Goal: Task Accomplishment & Management: Manage account settings

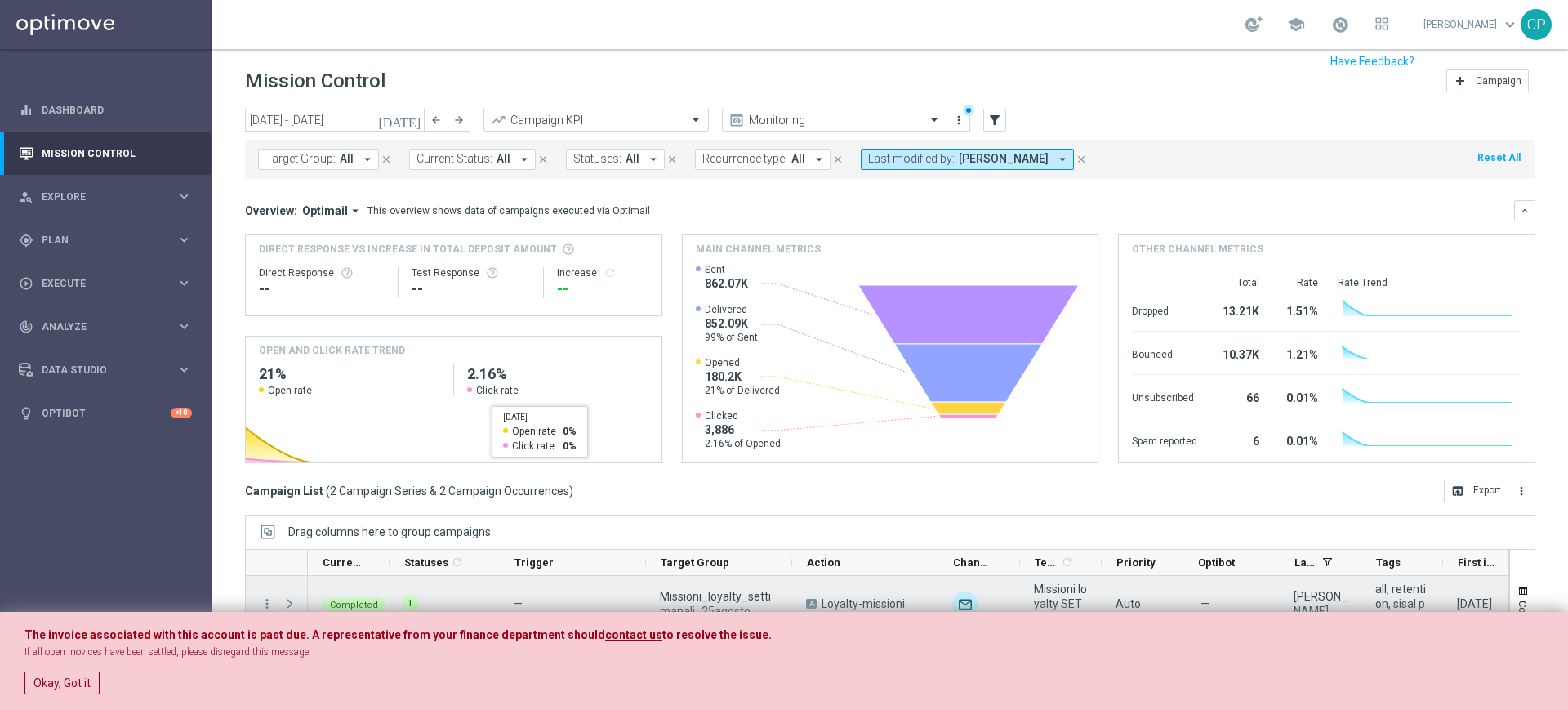
scroll to position [20, 0]
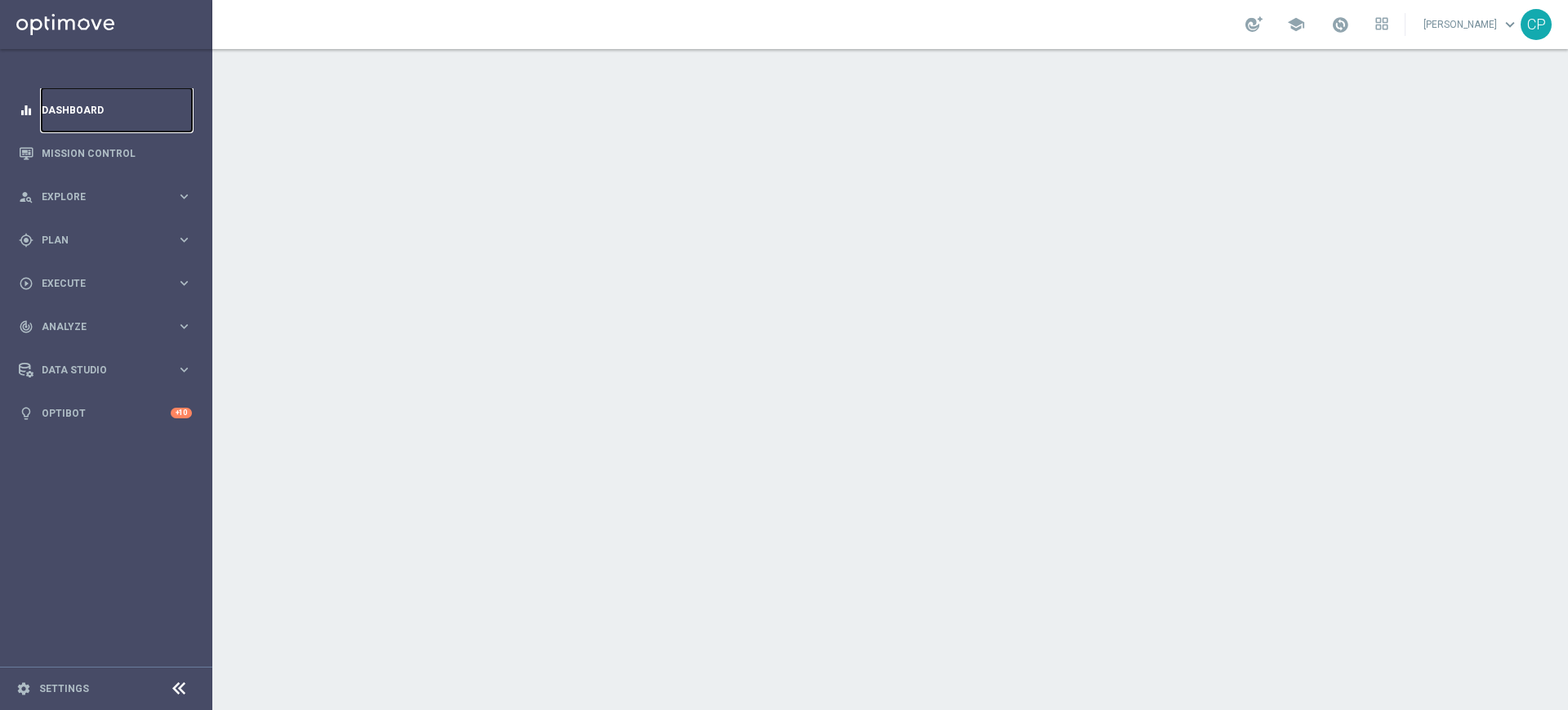
click at [90, 106] on link "Dashboard" at bounding box center [116, 110] width 150 height 43
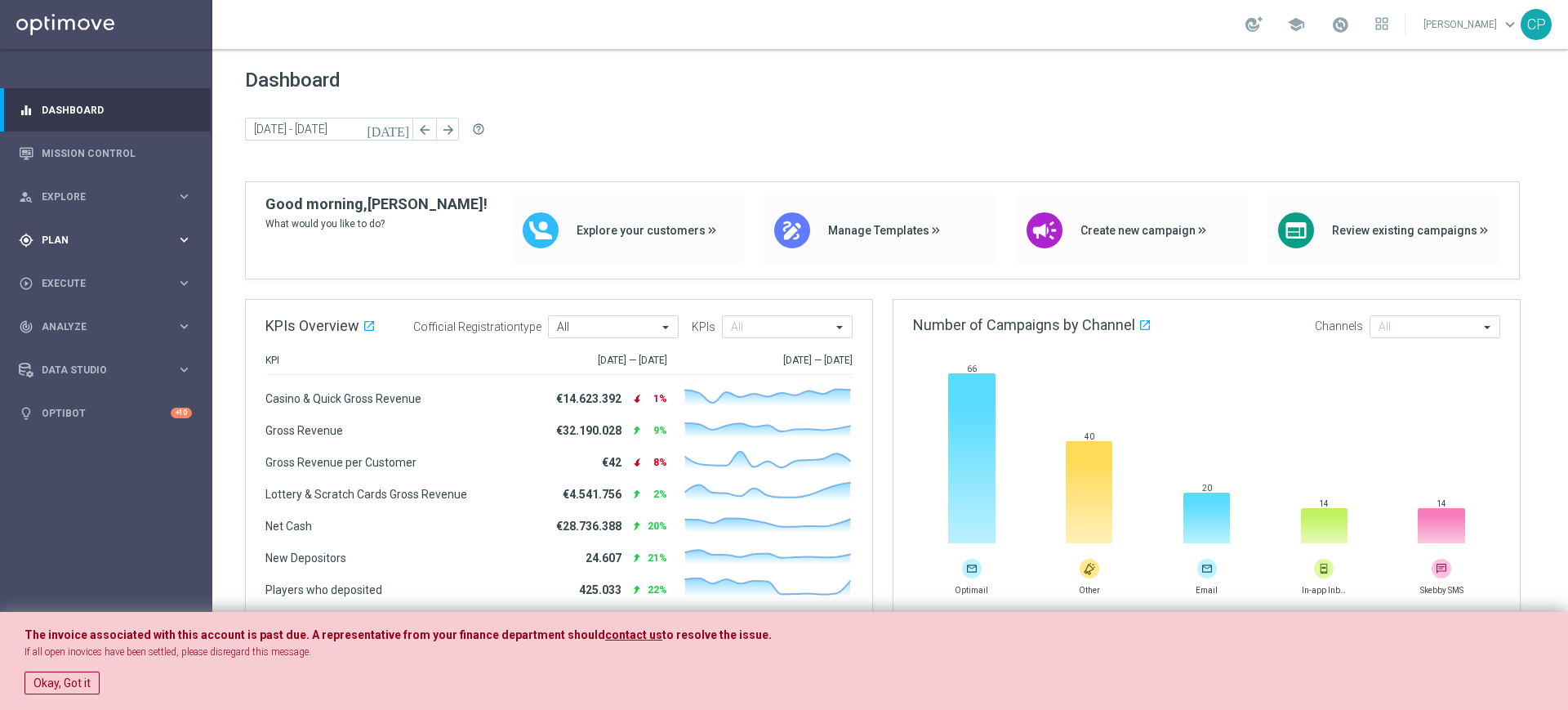
click at [167, 245] on div "gps_fixed Plan" at bounding box center [97, 241] width 158 height 15
click at [178, 189] on icon "keyboard_arrow_right" at bounding box center [184, 196] width 15 height 15
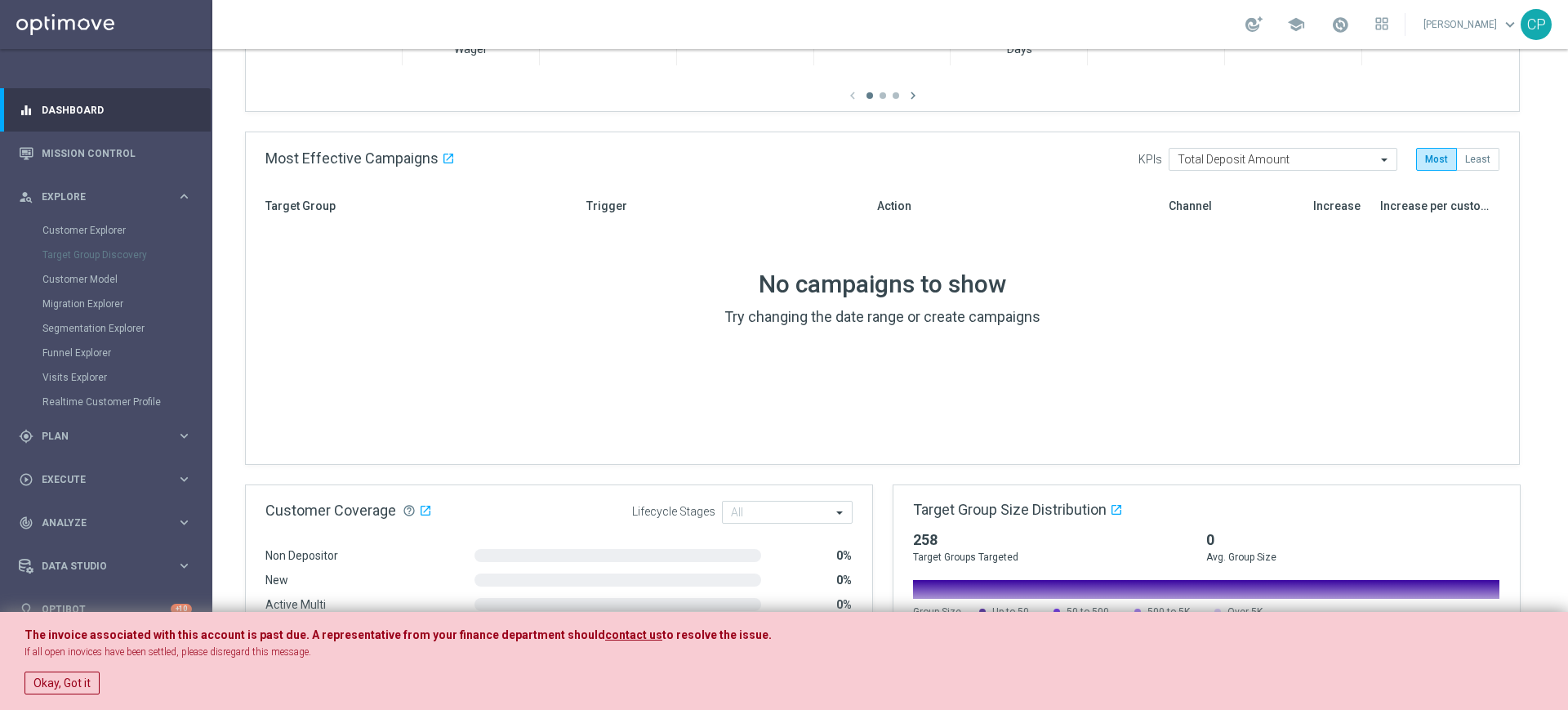
scroll to position [701, 0]
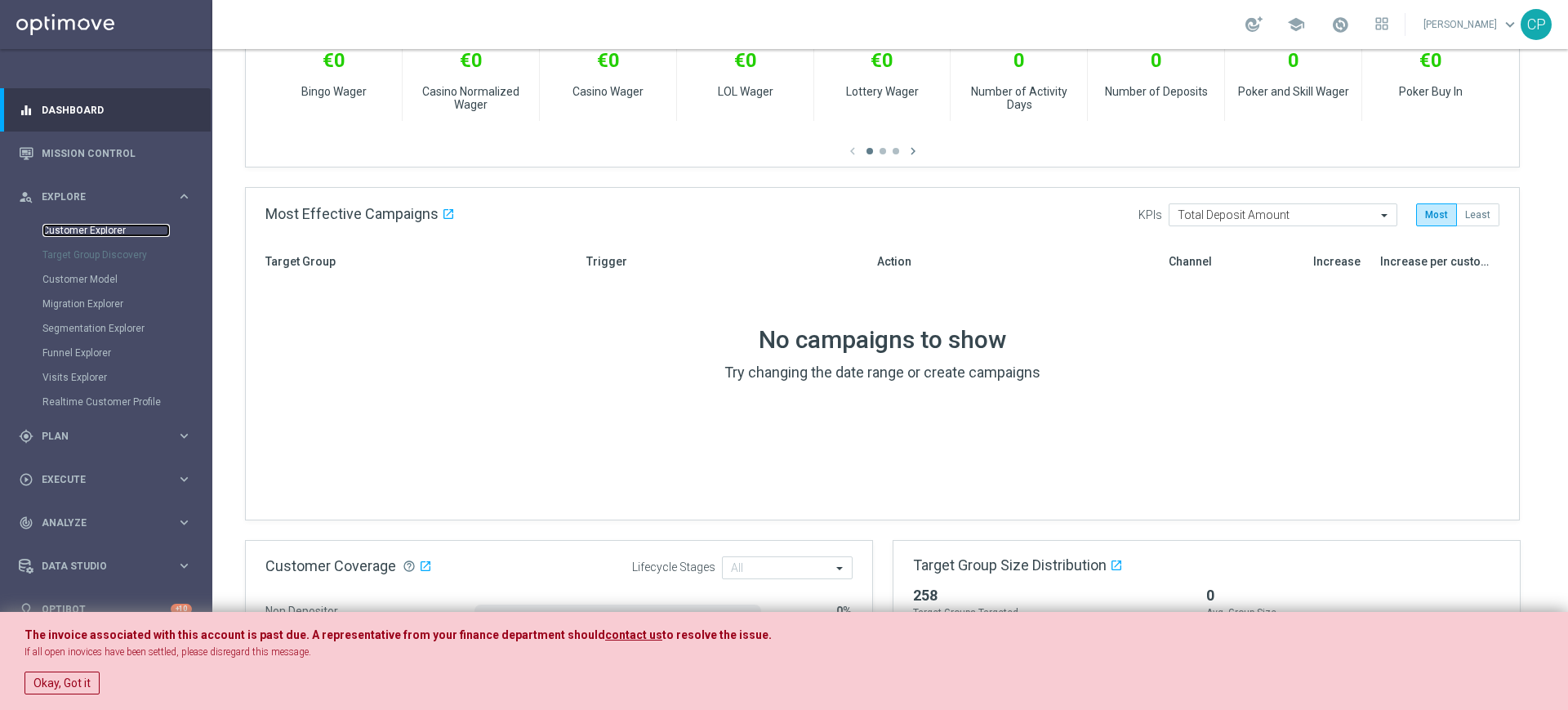
click at [89, 228] on link "Customer Explorer" at bounding box center [106, 230] width 127 height 13
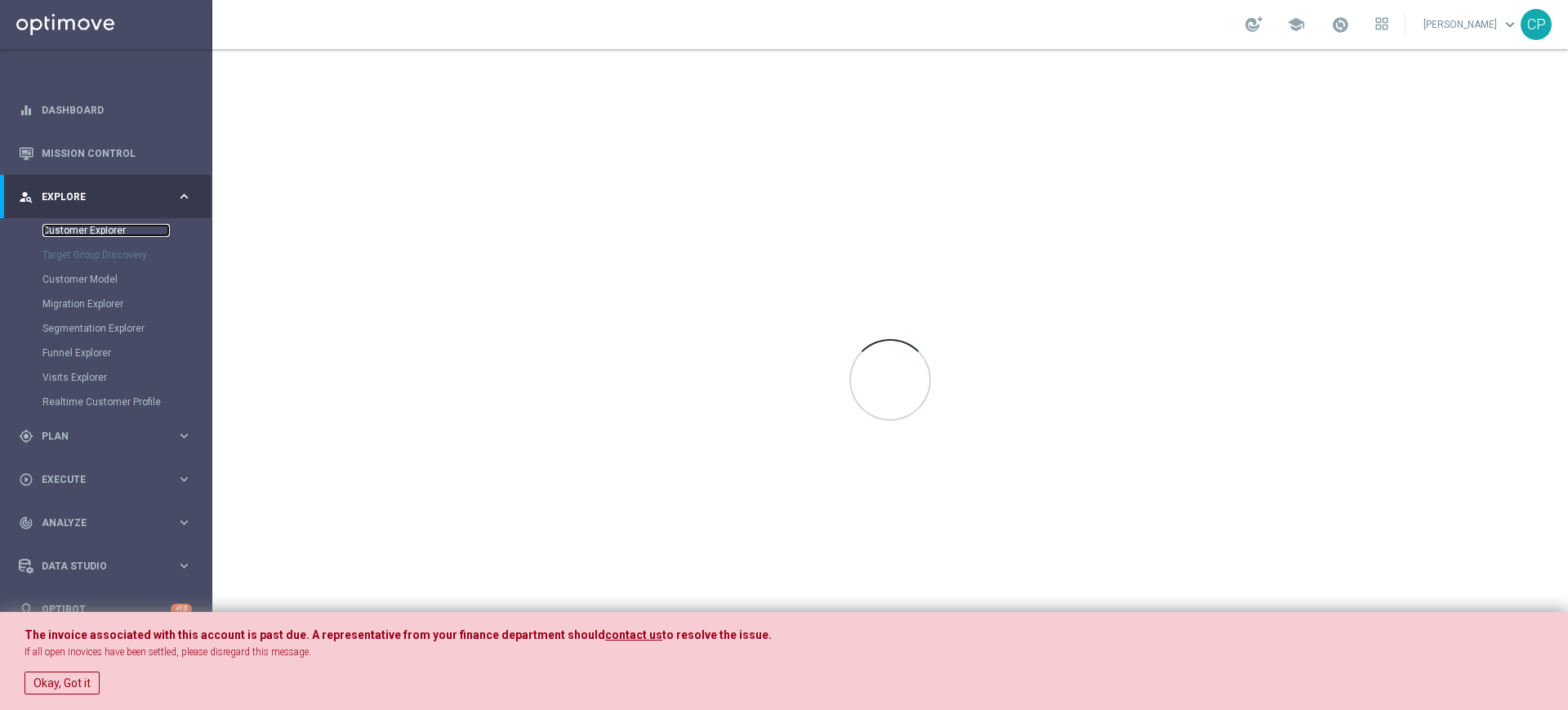
scroll to position [0, 0]
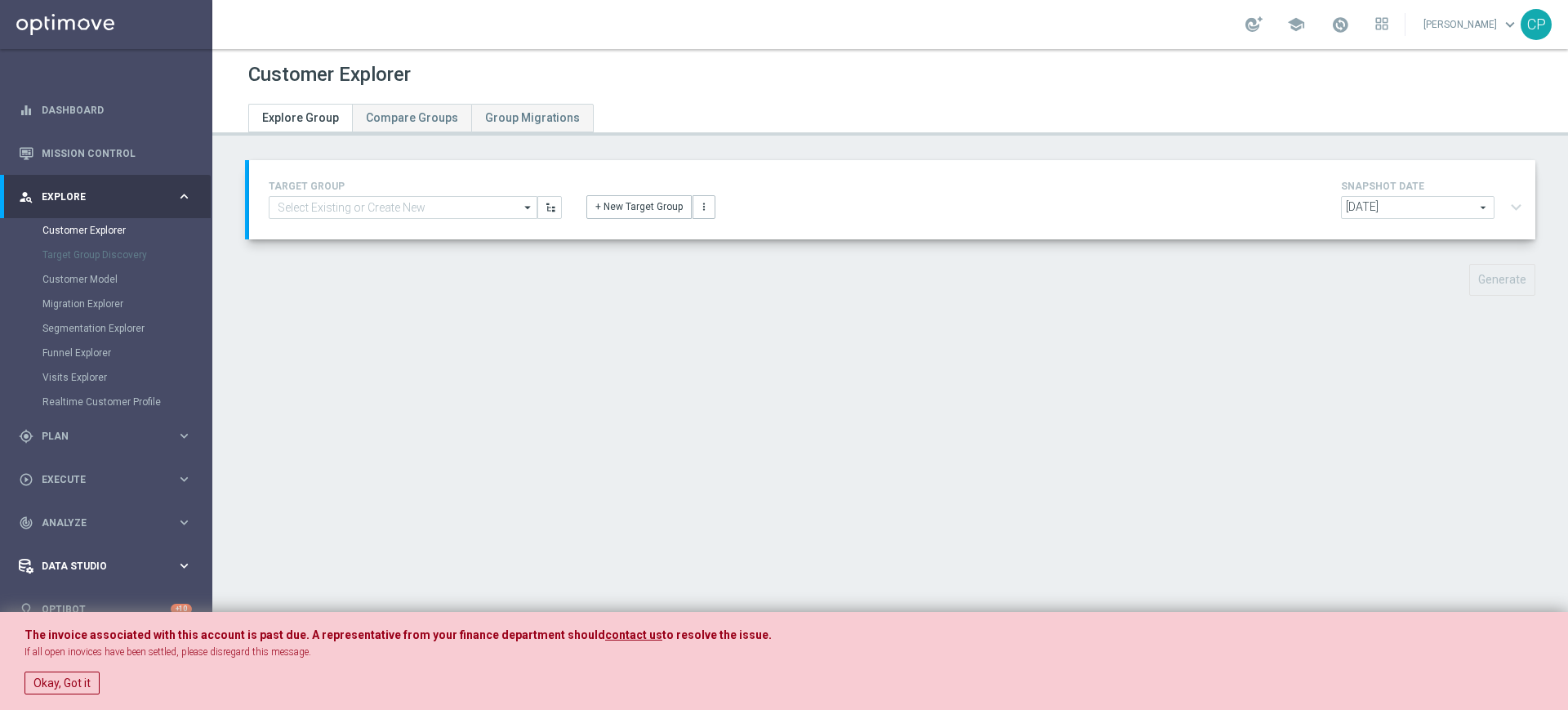
click at [161, 566] on span "Data Studio" at bounding box center [109, 566] width 135 height 9
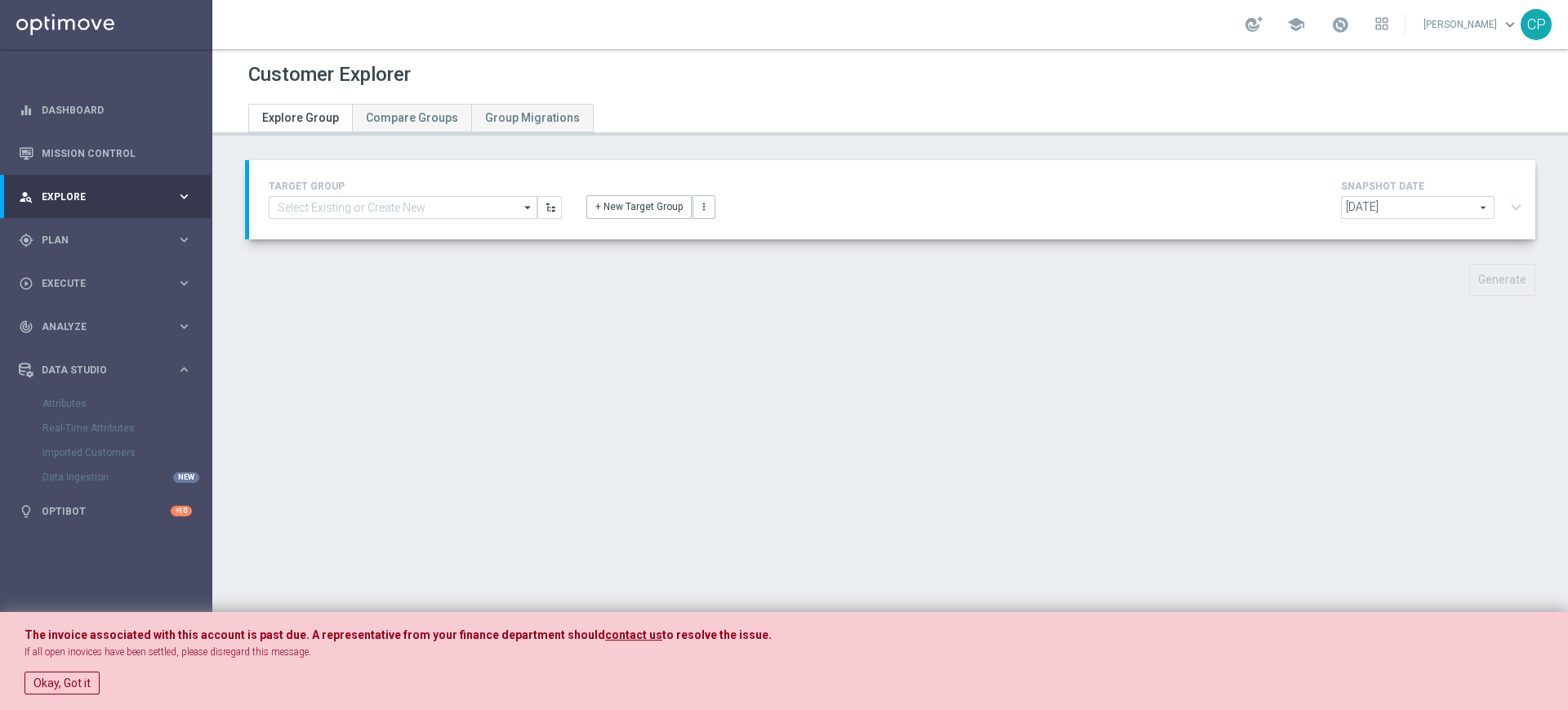
click at [64, 402] on div "Attributes" at bounding box center [126, 404] width 168 height 25
click at [124, 365] on span "Data Studio" at bounding box center [109, 370] width 135 height 9
click at [83, 102] on link "Dashboard" at bounding box center [116, 110] width 150 height 43
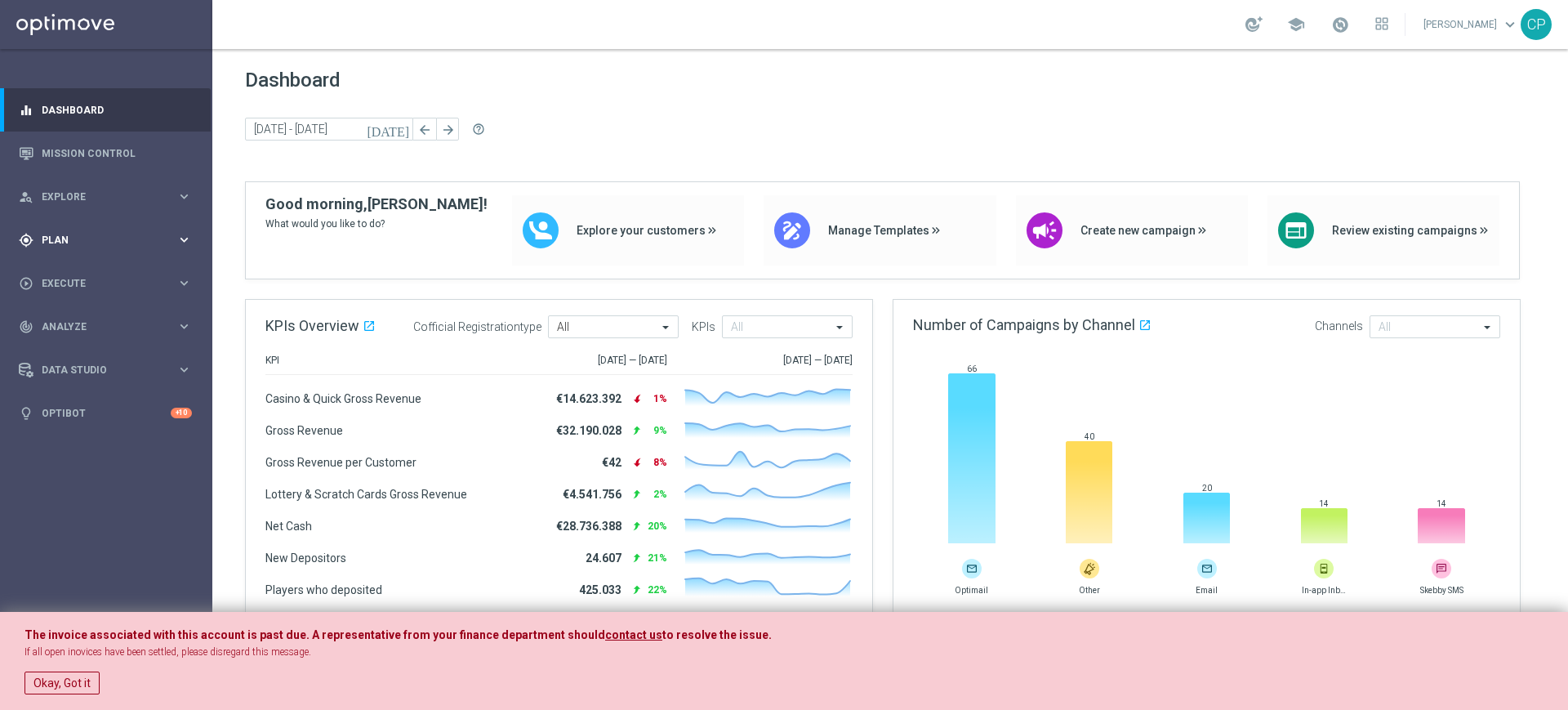
click at [181, 237] on icon "keyboard_arrow_right" at bounding box center [184, 240] width 15 height 15
click at [84, 262] on div "Target Groups" at bounding box center [126, 274] width 168 height 25
click at [64, 274] on link "Target Groups" at bounding box center [106, 274] width 127 height 13
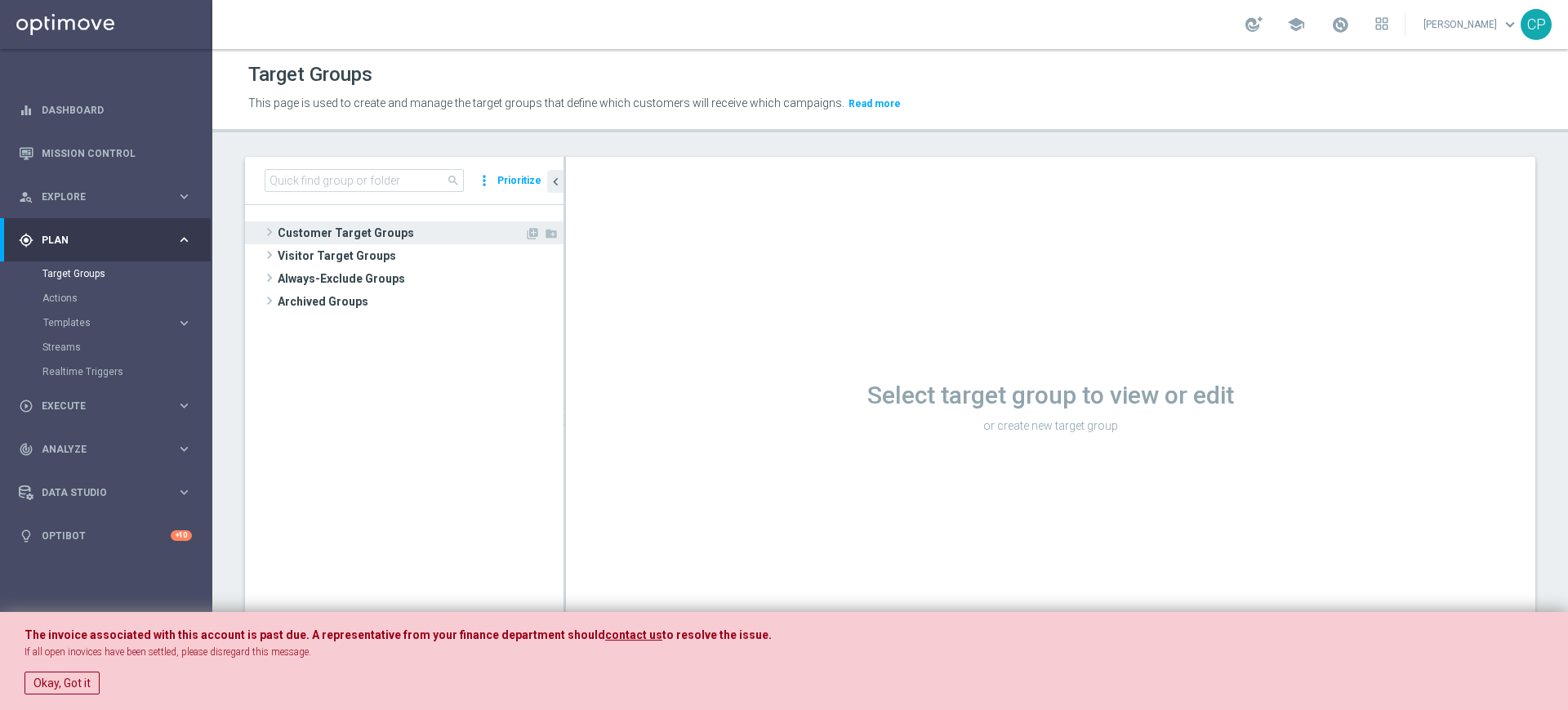
click at [355, 234] on span "Customer Target Groups" at bounding box center [400, 233] width 246 height 23
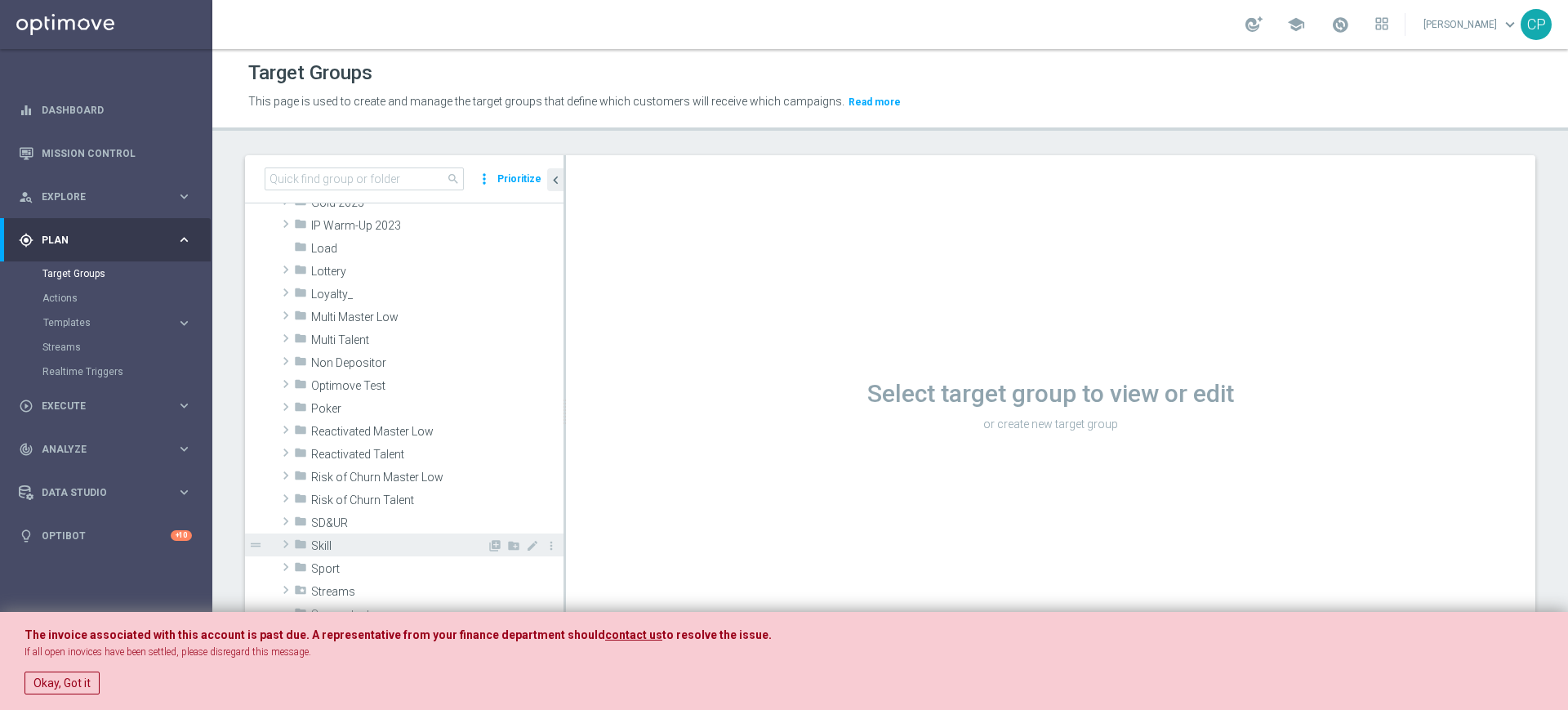
scroll to position [360, 0]
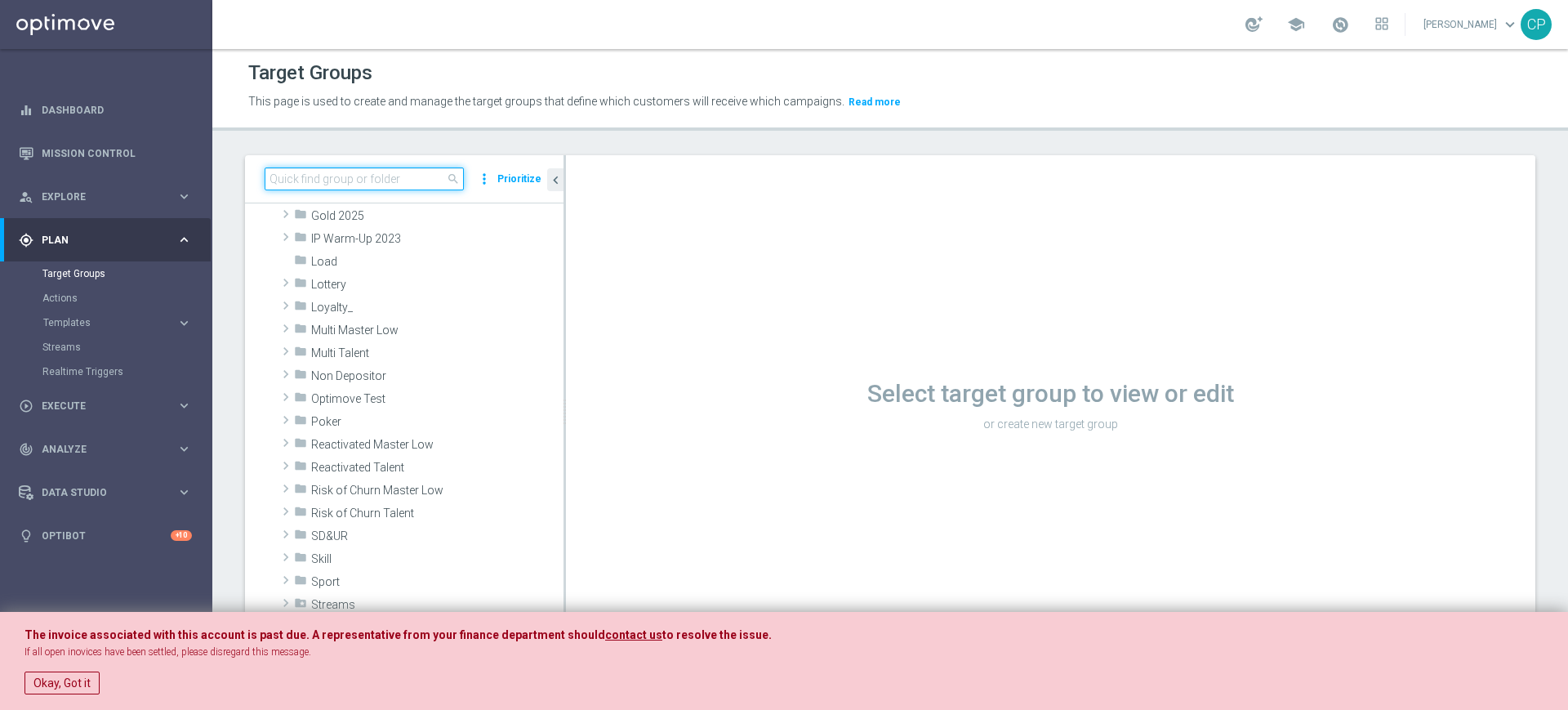
click at [398, 183] on input at bounding box center [363, 178] width 199 height 23
type input "26.08"
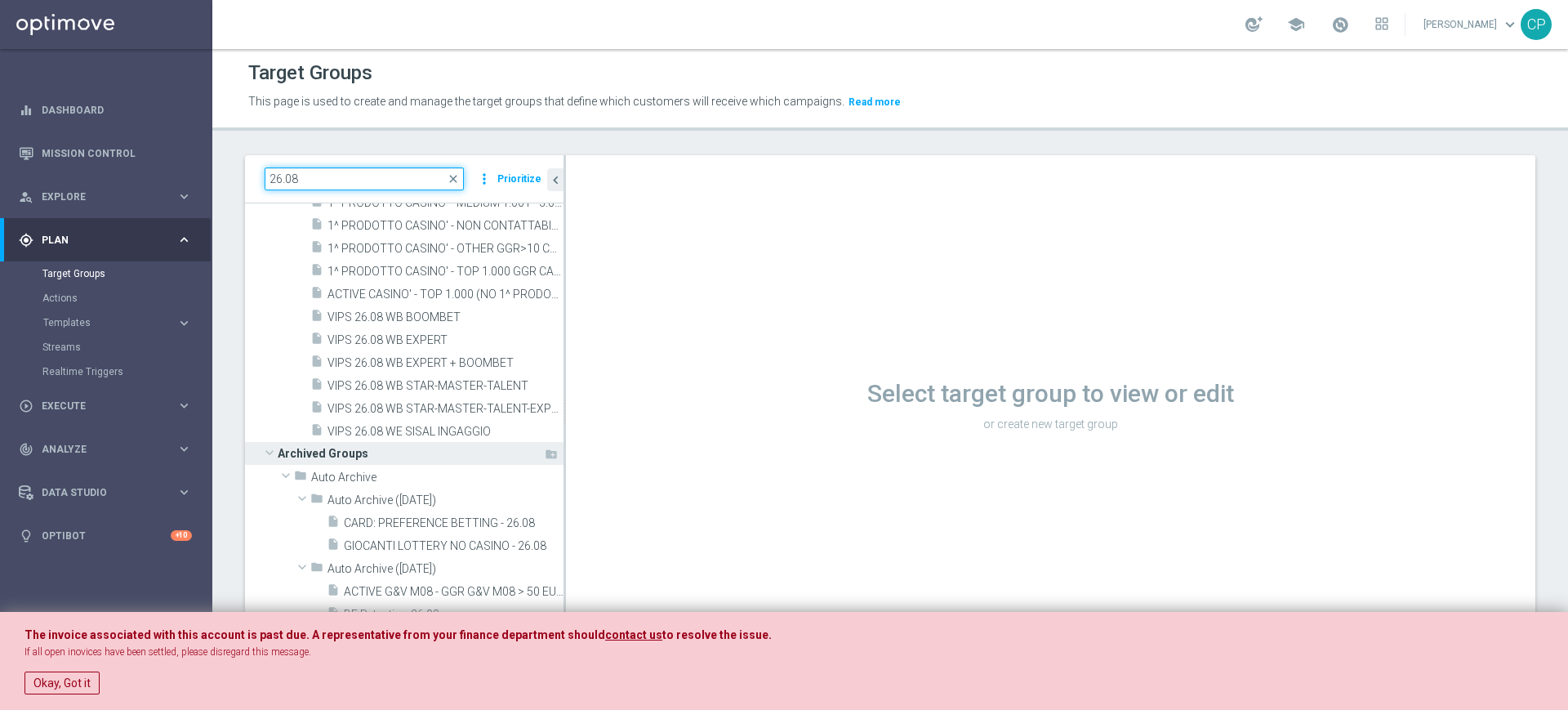
scroll to position [164, 0]
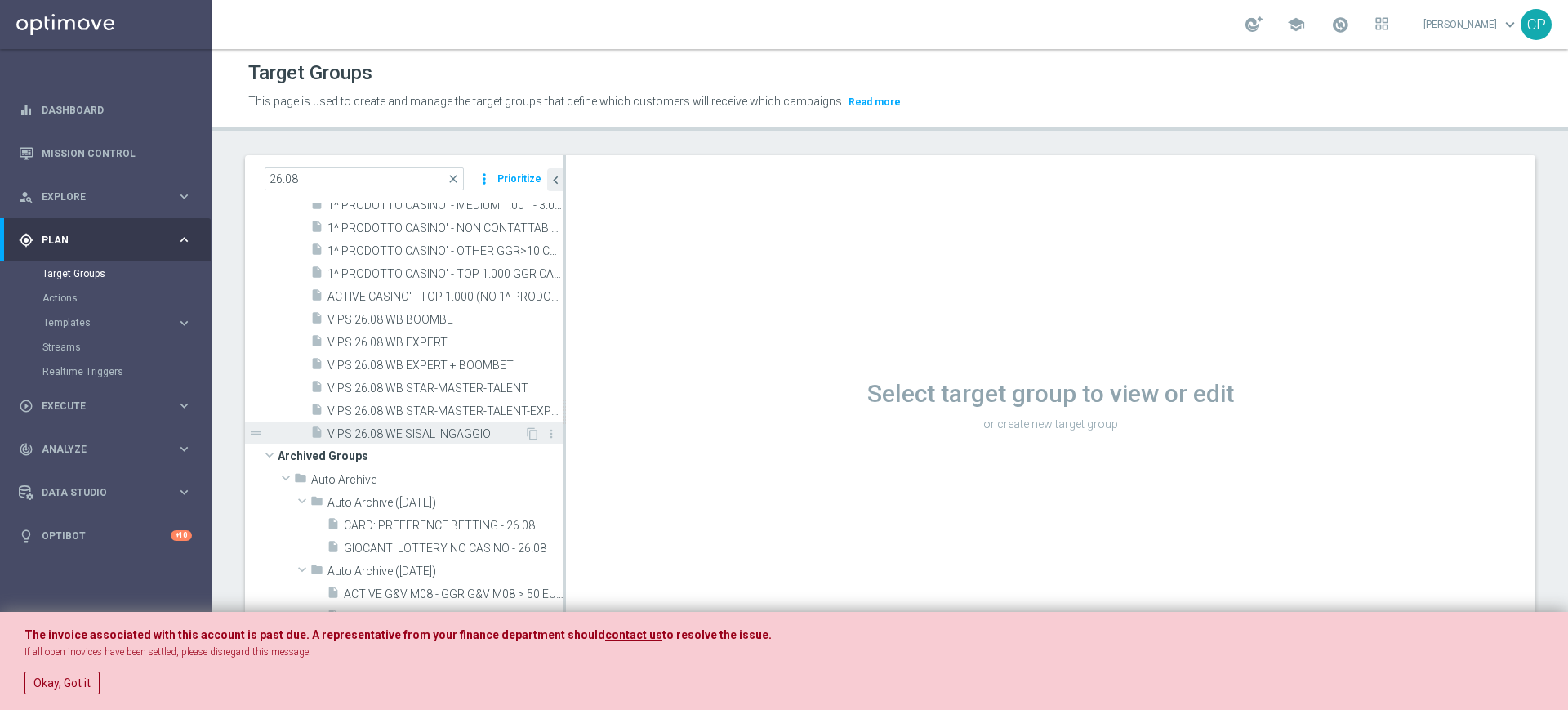
click at [414, 431] on span "VIPS 26.08 WE SISAL INGAGGIO" at bounding box center [426, 434] width 197 height 14
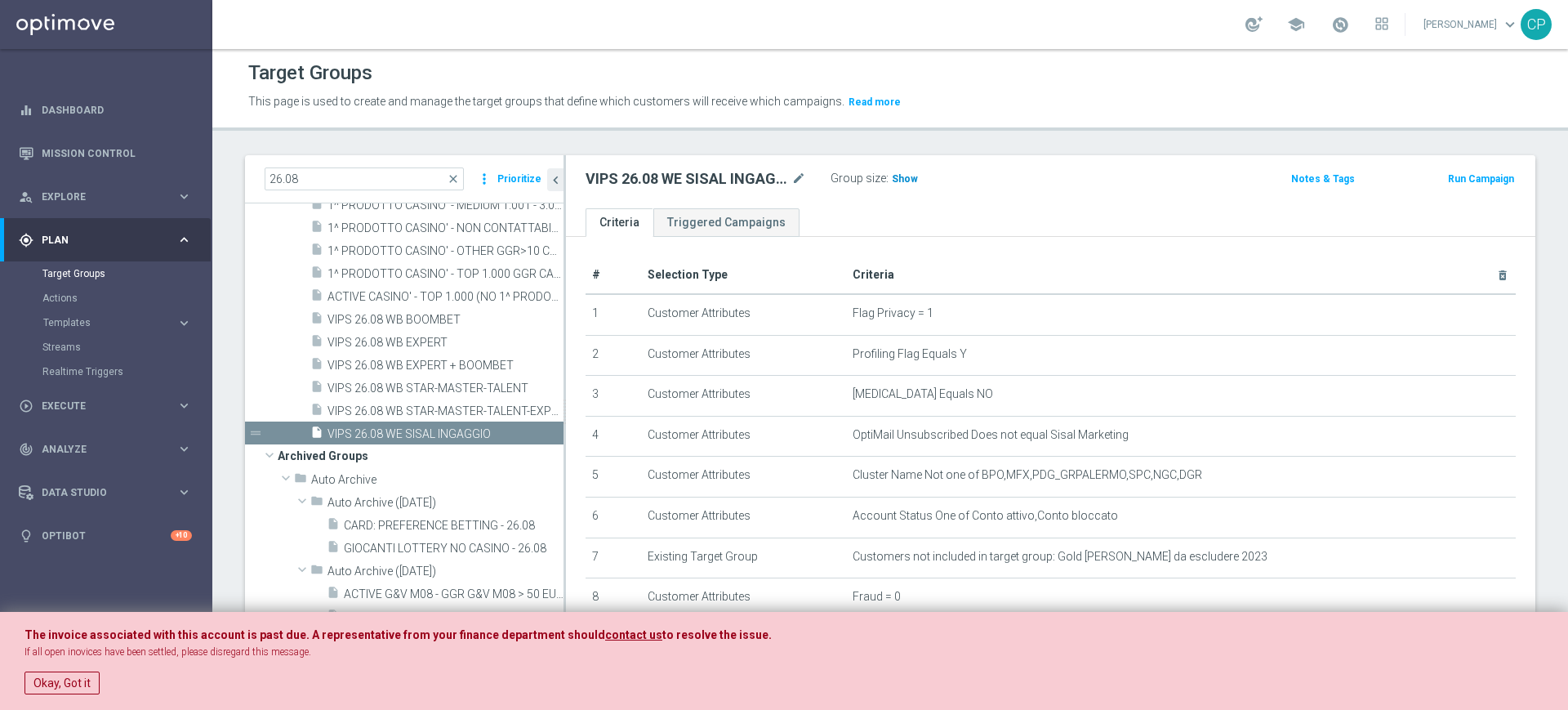
click at [892, 180] on span "Show" at bounding box center [905, 178] width 26 height 11
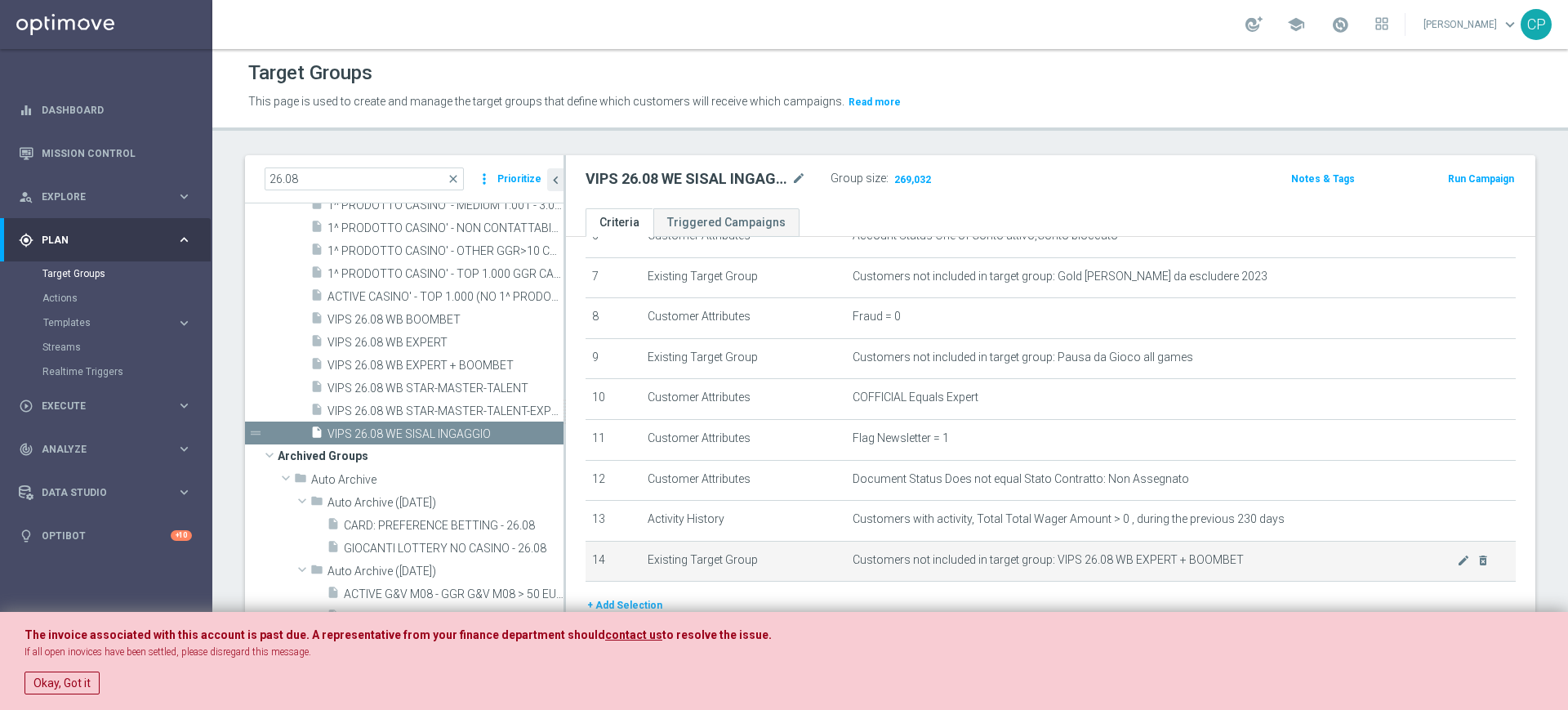
scroll to position [279, 0]
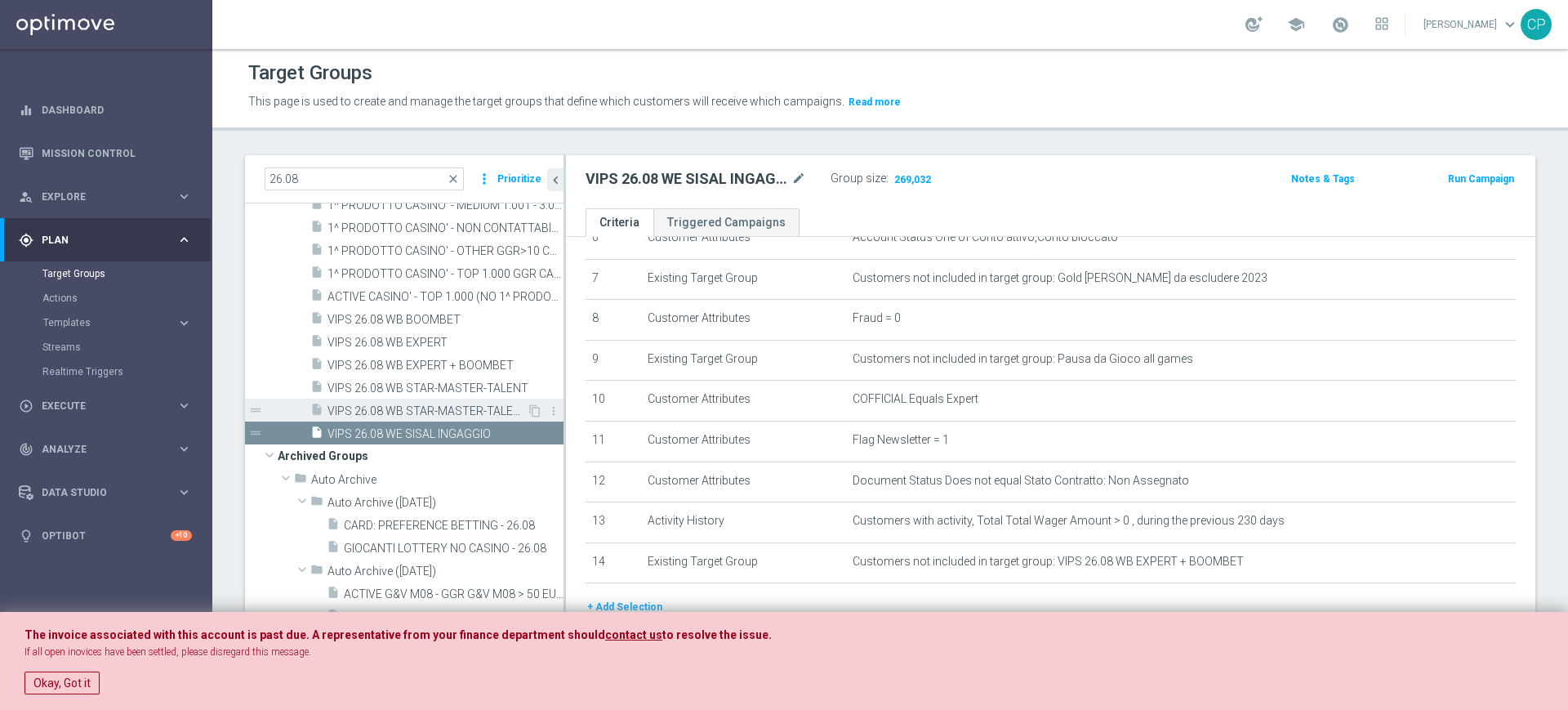
click at [475, 404] on span "VIPS 26.08 WB STAR-MASTER-TALENT-EXPERT-BOOMBET" at bounding box center [427, 411] width 199 height 14
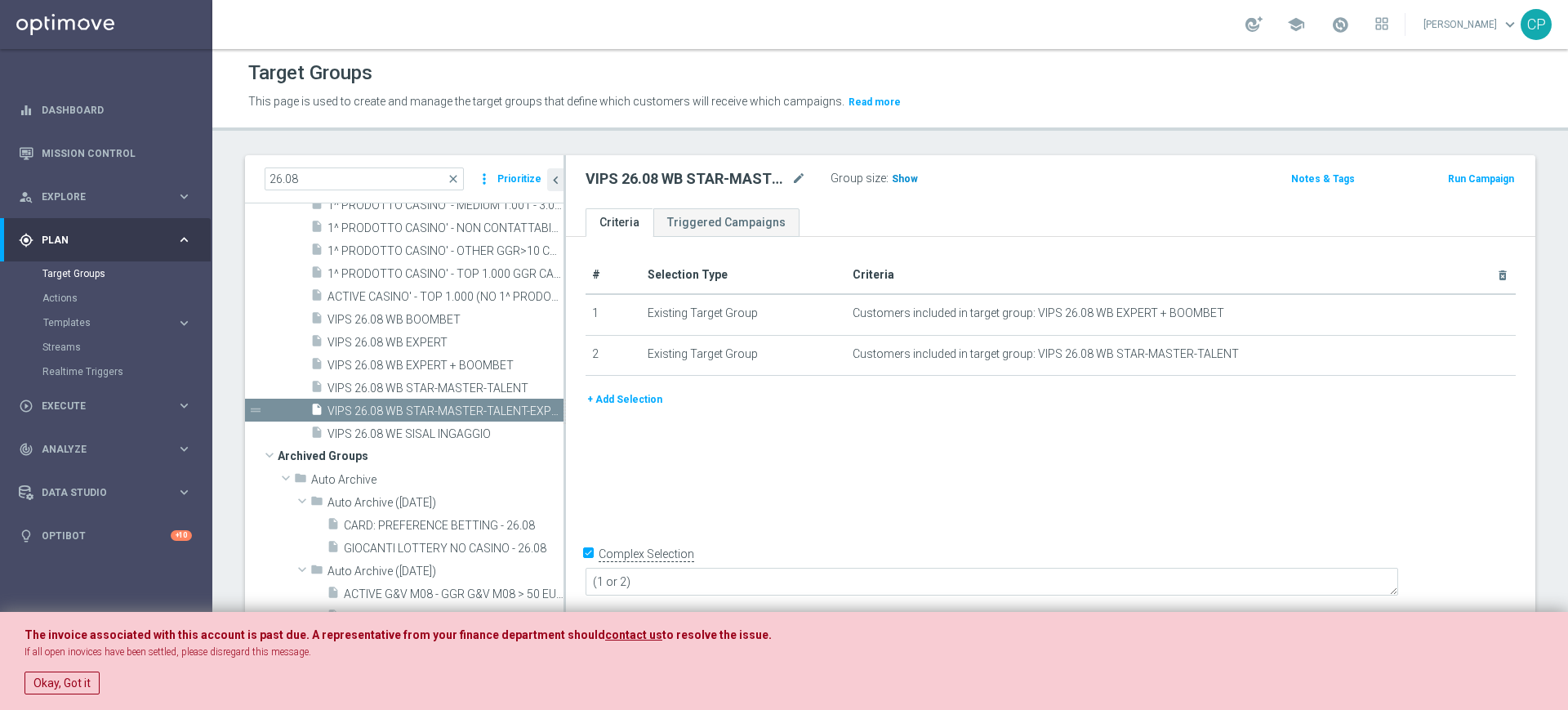
click at [902, 178] on span "Show" at bounding box center [905, 178] width 26 height 11
click at [421, 434] on span "VIPS 26.08 WE SISAL INGAGGIO" at bounding box center [426, 434] width 197 height 14
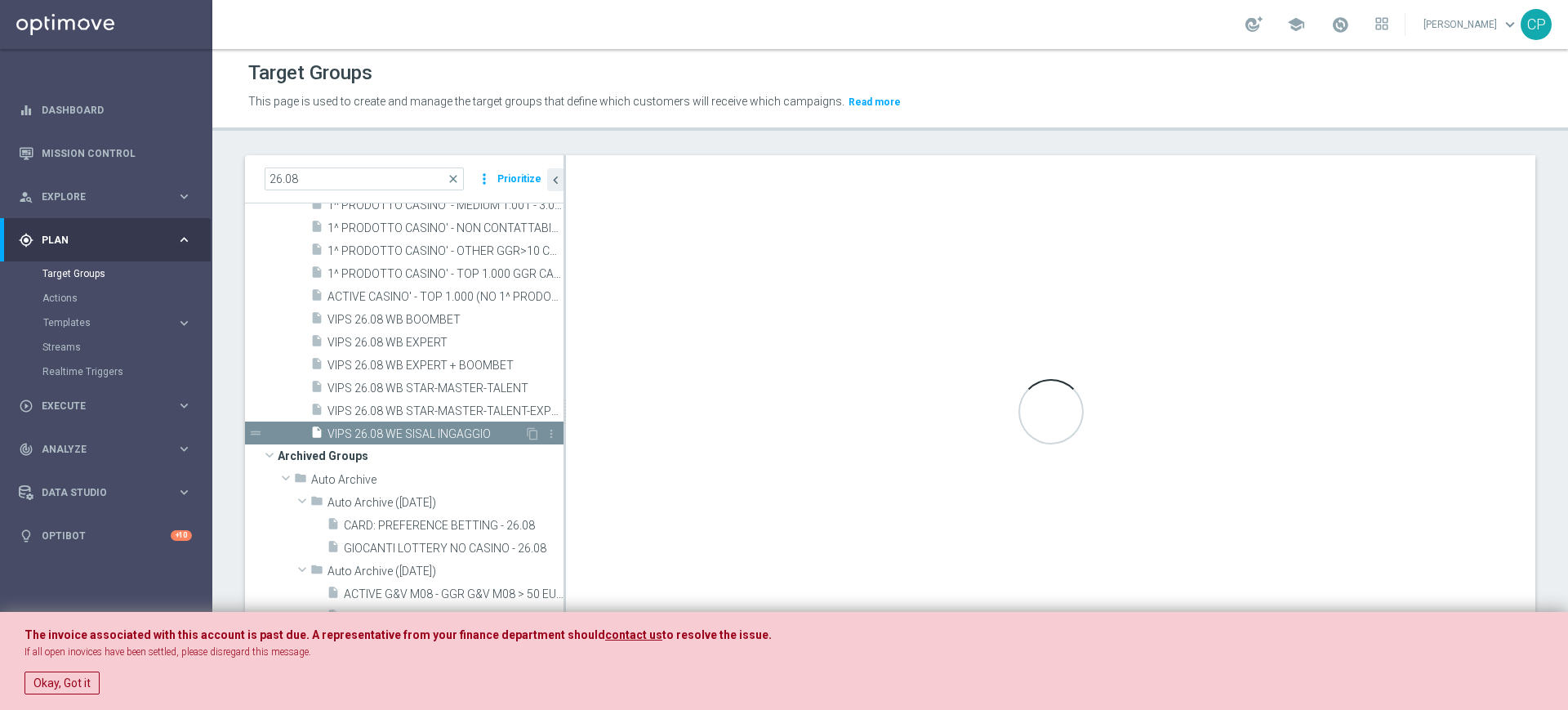
type textarea "(1 and 2 and 3 and 4 and 5 and 6 and 7 and 8 and 9 and 10 and 11 and 12 and 13 …"
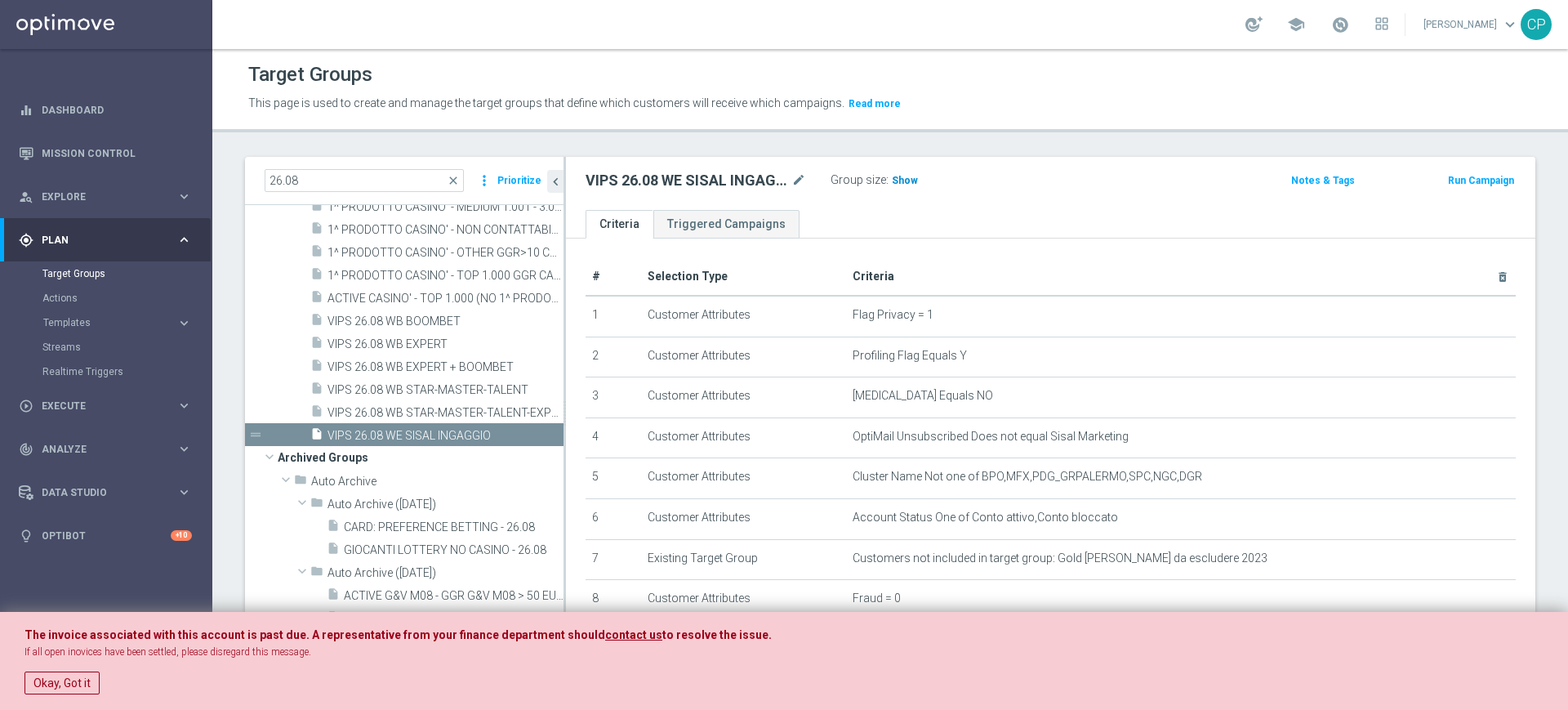
click at [896, 179] on span "Show" at bounding box center [905, 180] width 26 height 11
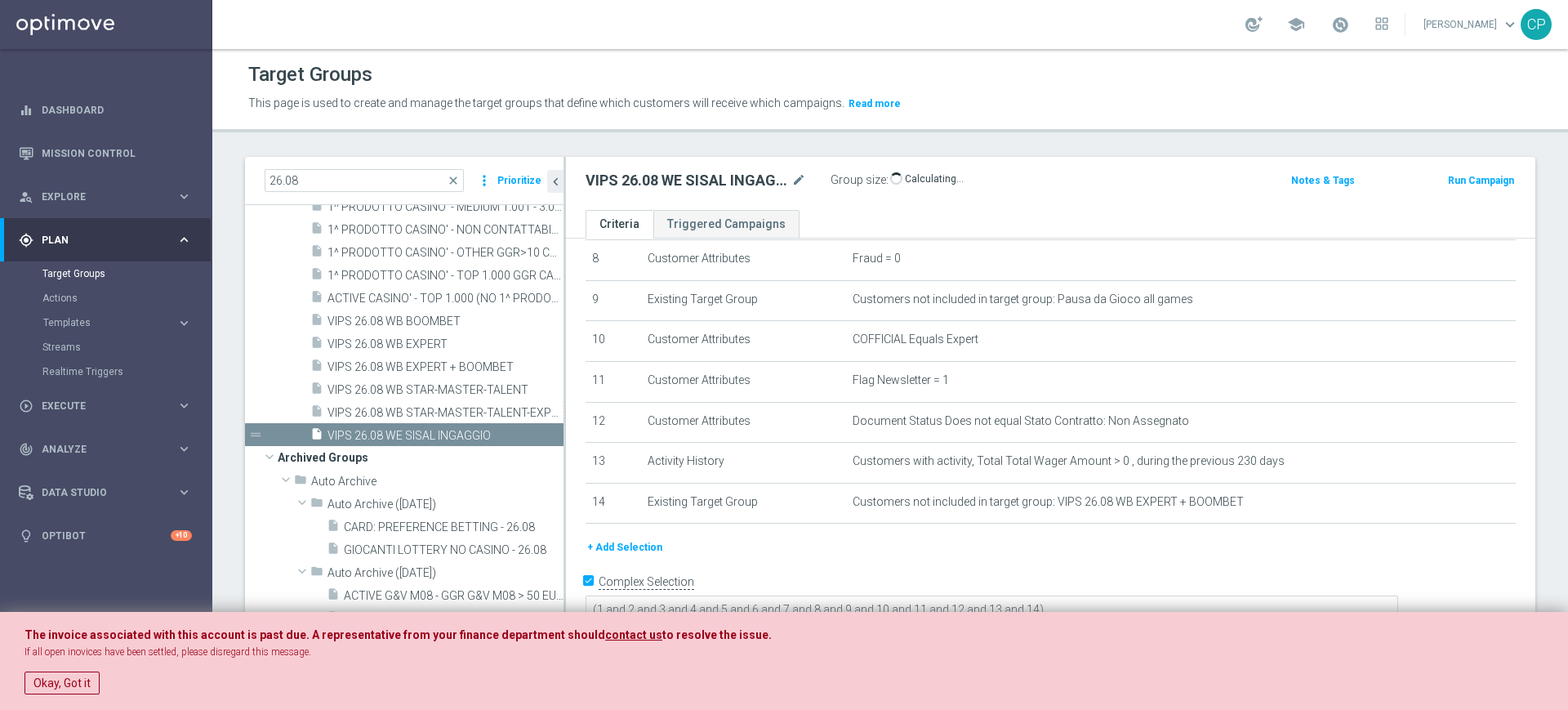
scroll to position [347, 0]
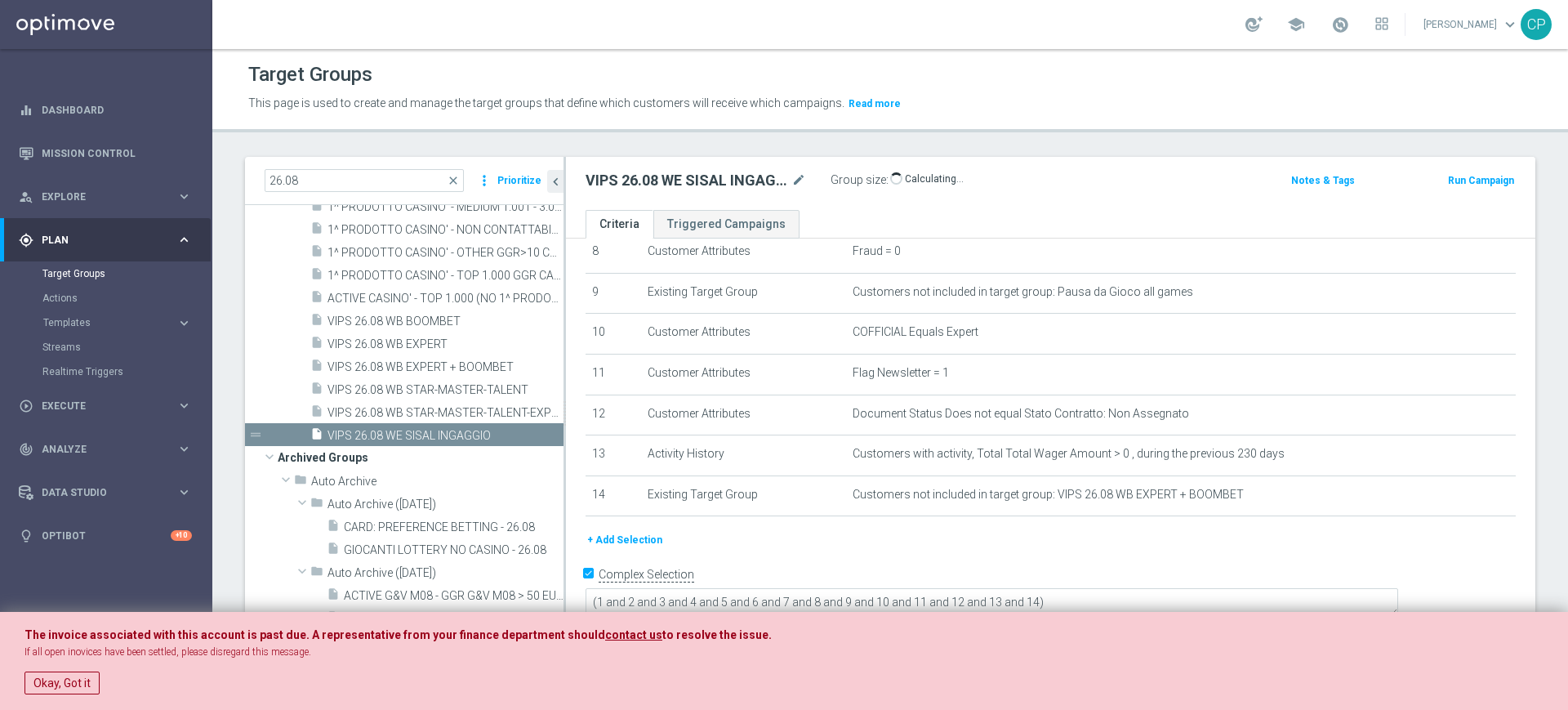
click at [512, 59] on div "Target Groups" at bounding box center [890, 75] width 1284 height 32
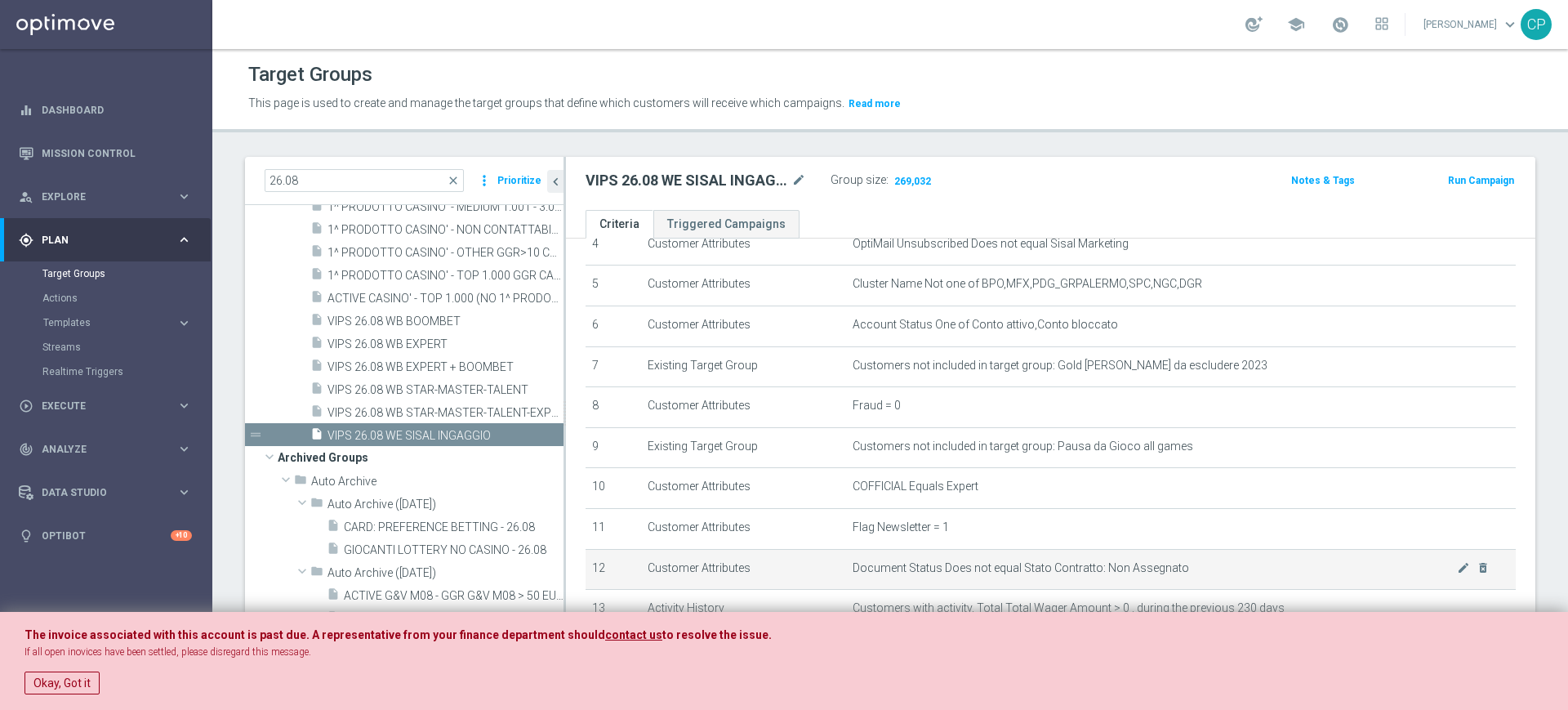
scroll to position [159, 0]
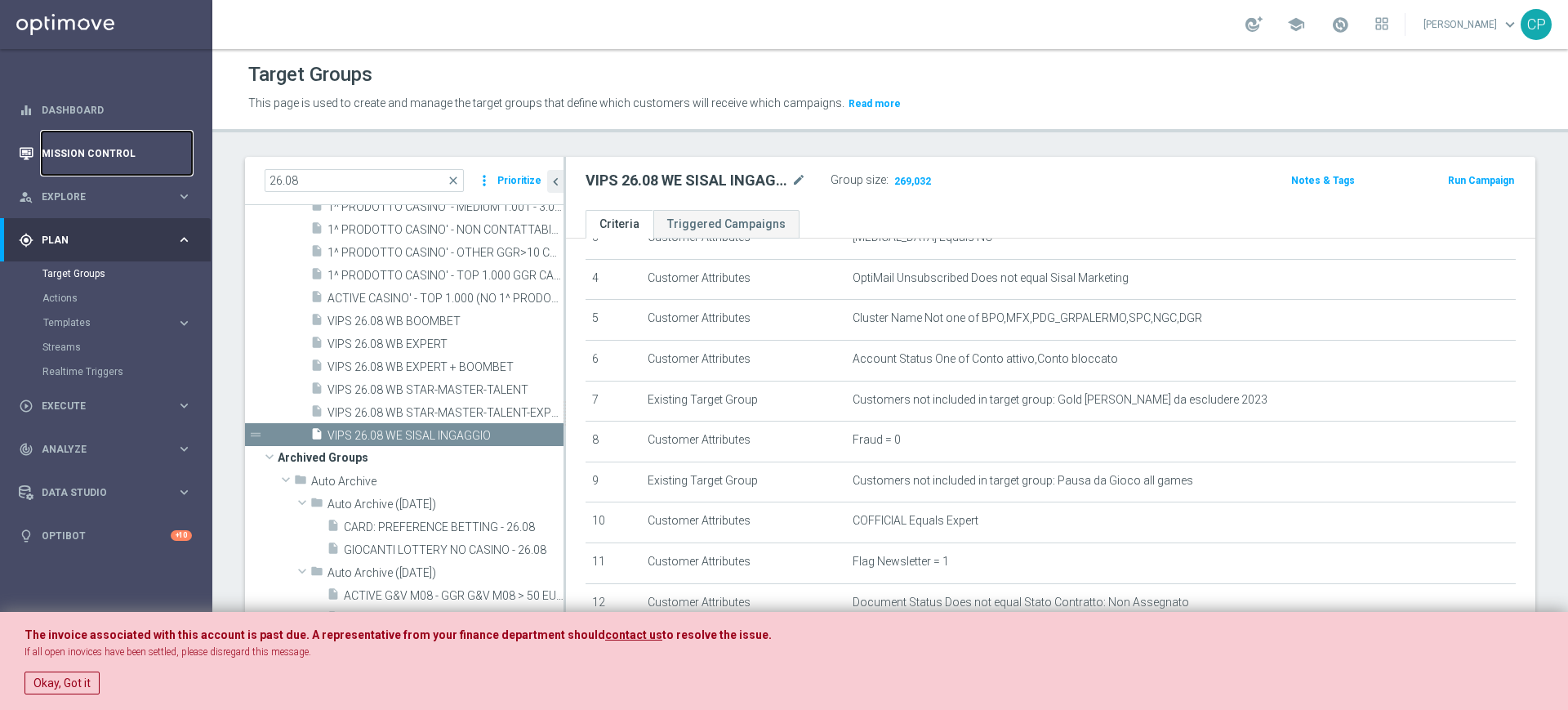
click at [92, 150] on link "Mission Control" at bounding box center [116, 153] width 150 height 43
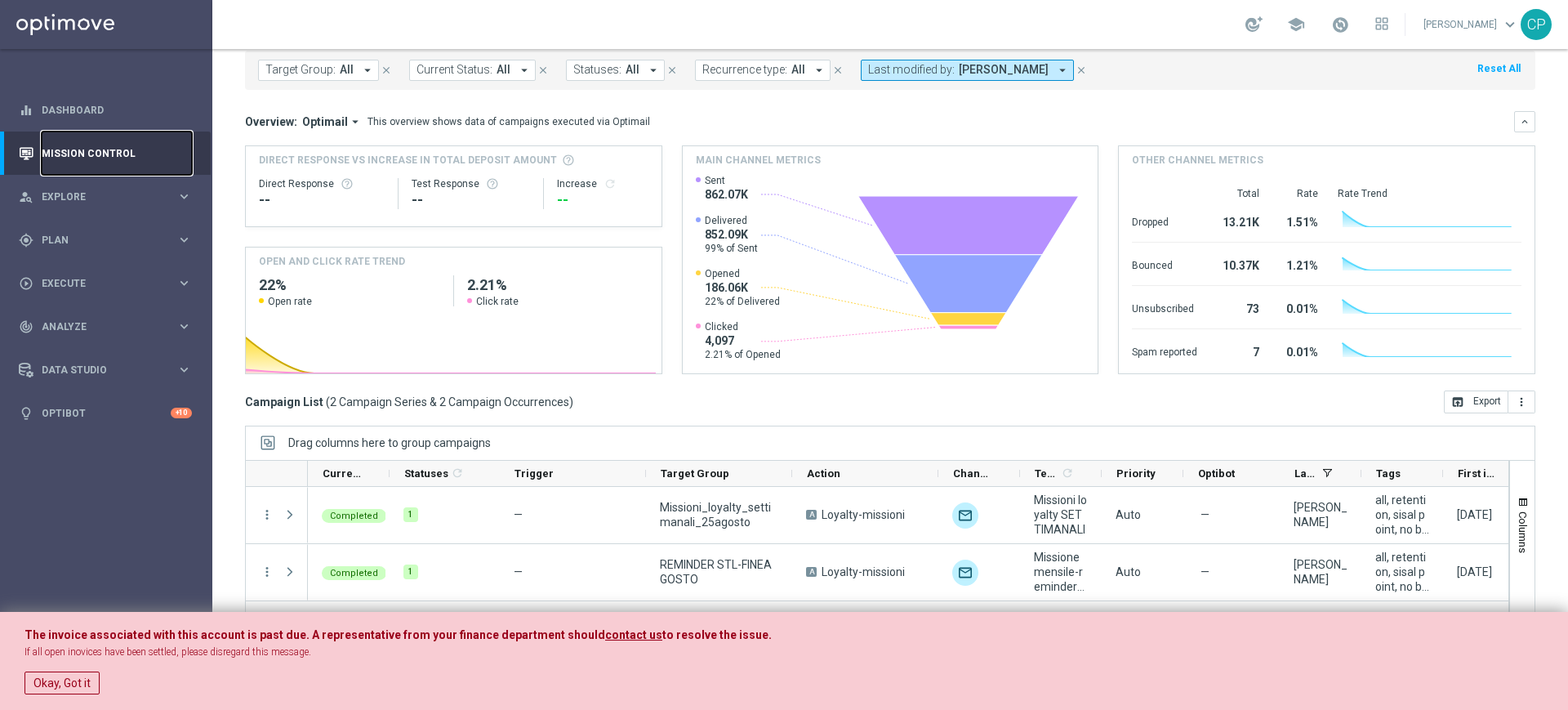
scroll to position [3, 0]
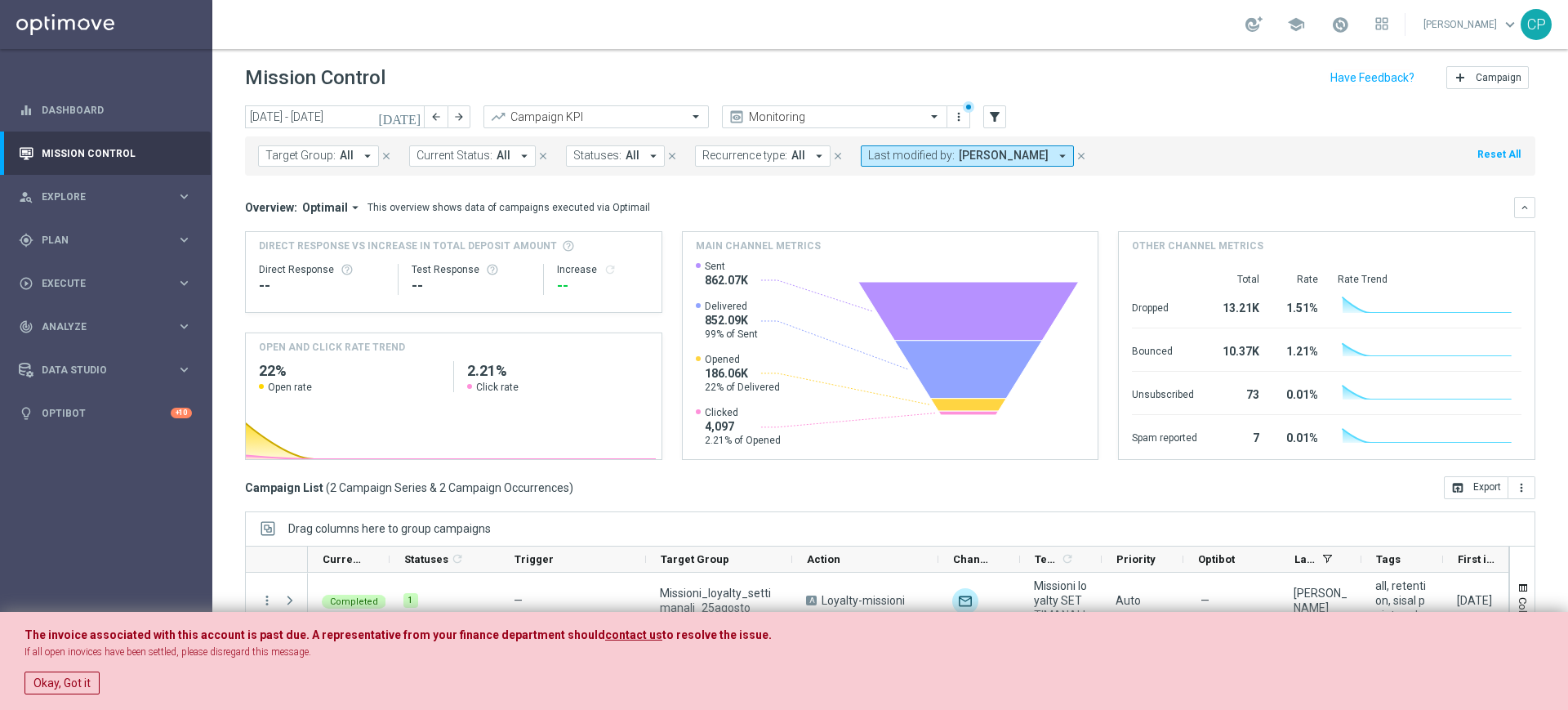
click at [416, 125] on button "[DATE]" at bounding box center [400, 118] width 49 height 25
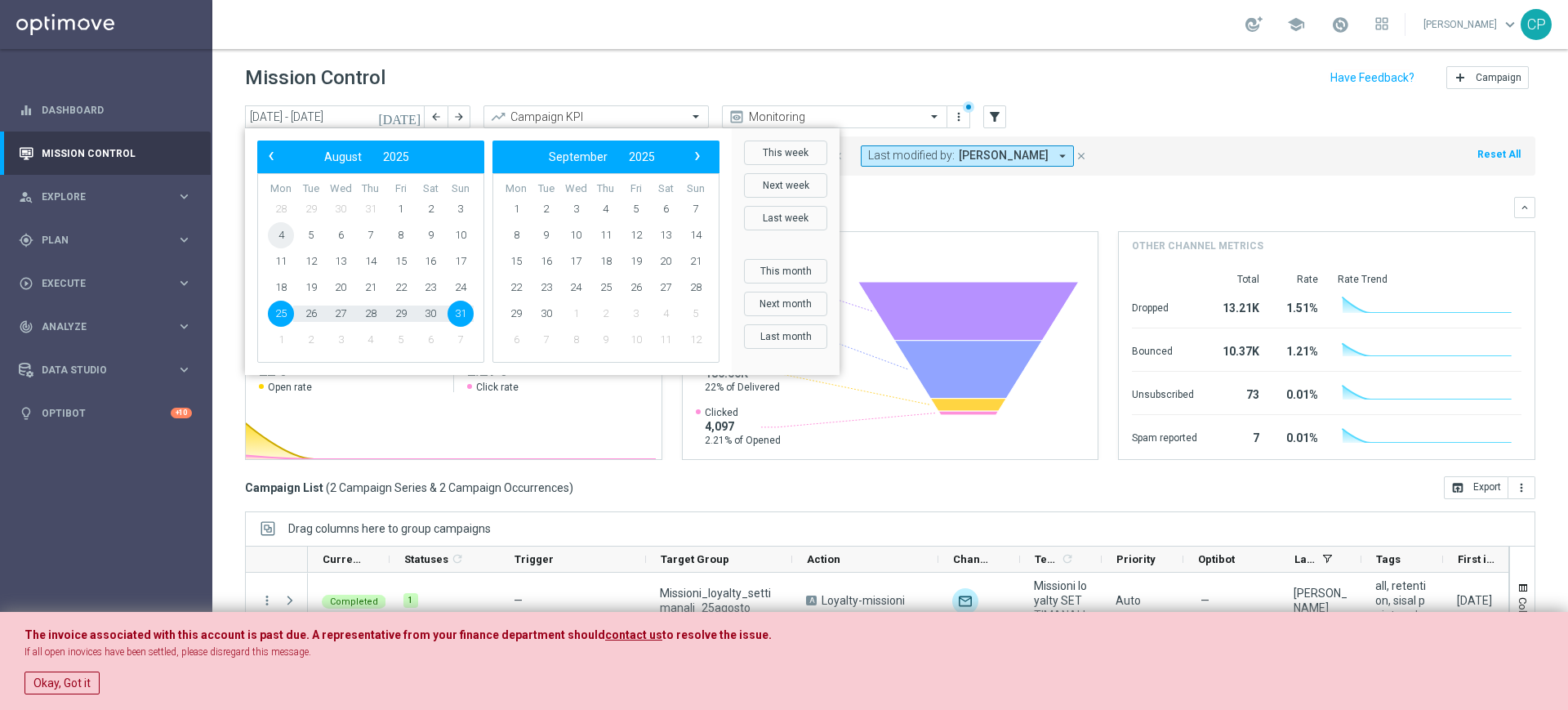
click at [276, 237] on span "4" at bounding box center [281, 235] width 26 height 26
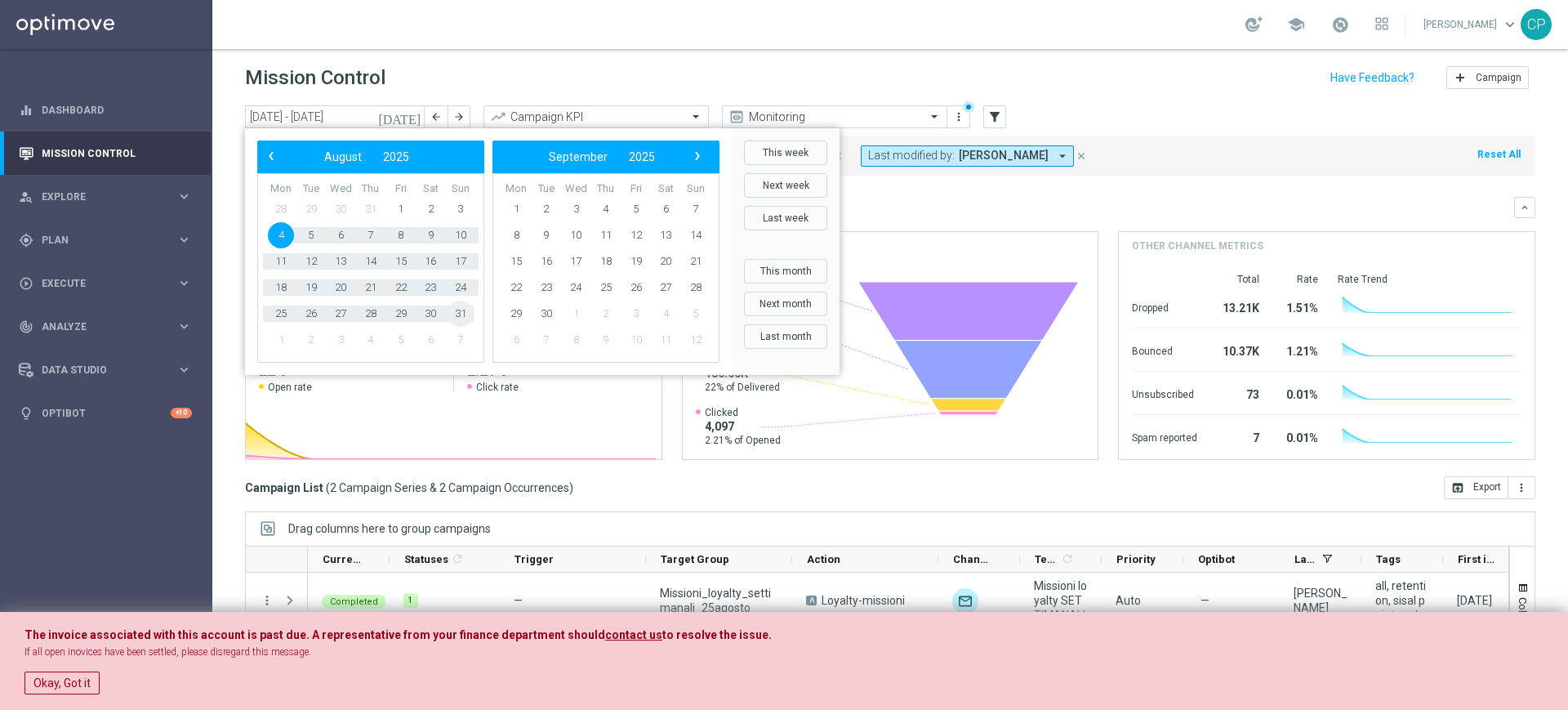
click at [461, 311] on span "31" at bounding box center [461, 313] width 26 height 26
type input "04 Aug 2025 - 31 Aug 2025"
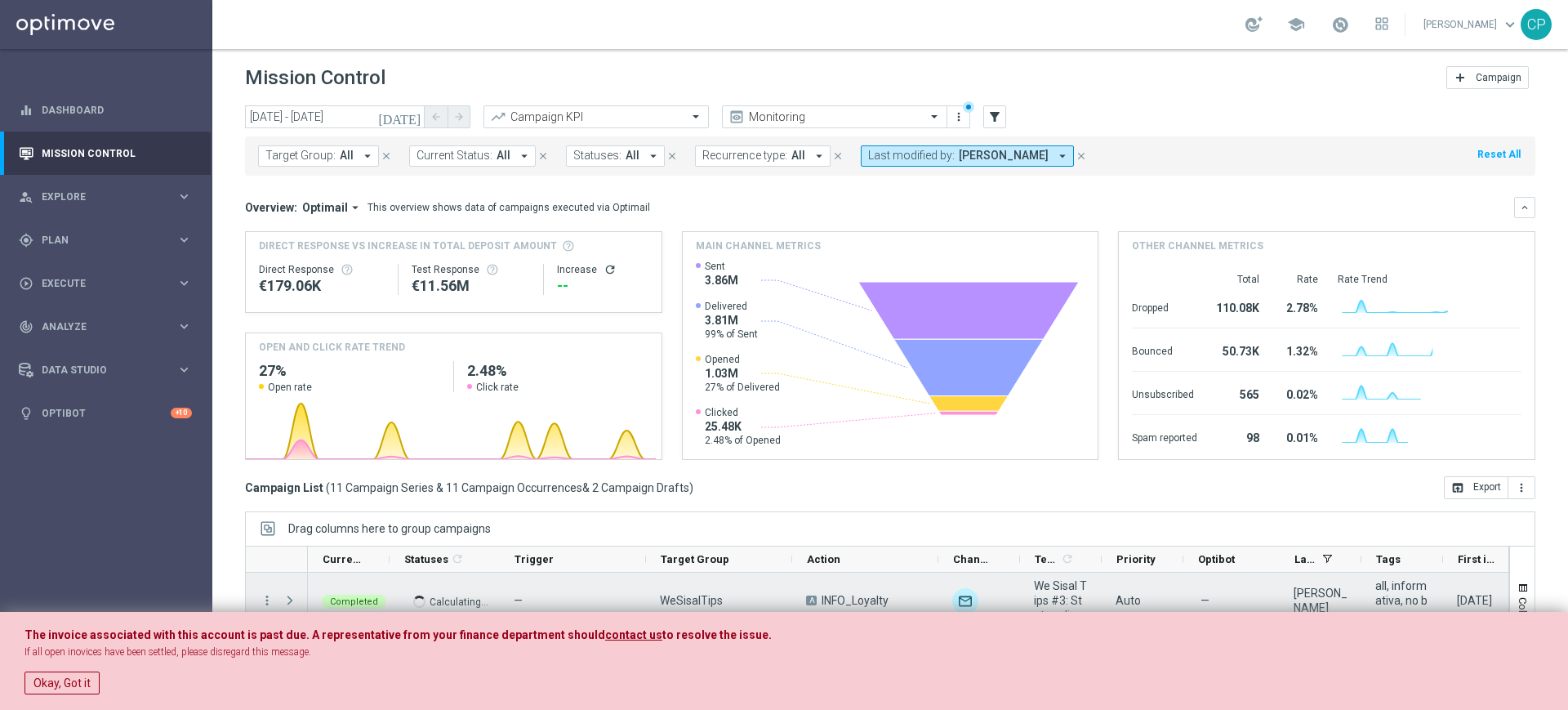
scroll to position [107, 0]
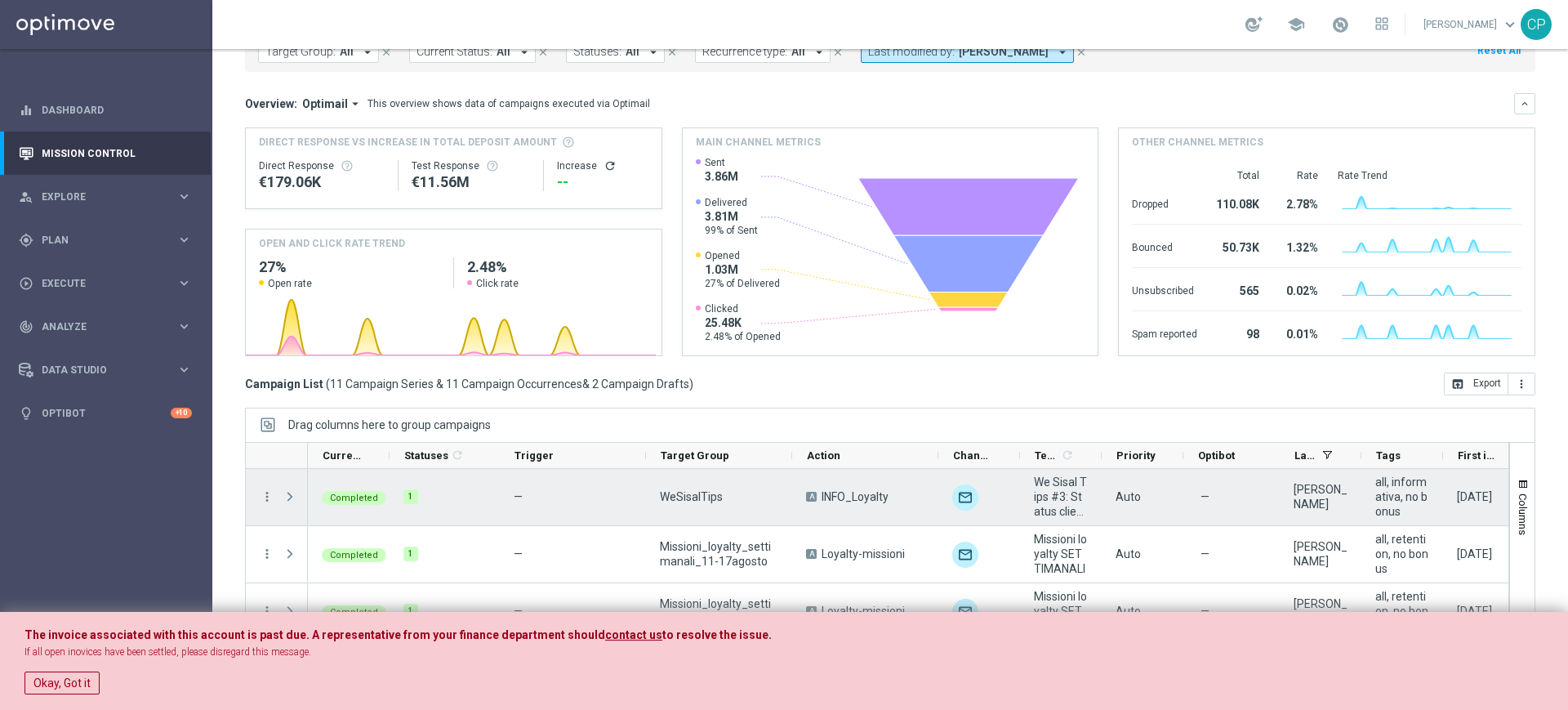
click at [292, 498] on span "Press SPACE to select this row." at bounding box center [290, 497] width 15 height 13
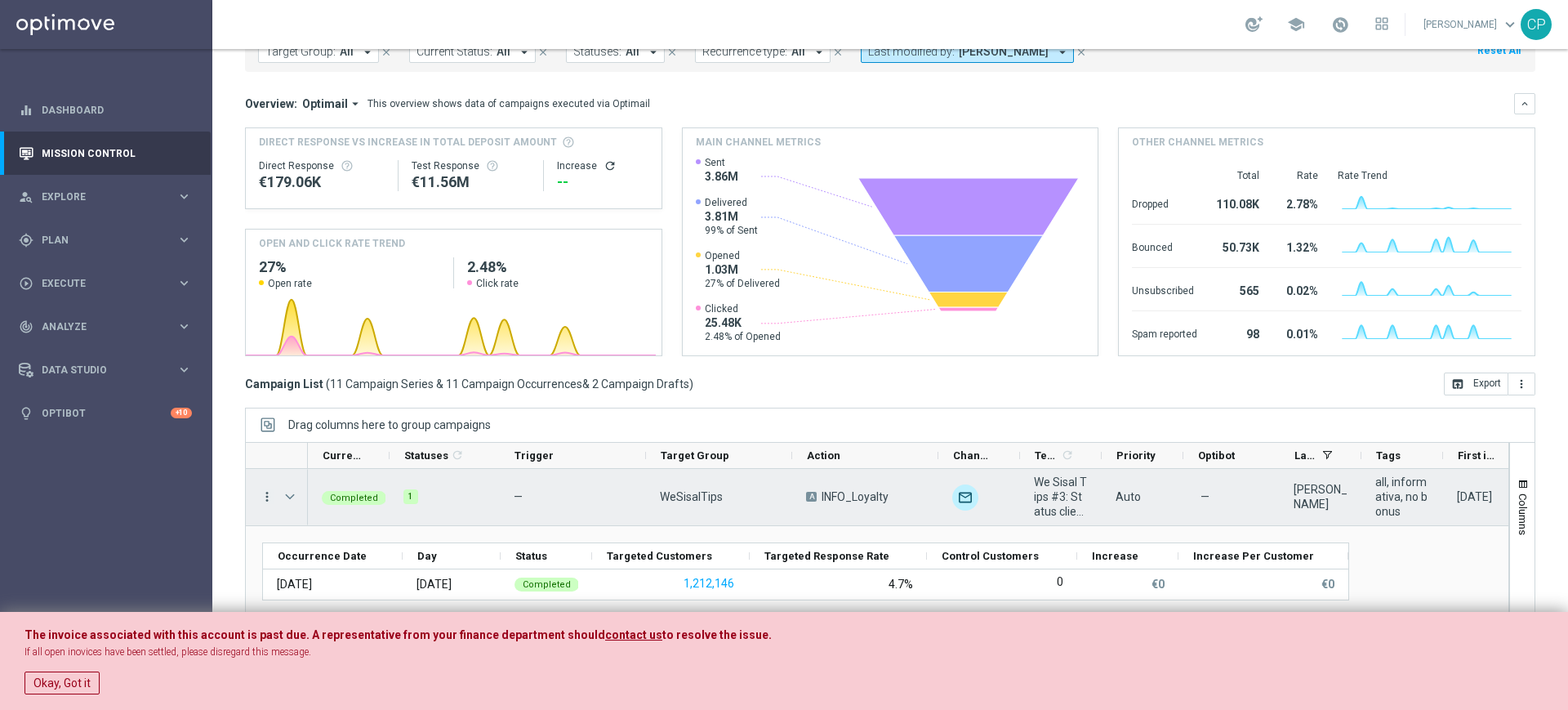
click at [266, 490] on icon "more_vert" at bounding box center [267, 497] width 15 height 15
click at [337, 592] on span "Go to Campaign Analysis" at bounding box center [358, 598] width 117 height 11
drag, startPoint x: 639, startPoint y: 500, endPoint x: 1172, endPoint y: 454, distance: 535.0
click at [1172, 454] on div at bounding box center [878, 567] width 1265 height 252
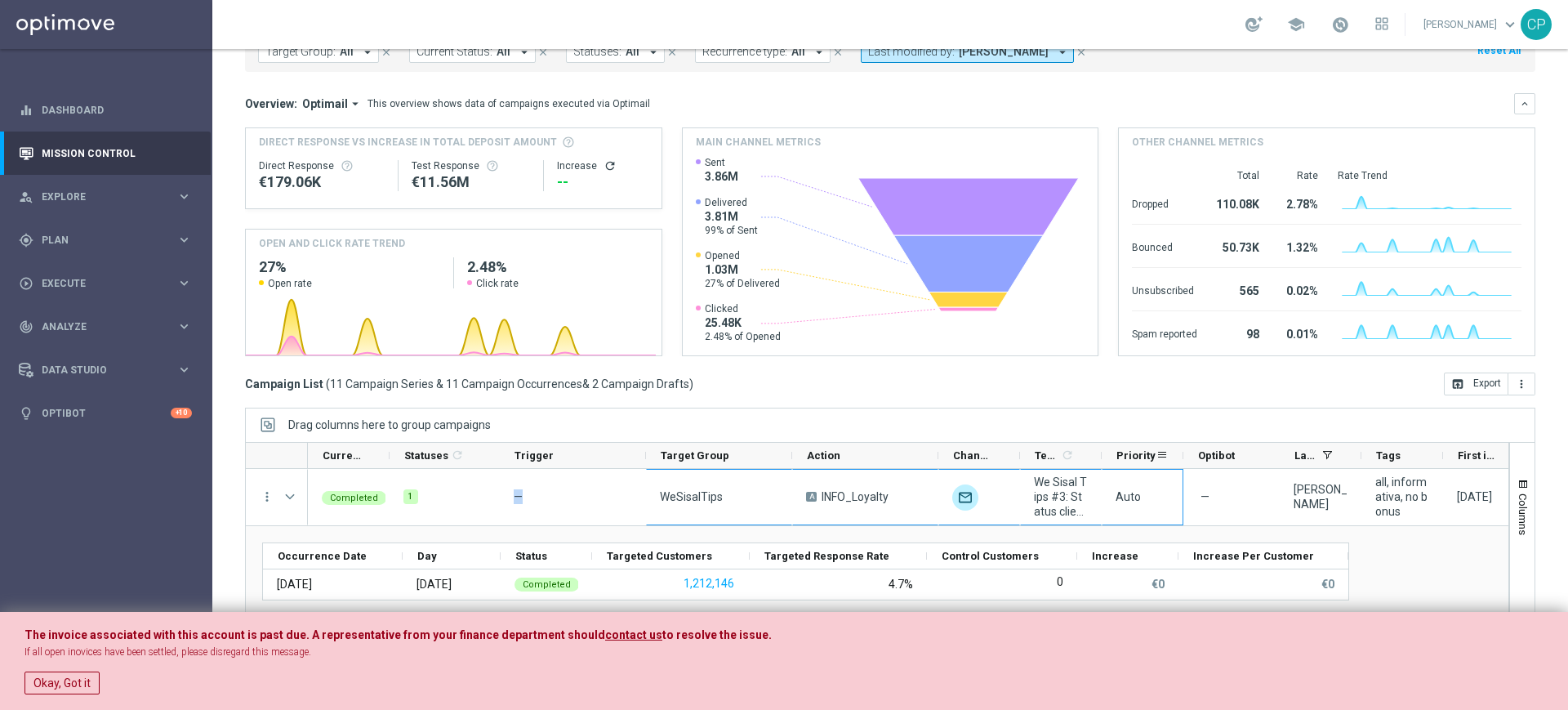
click at [1172, 454] on div "Priority" at bounding box center [1142, 456] width 82 height 26
click at [954, 422] on div "Drag columns here to group campaigns" at bounding box center [890, 425] width 1290 height 34
click at [907, 429] on div "Drag columns here to group campaigns" at bounding box center [890, 425] width 1290 height 34
click at [1362, 540] on div "Drag here to set row groups Drag here to set column labels Occurrence Date Day" at bounding box center [877, 571] width 1263 height 91
drag, startPoint x: 646, startPoint y: 381, endPoint x: 706, endPoint y: 385, distance: 60.1
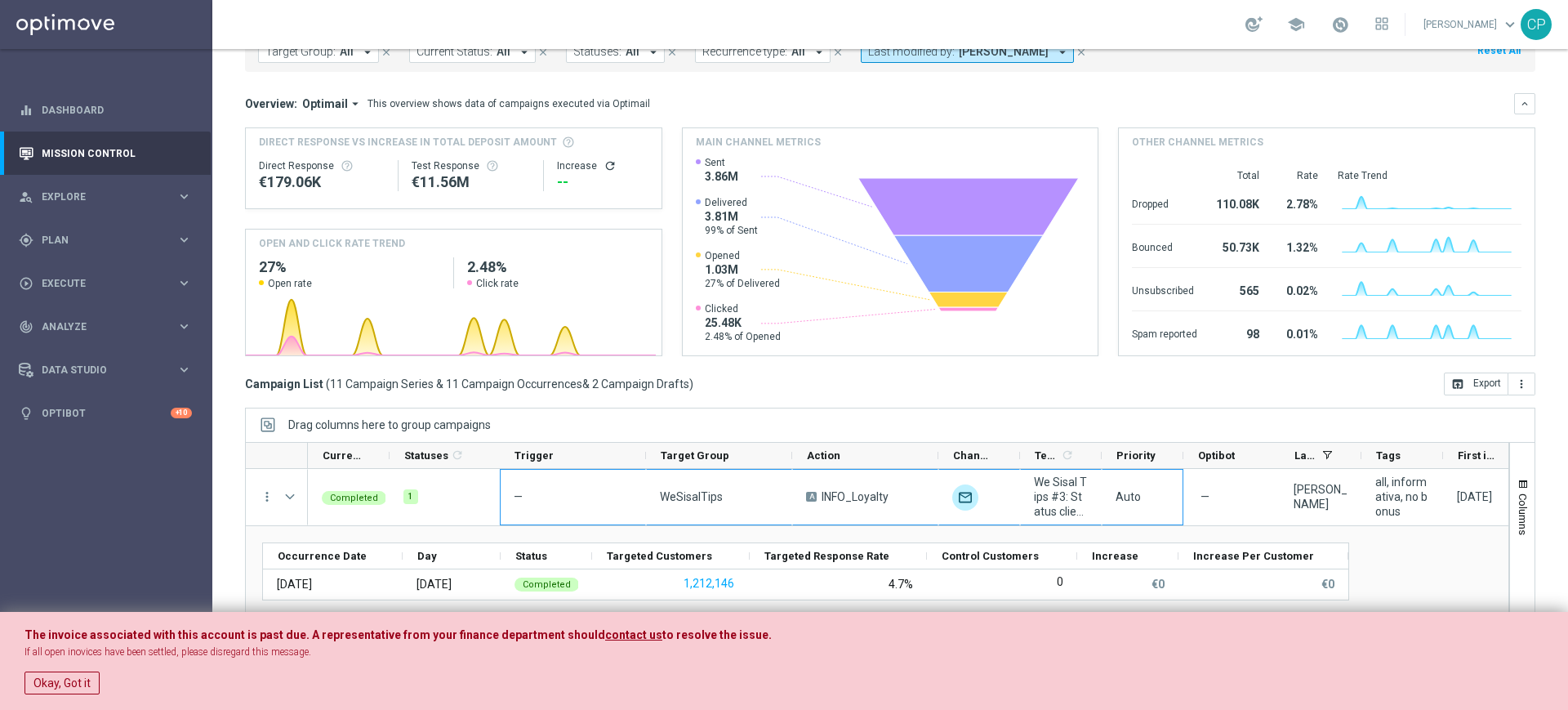
click at [706, 385] on div "Campaign List ( 11 Campaign Series & 11 Campaign Occurrences & 2 Campaign Draft…" at bounding box center [890, 384] width 1290 height 23
click at [97, 286] on span "Execute" at bounding box center [109, 283] width 135 height 9
click at [71, 316] on link "Campaign Builder" at bounding box center [106, 317] width 127 height 13
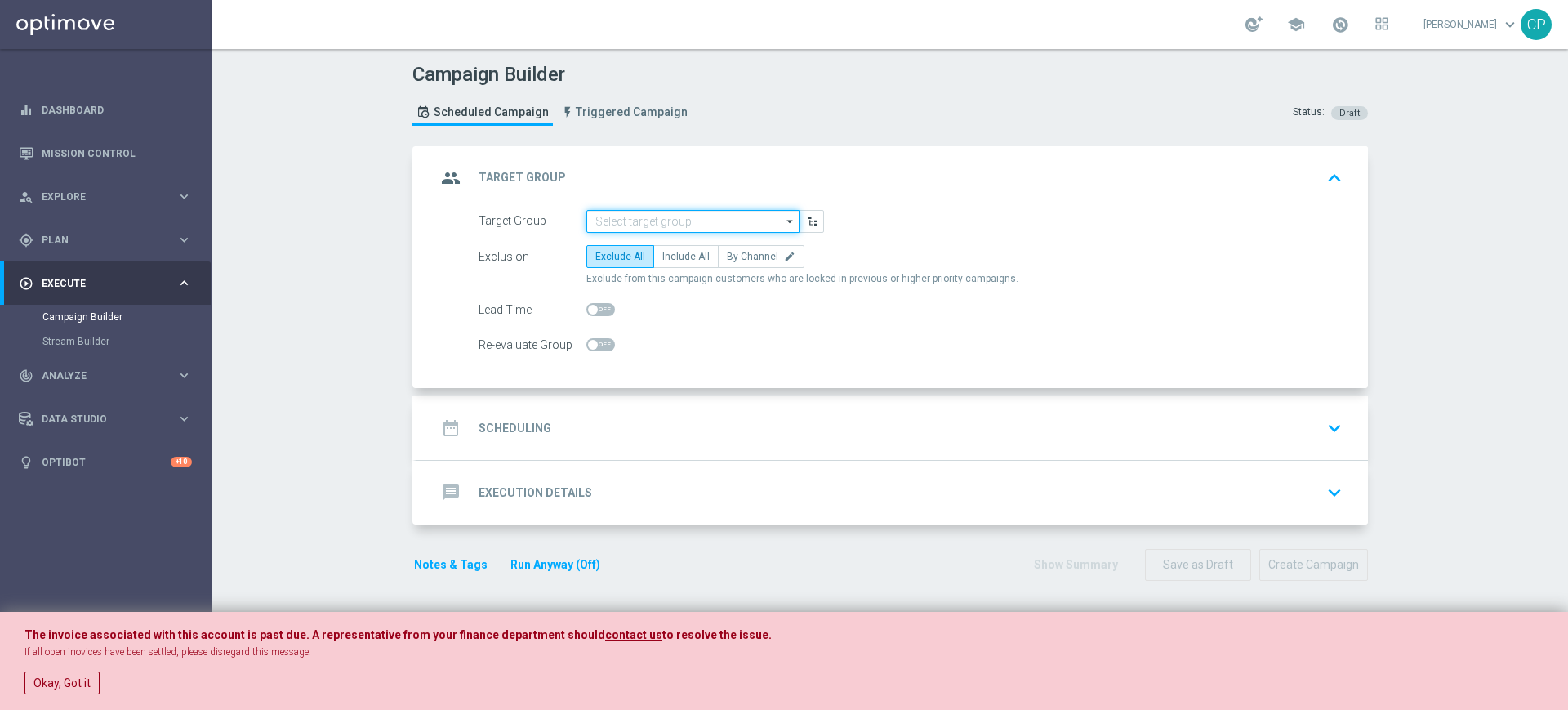
click at [644, 221] on input at bounding box center [693, 221] width 213 height 23
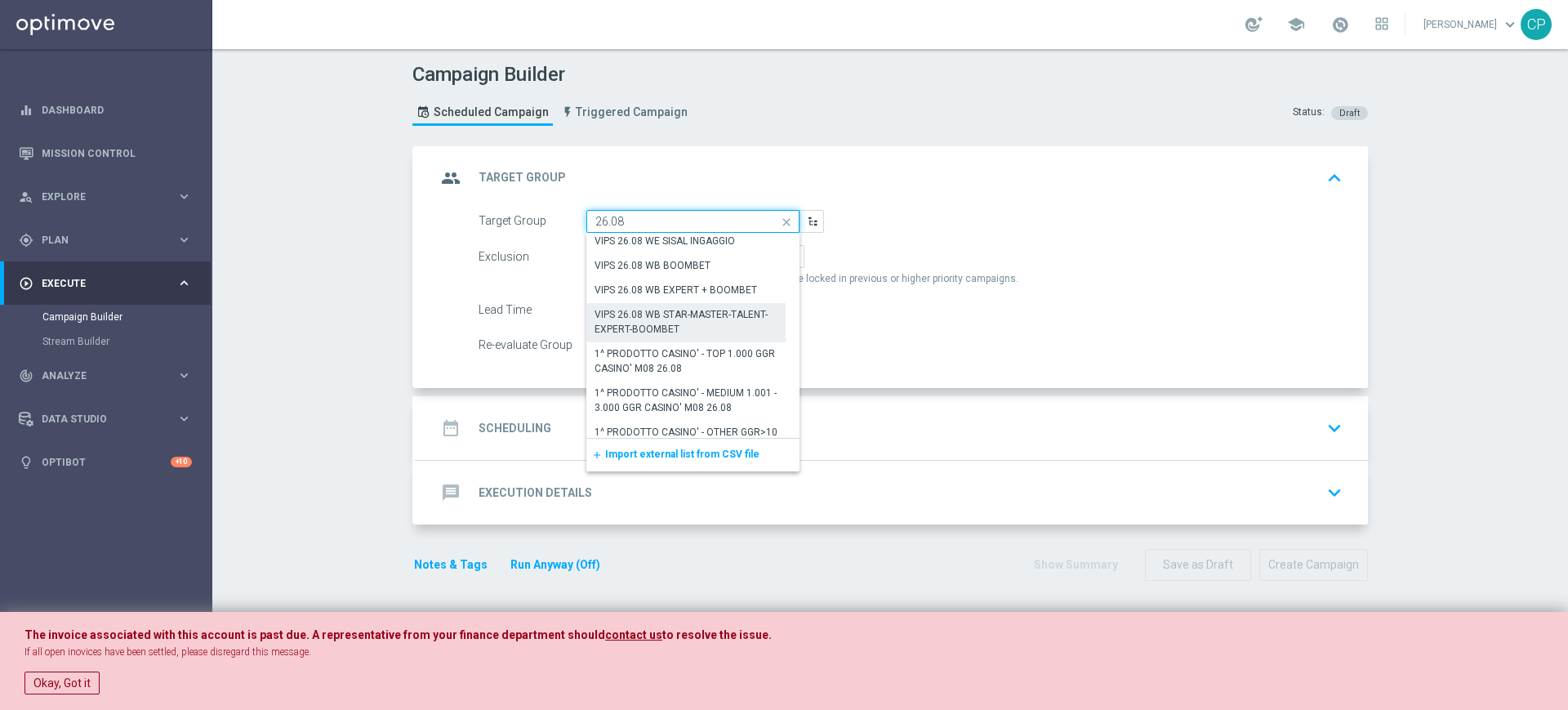
scroll to position [100, 0]
click at [707, 322] on div "VIPS 26.08 WB STAR-MASTER-TALENT-EXPERT-BOOMBET" at bounding box center [686, 324] width 183 height 29
type input "VIPS 26.08 WB STAR-MASTER-TALENT-EXPERT-BOOMBET"
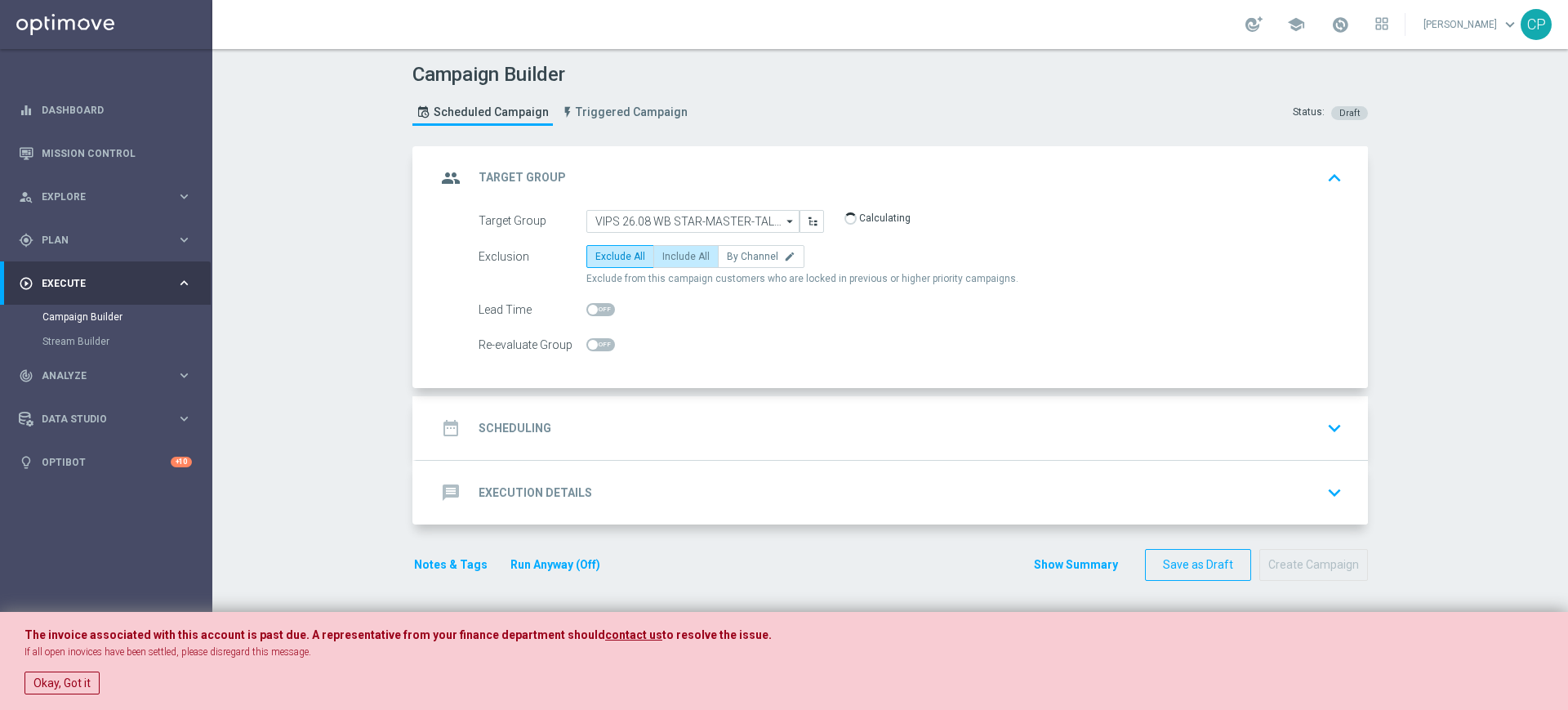
click at [677, 254] on span "Include All" at bounding box center [686, 257] width 47 height 11
click at [673, 254] on input "Include All" at bounding box center [667, 259] width 10 height 10
radio input "true"
click at [792, 422] on div "date_range Scheduling keyboard_arrow_down" at bounding box center [892, 428] width 913 height 31
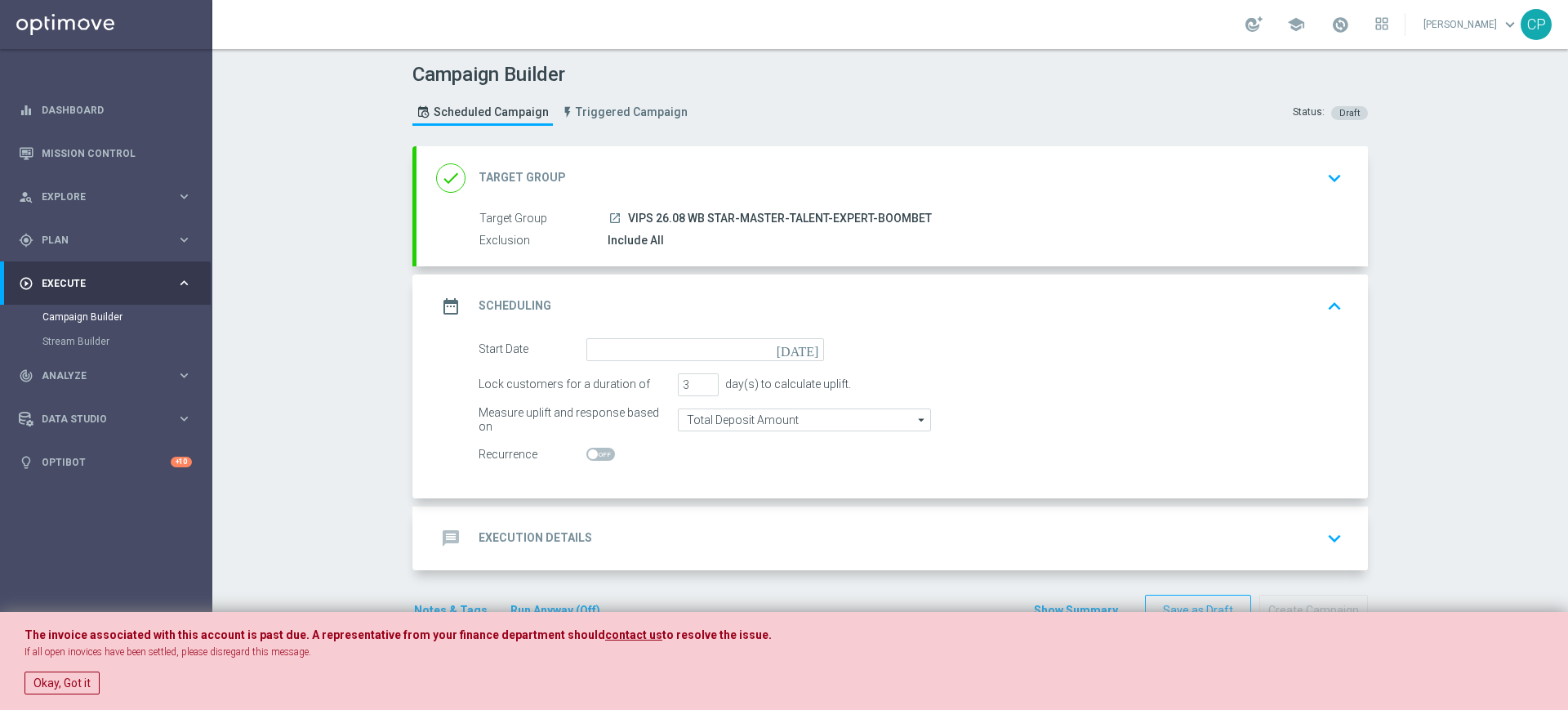
click at [798, 347] on icon "[DATE]" at bounding box center [801, 347] width 48 height 18
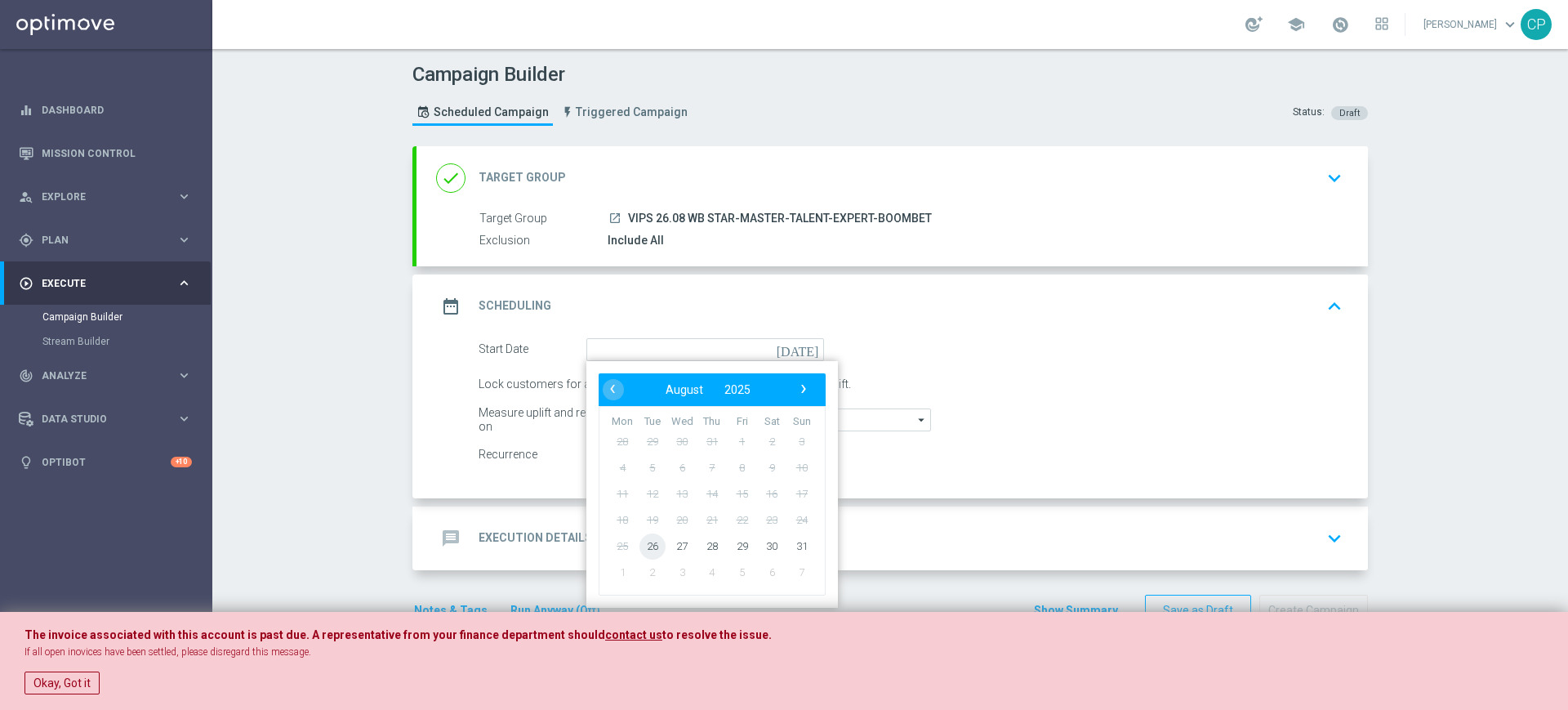
click at [643, 543] on span "26" at bounding box center [653, 546] width 26 height 26
type input "26 Aug 2025"
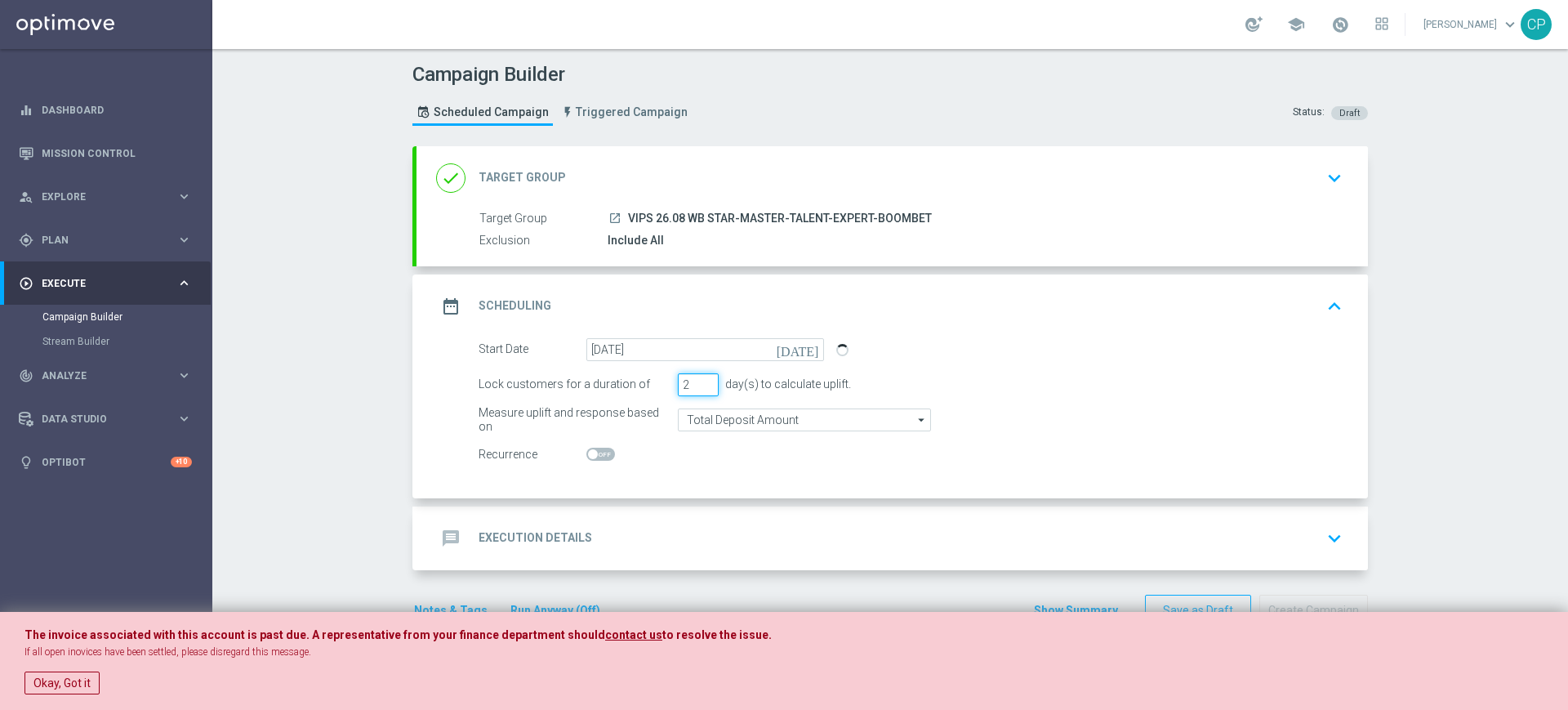
click at [701, 391] on input "2" at bounding box center [698, 384] width 41 height 23
type input "1"
click at [701, 391] on input "1" at bounding box center [698, 384] width 41 height 23
click at [711, 468] on div "Start Date 26 Aug 2025 today Lock customers for a duration of 1 day(s) to calcu…" at bounding box center [892, 418] width 952 height 161
click at [694, 530] on div "message Execution Details keyboard_arrow_down" at bounding box center [892, 538] width 913 height 31
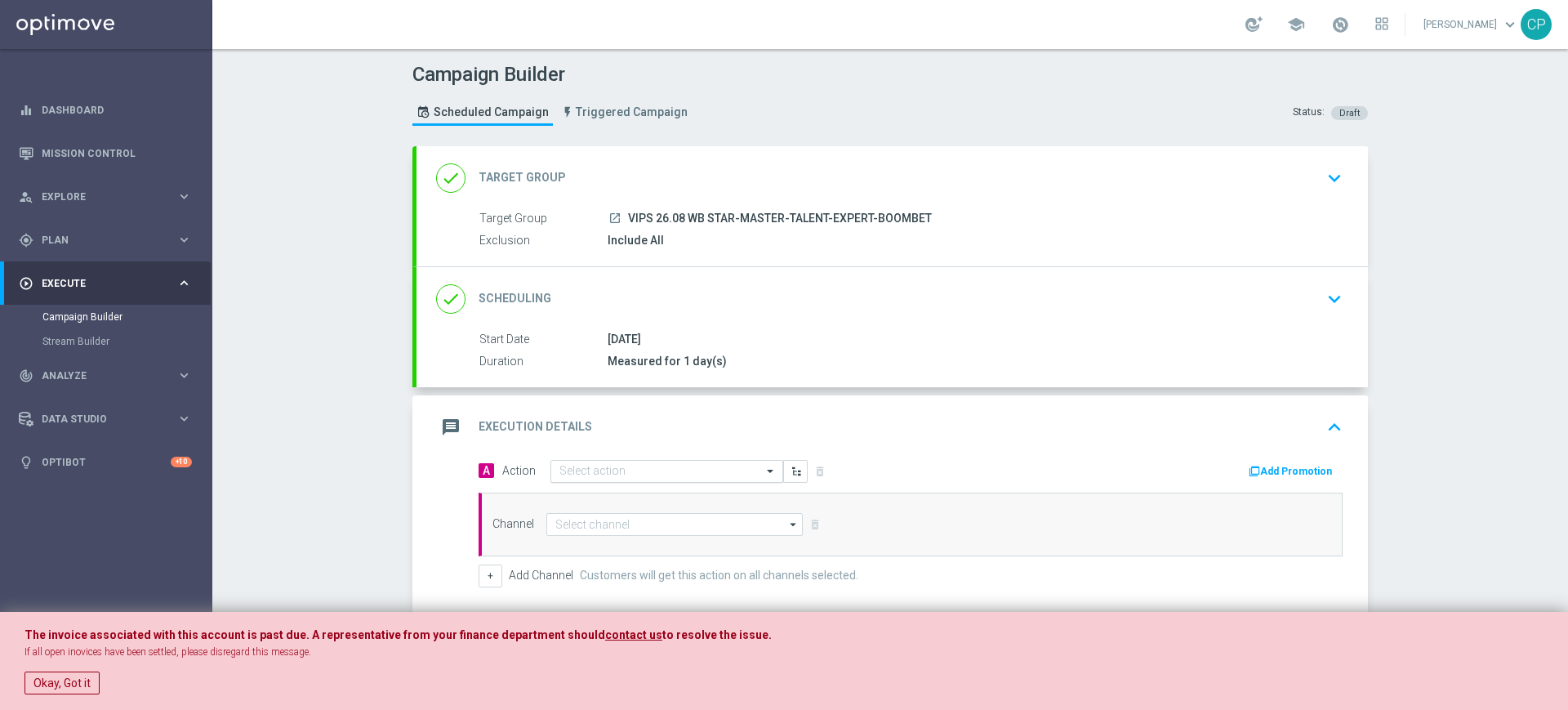
click at [623, 466] on input "text" at bounding box center [650, 471] width 182 height 14
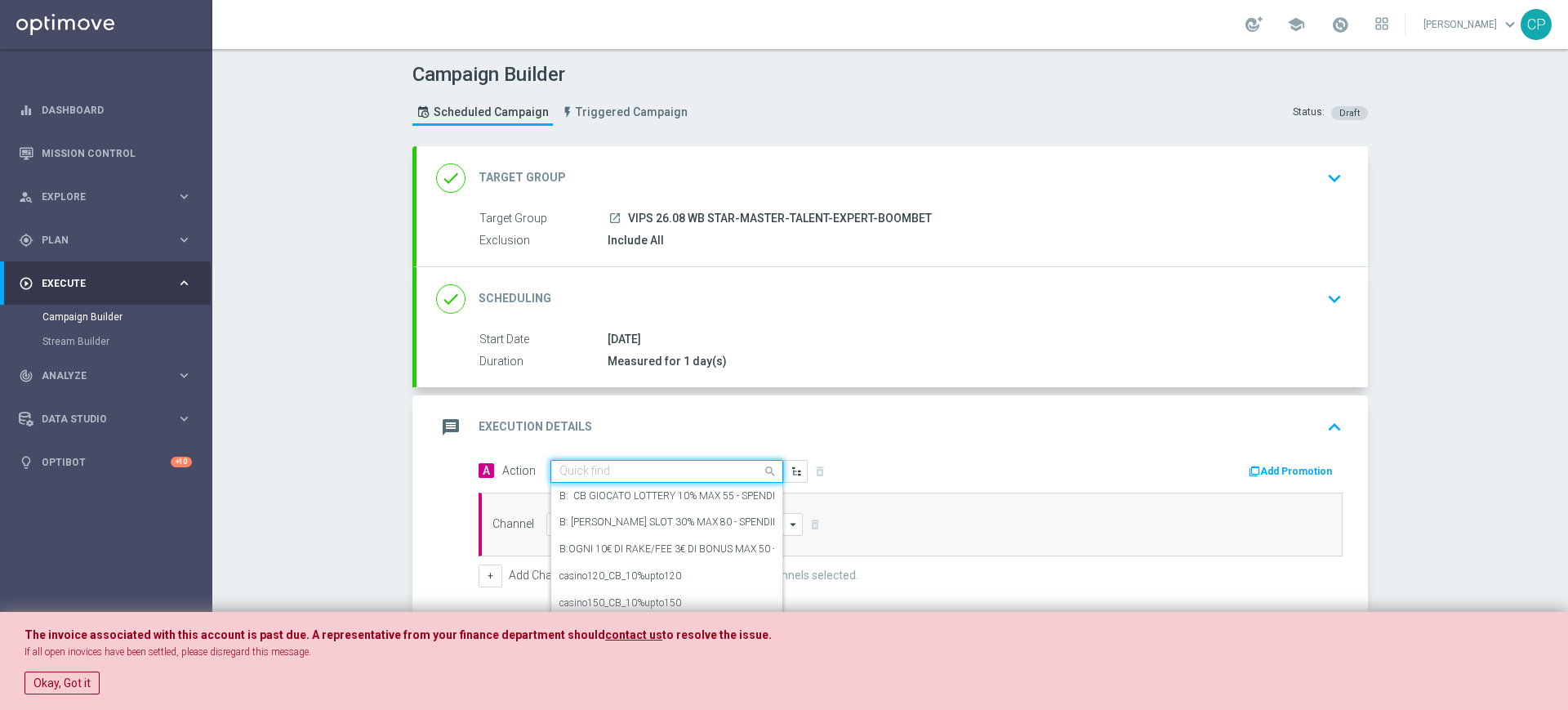
scroll to position [136, 0]
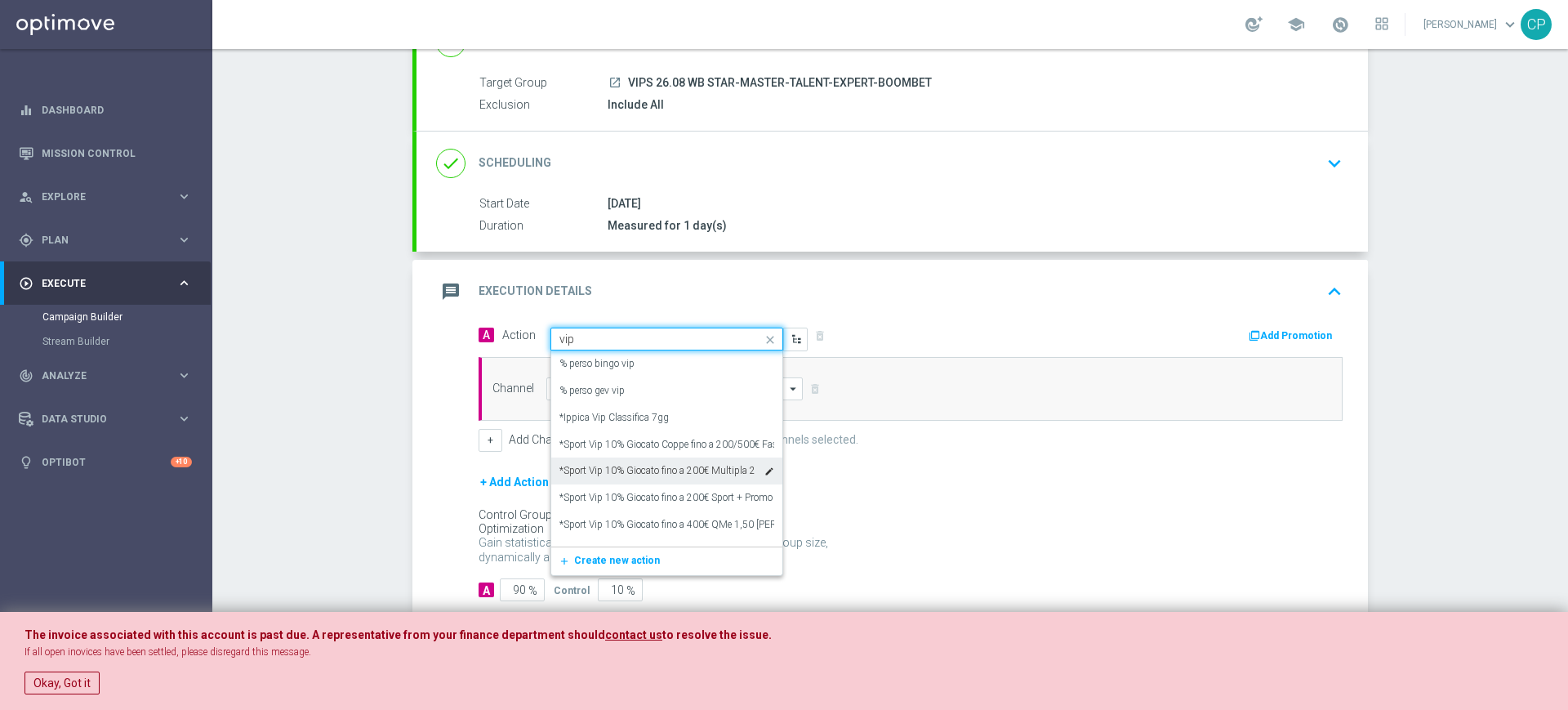
type input "vips"
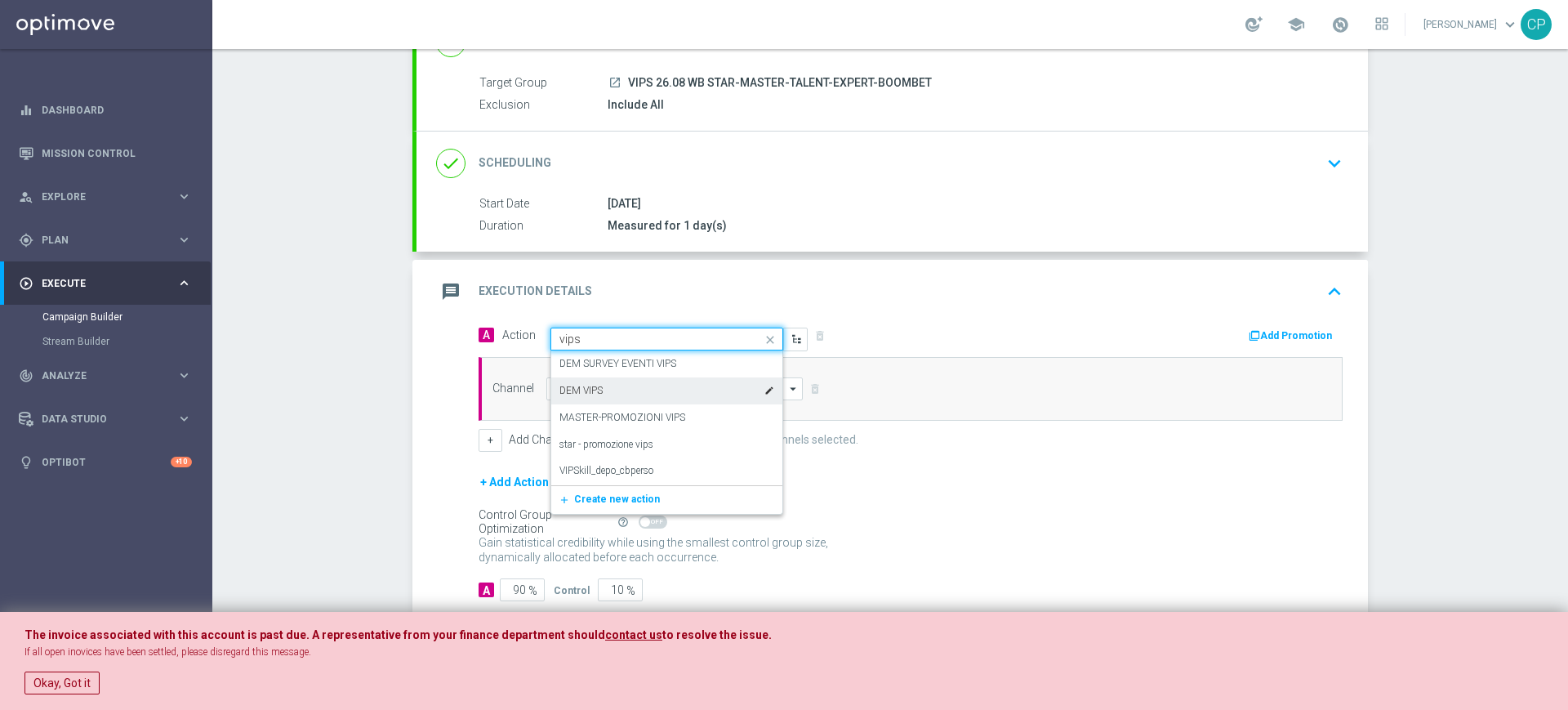
click at [594, 397] on div "DEM VIPS edit" at bounding box center [667, 391] width 215 height 27
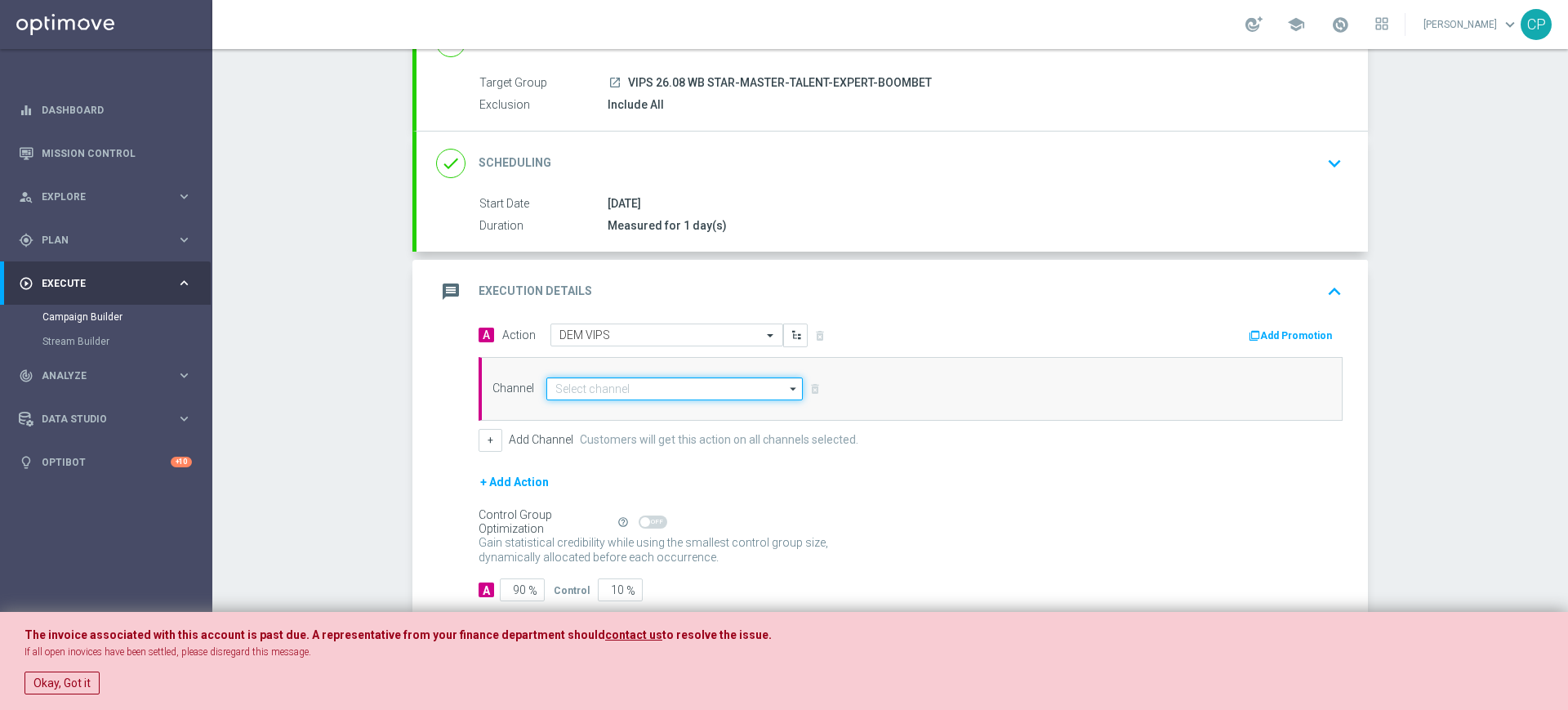
click at [565, 391] on input at bounding box center [675, 389] width 257 height 23
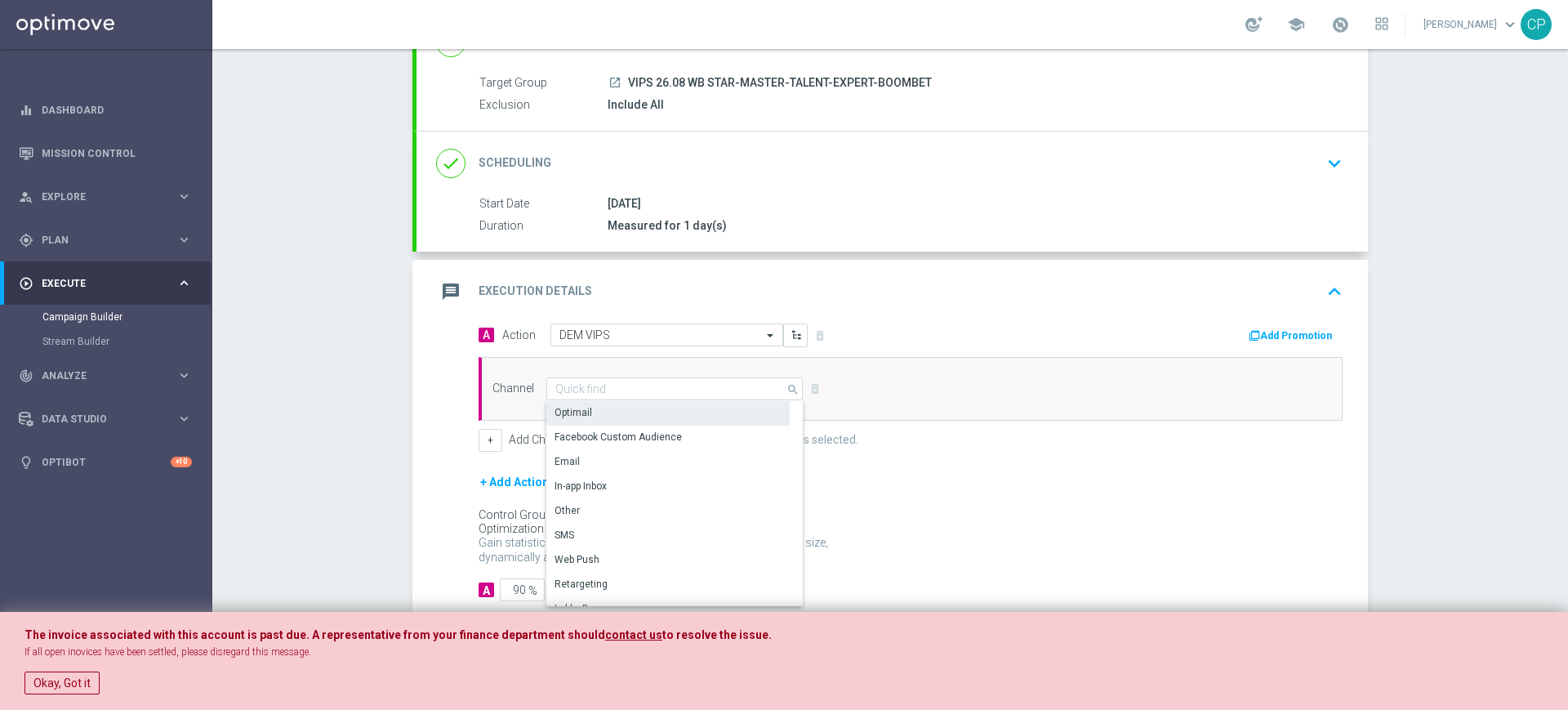
click at [578, 406] on div "Optimail" at bounding box center [574, 413] width 38 height 15
type input "Optimail"
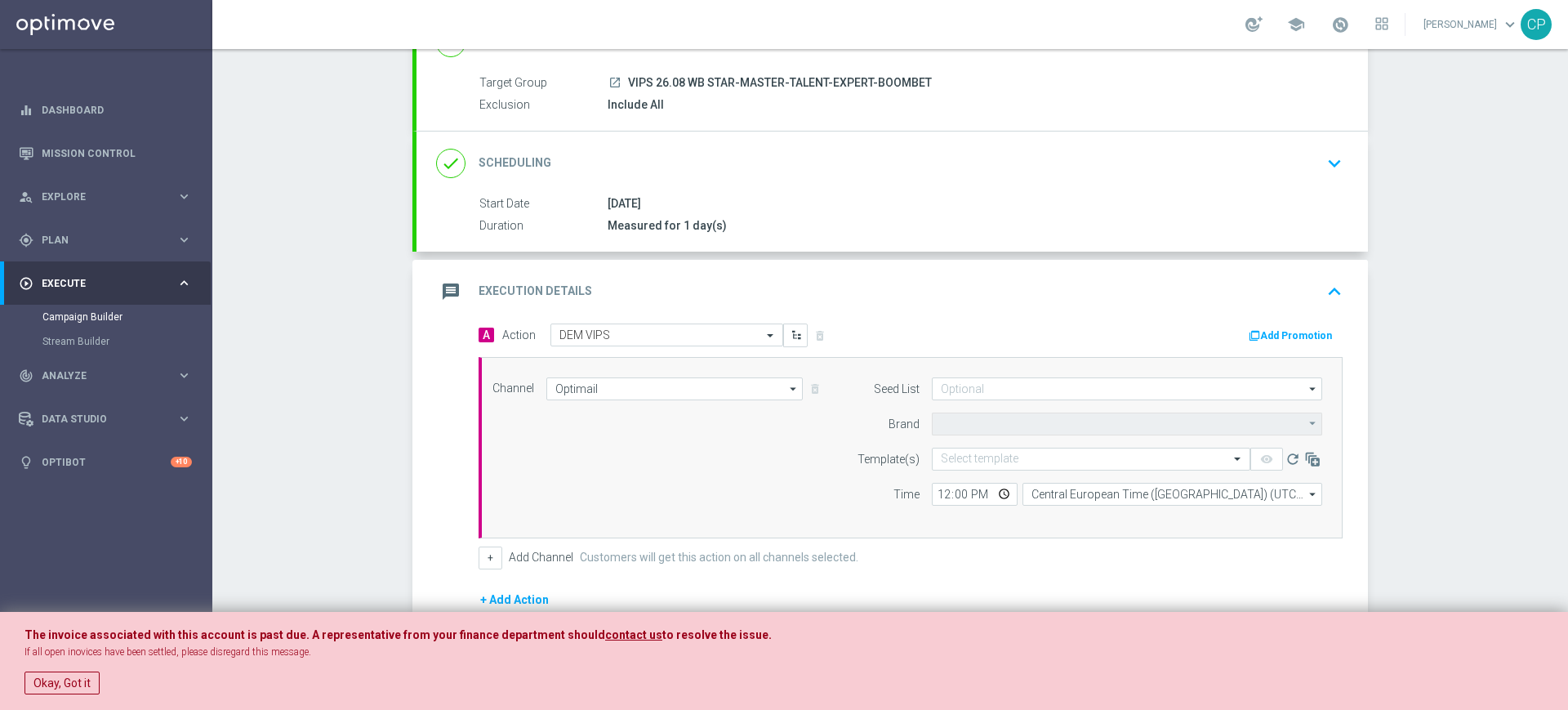
type input "Sisal Marketing"
click at [957, 458] on input "text" at bounding box center [1075, 459] width 268 height 14
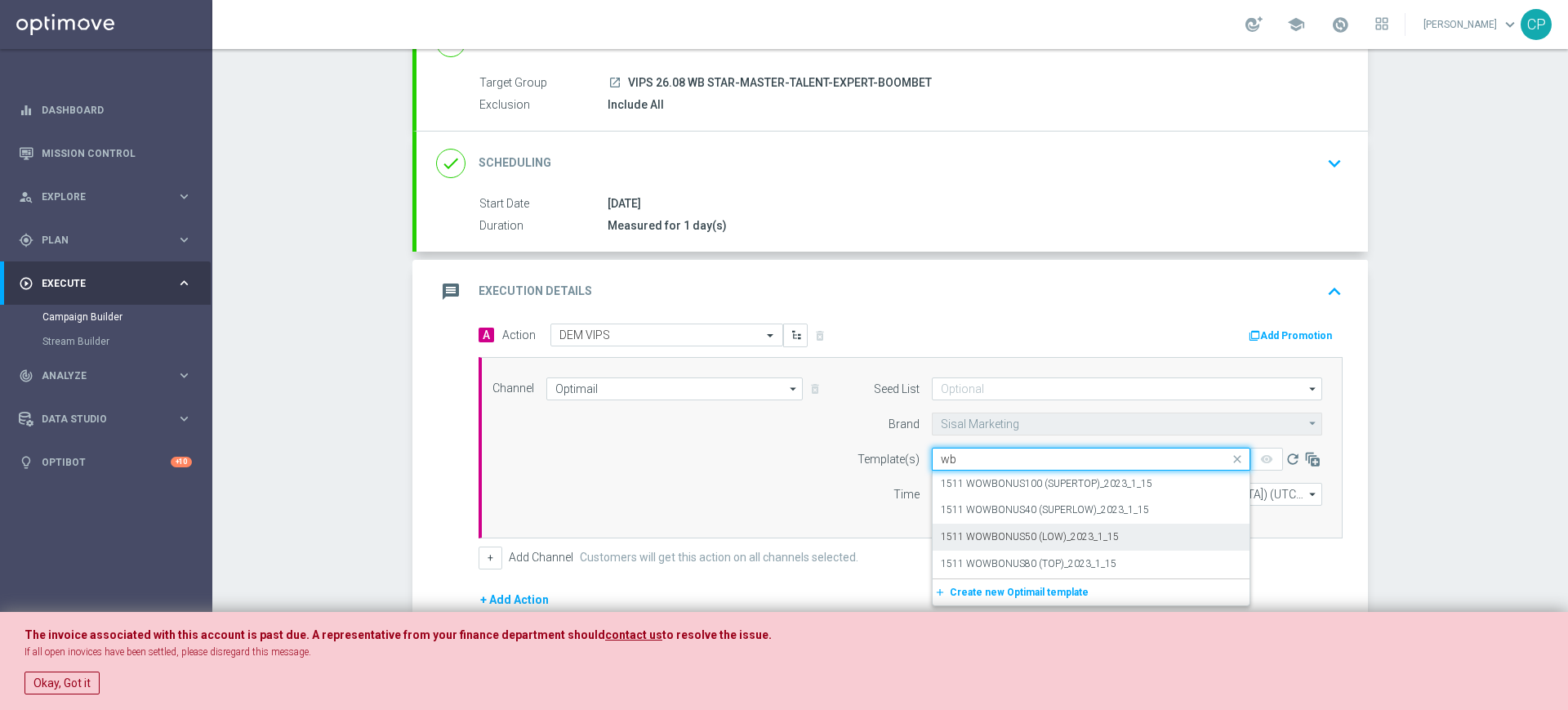
scroll to position [253, 0]
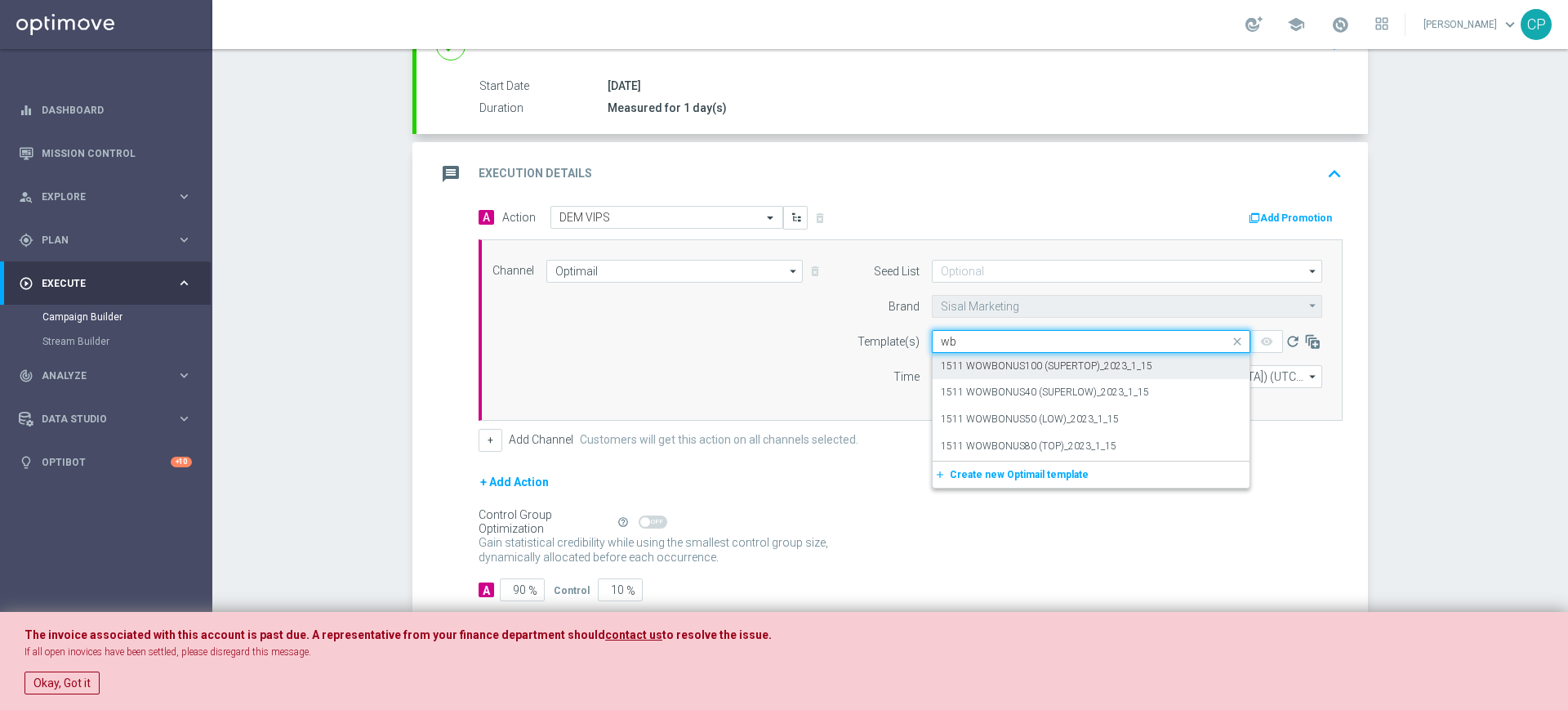
type input "w"
click at [986, 419] on label "Warm Bridge 26.08" at bounding box center [983, 419] width 84 height 14
type input "26.08"
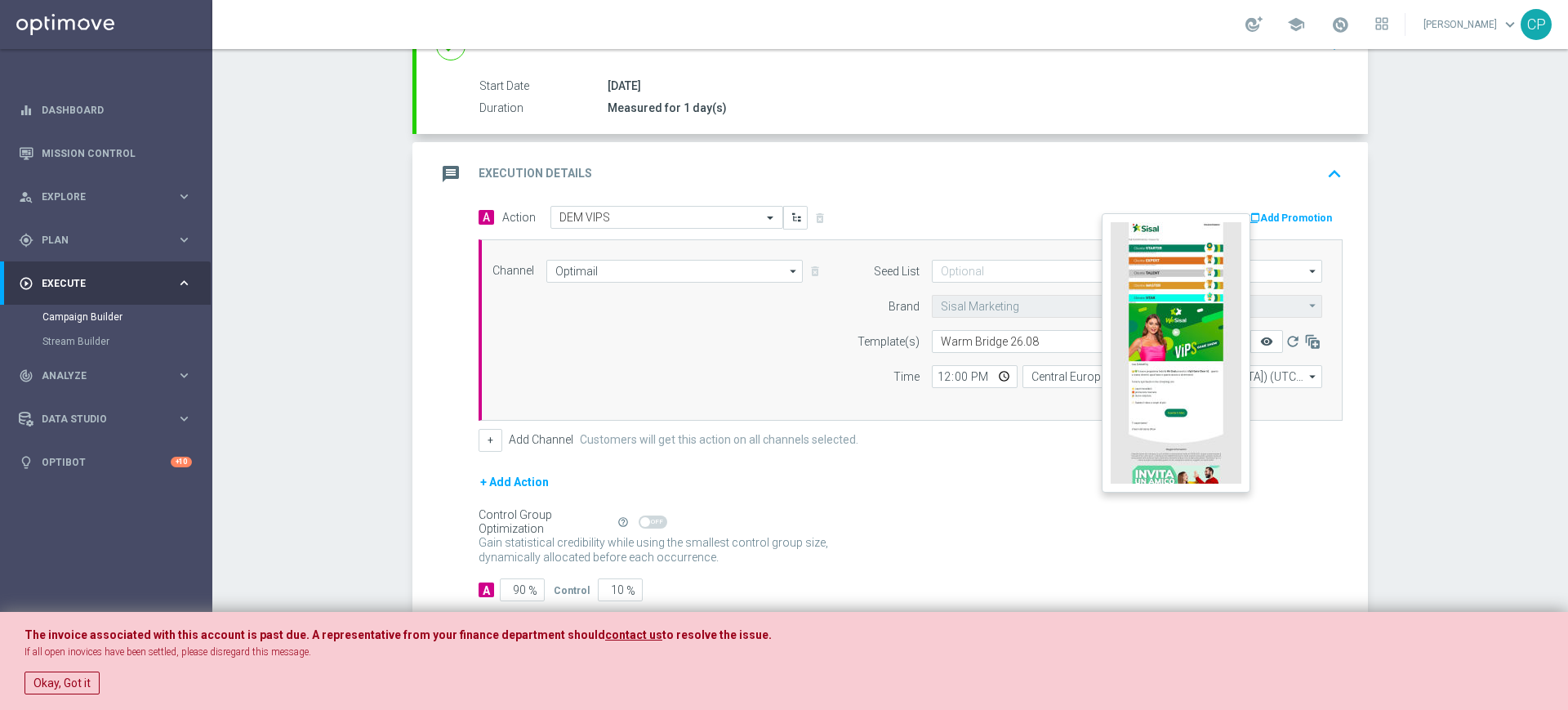
click at [1261, 340] on icon "remove_red_eye" at bounding box center [1267, 342] width 13 height 13
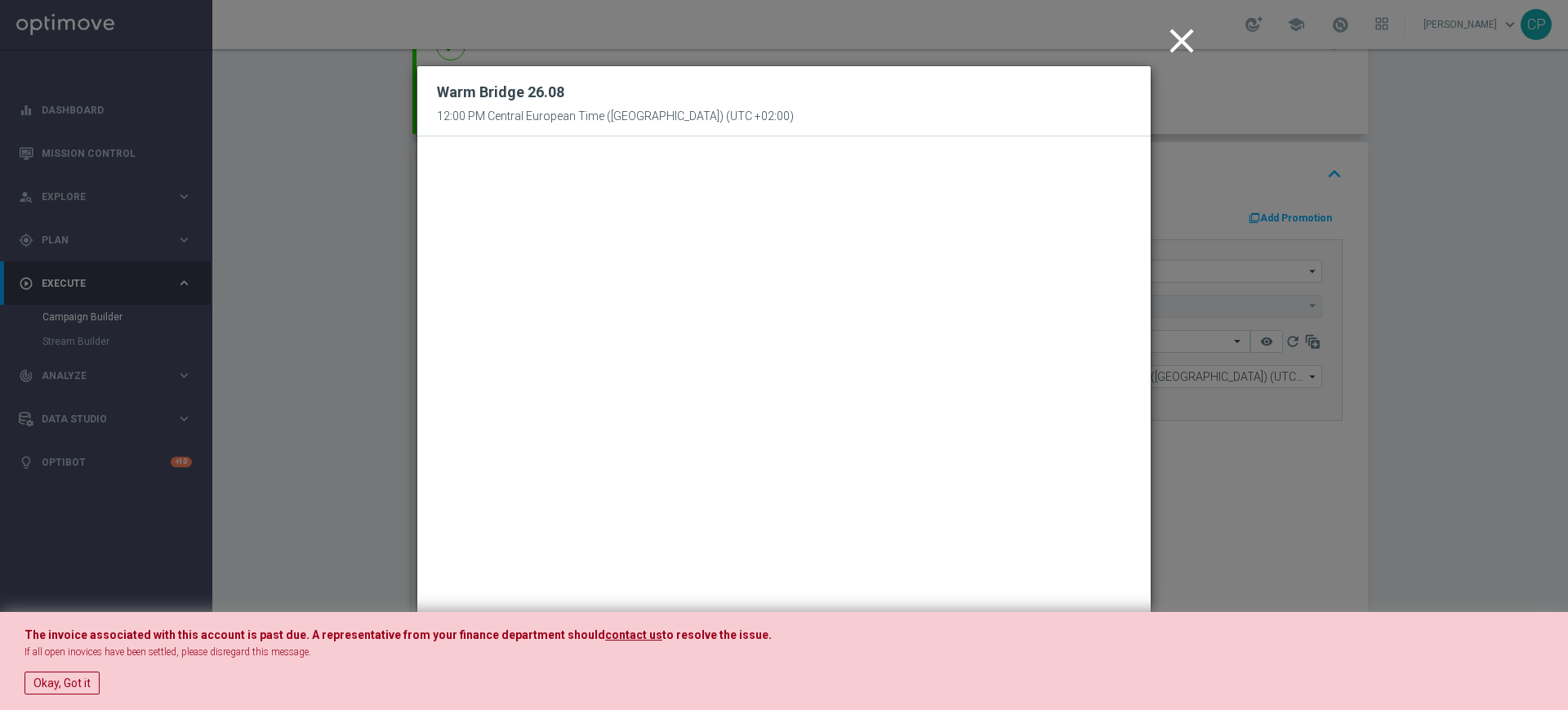
click at [1186, 37] on icon "close" at bounding box center [1182, 41] width 41 height 41
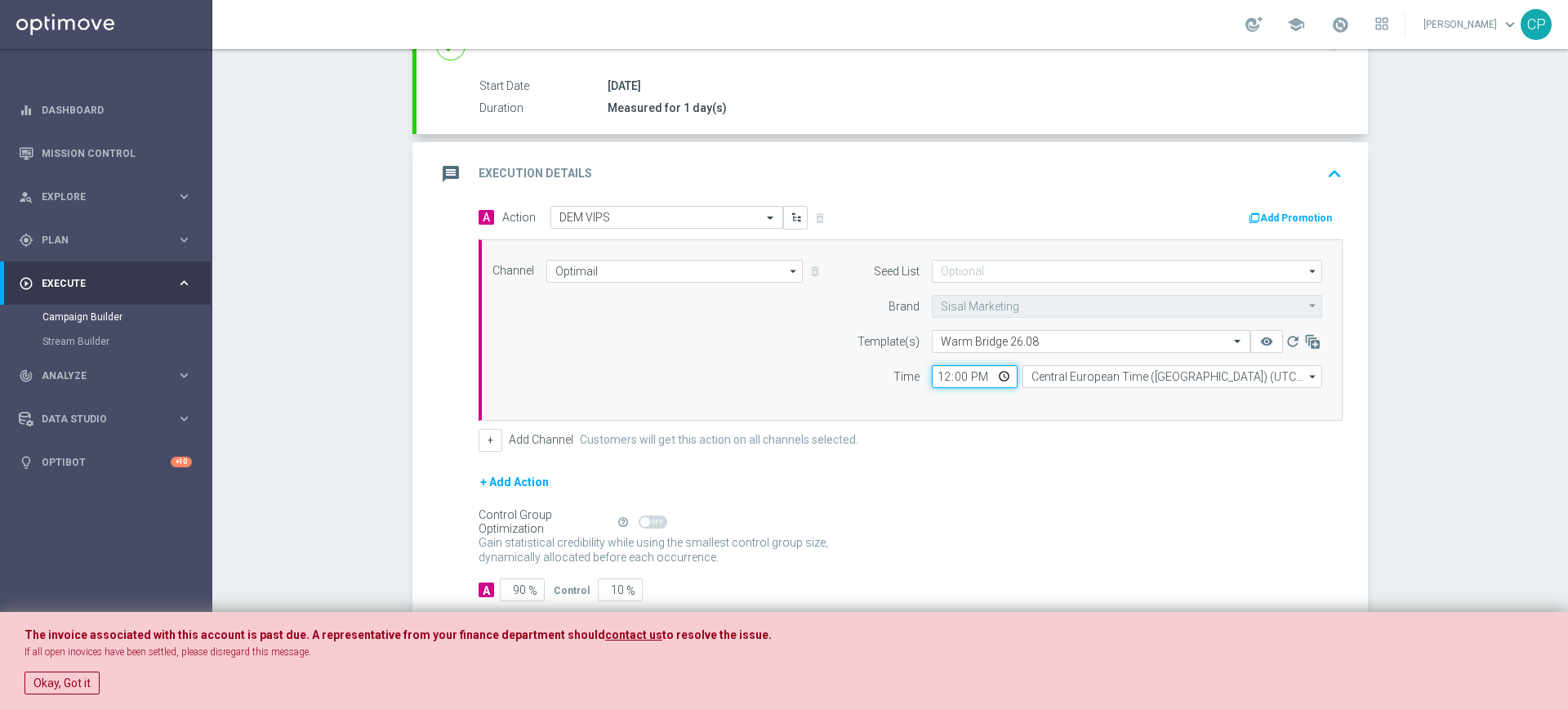
click at [937, 379] on input "12:00" at bounding box center [974, 377] width 86 height 23
type input "20:30"
click at [1120, 403] on div "Channel Optimail Optimail arrow_drop_down Drag here to set row groups Drag here…" at bounding box center [911, 330] width 865 height 181
click at [606, 590] on input "10" at bounding box center [620, 590] width 45 height 23
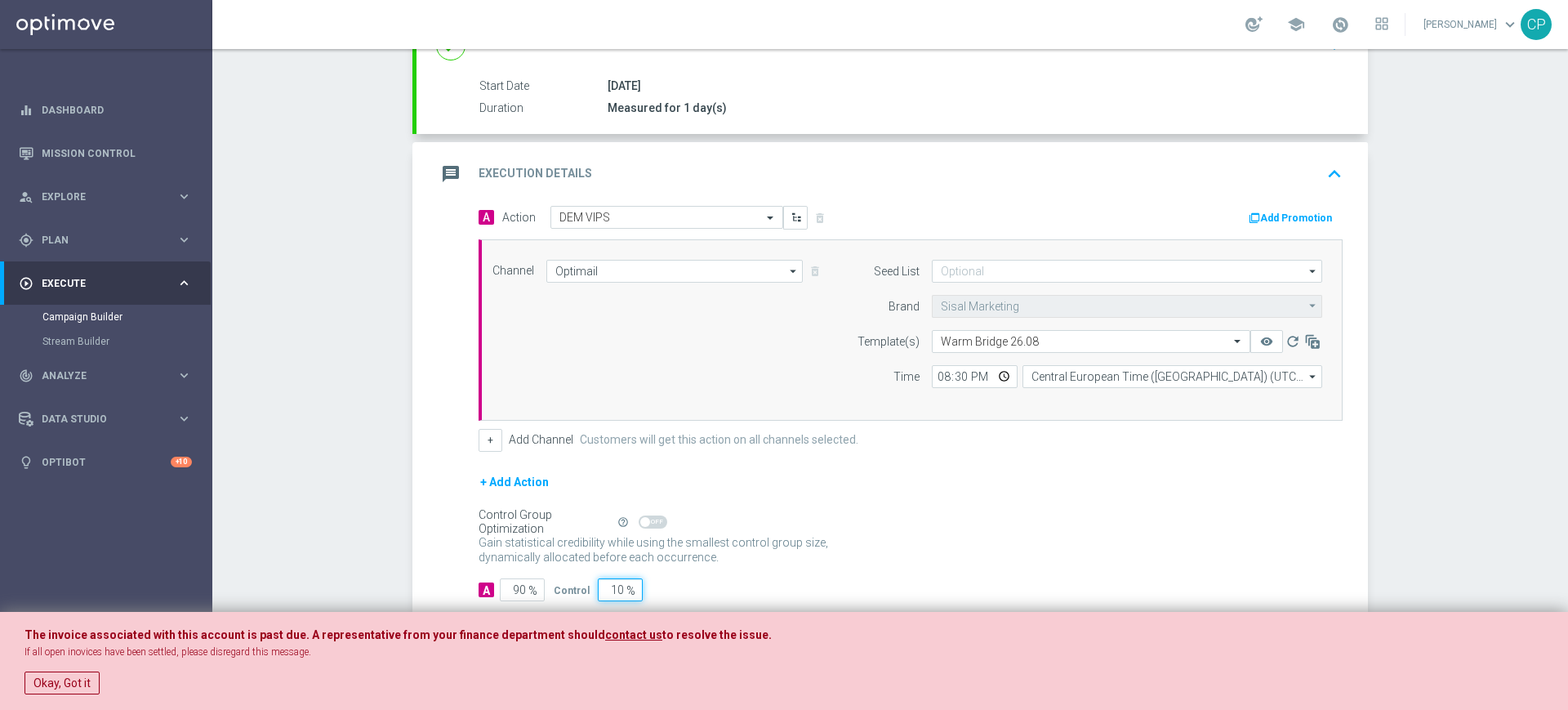
type input "0"
type input "100"
click at [599, 586] on input "-12" at bounding box center [620, 590] width 45 height 23
type input "-0"
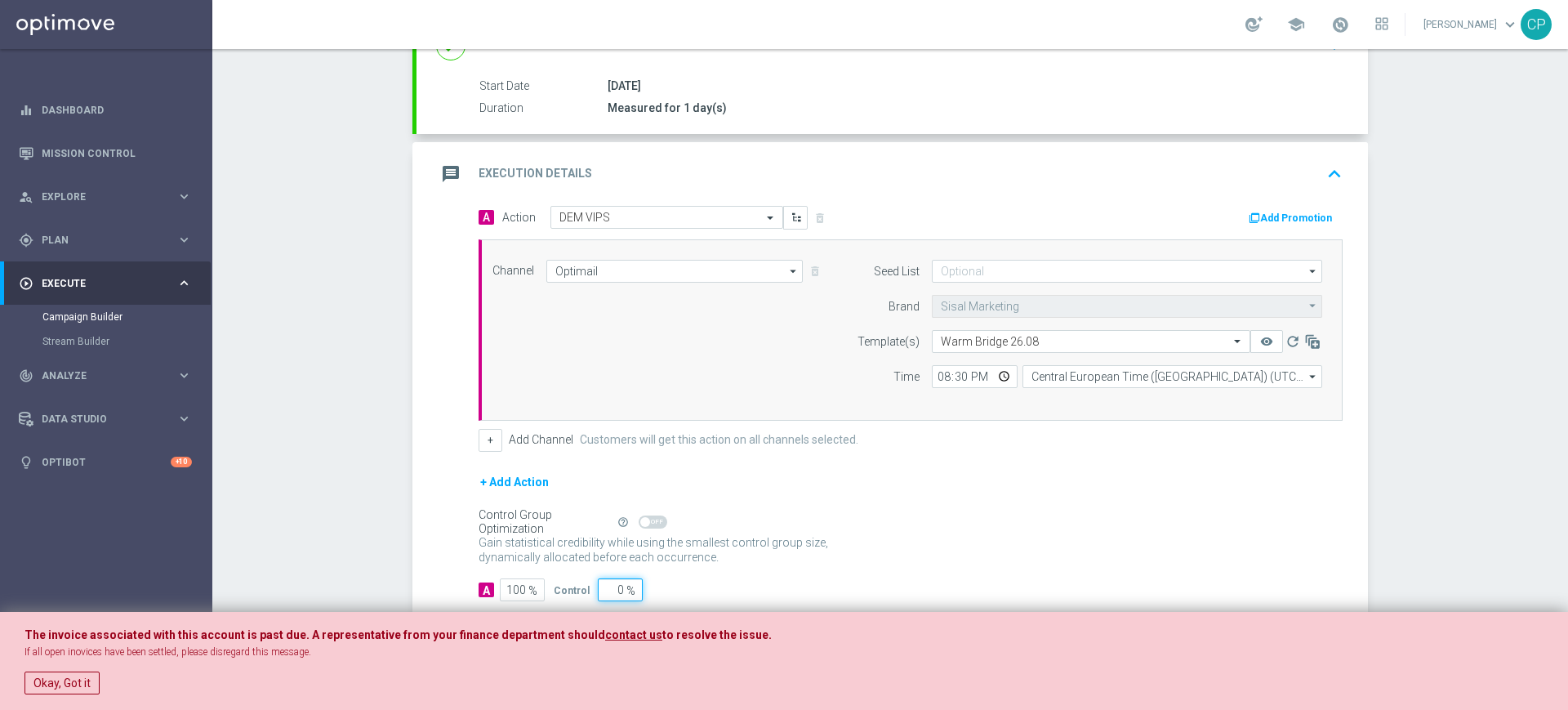
type input "0"
click at [700, 581] on div "A 100 % Control 0 %" at bounding box center [911, 590] width 865 height 23
click at [82, 684] on button "Okay, Got it" at bounding box center [62, 683] width 76 height 23
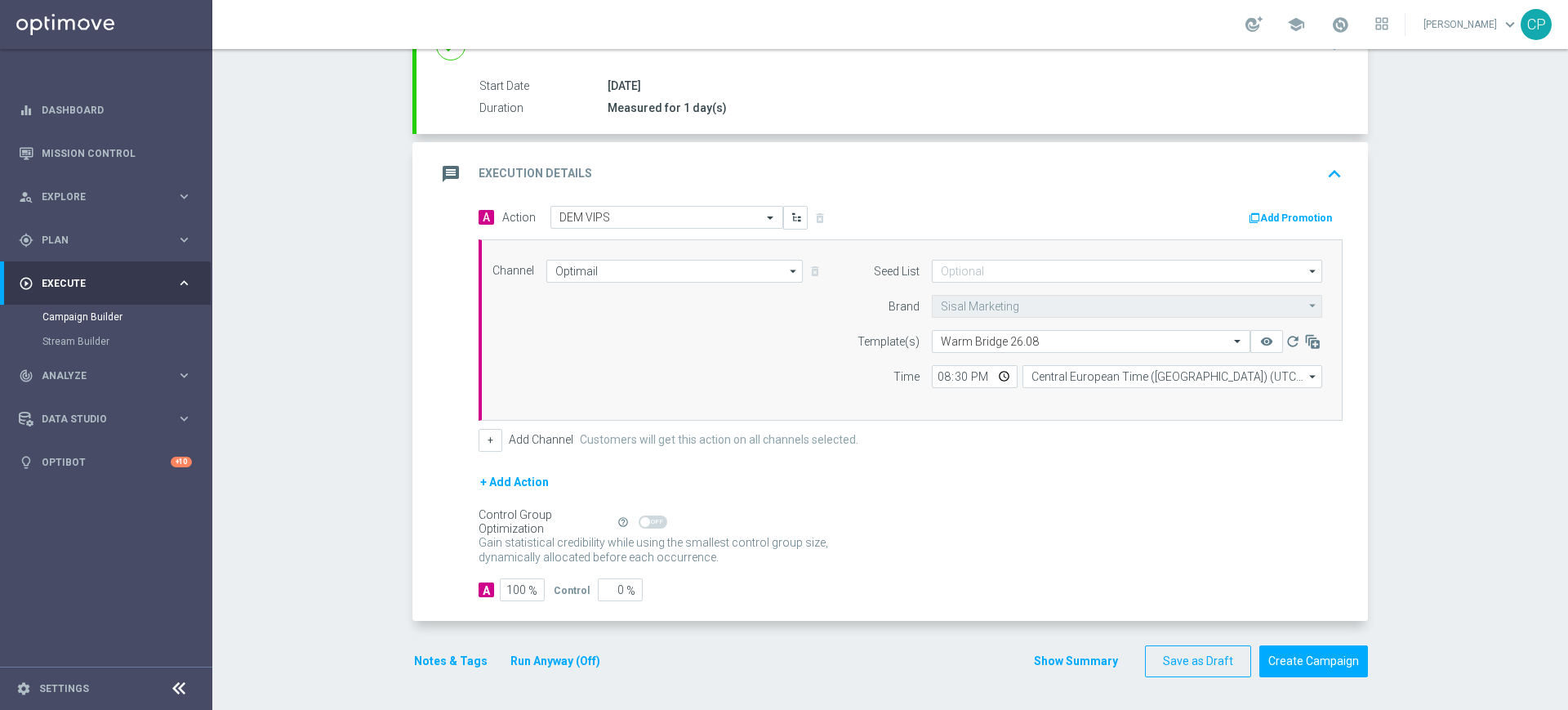
click at [428, 659] on button "Notes & Tags" at bounding box center [450, 662] width 76 height 21
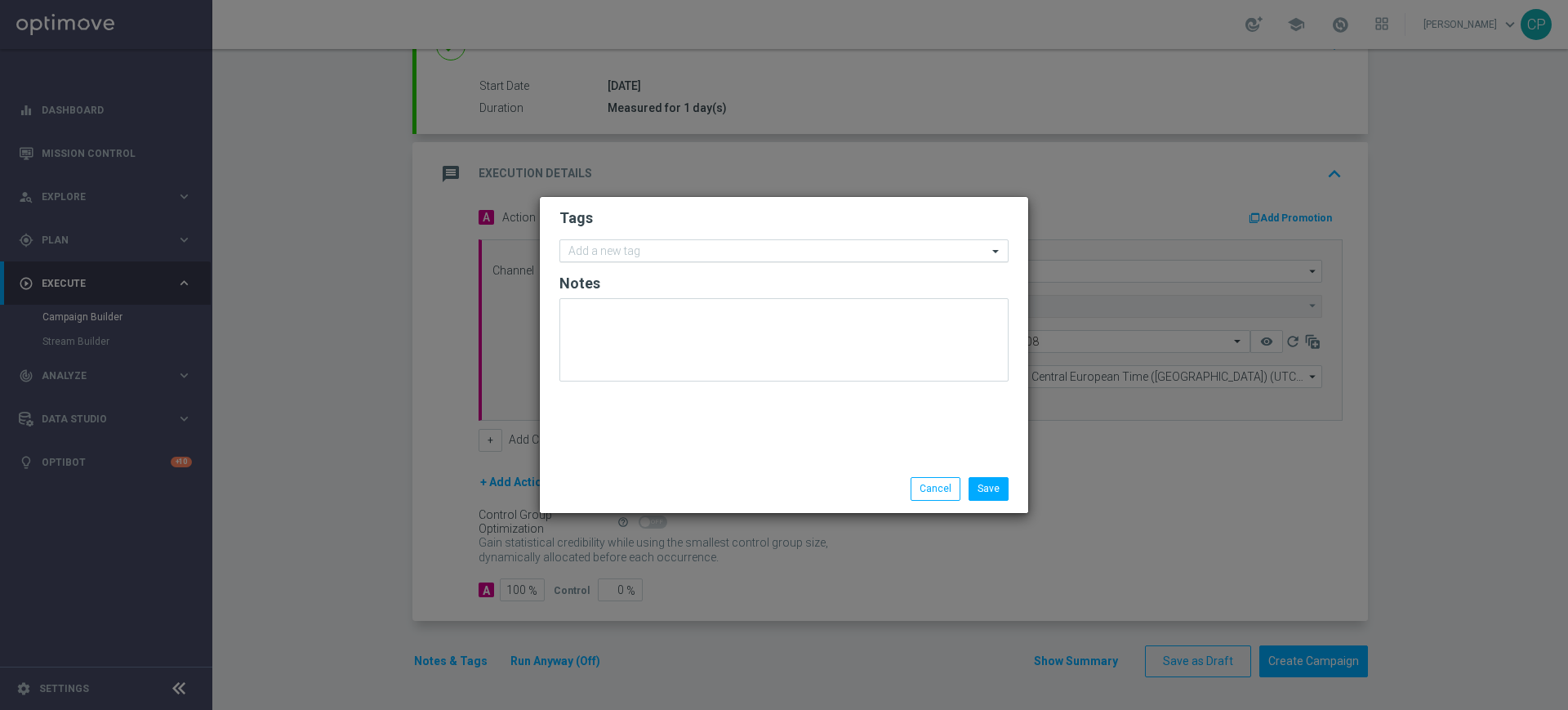
click at [711, 261] on div at bounding box center [777, 253] width 422 height 16
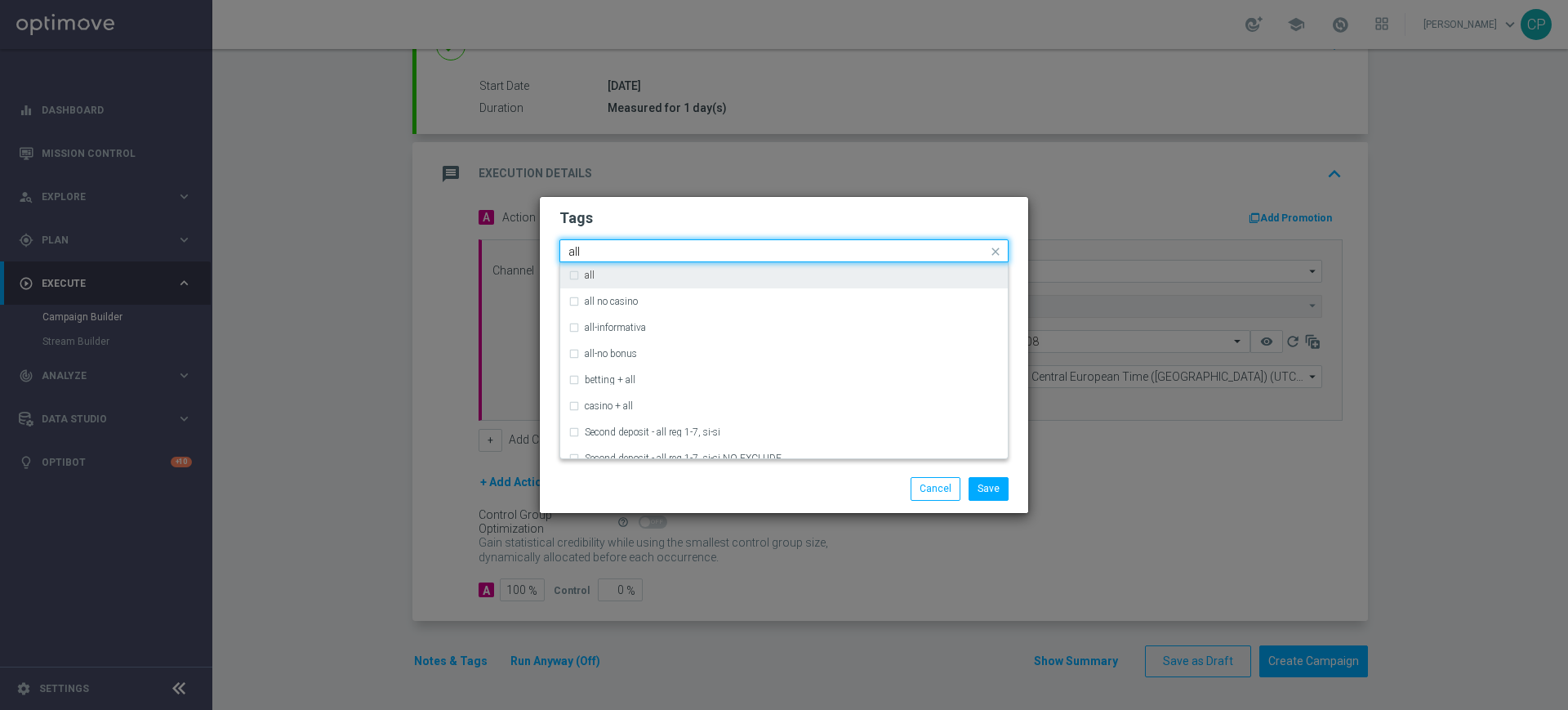
click at [571, 271] on div "all" at bounding box center [784, 276] width 431 height 26
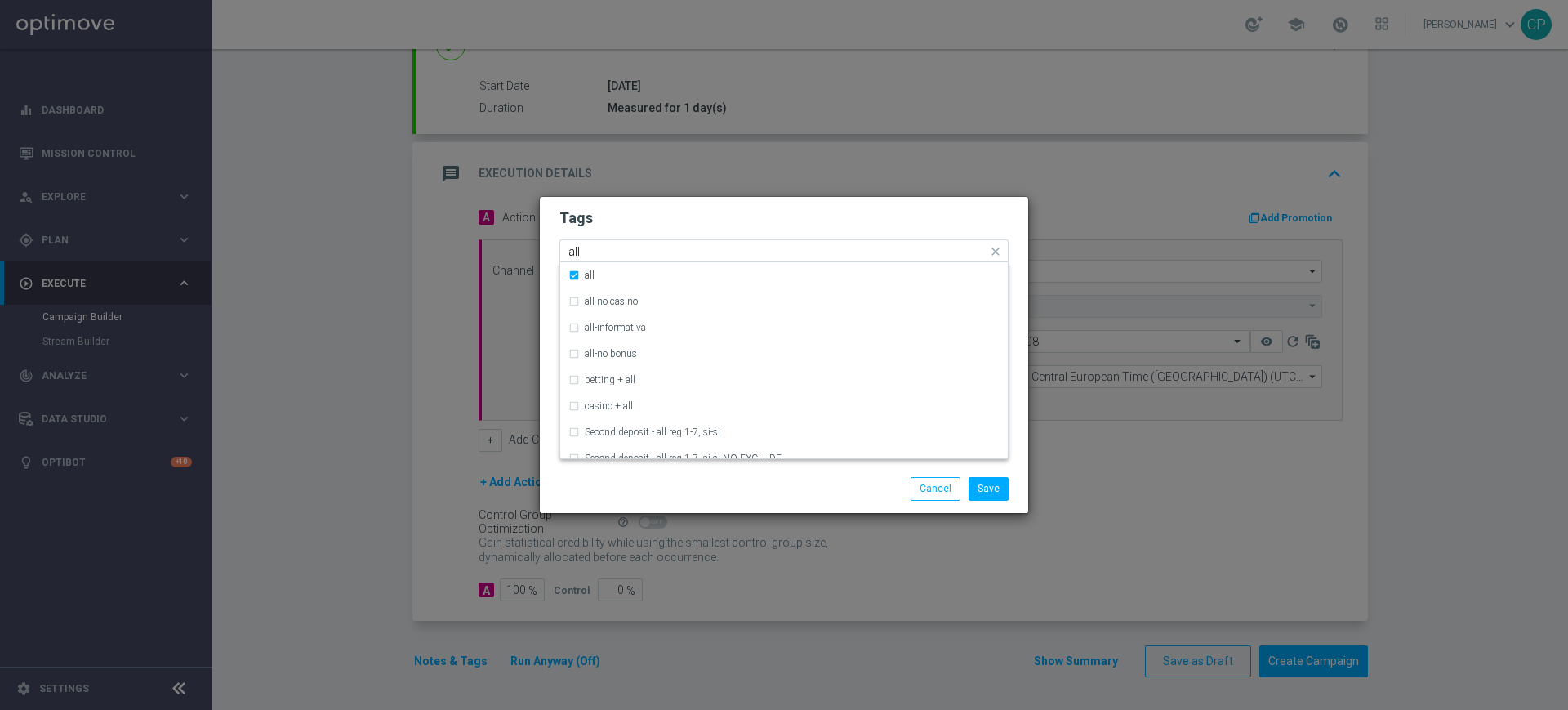
click at [601, 245] on input "all" at bounding box center [778, 252] width 419 height 14
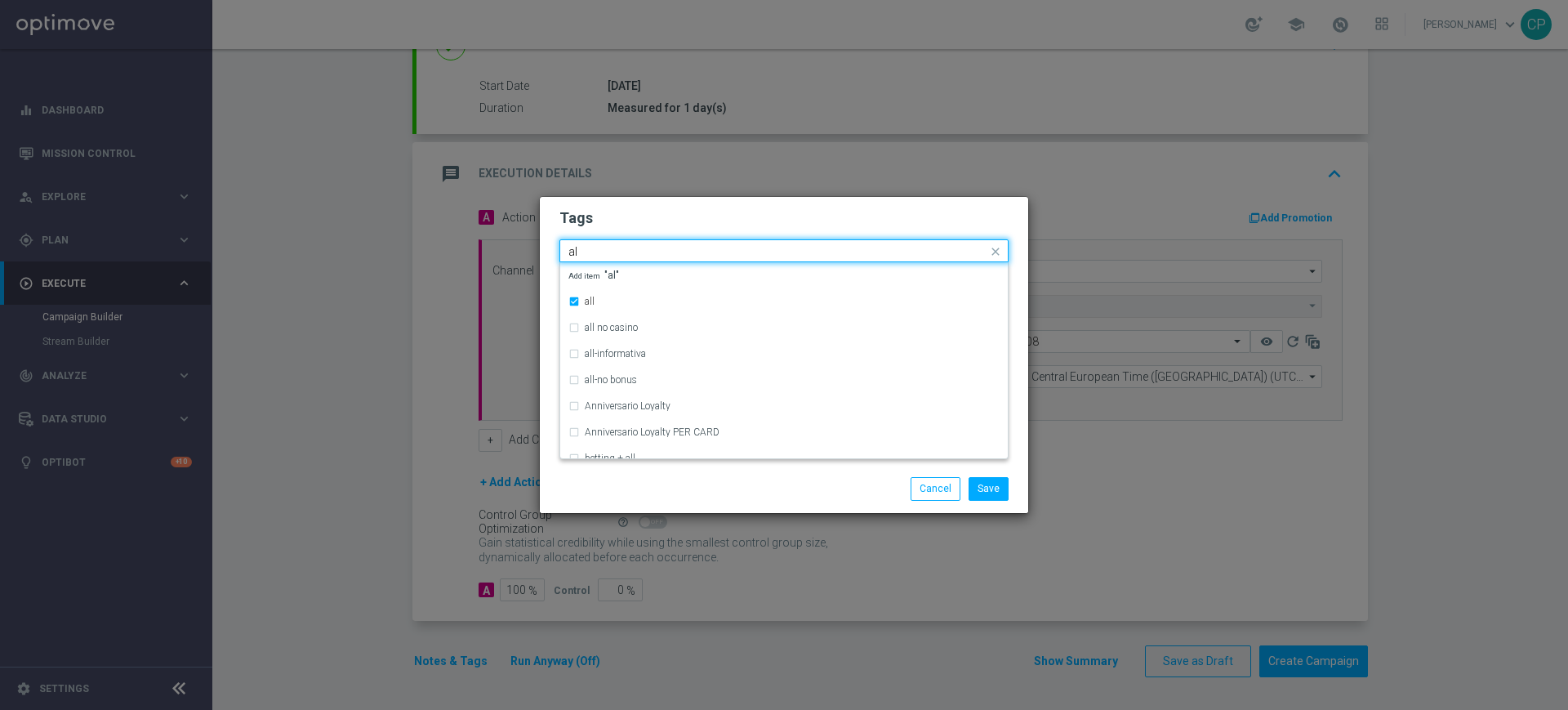
type input "a"
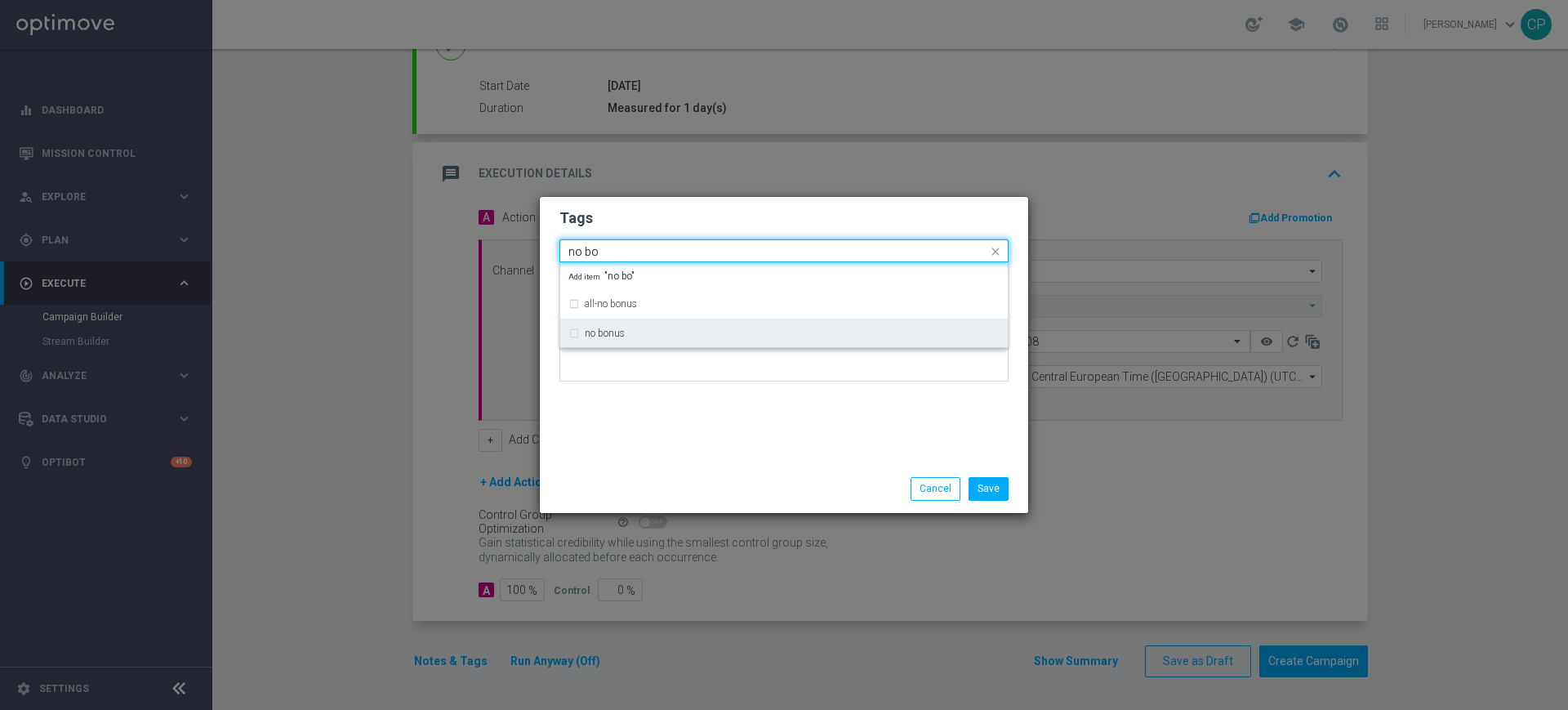
click at [586, 330] on label "no bonus" at bounding box center [605, 333] width 40 height 9
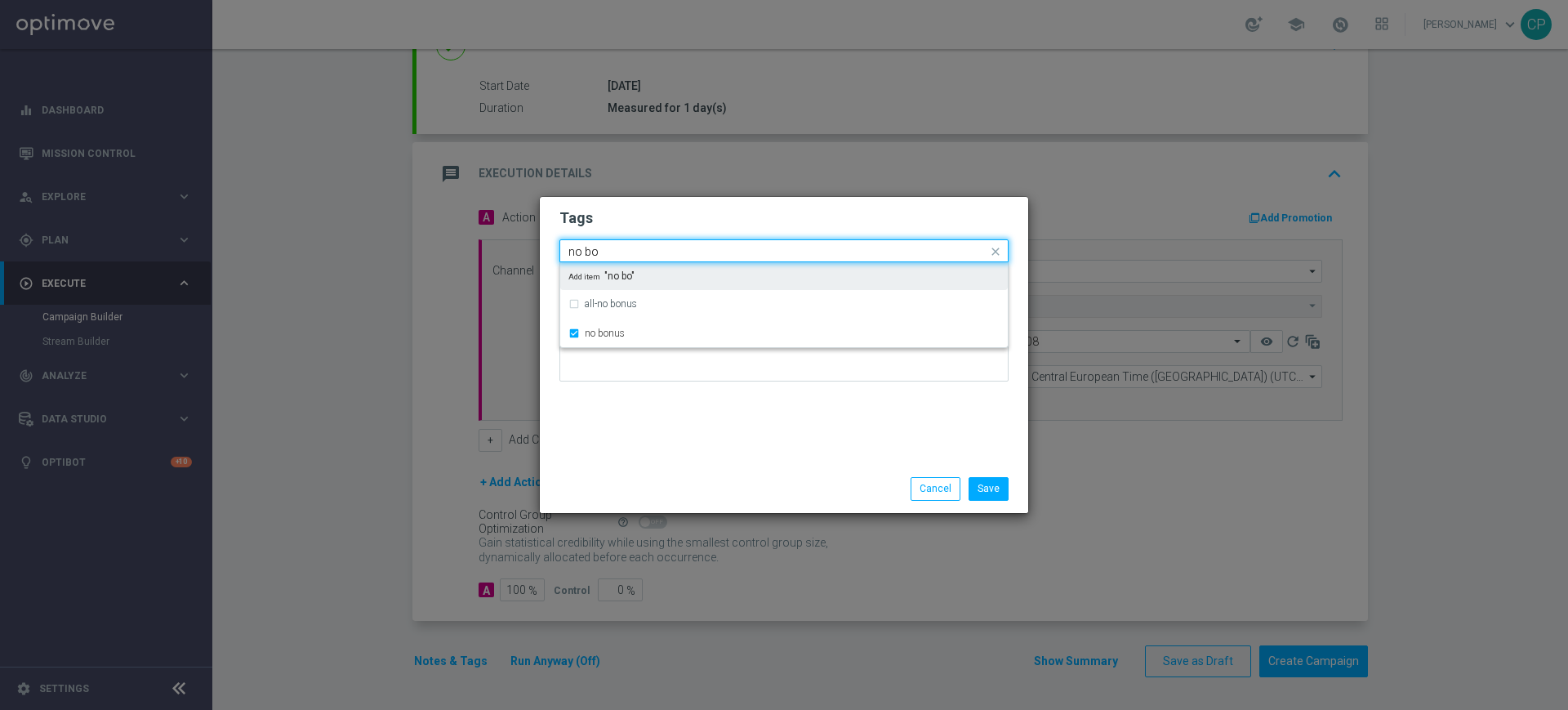
click at [639, 253] on input "no bo" at bounding box center [778, 252] width 419 height 14
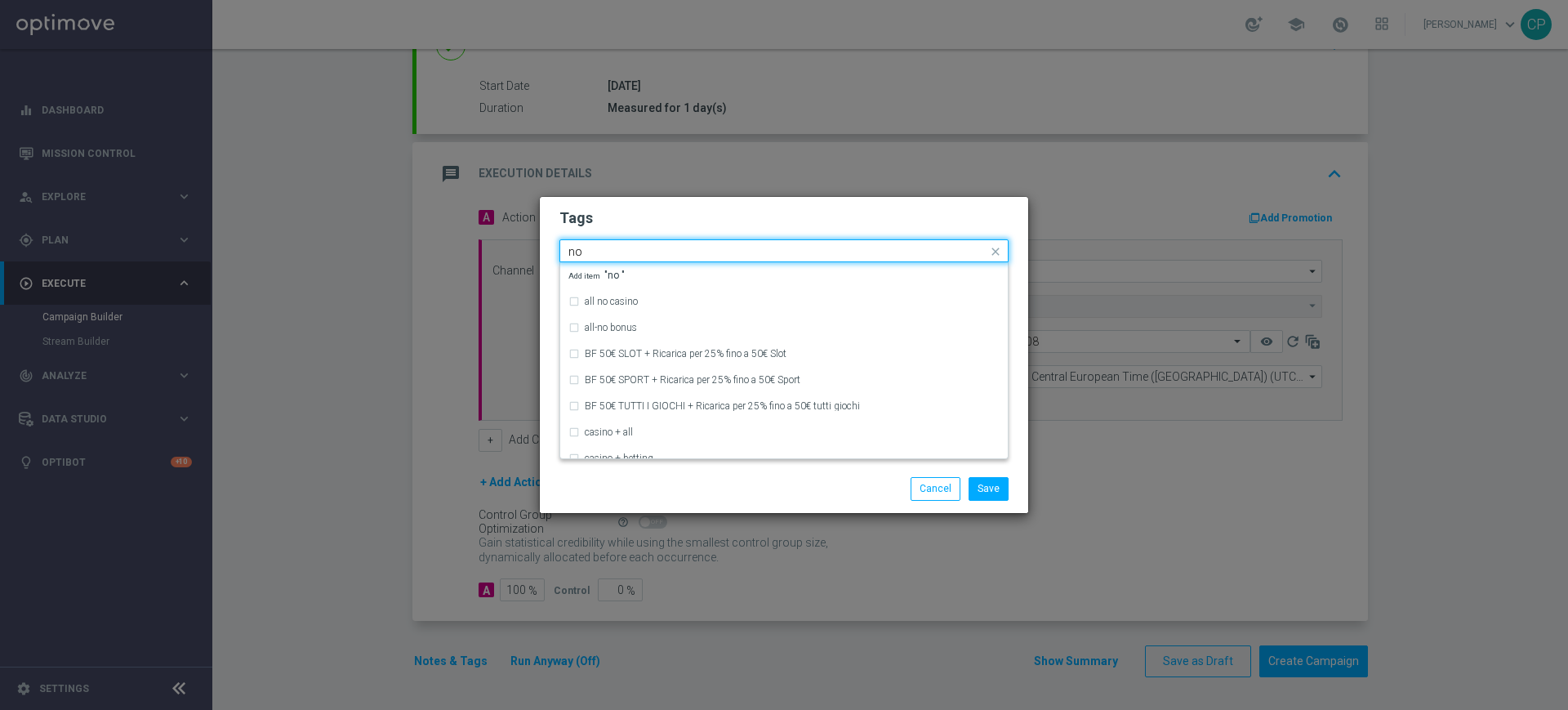
type input "n"
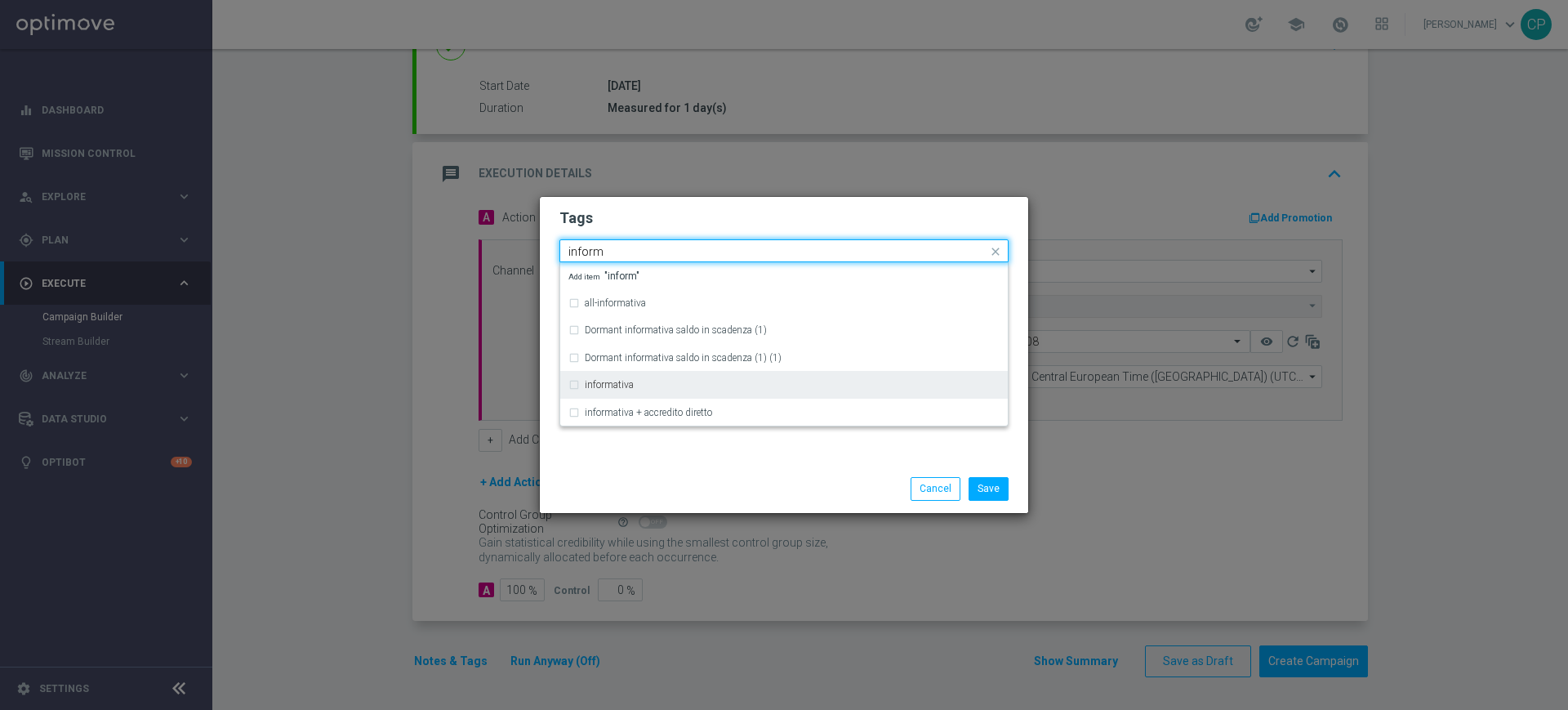
click at [615, 373] on div "informativa" at bounding box center [784, 385] width 431 height 26
type input "inform"
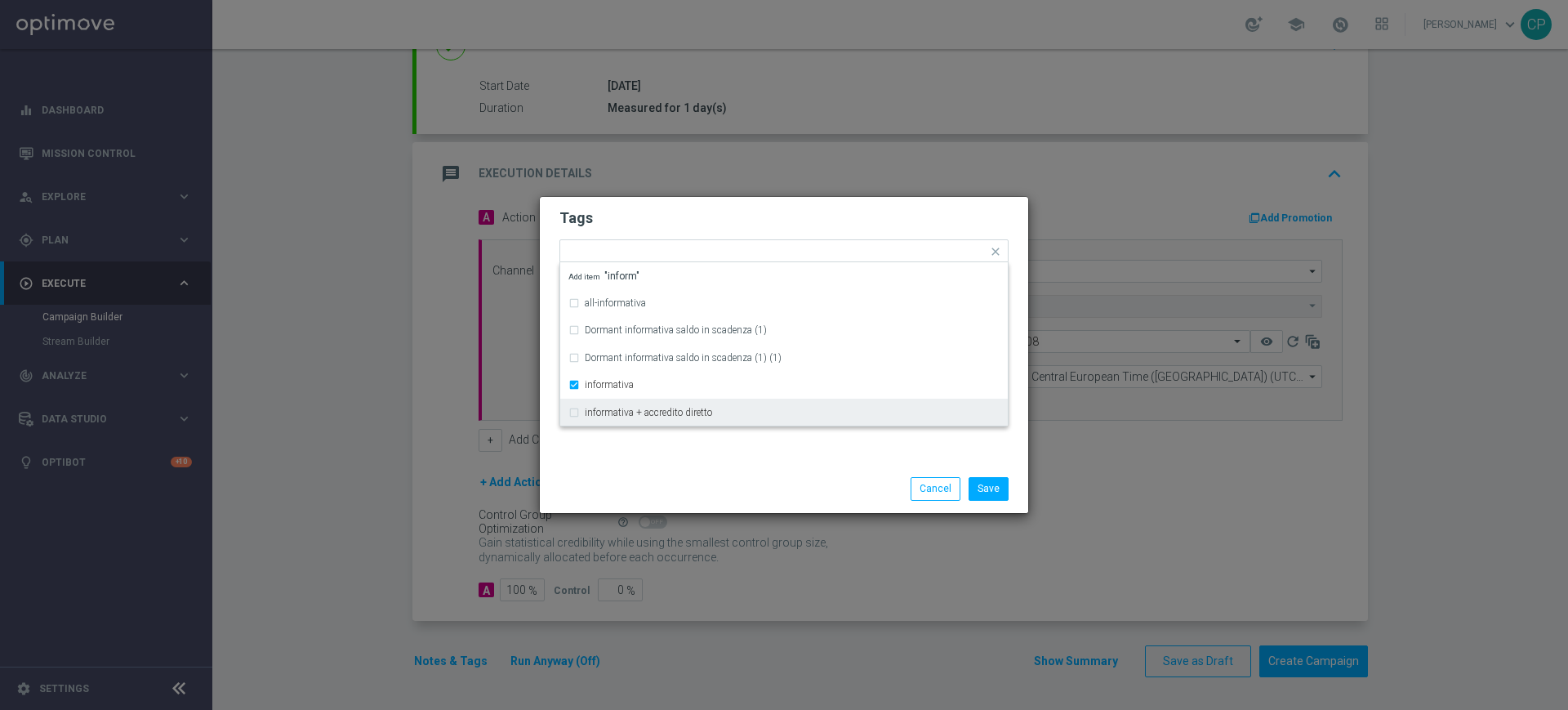
click at [634, 473] on div "Save Cancel" at bounding box center [784, 488] width 488 height 47
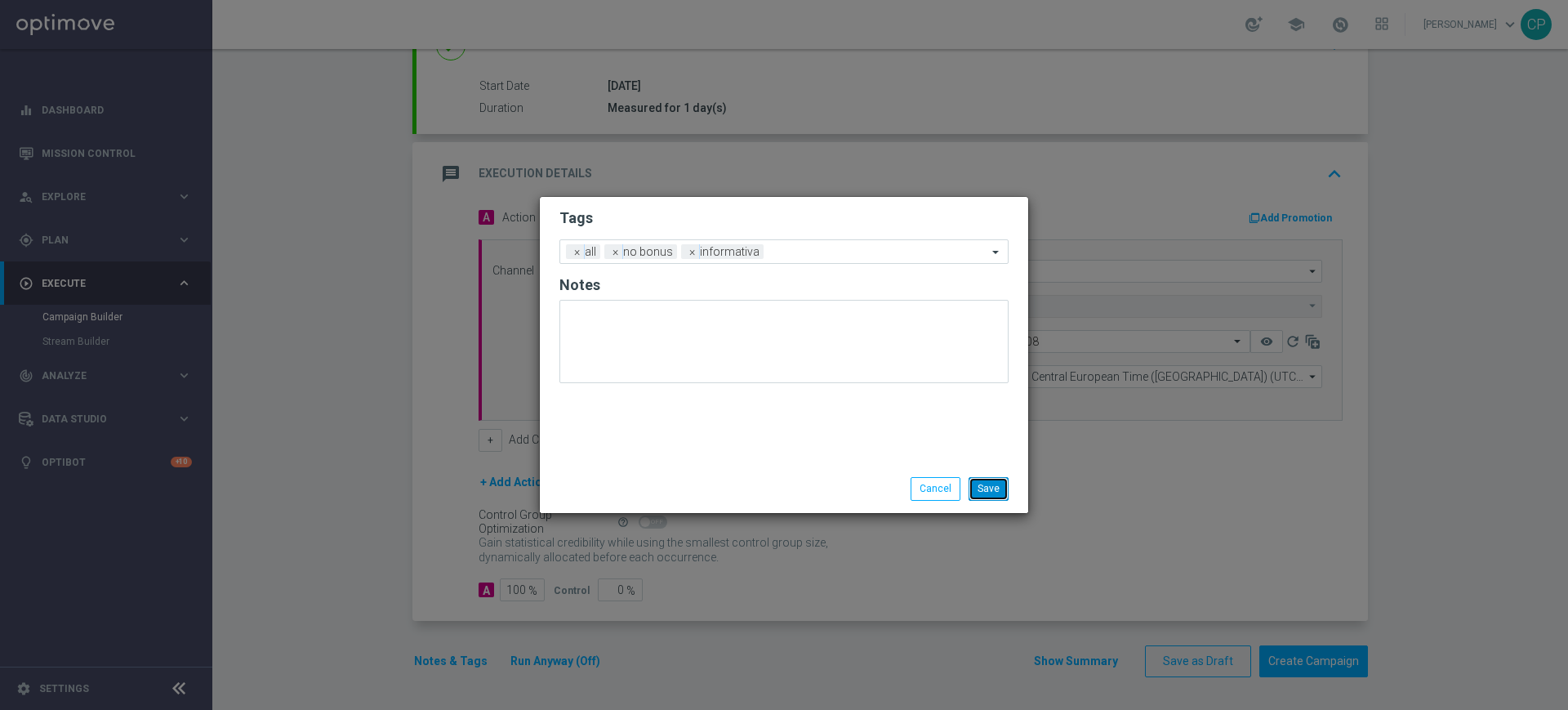
click at [986, 486] on button "Save" at bounding box center [988, 488] width 40 height 23
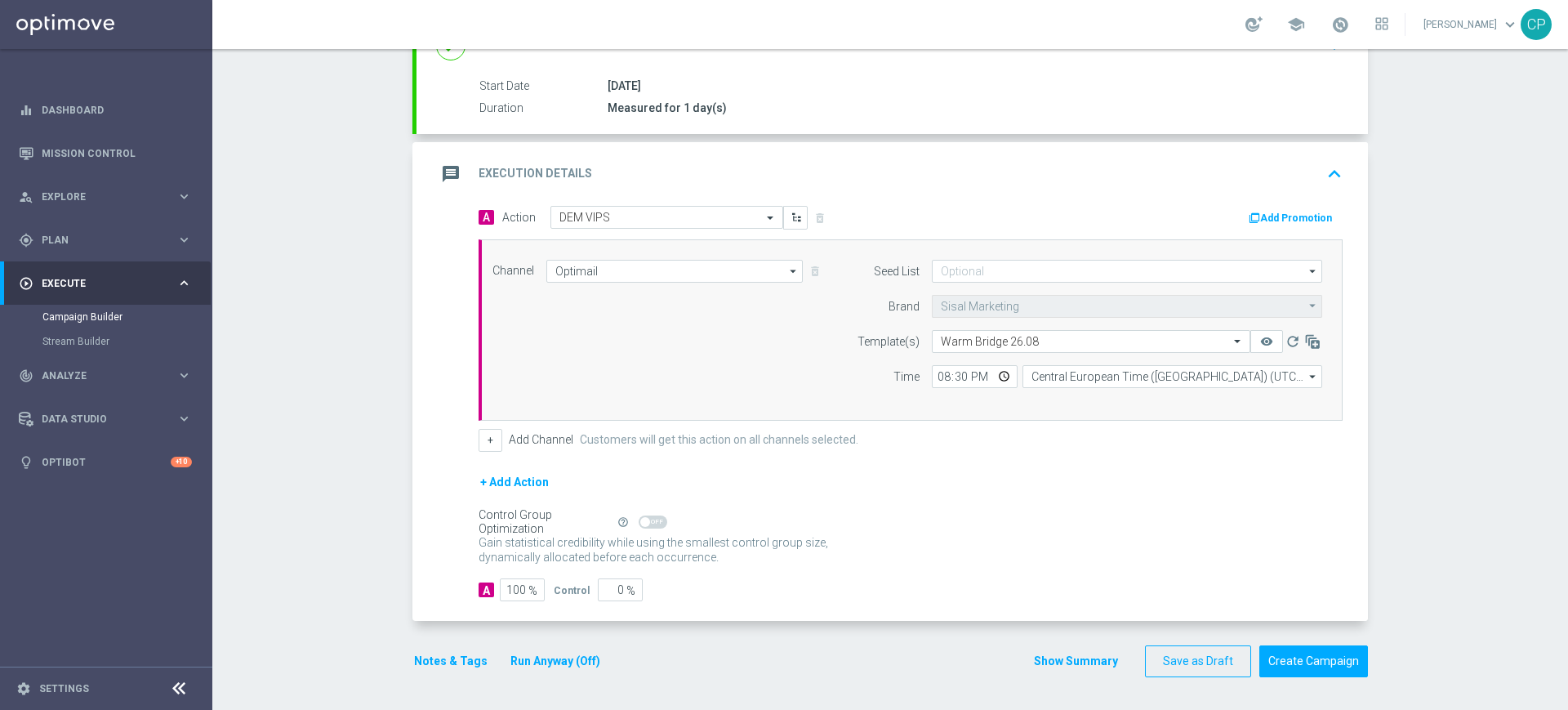
click at [534, 658] on button "Run Anyway (Off)" at bounding box center [555, 662] width 93 height 21
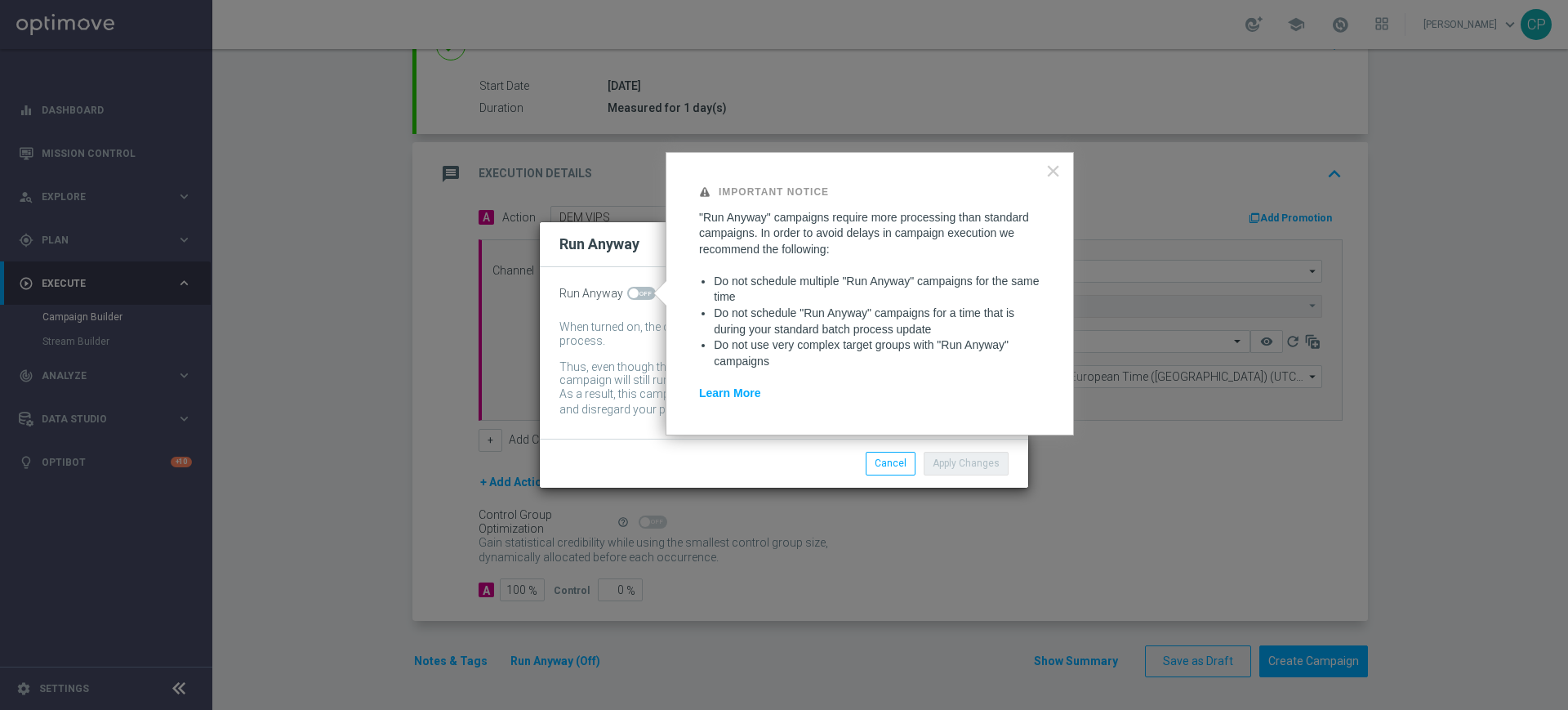
click at [644, 294] on span at bounding box center [642, 294] width 28 height 13
click at [644, 294] on input "checkbox" at bounding box center [642, 294] width 28 height 13
checkbox input "true"
click at [607, 469] on div "Apply Changes Cancel" at bounding box center [784, 464] width 474 height 23
click at [979, 465] on button "Apply Changes" at bounding box center [967, 464] width 85 height 23
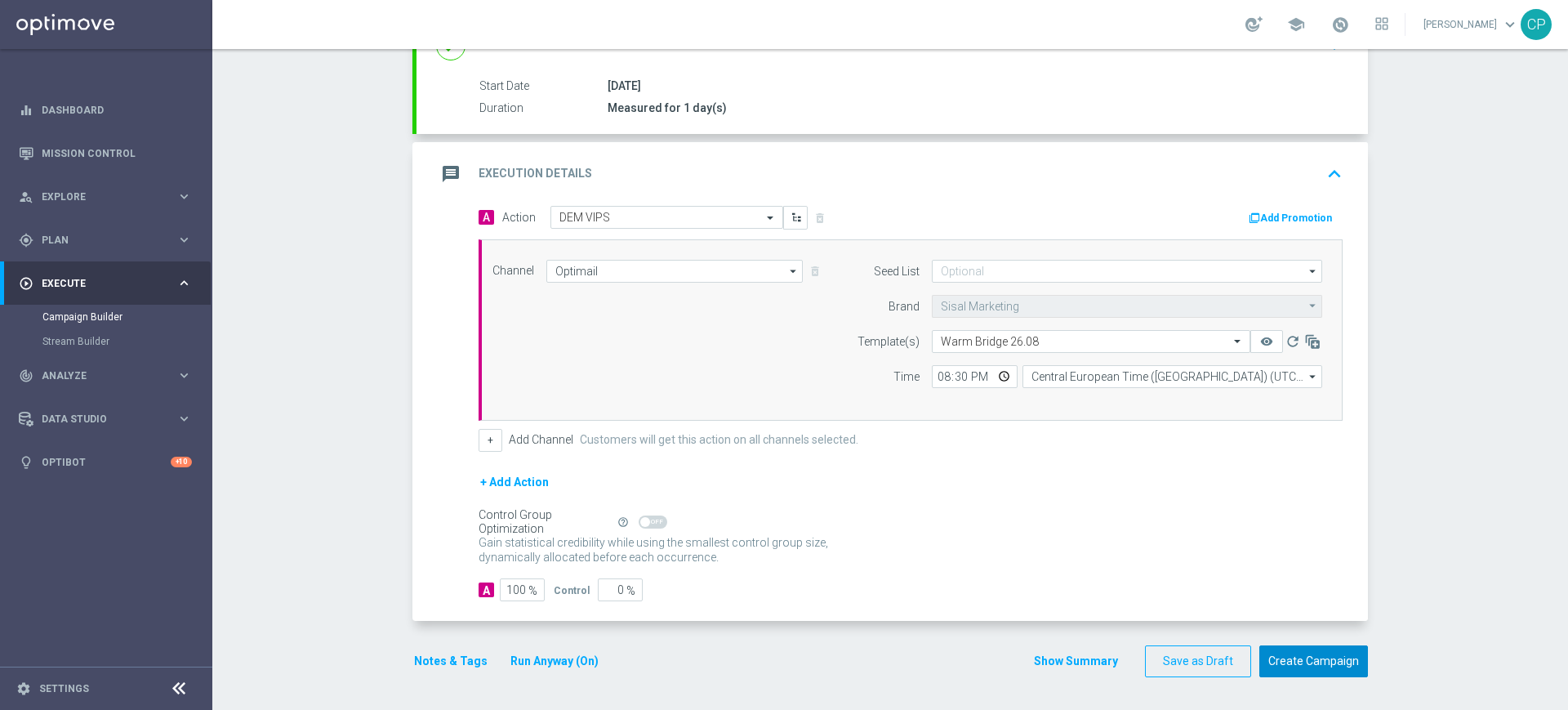
click at [1304, 656] on button "Create Campaign" at bounding box center [1313, 662] width 109 height 32
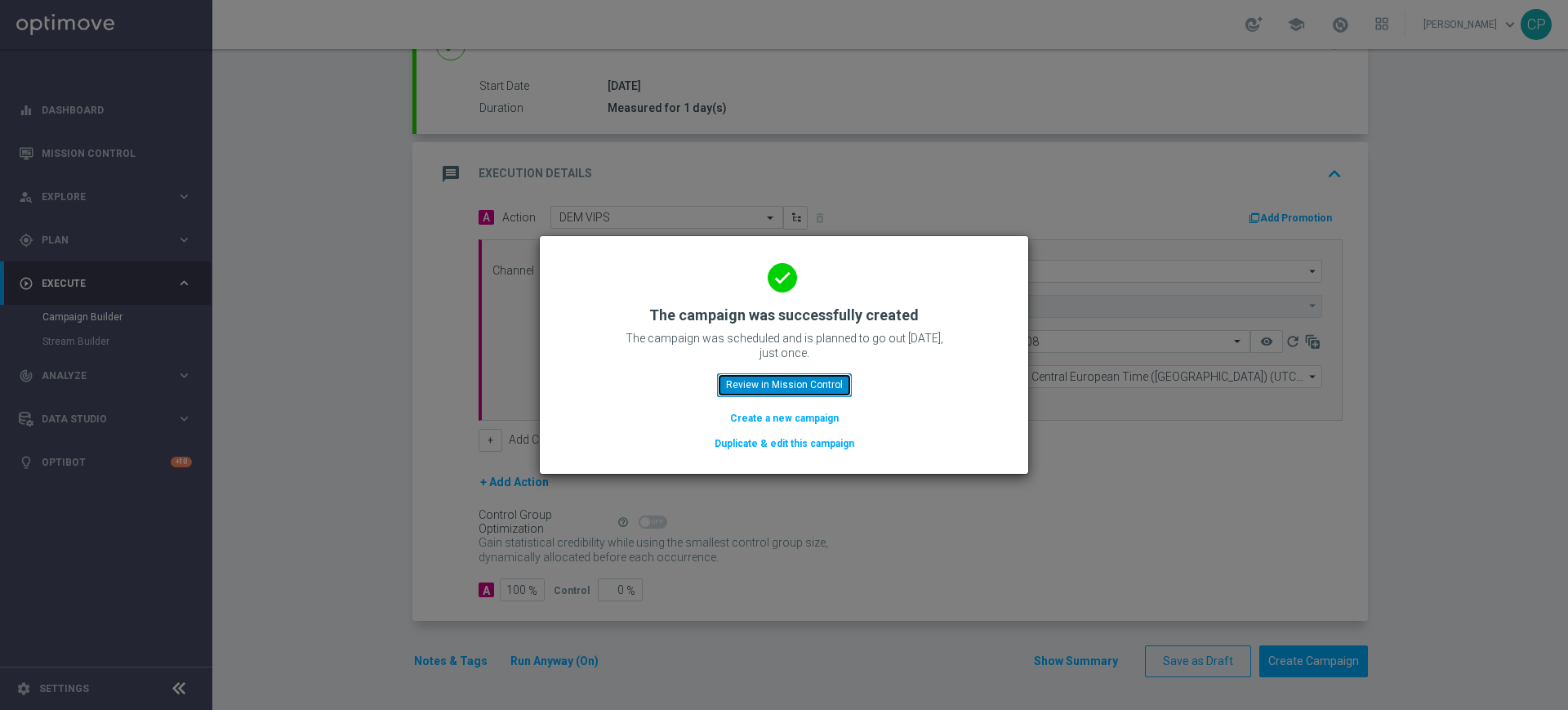
click at [806, 385] on button "Review in Mission Control" at bounding box center [784, 384] width 135 height 23
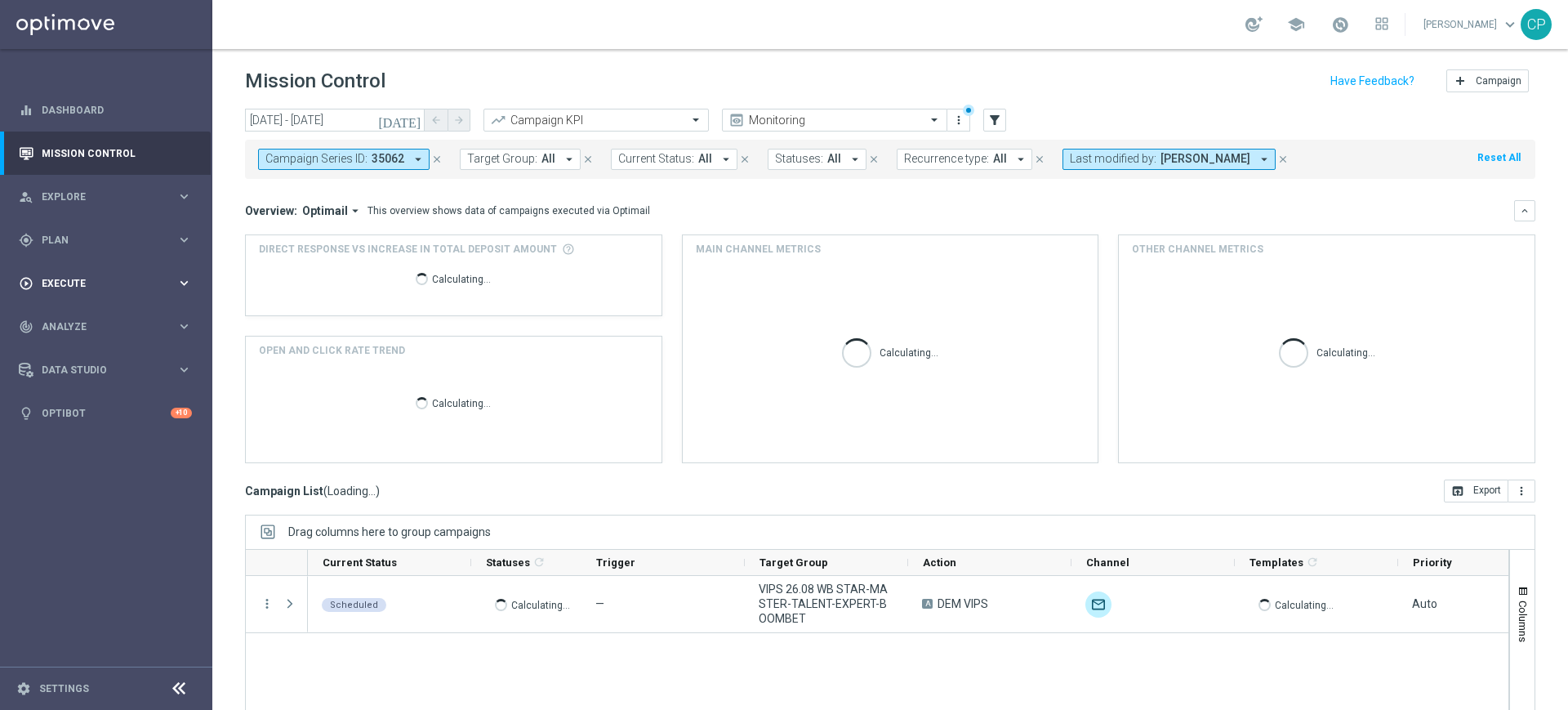
click at [155, 281] on span "Execute" at bounding box center [109, 283] width 135 height 9
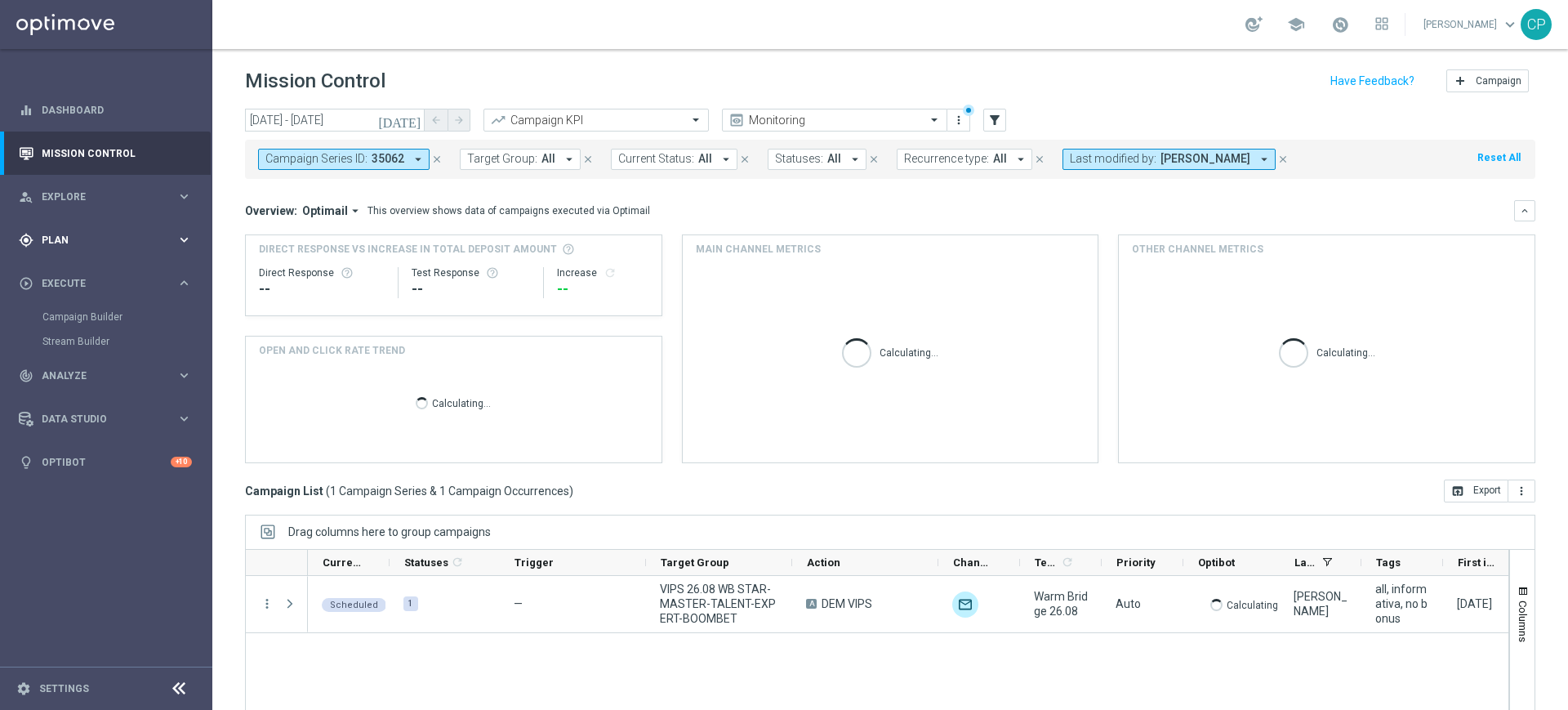
click at [172, 242] on span "Plan" at bounding box center [109, 240] width 135 height 9
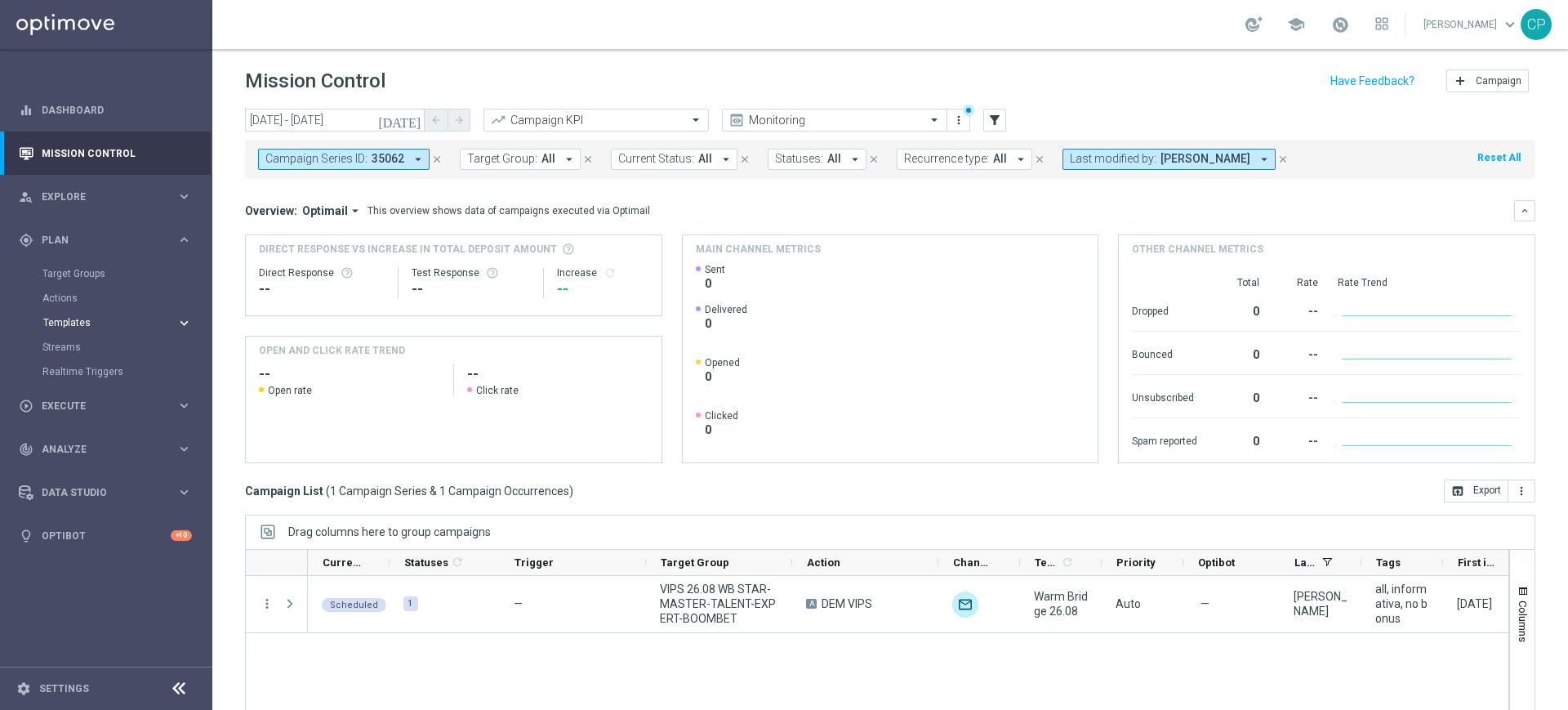
click at [171, 325] on div "Templates" at bounding box center [110, 323] width 133 height 9
click at [70, 348] on link "Optimail" at bounding box center [110, 347] width 119 height 13
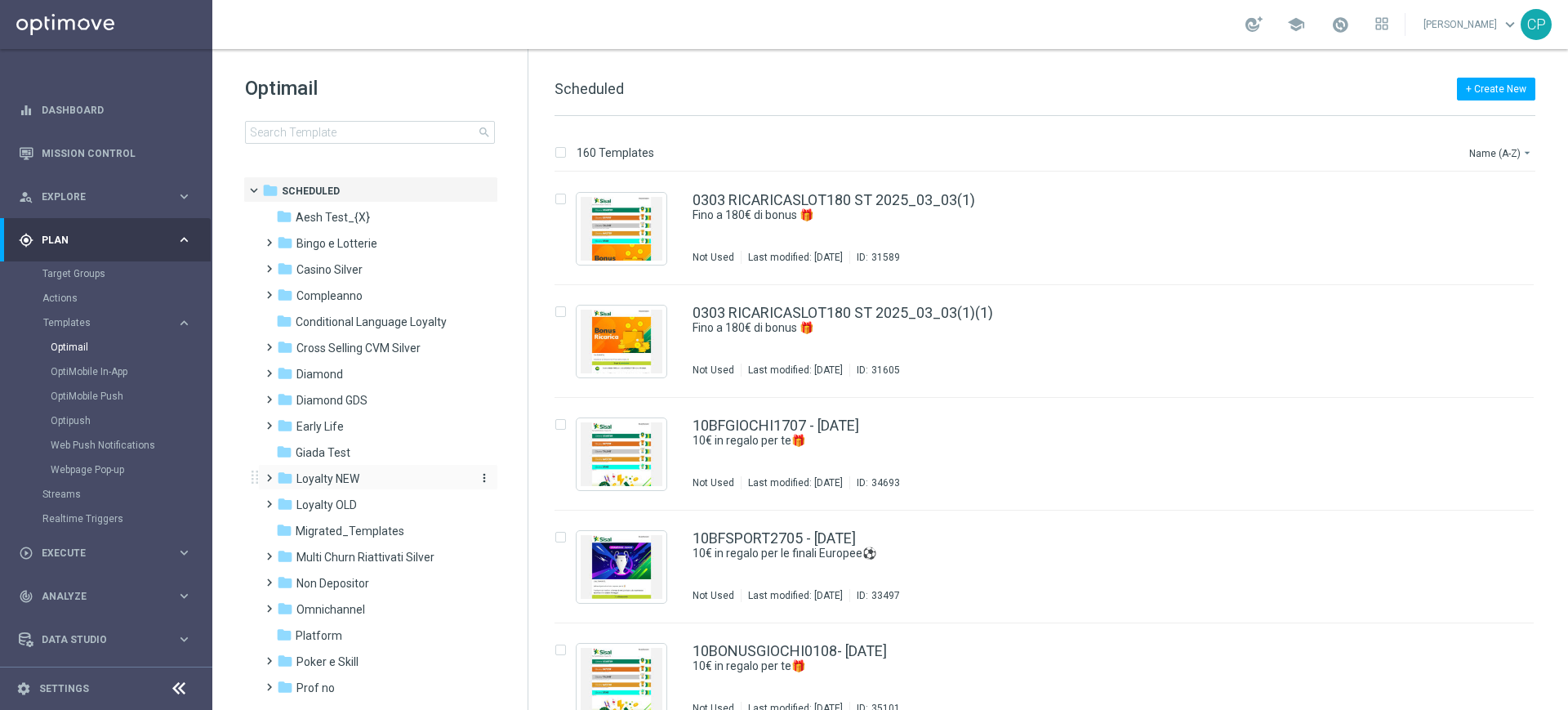
click at [314, 477] on span "Loyalty NEW" at bounding box center [328, 479] width 63 height 15
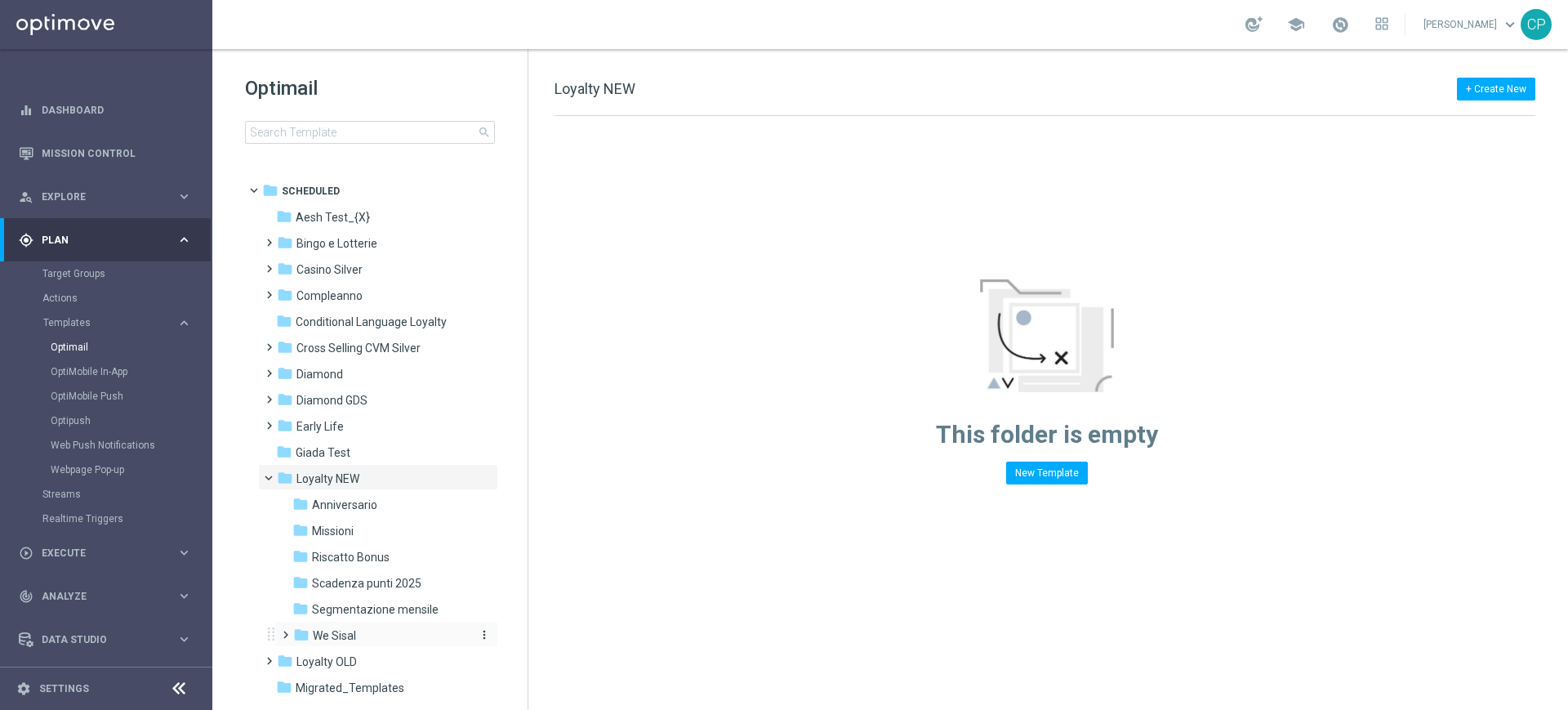
click at [342, 630] on span "We Sisal" at bounding box center [334, 635] width 43 height 15
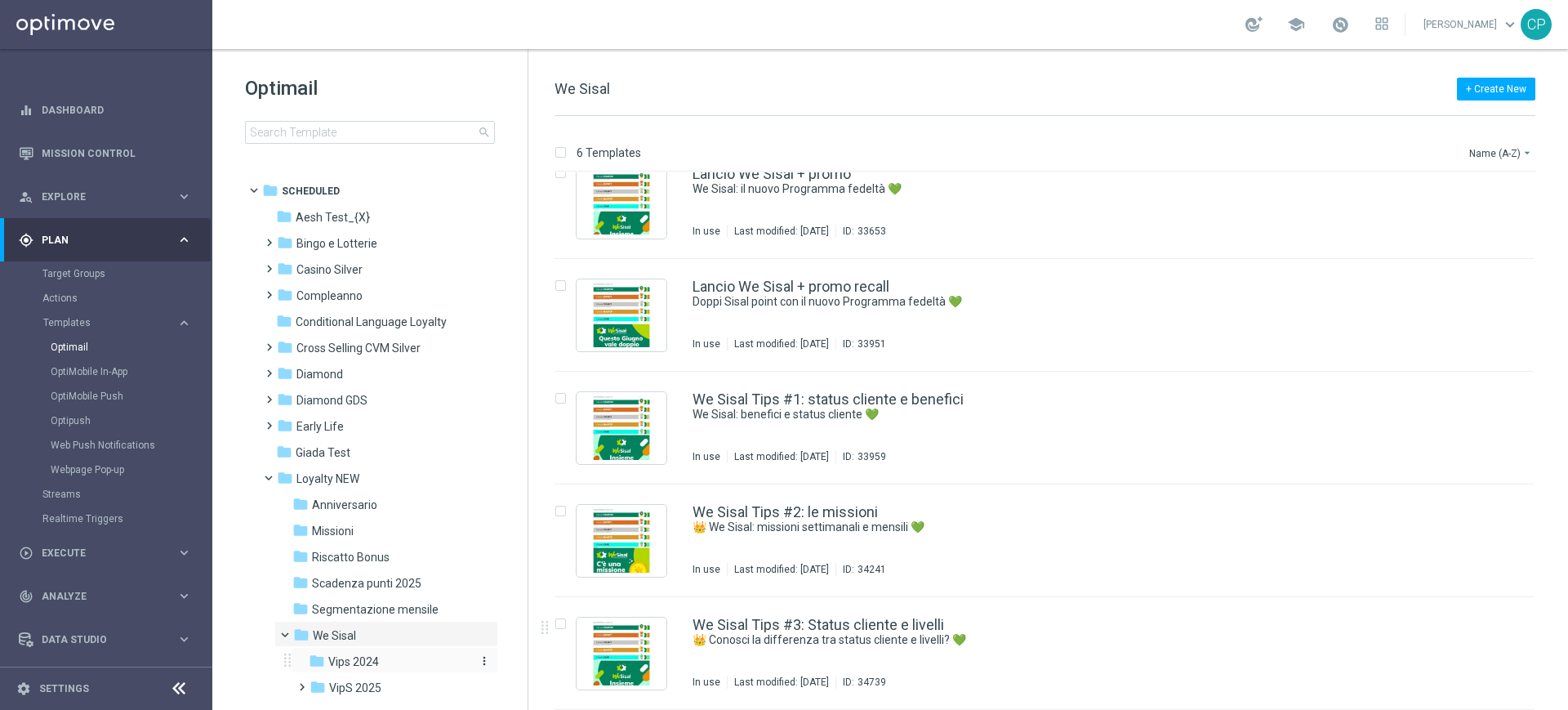
scroll to position [65, 0]
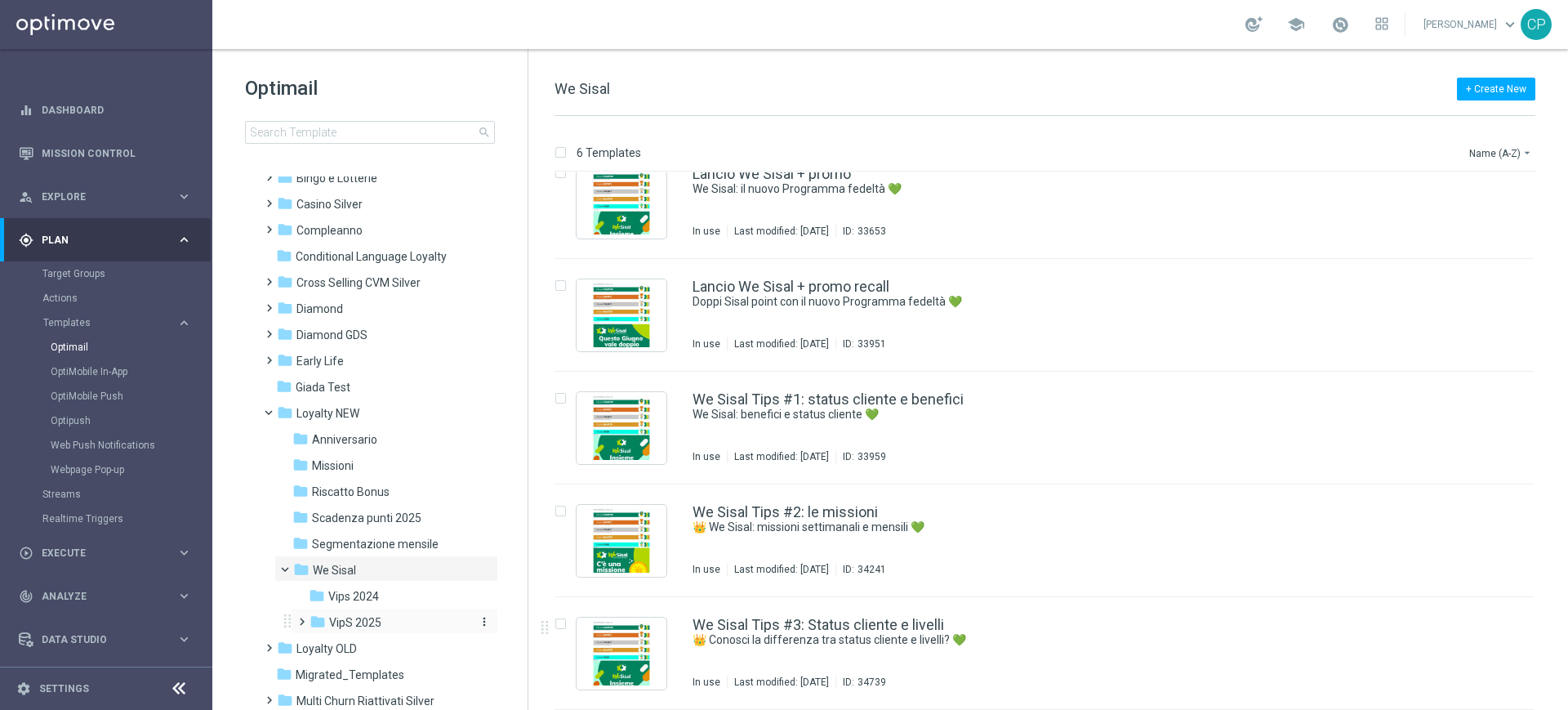
click at [381, 614] on div "folder VipS 2025" at bounding box center [390, 623] width 160 height 19
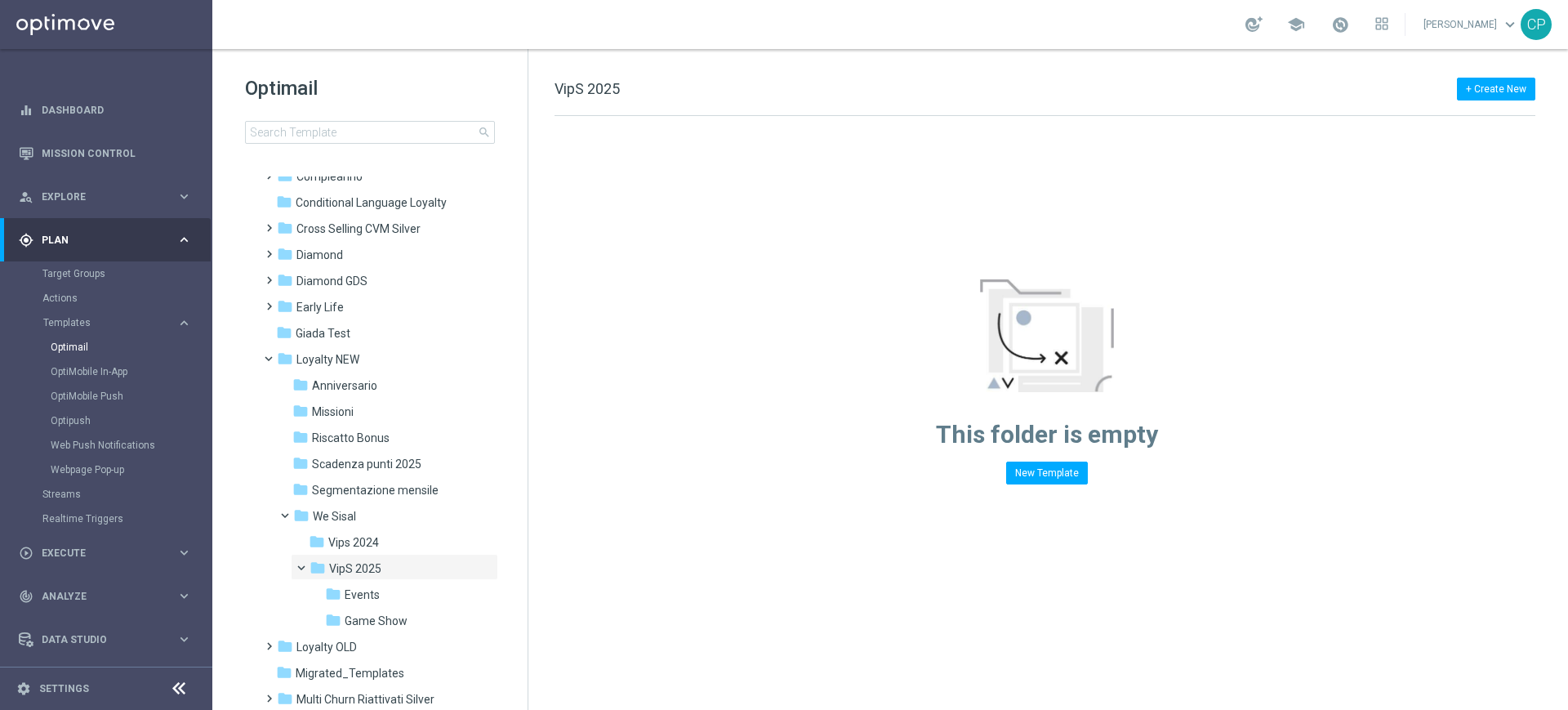
scroll to position [121, 0]
click at [381, 613] on span "Game Show" at bounding box center [376, 619] width 63 height 15
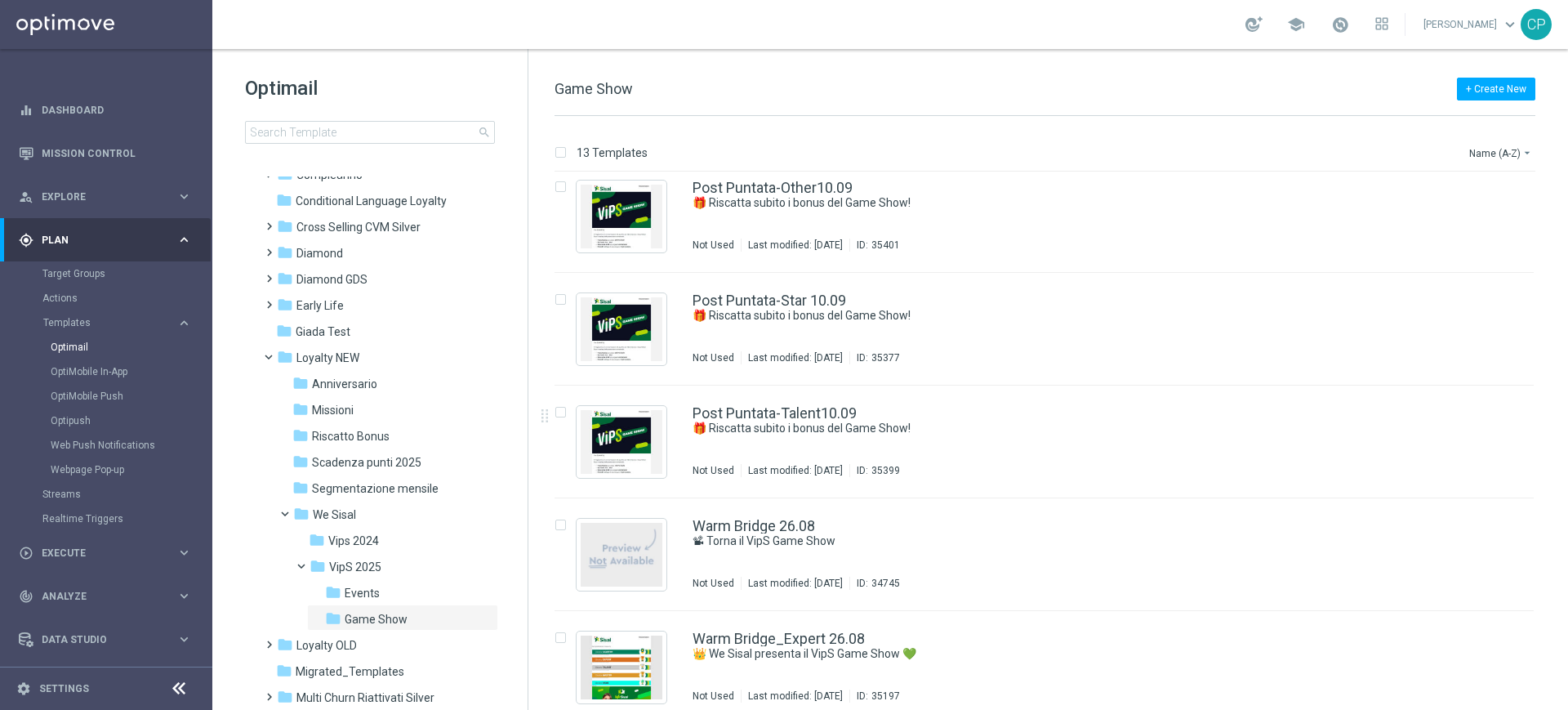
scroll to position [928, 0]
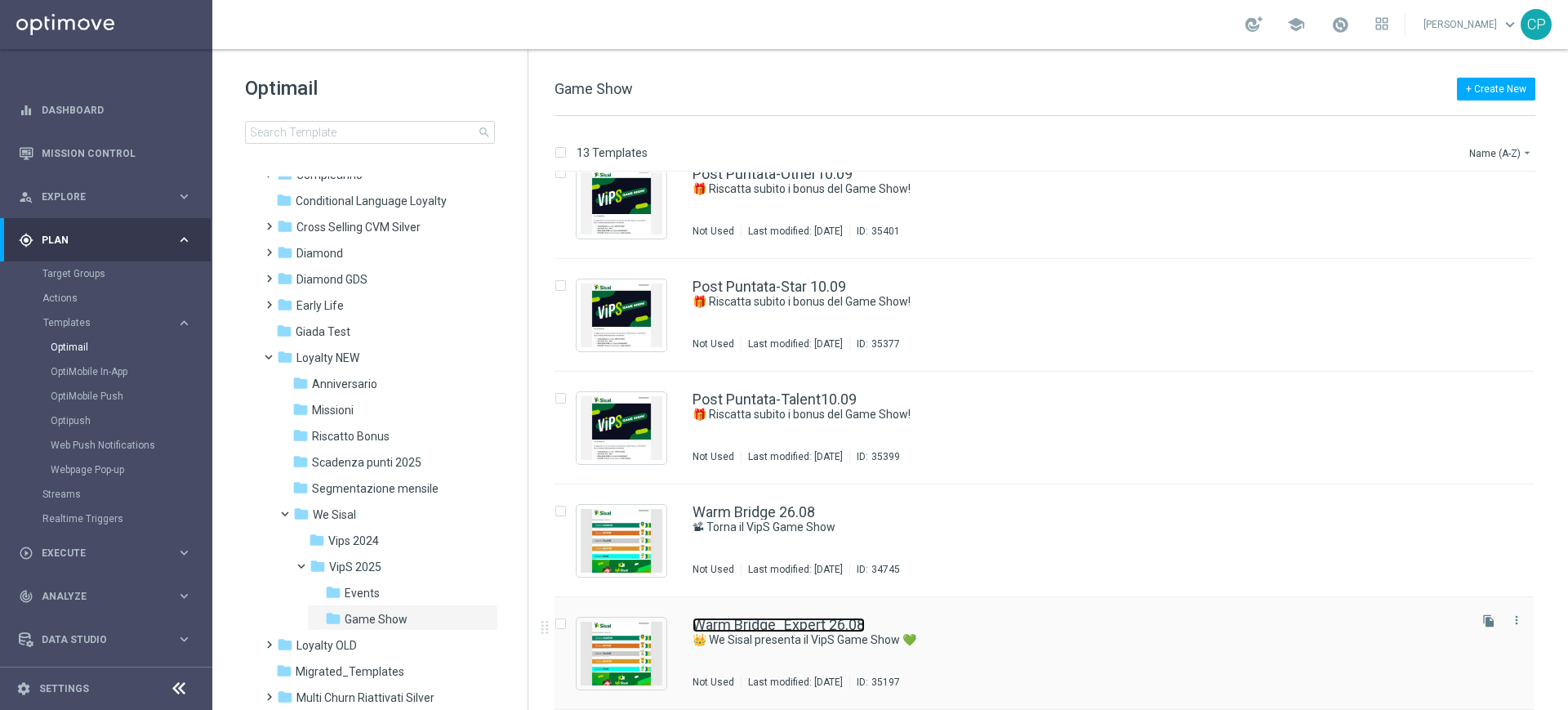
click at [768, 626] on link "Warm Bridge_Expert 26.08" at bounding box center [779, 625] width 173 height 15
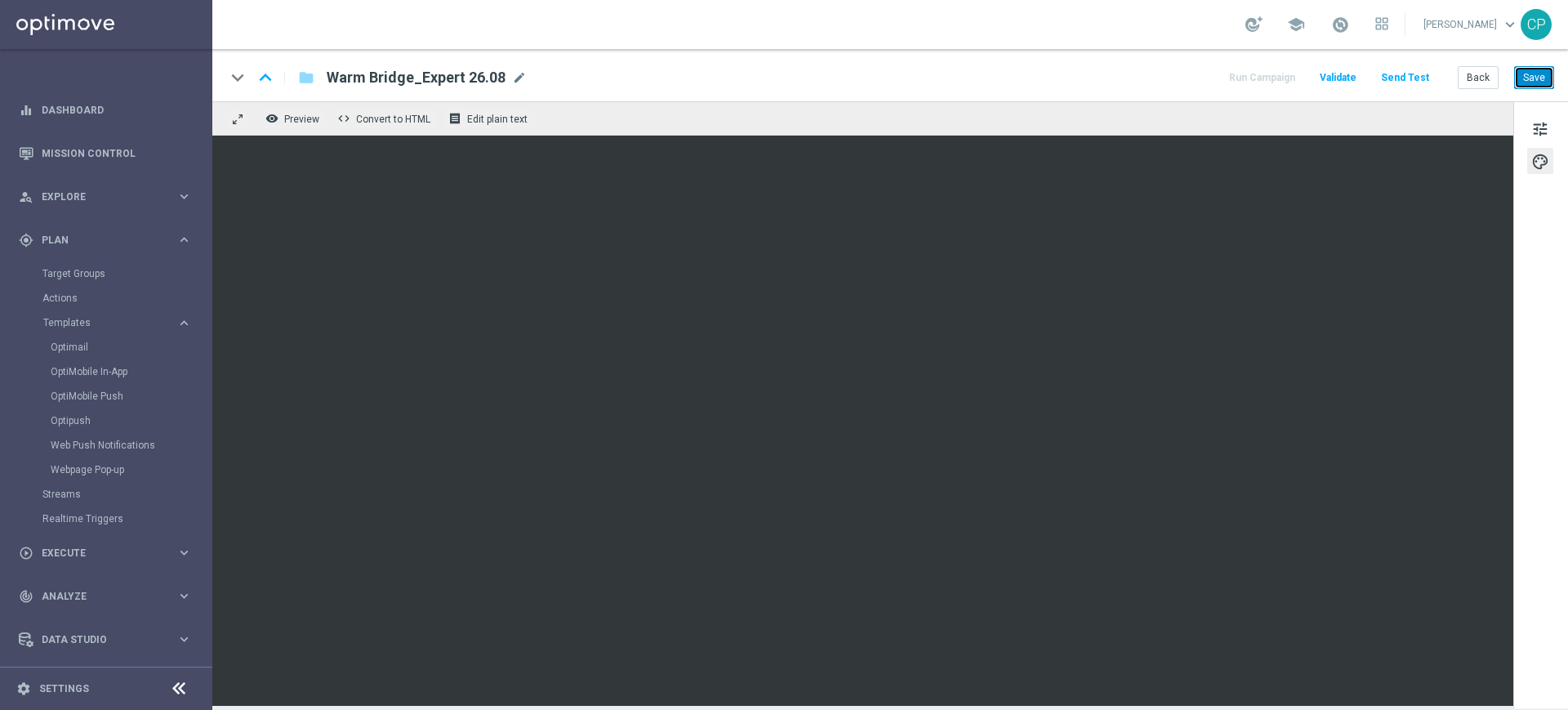
click at [1535, 77] on button "Save" at bounding box center [1534, 77] width 40 height 23
click at [1538, 82] on button "Save" at bounding box center [1534, 77] width 40 height 23
click at [305, 120] on span "Preview" at bounding box center [301, 119] width 35 height 11
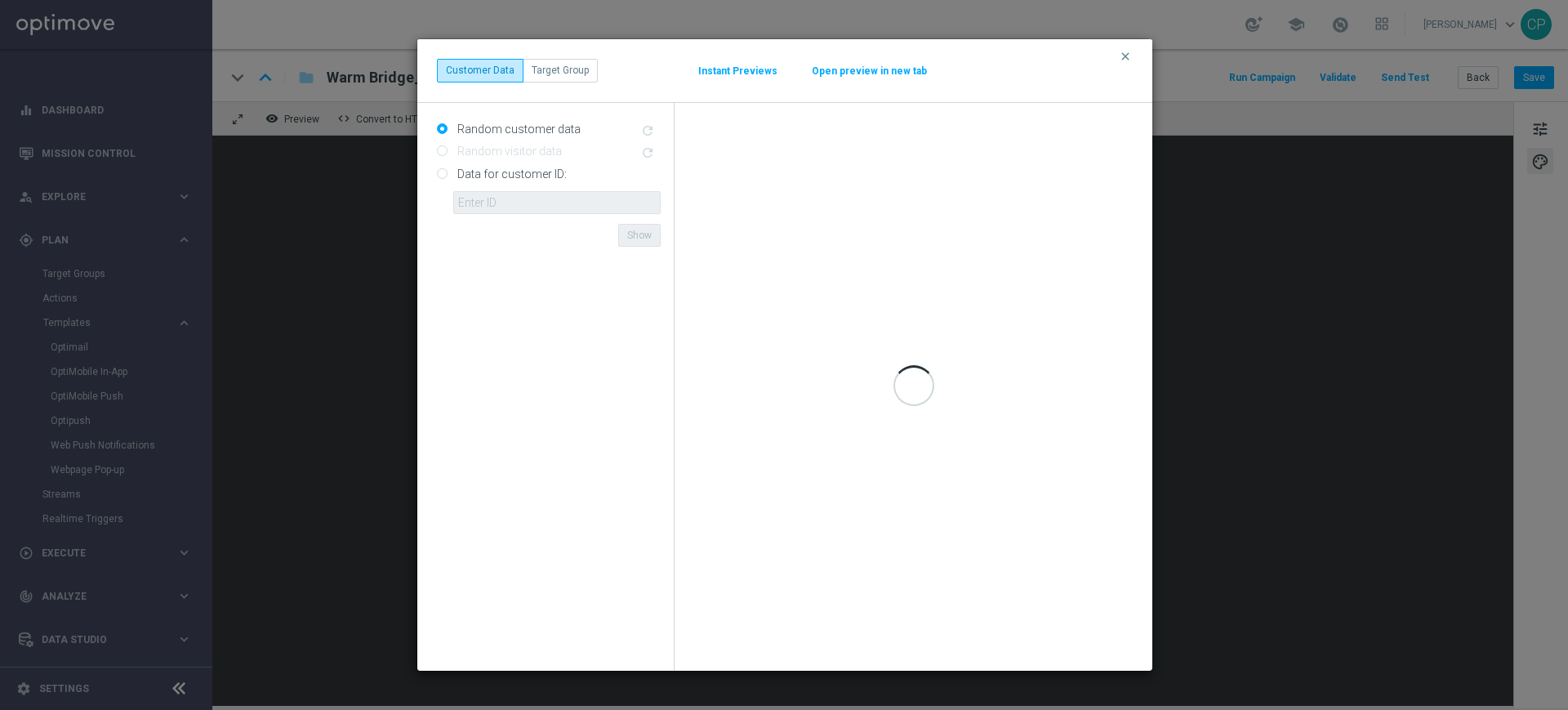
click at [844, 65] on button "Open preview in new tab" at bounding box center [869, 71] width 117 height 13
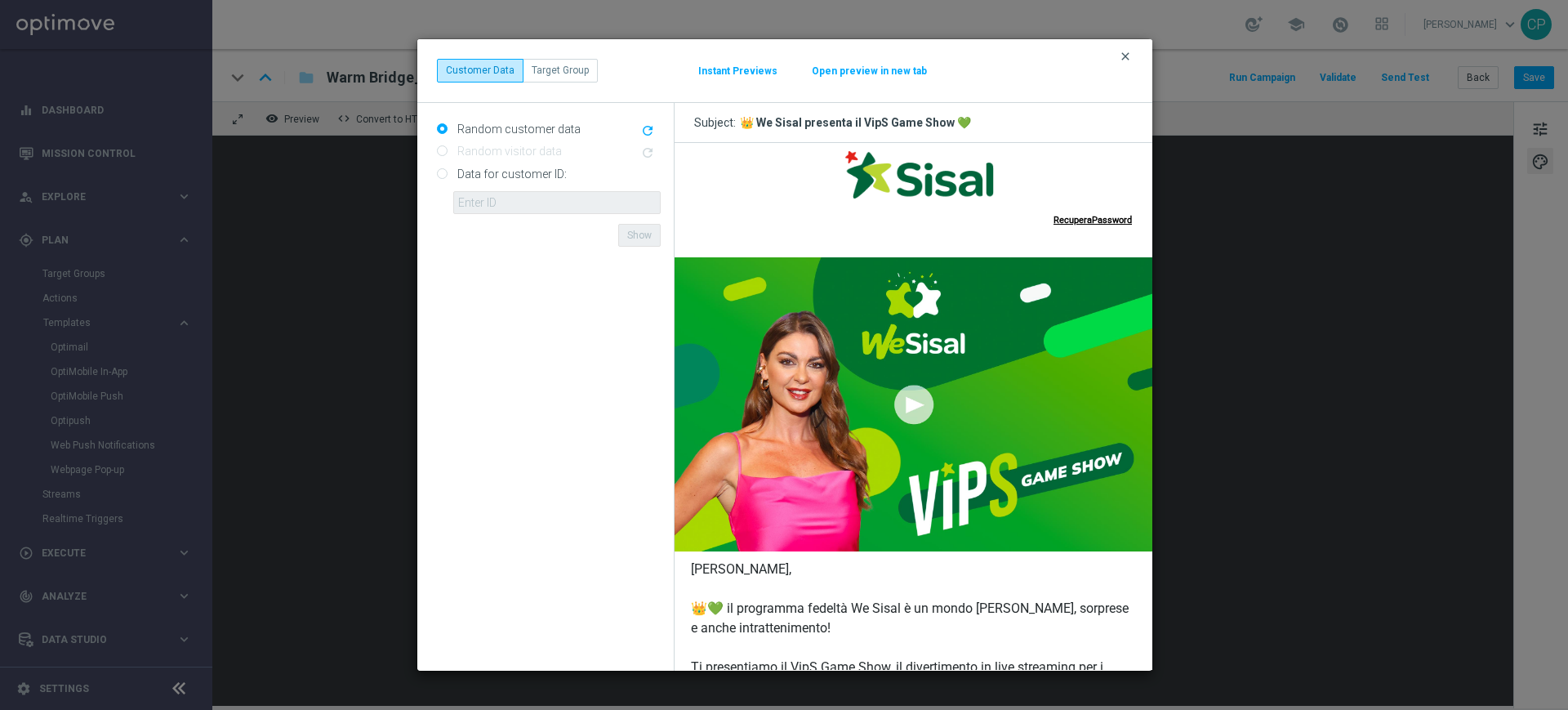
click at [1125, 57] on icon "clear" at bounding box center [1126, 57] width 13 height 13
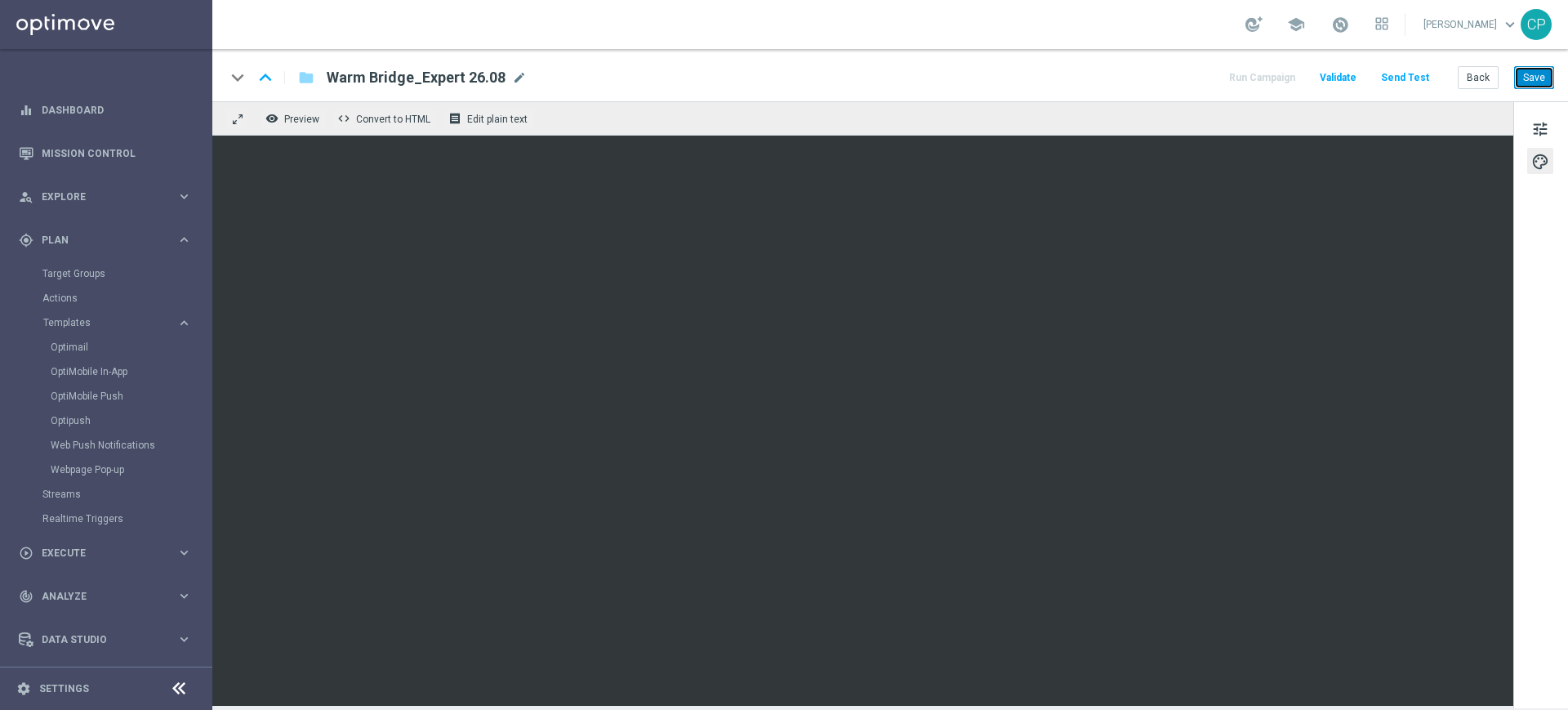
click at [1540, 76] on button "Save" at bounding box center [1534, 77] width 40 height 23
click at [64, 155] on link "Mission Control" at bounding box center [116, 153] width 150 height 43
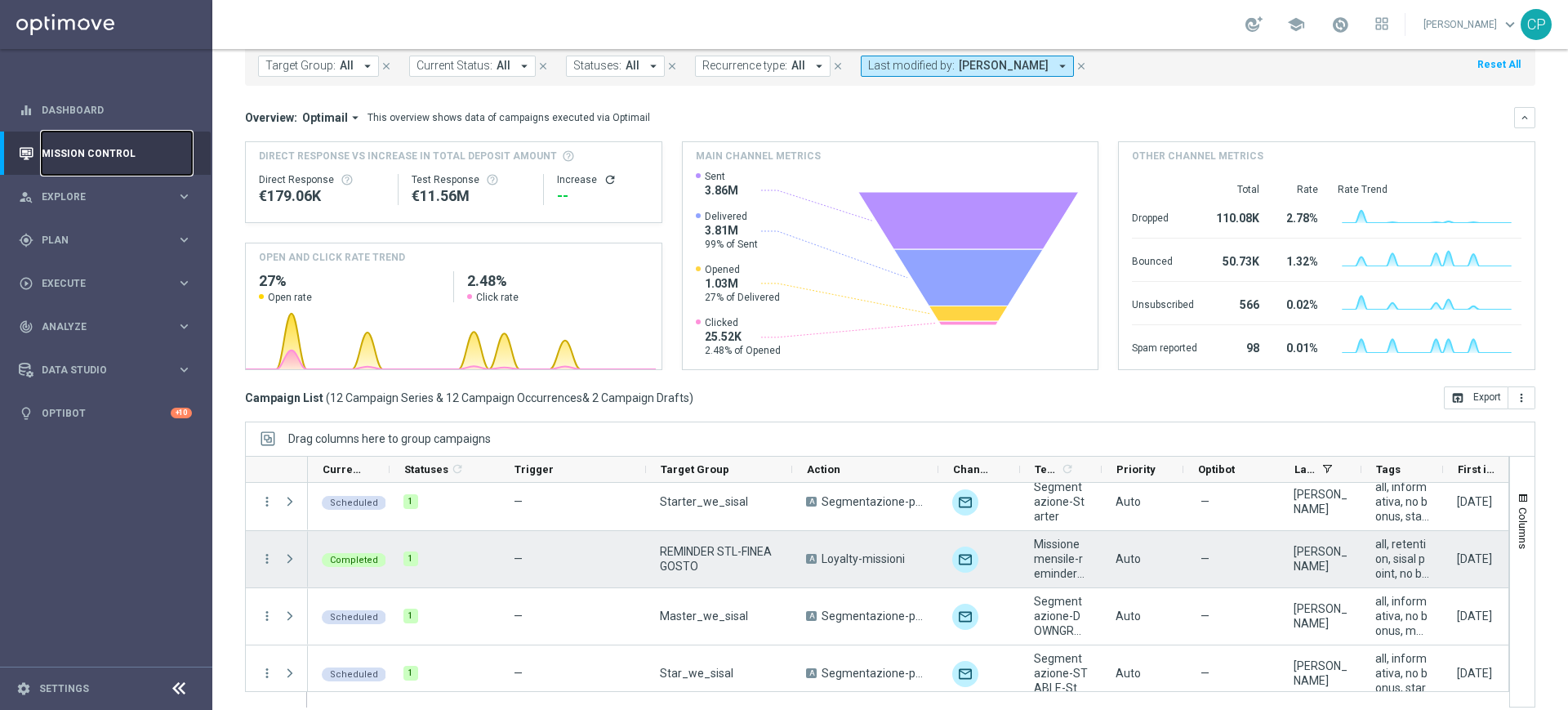
scroll to position [107, 0]
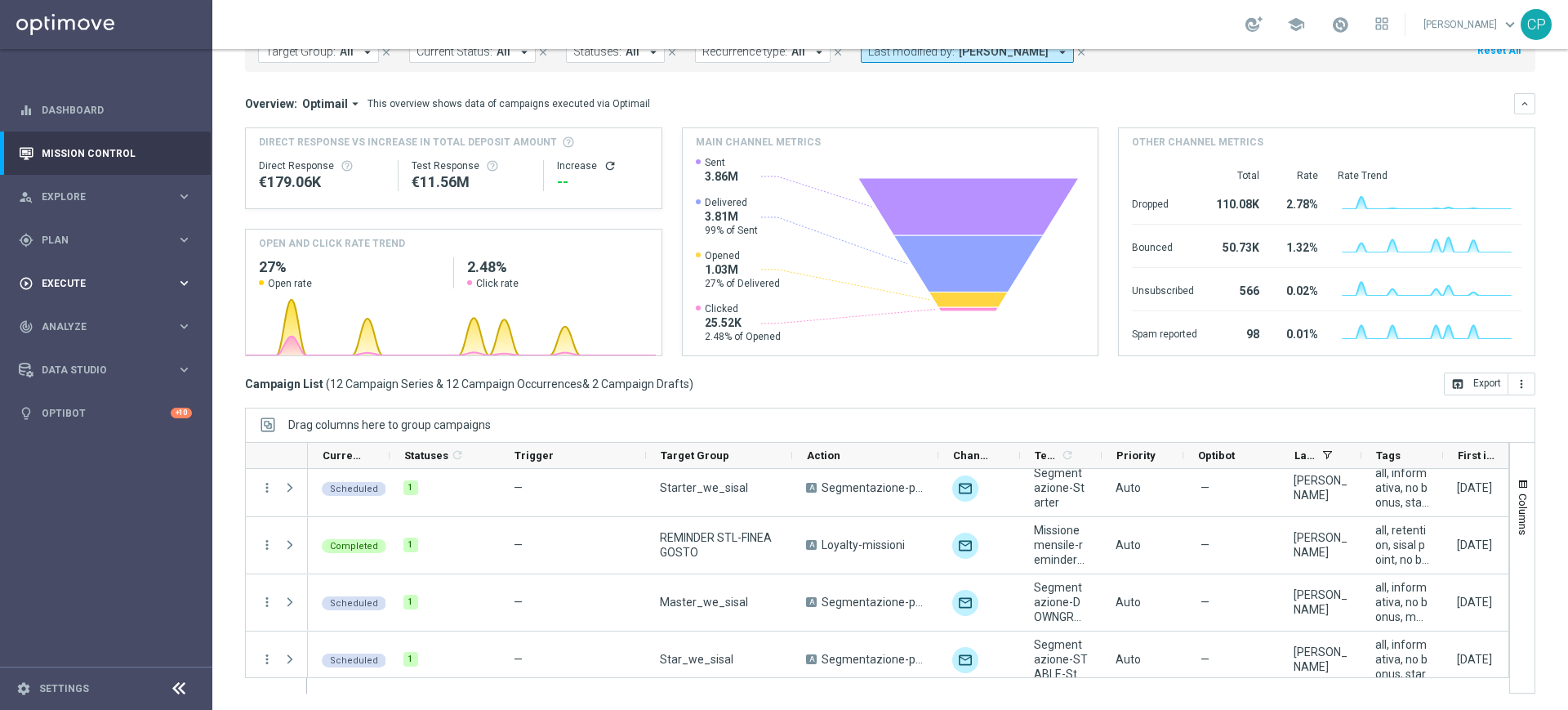
click at [175, 284] on span "Execute" at bounding box center [109, 283] width 135 height 9
click at [90, 313] on link "Campaign Builder" at bounding box center [106, 317] width 127 height 13
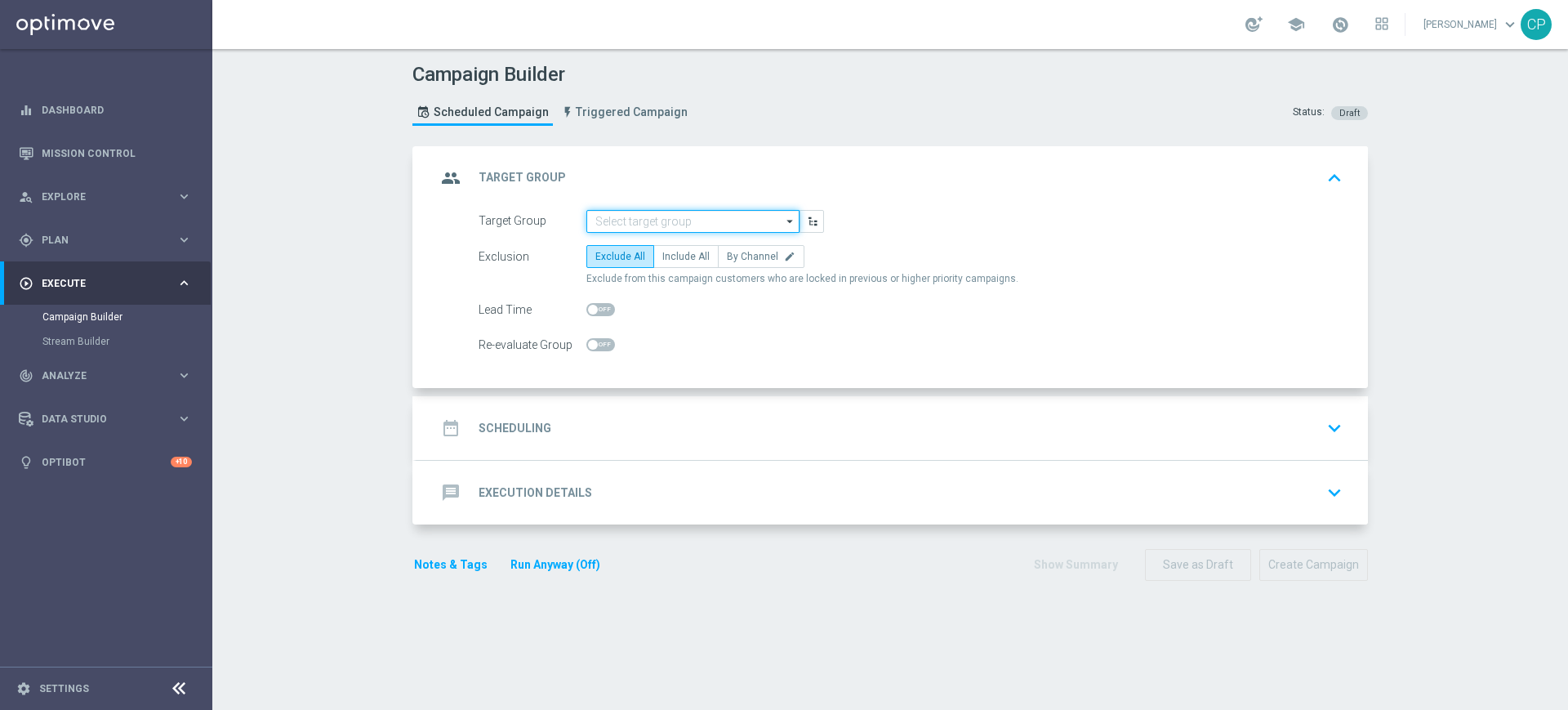
click at [612, 213] on input at bounding box center [693, 221] width 213 height 23
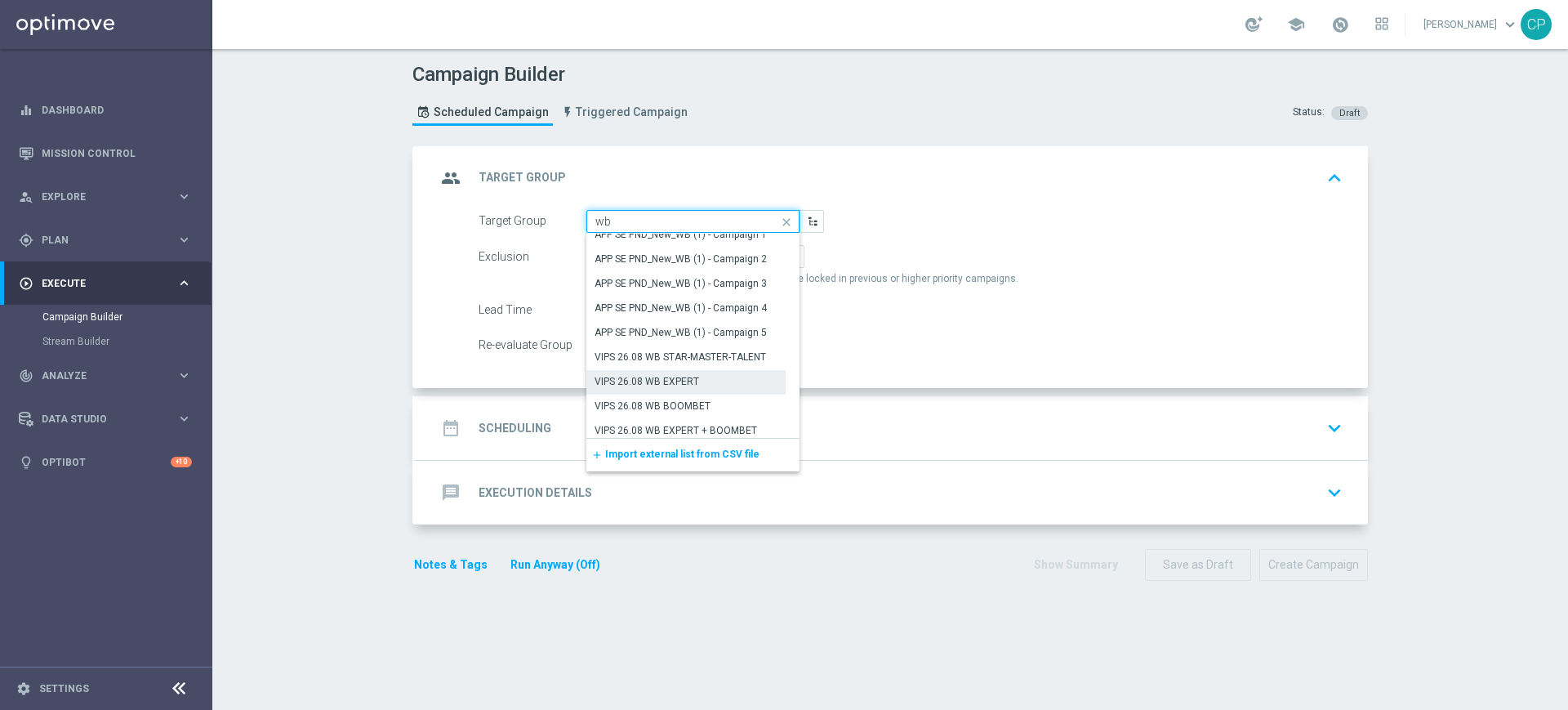
scroll to position [668, 0]
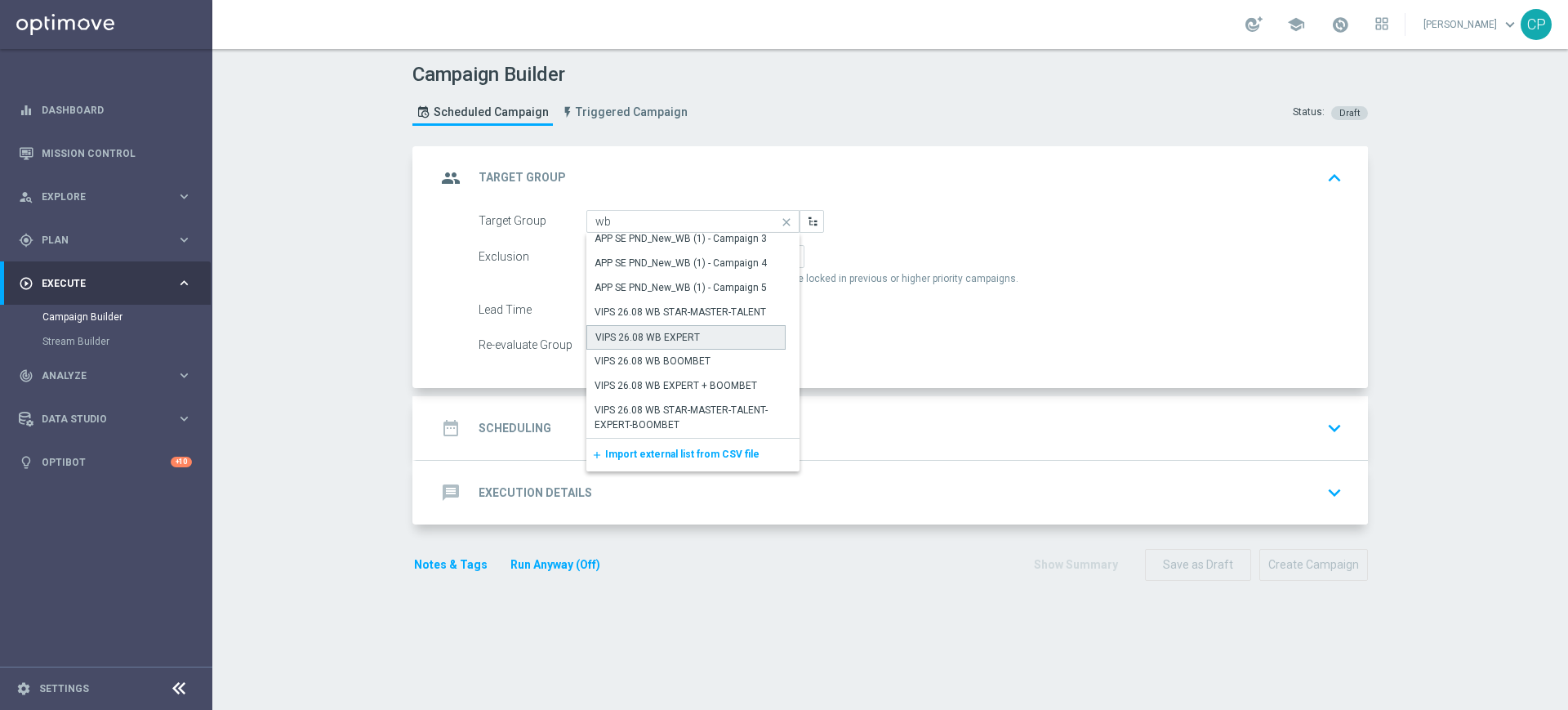
click at [700, 335] on div "VIPS 26.08 WB EXPERT" at bounding box center [685, 337] width 199 height 25
type input "VIPS 26.08 WB EXPERT"
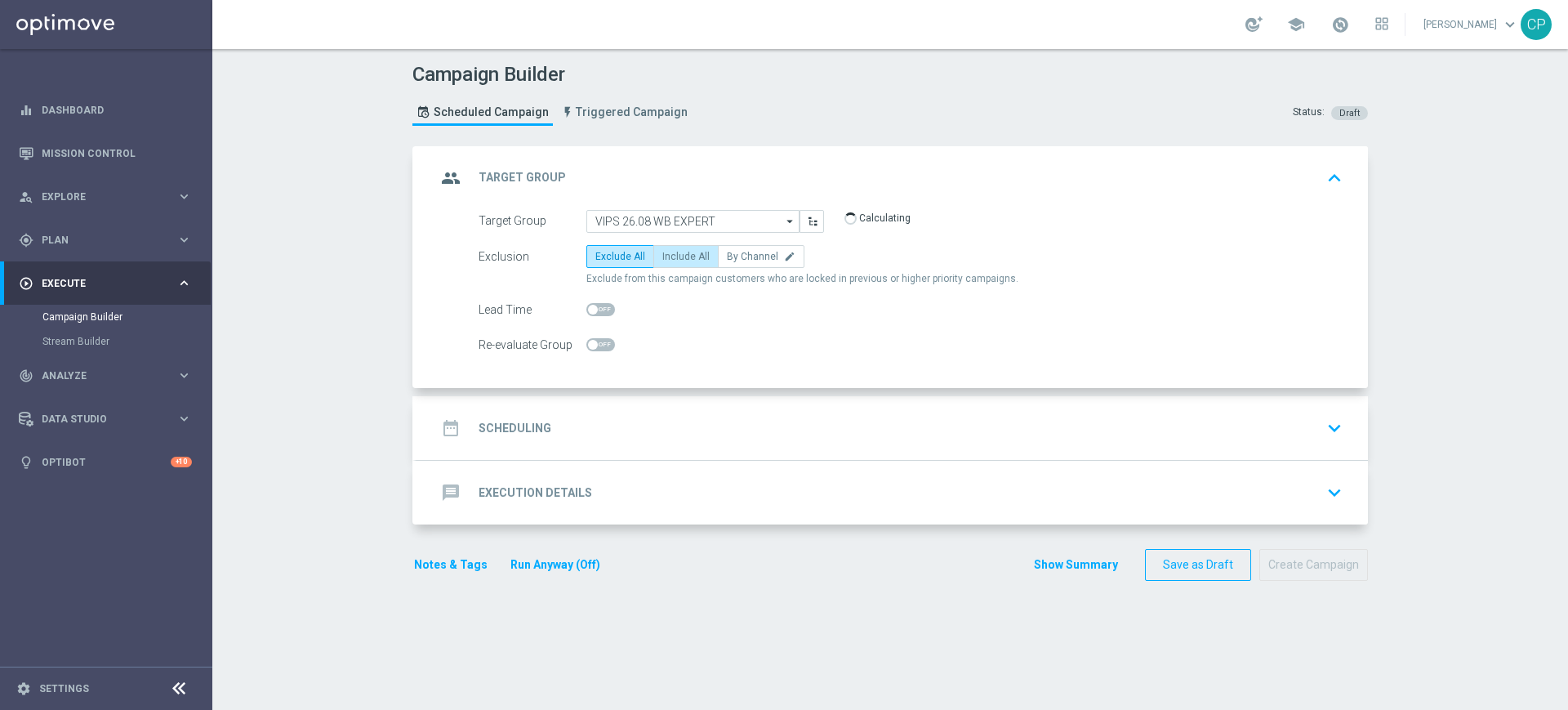
click at [679, 254] on span "Include All" at bounding box center [686, 257] width 47 height 11
click at [673, 254] on input "Include All" at bounding box center [667, 259] width 10 height 10
radio input "true"
click at [767, 423] on div "date_range Scheduling keyboard_arrow_down" at bounding box center [892, 428] width 913 height 31
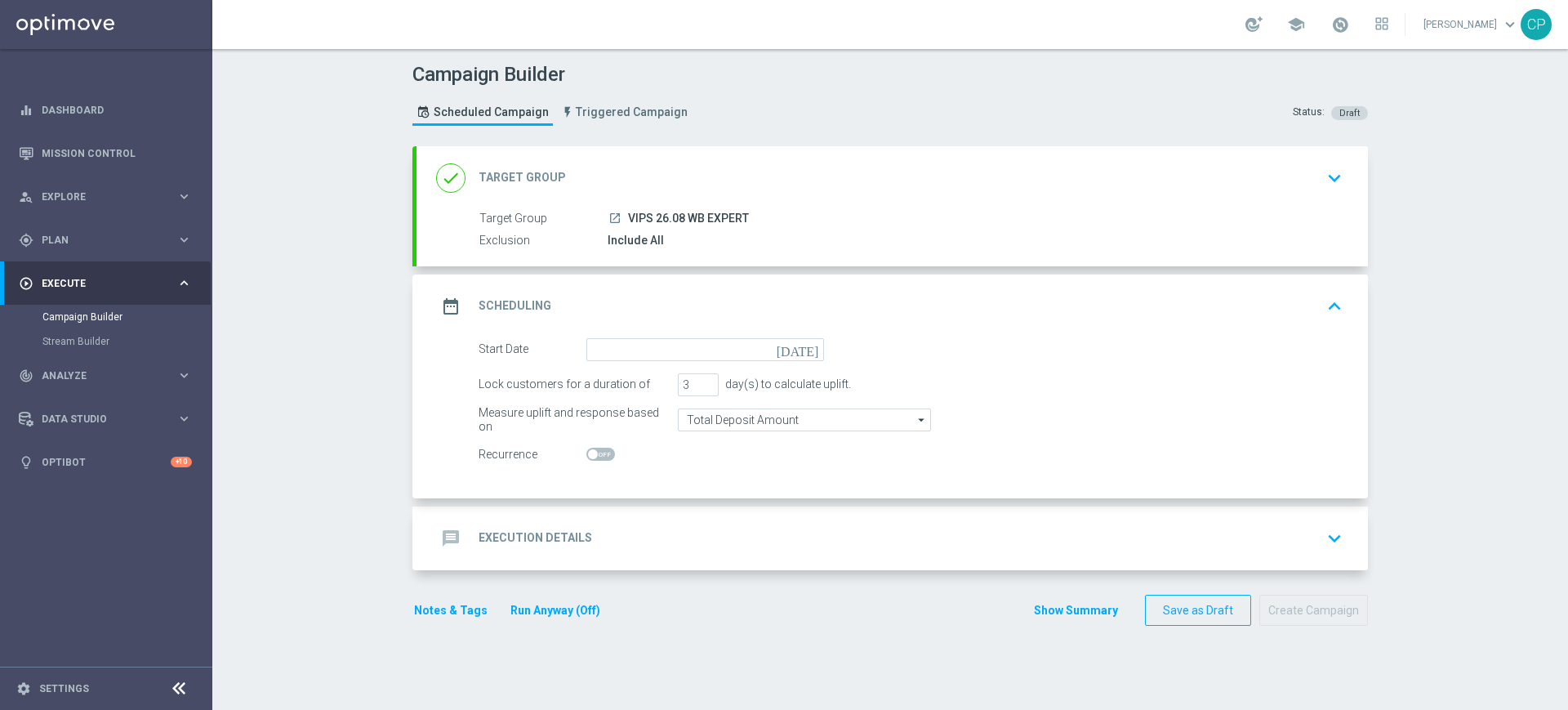
click at [804, 349] on icon "[DATE]" at bounding box center [801, 347] width 48 height 18
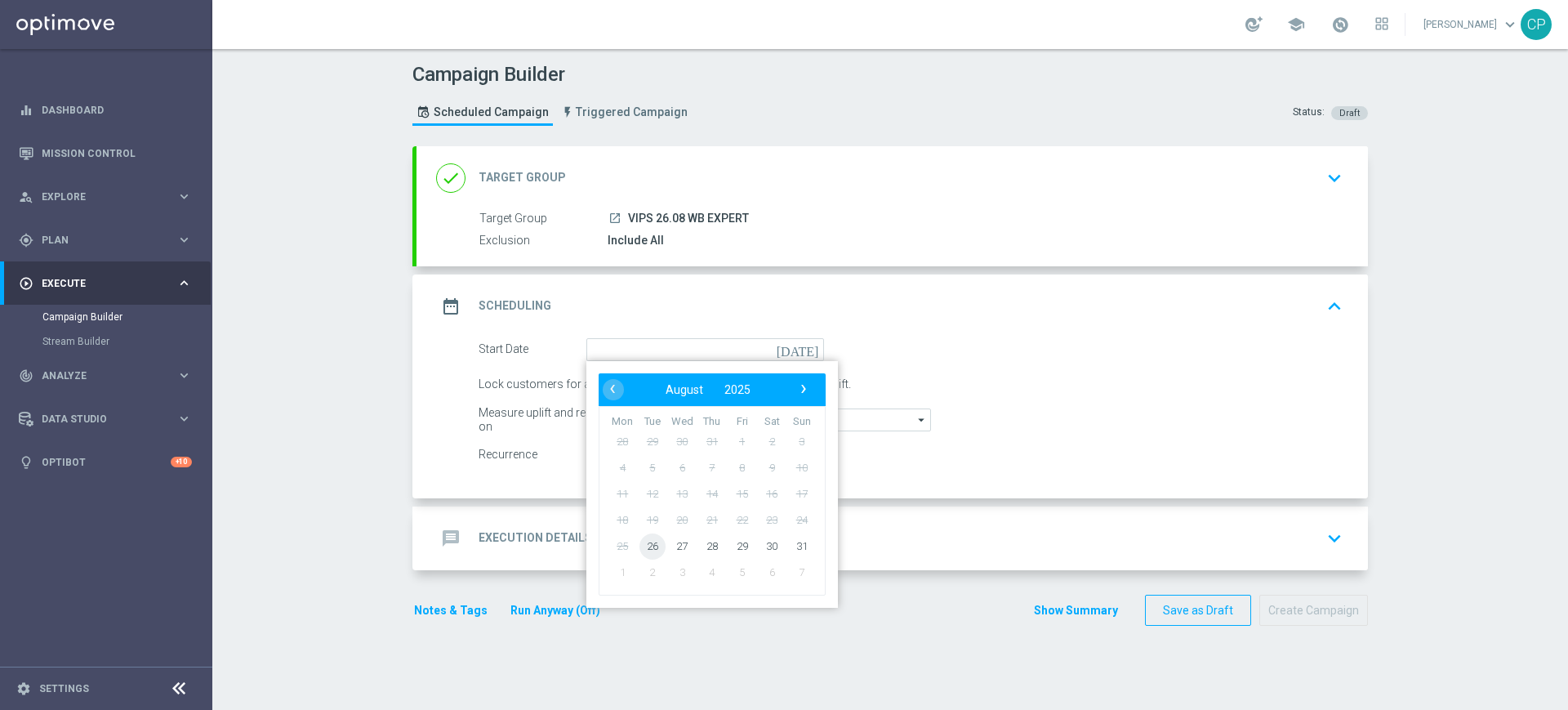
click at [644, 547] on span "26" at bounding box center [653, 546] width 26 height 26
type input "26 Aug 2025"
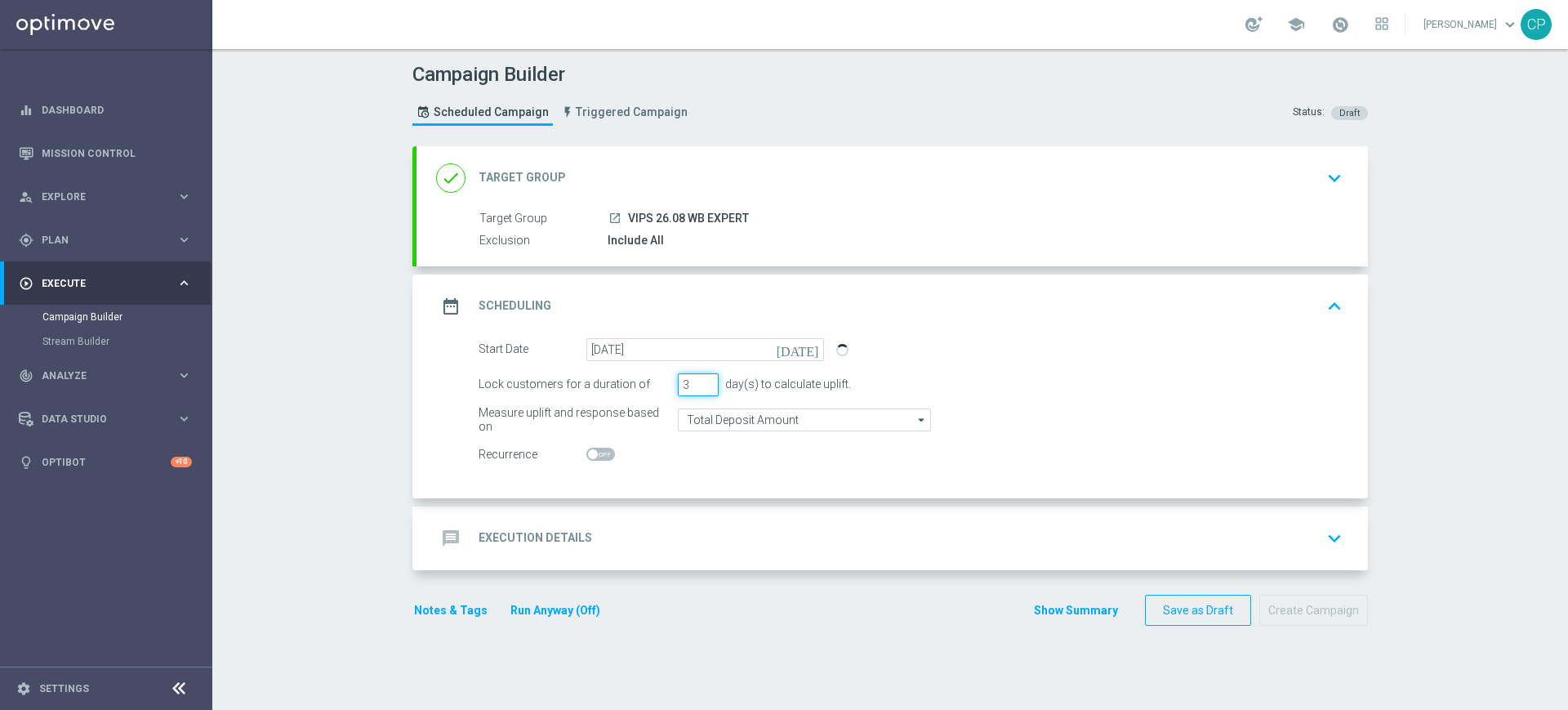
click at [687, 393] on input "3" at bounding box center [698, 384] width 41 height 23
type input "1"
click at [750, 393] on div "1 day(s) to calculate uplift." at bounding box center [764, 384] width 173 height 23
click at [688, 532] on div "message Execution Details keyboard_arrow_down" at bounding box center [892, 538] width 913 height 31
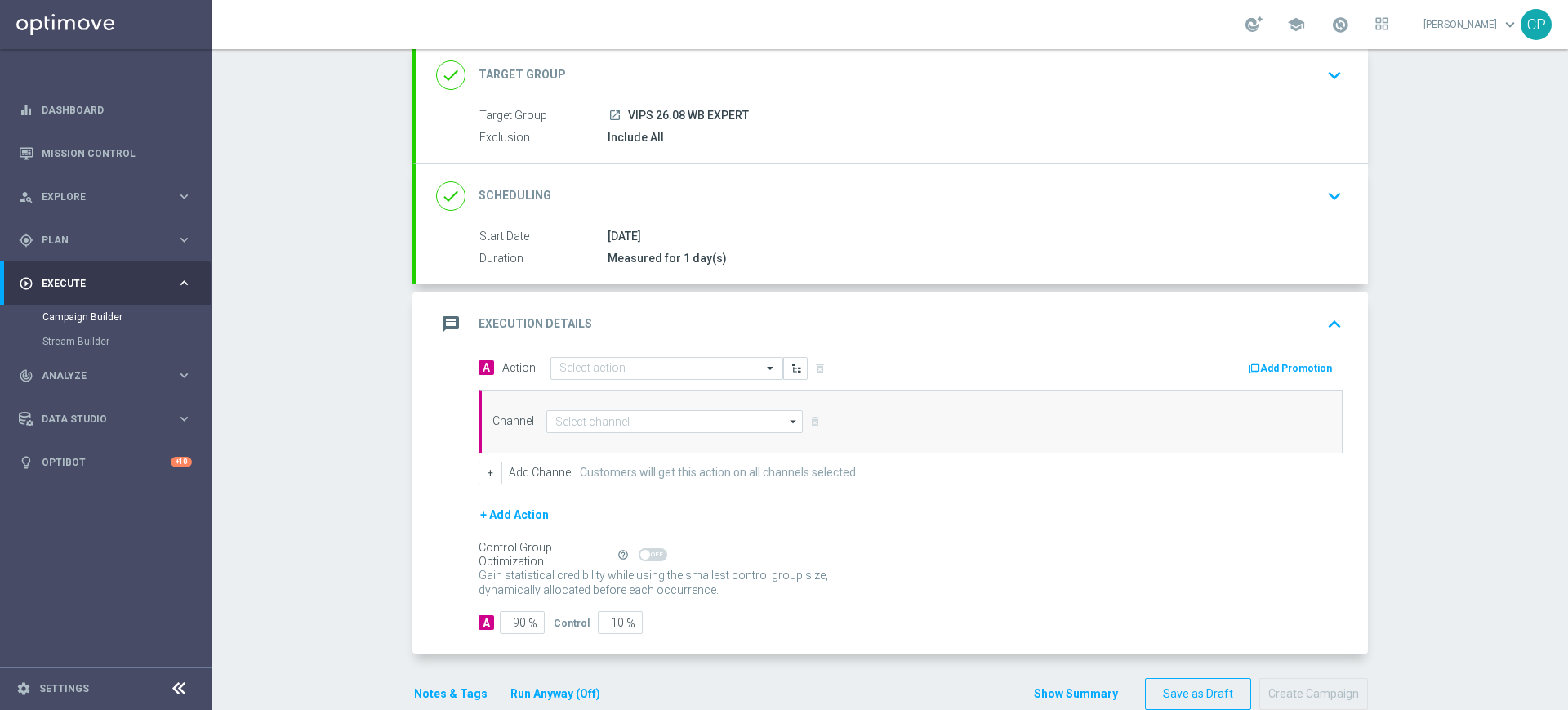
scroll to position [106, 0]
click at [677, 361] on input "text" at bounding box center [650, 365] width 182 height 14
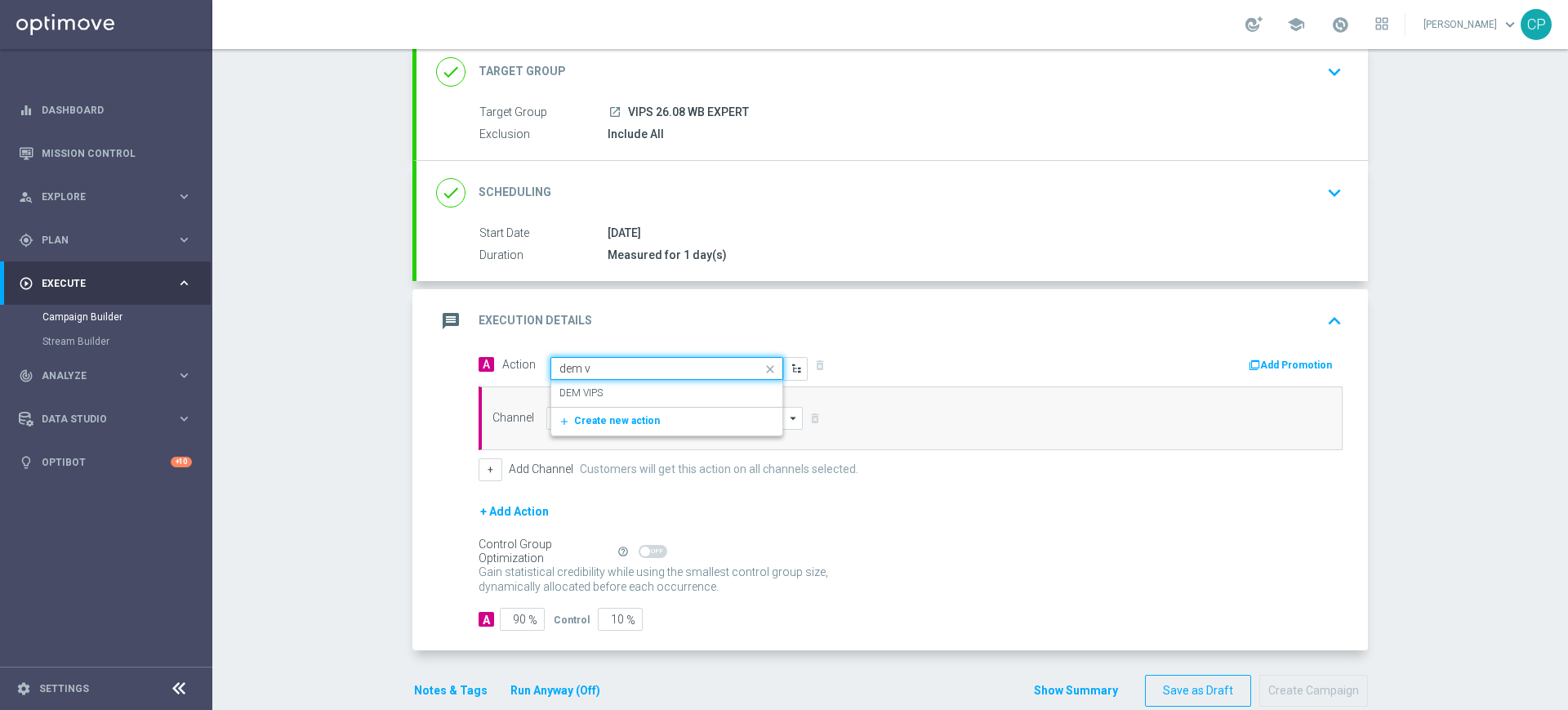
type input "dem vi"
click at [608, 394] on div "DEM VIPS edit" at bounding box center [667, 393] width 215 height 27
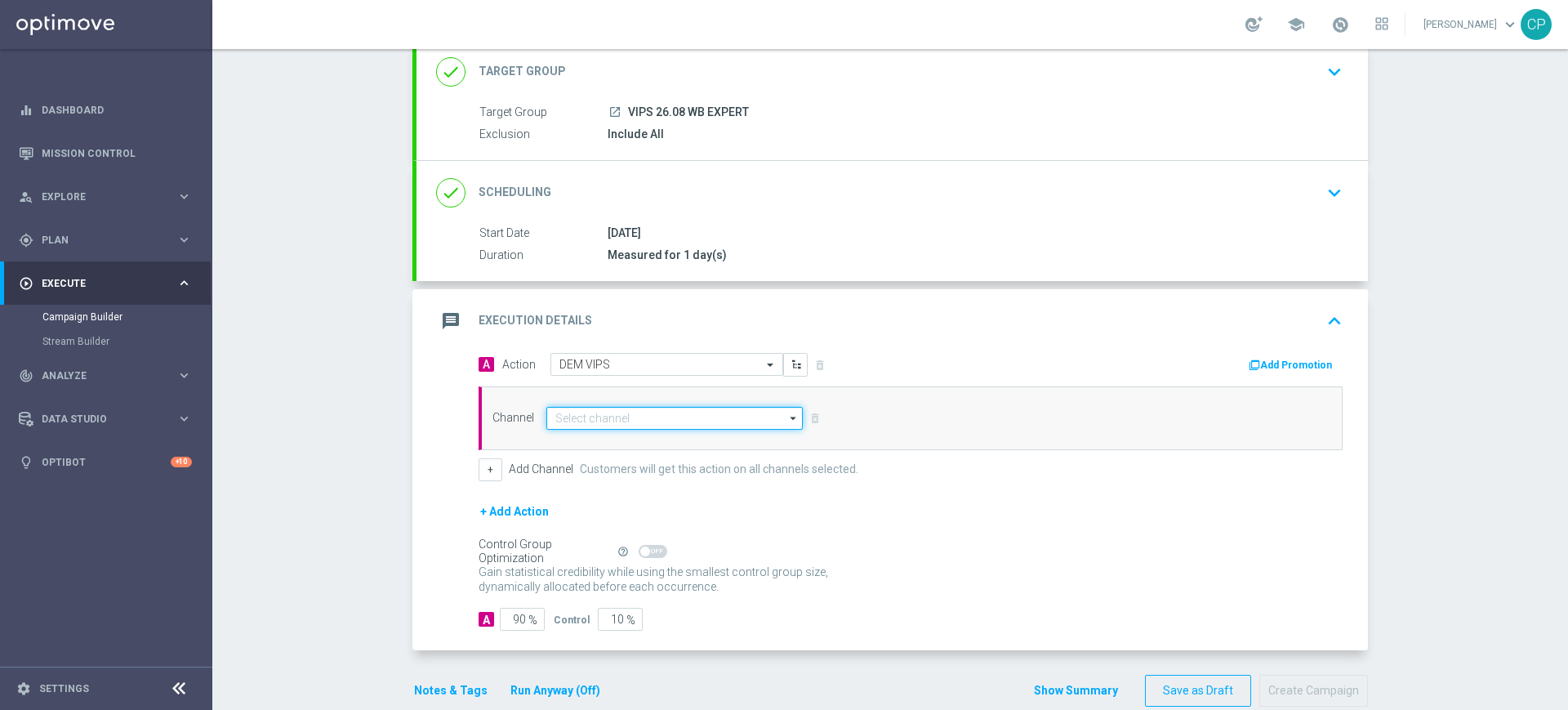
click at [593, 414] on input at bounding box center [675, 418] width 257 height 23
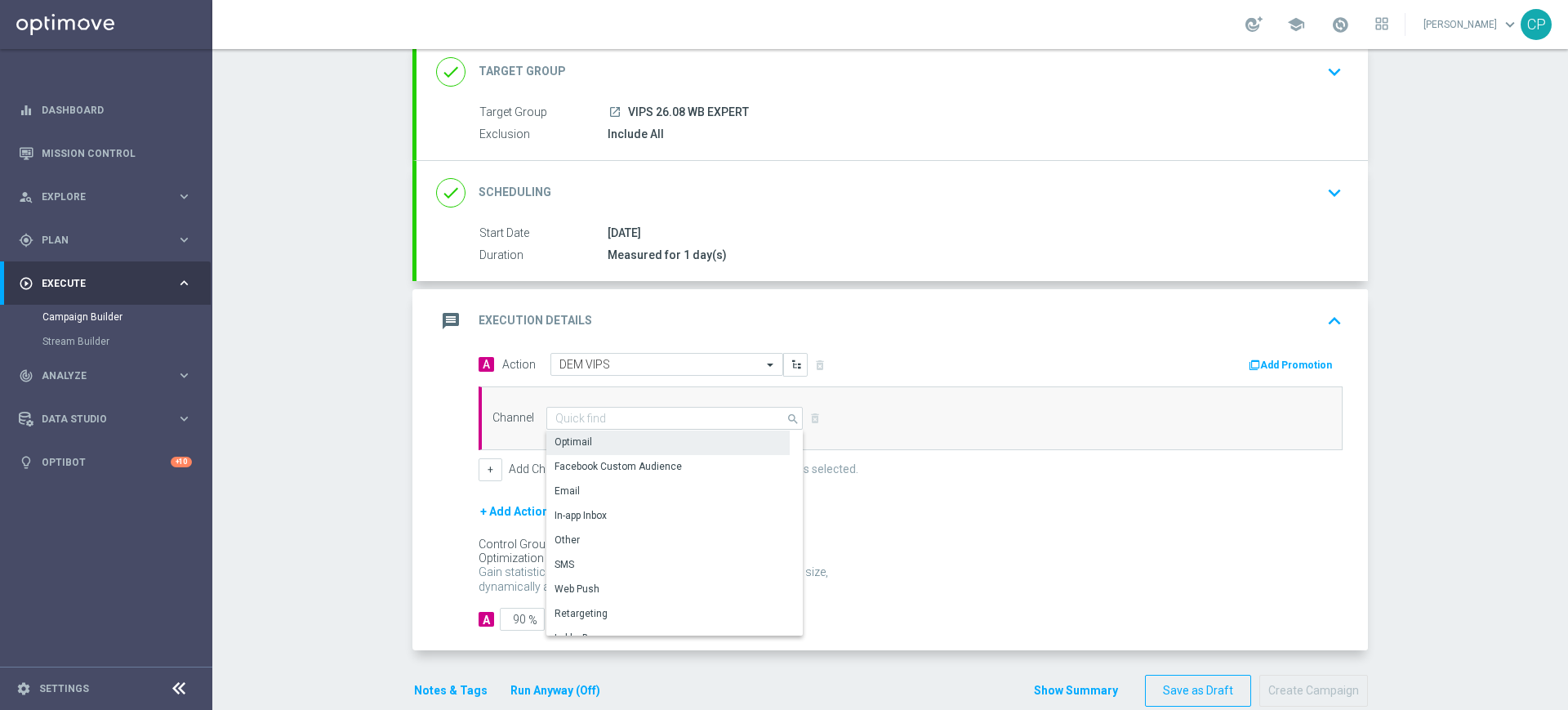
click at [588, 440] on div "Optimail" at bounding box center [668, 442] width 244 height 23
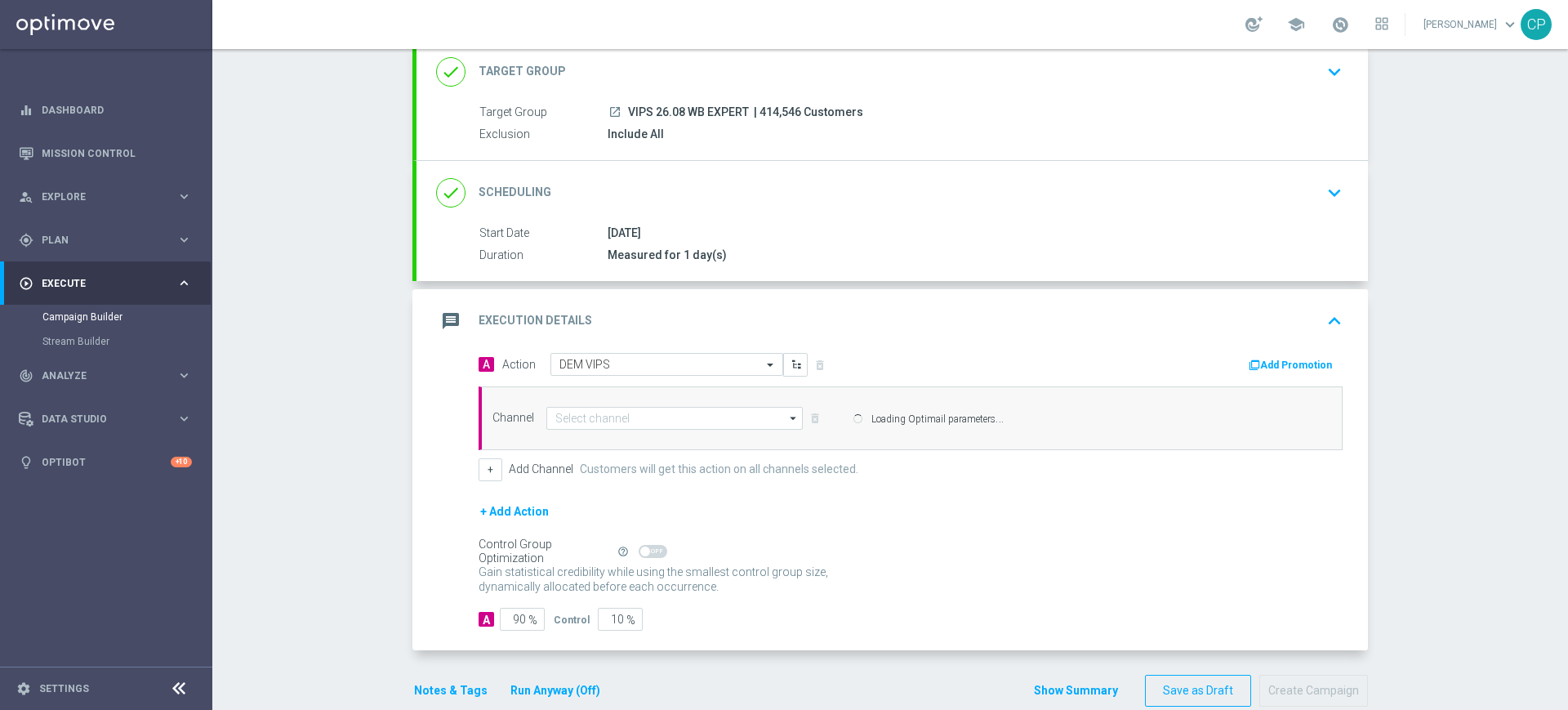
type input "Optimail"
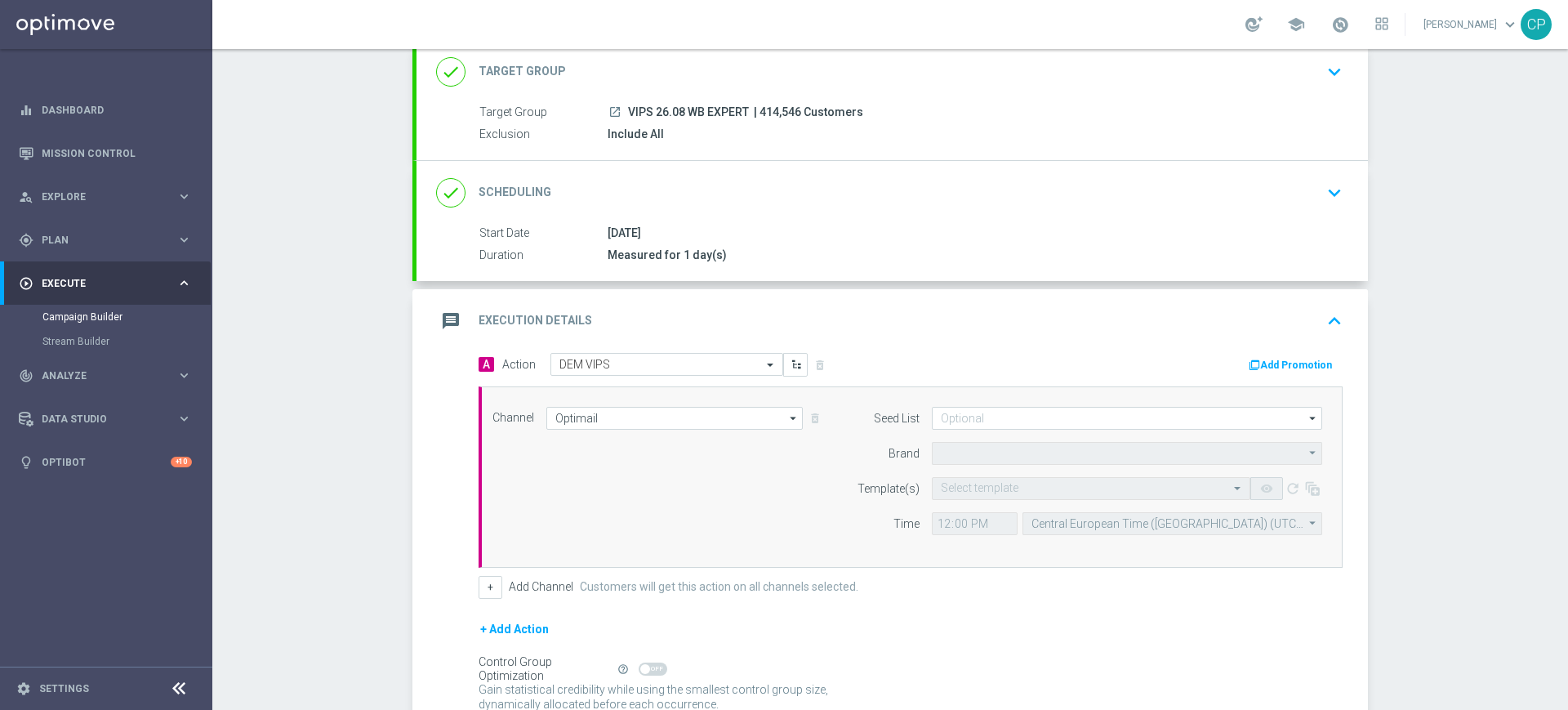
type input "Sisal Marketing"
click at [1004, 489] on input "text" at bounding box center [1075, 489] width 268 height 14
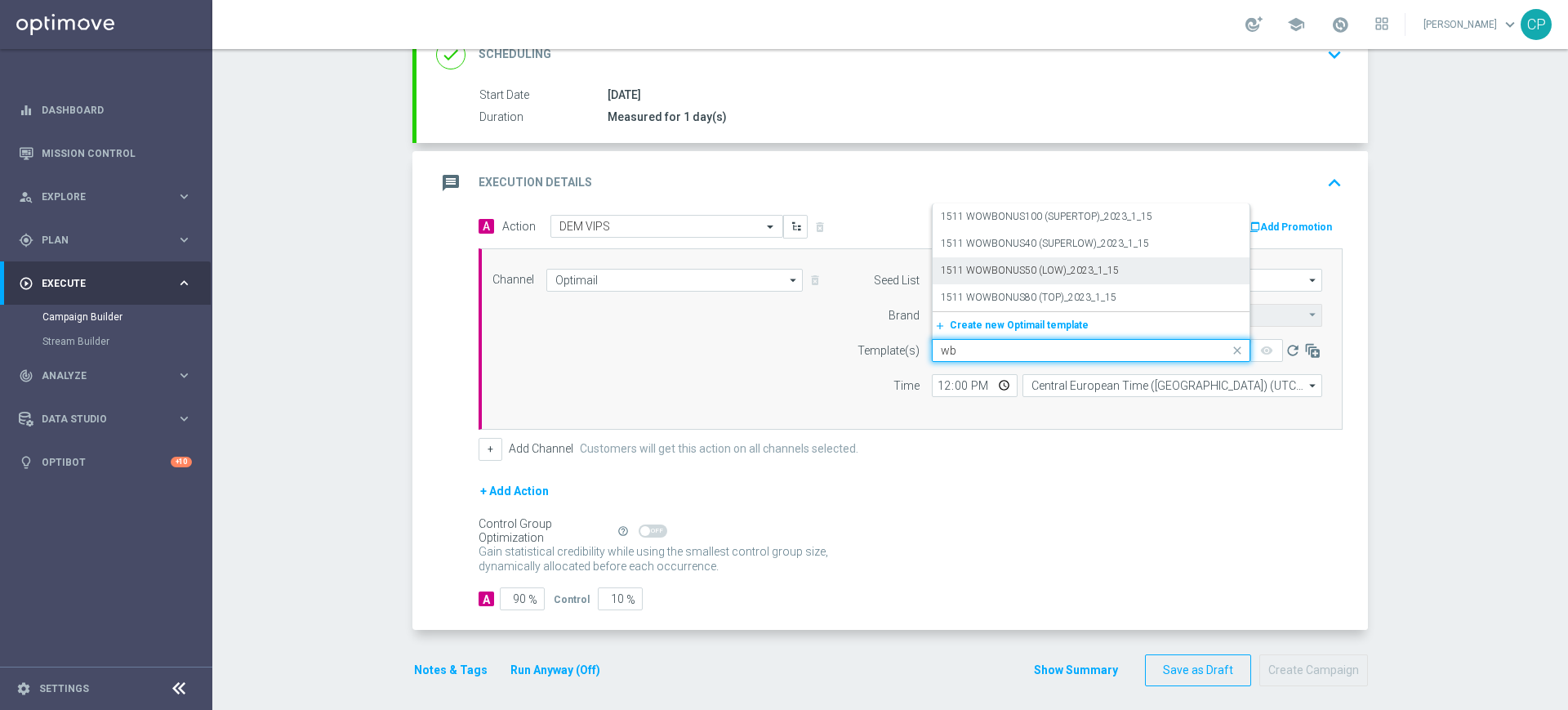
scroll to position [253, 0]
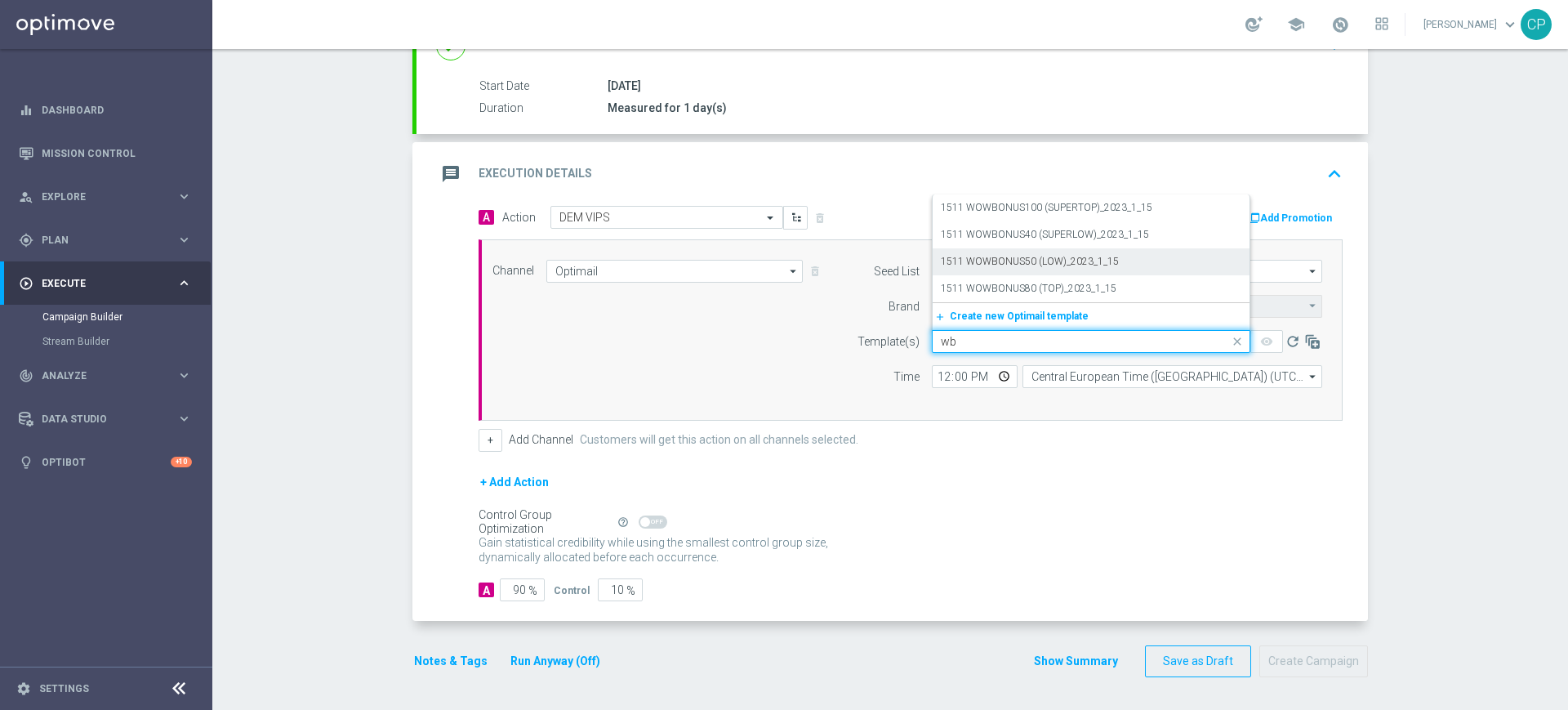
type input "w"
click at [1015, 287] on label "Warm Bridge_Expert 26.08" at bounding box center [999, 289] width 115 height 14
type input "26.08"
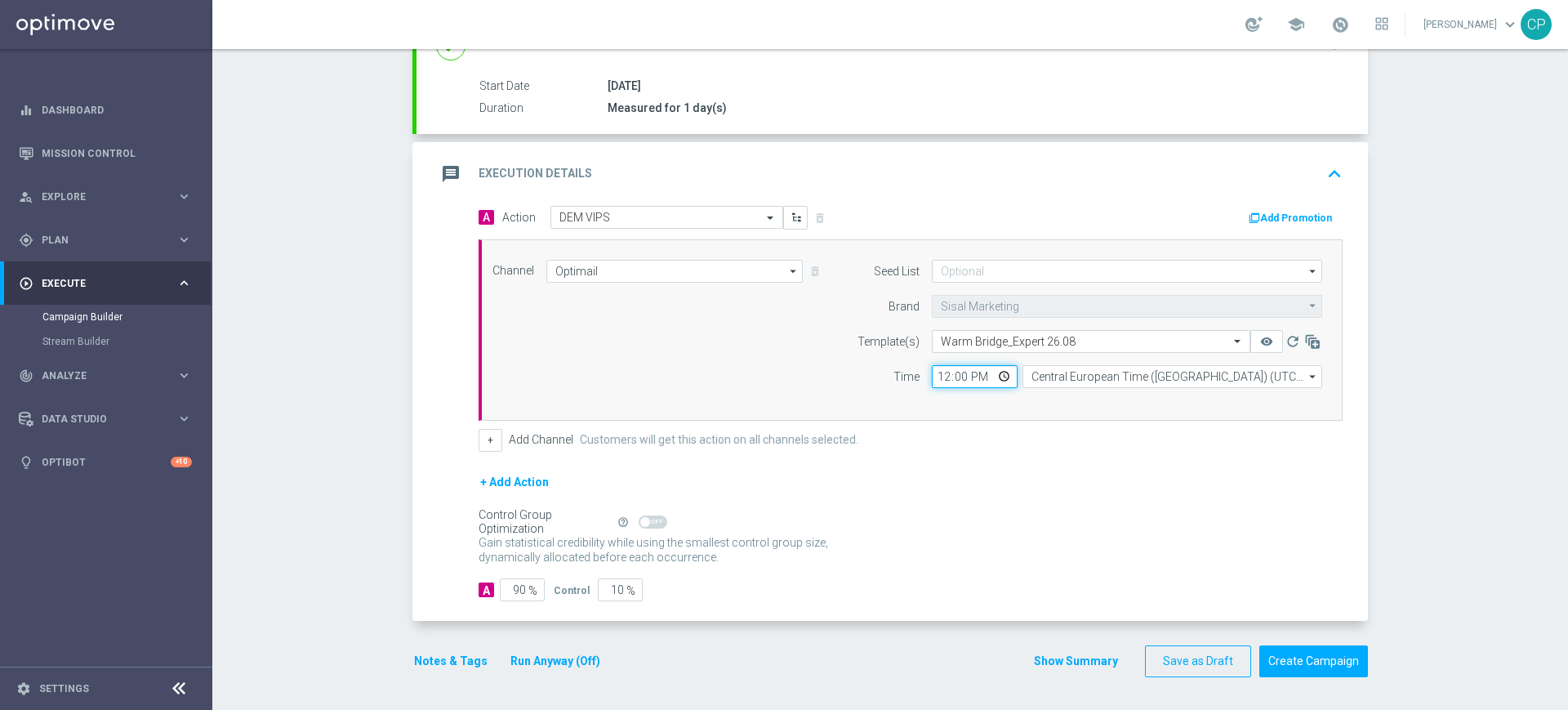
click at [936, 377] on input "12:00" at bounding box center [974, 377] width 86 height 23
click at [1144, 407] on div "Channel Optimail Optimail arrow_drop_down Drag here to set row groups Drag here…" at bounding box center [911, 330] width 865 height 181
click at [954, 379] on input "20:15" at bounding box center [974, 377] width 86 height 23
type input "20:00"
click at [968, 393] on div "Seed List arrow_drop_down Drag here to set row groups Drag here to set column l…" at bounding box center [1086, 330] width 498 height 141
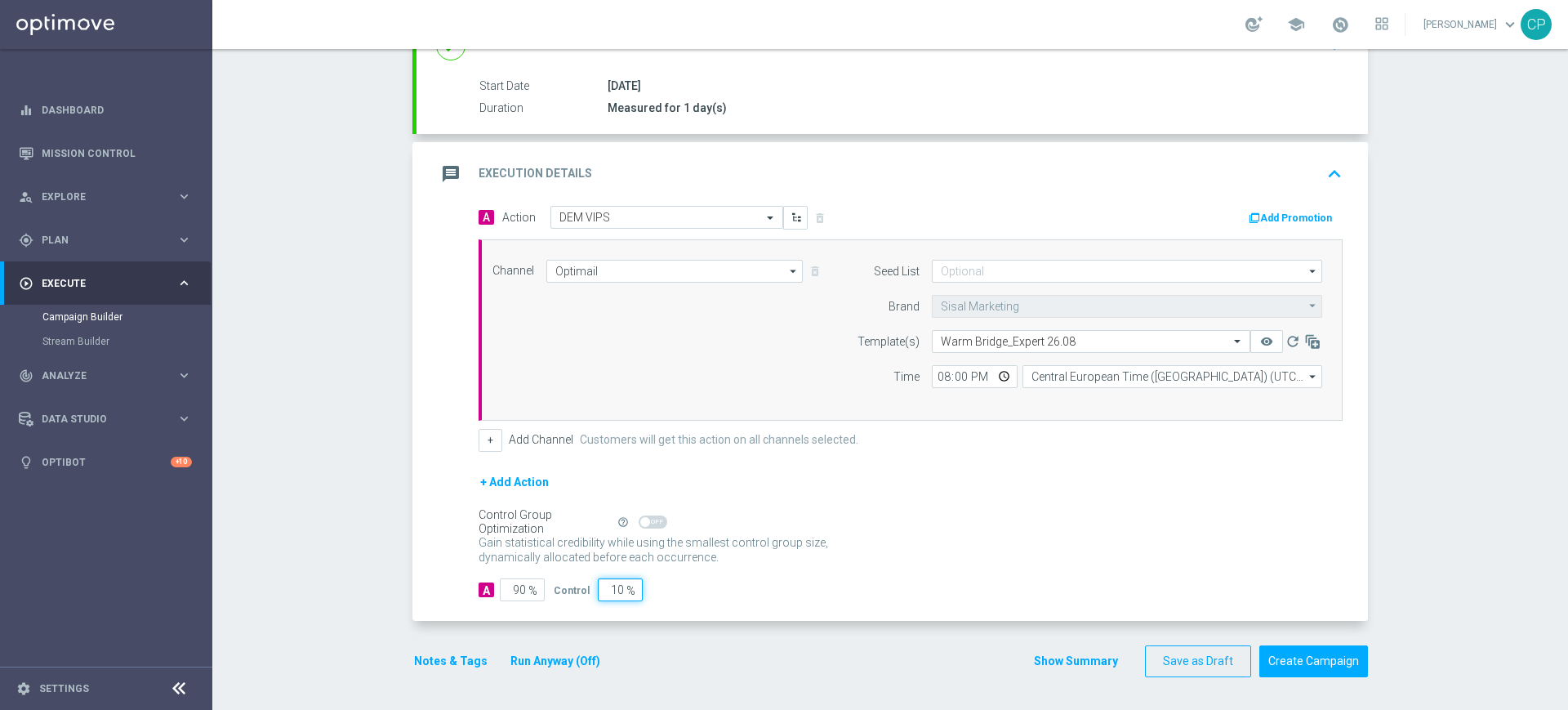
click at [605, 593] on input "10" at bounding box center [620, 590] width 45 height 23
type input "0"
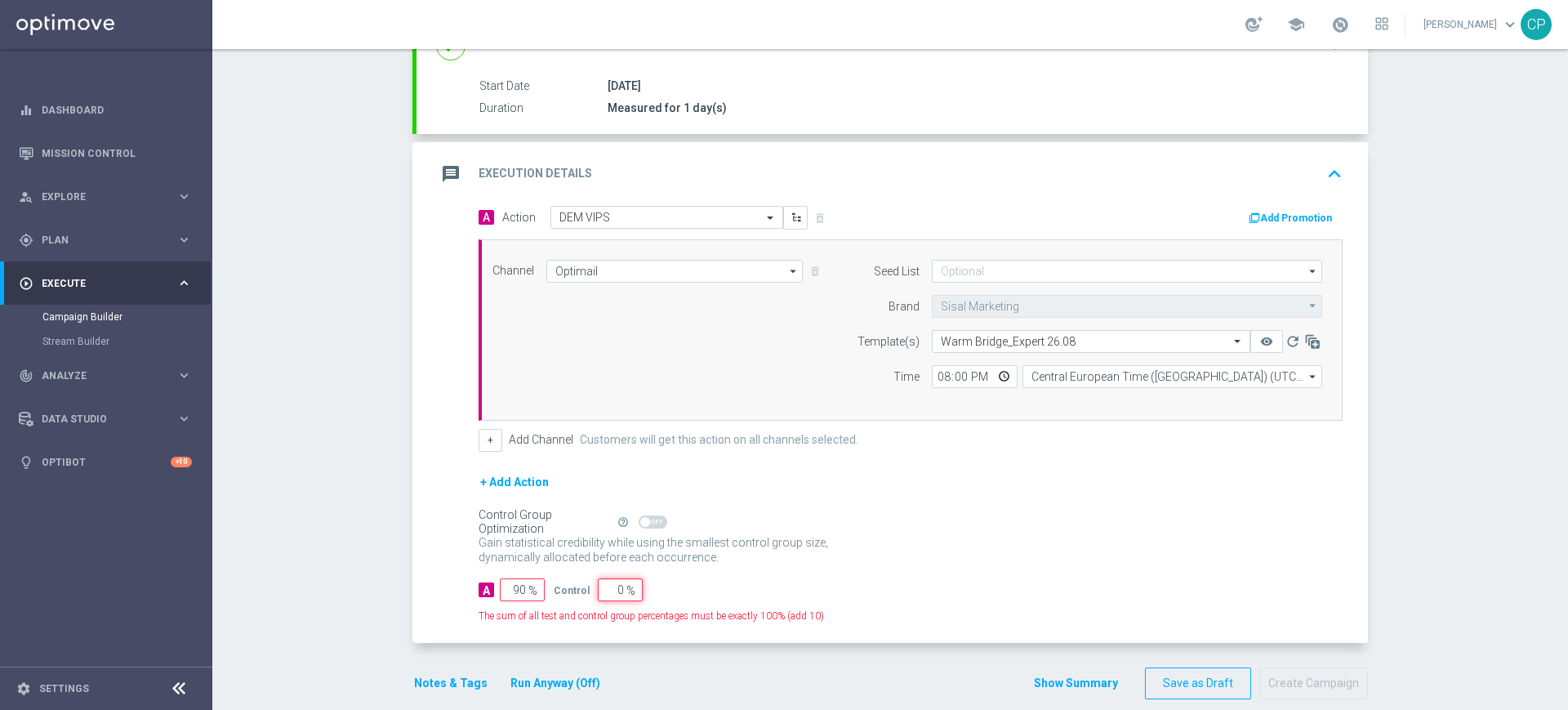
type input "100"
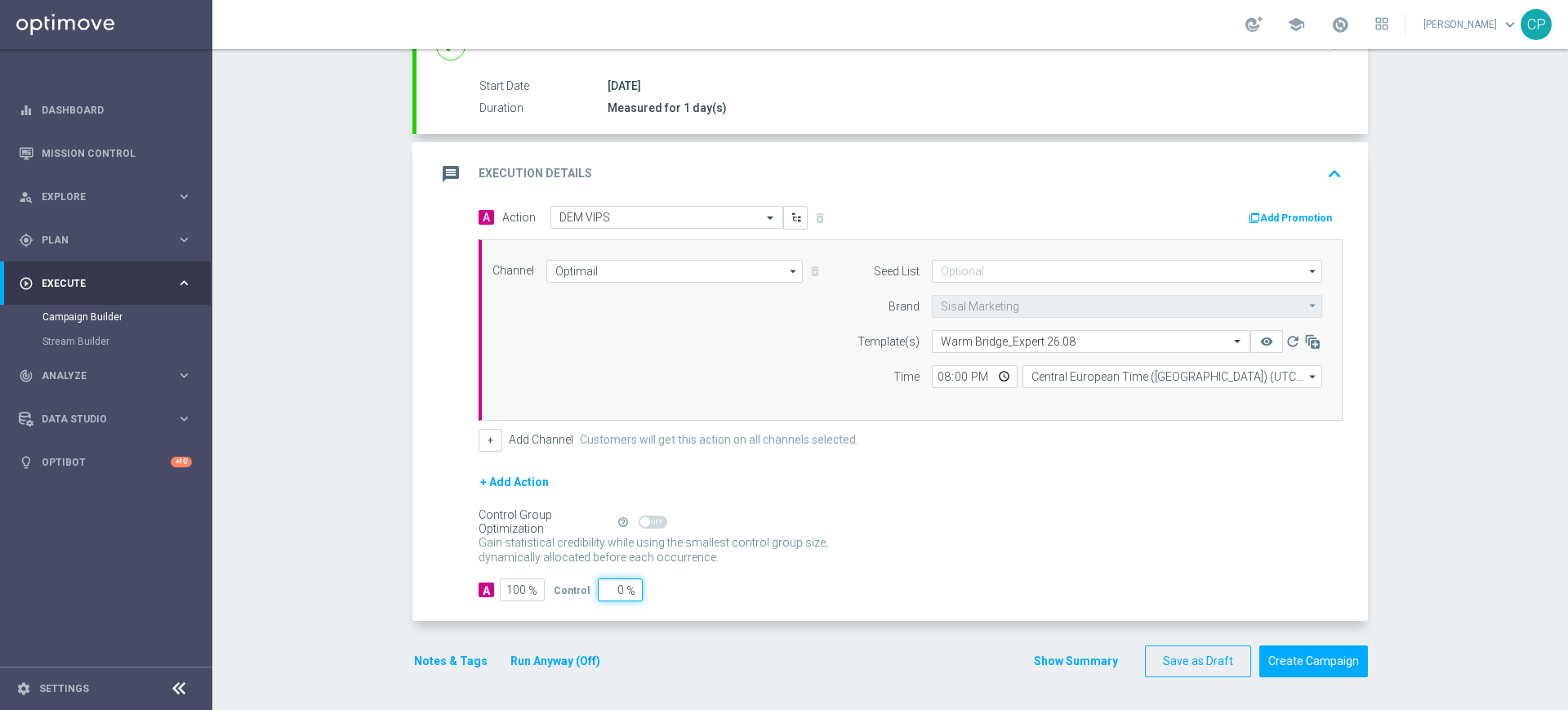
type input "0"
click at [701, 585] on div "A 100 % Control 0 %" at bounding box center [911, 590] width 865 height 23
click at [446, 660] on button "Notes & Tags" at bounding box center [450, 662] width 76 height 21
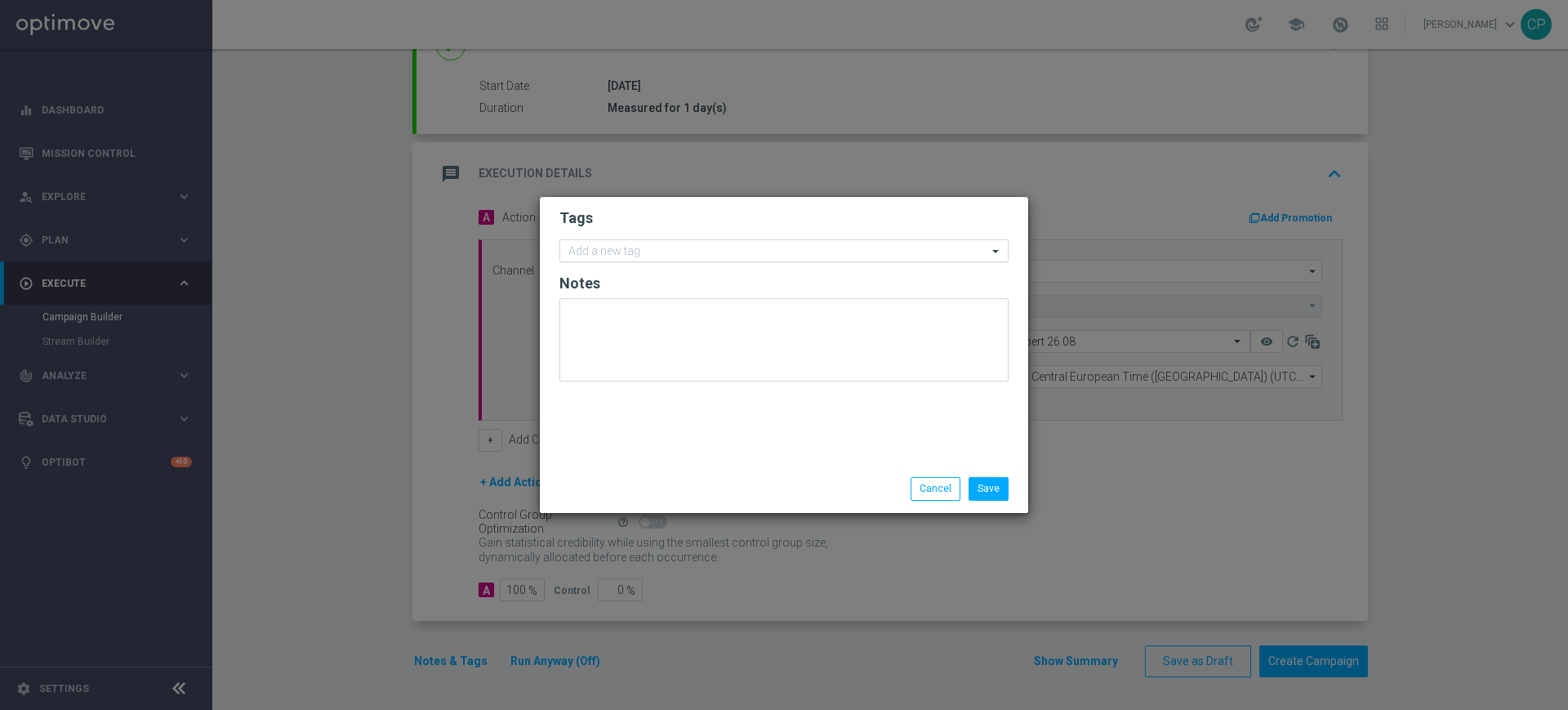
click at [688, 258] on input "text" at bounding box center [778, 252] width 419 height 14
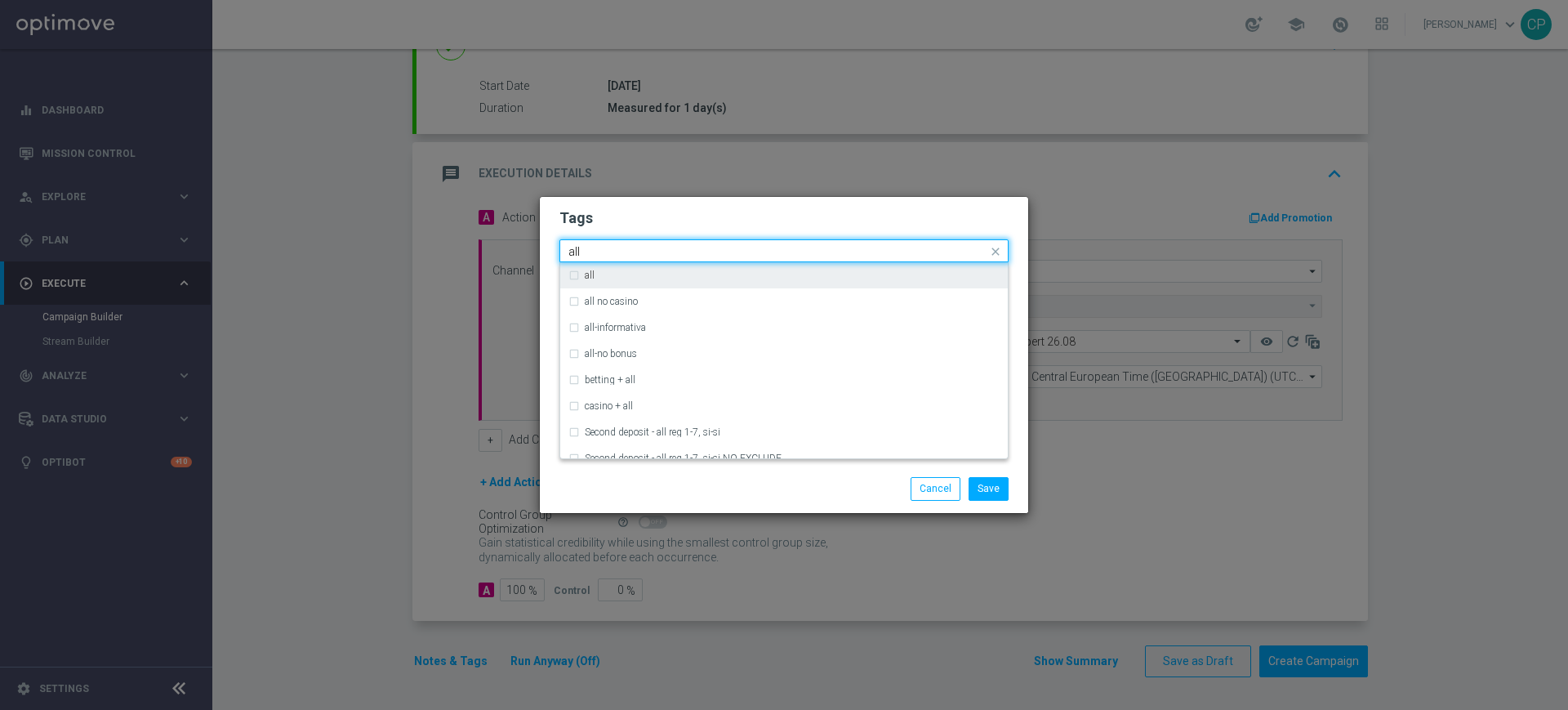
click at [590, 278] on label "all" at bounding box center [590, 275] width 9 height 9
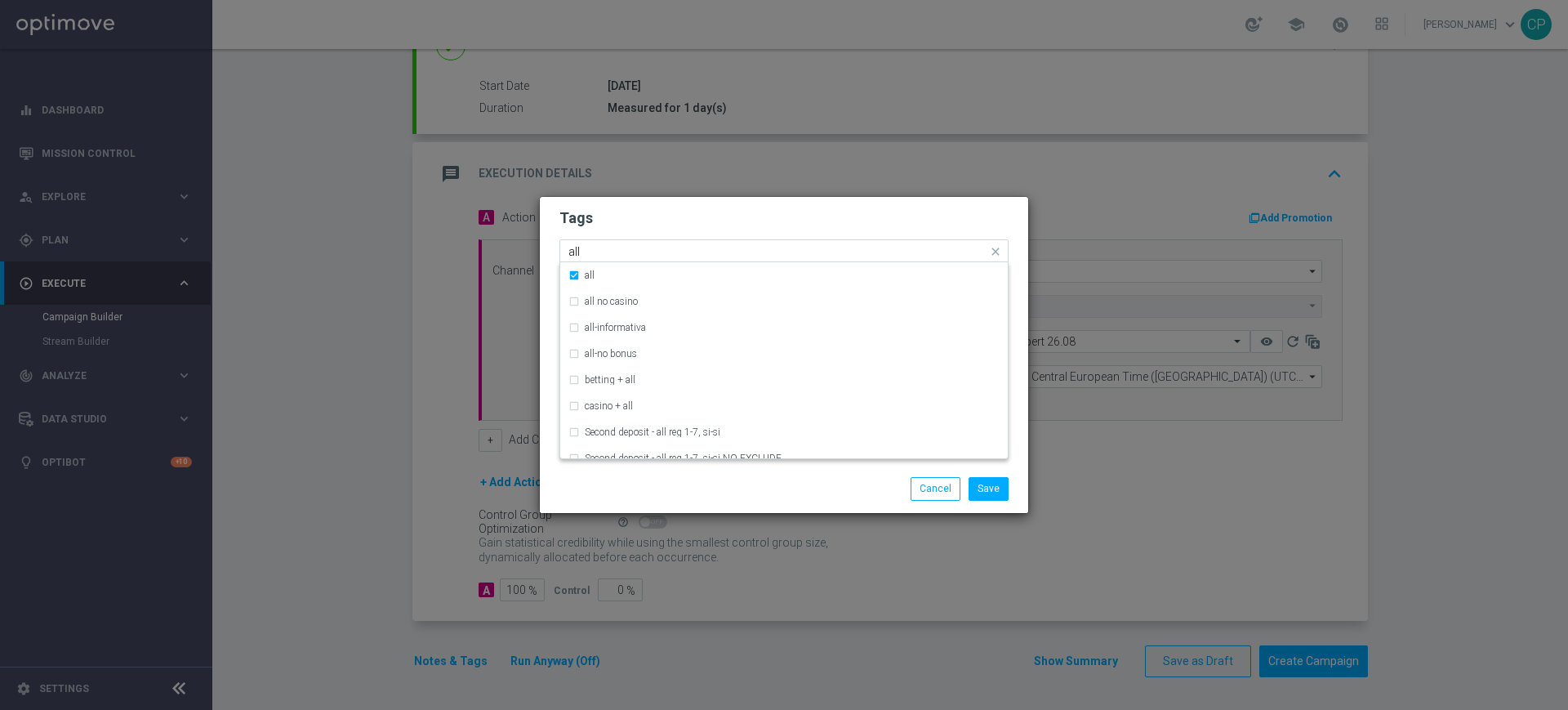
click at [628, 243] on div "Quick find × all all" at bounding box center [774, 251] width 428 height 21
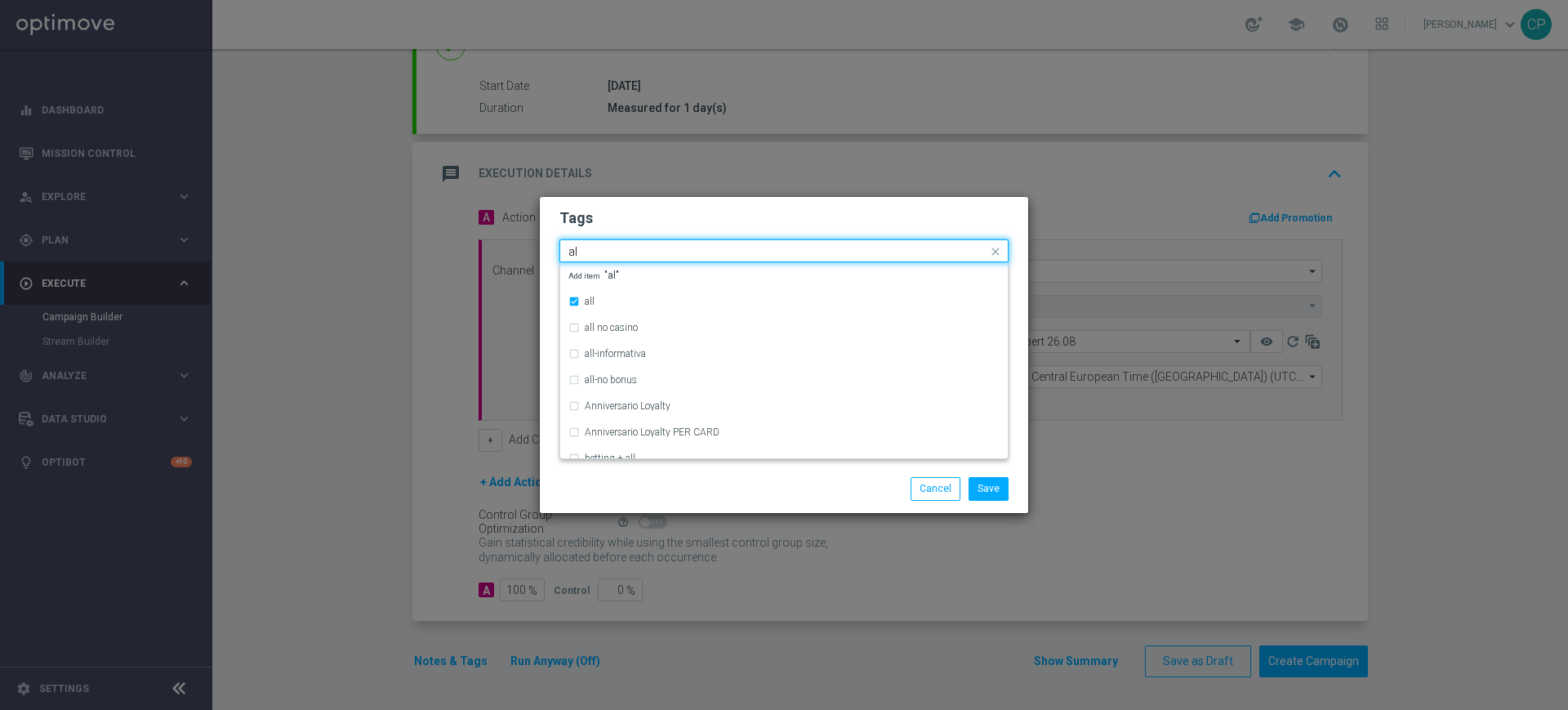
type input "a"
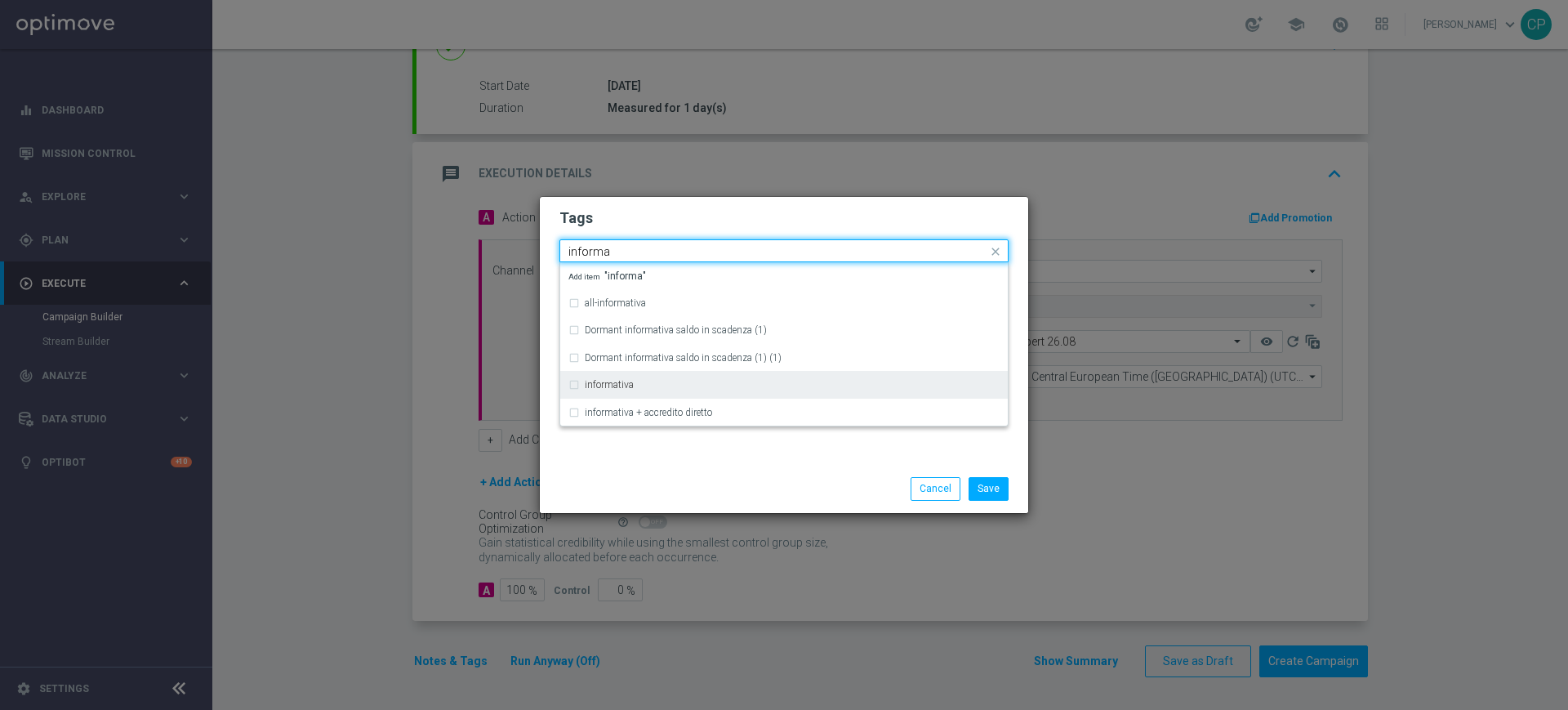
click at [585, 381] on label "informativa" at bounding box center [610, 384] width 49 height 9
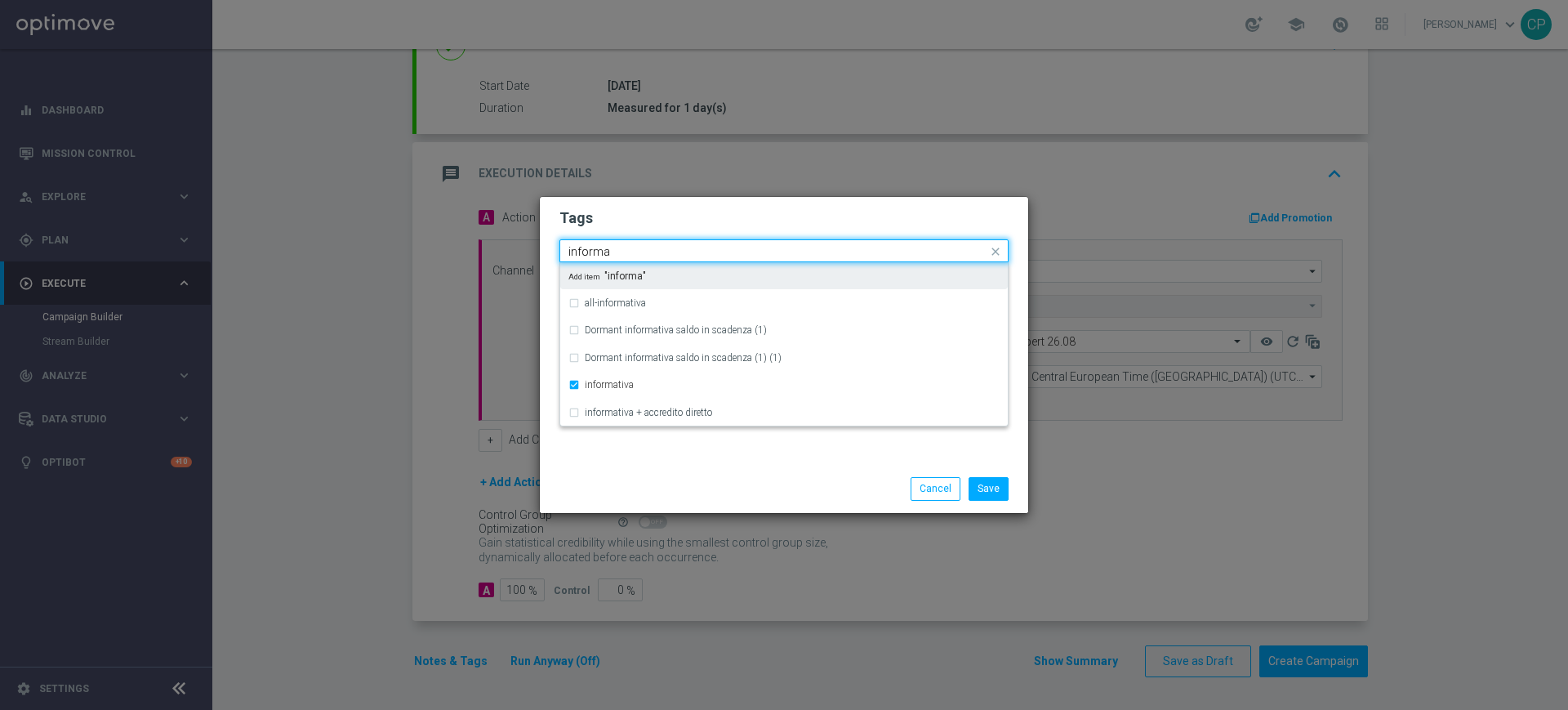
click at [652, 245] on input "informa" at bounding box center [778, 252] width 419 height 14
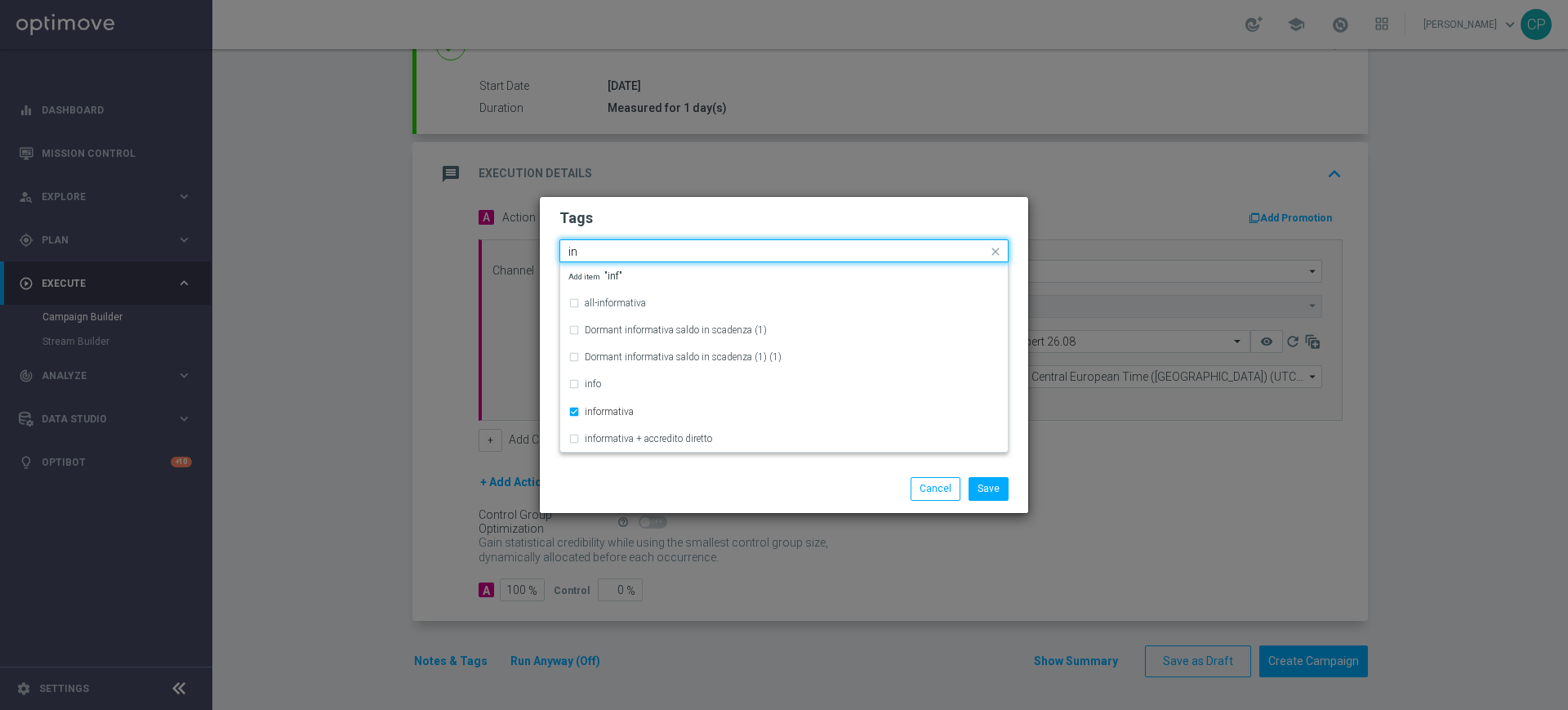
type input "i"
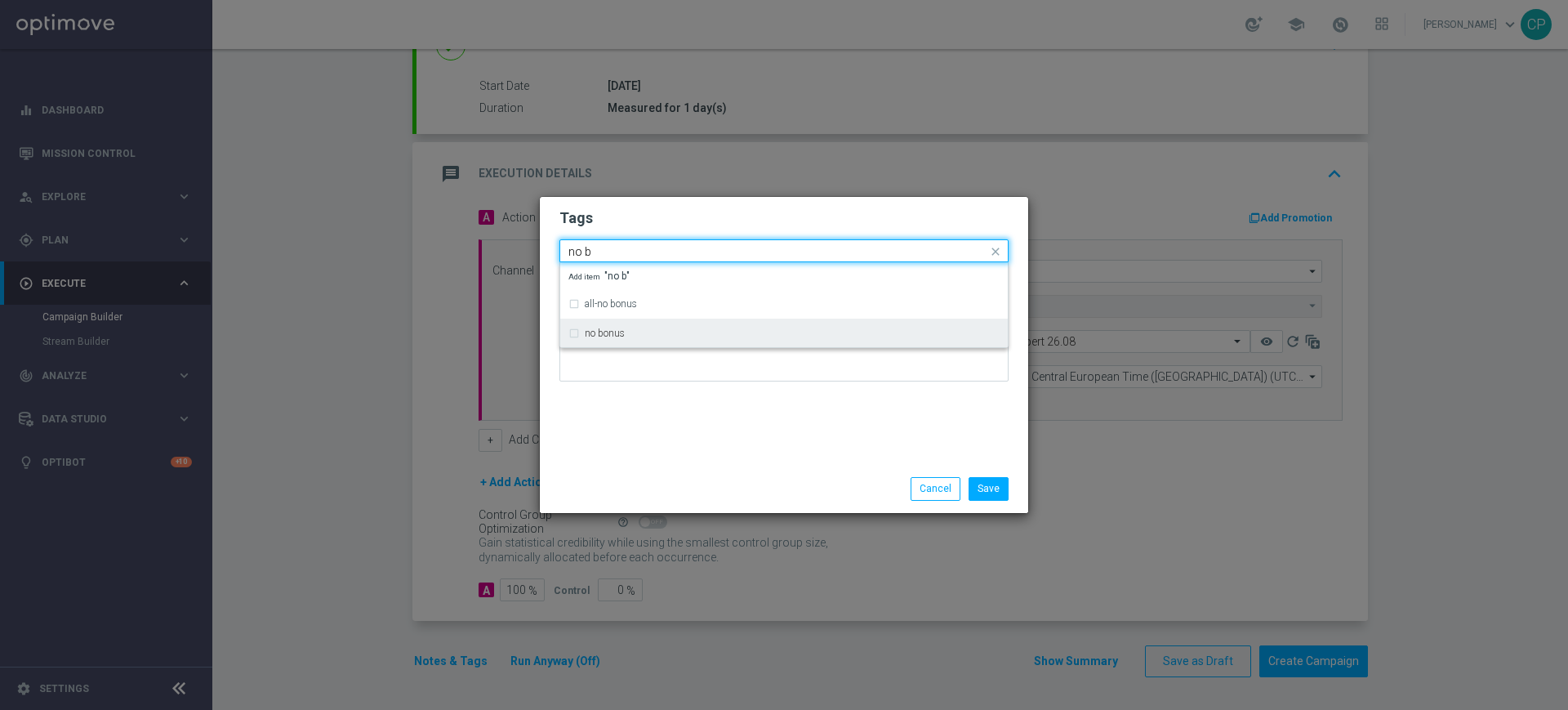
click at [600, 333] on label "no bonus" at bounding box center [605, 333] width 40 height 9
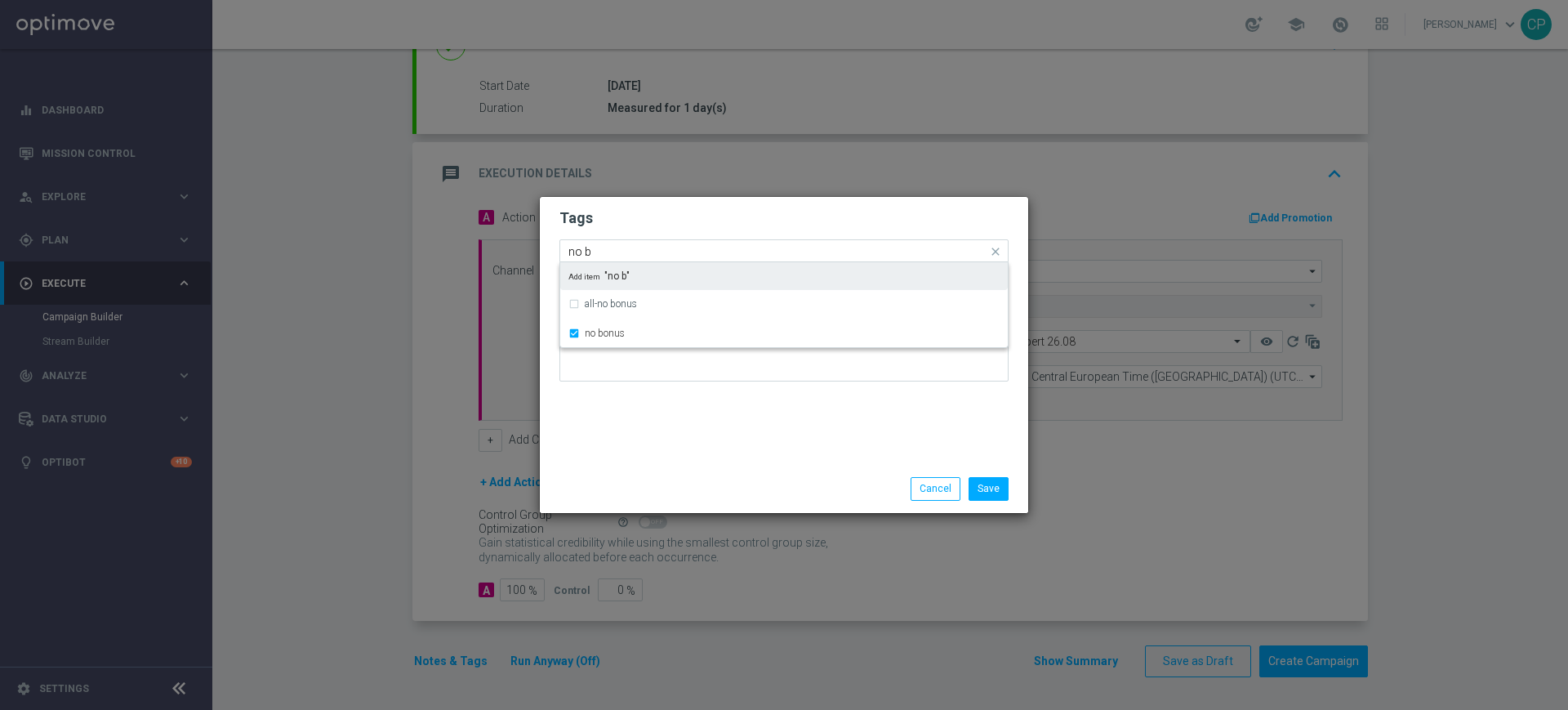
click at [663, 246] on input "no b" at bounding box center [778, 252] width 419 height 14
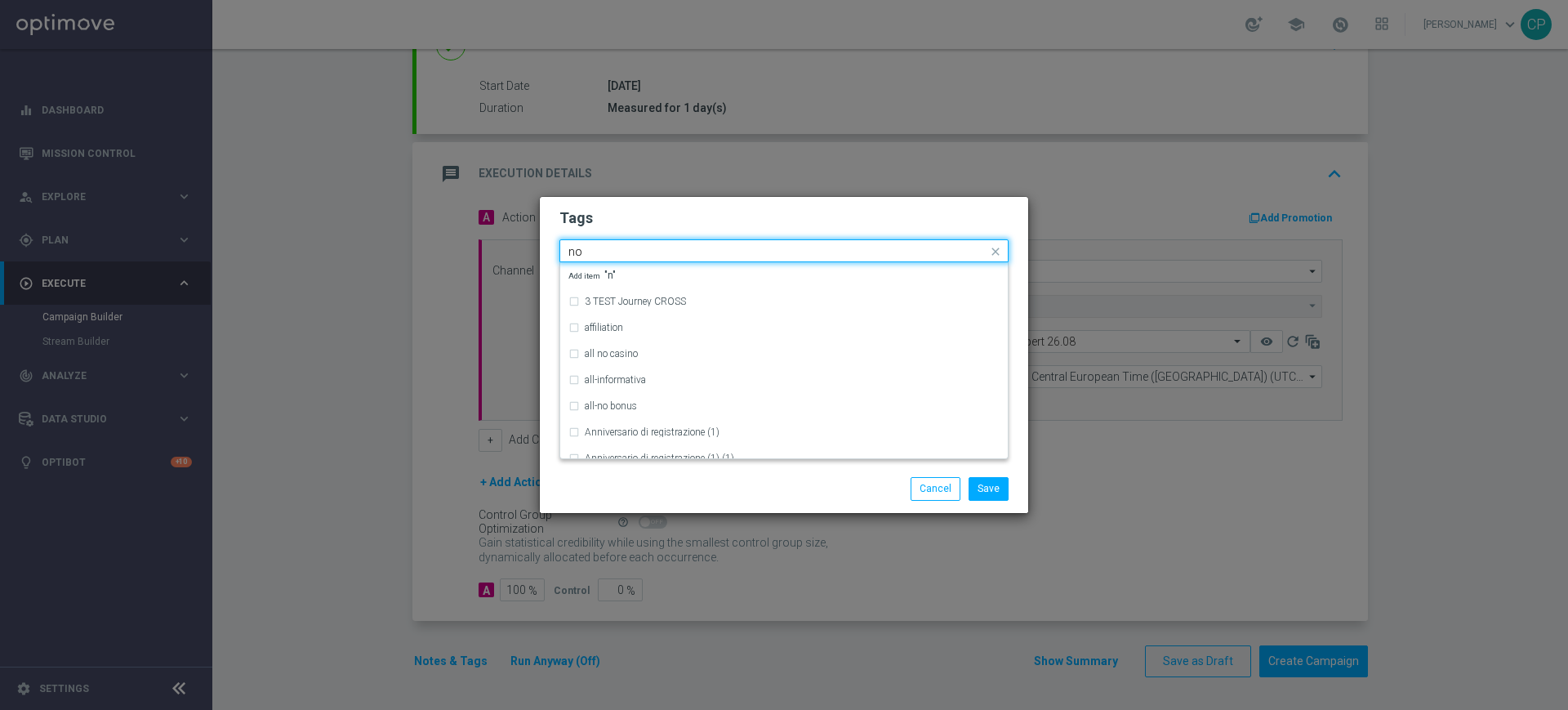
type input "n"
click at [791, 498] on div "Save Cancel" at bounding box center [863, 488] width 316 height 23
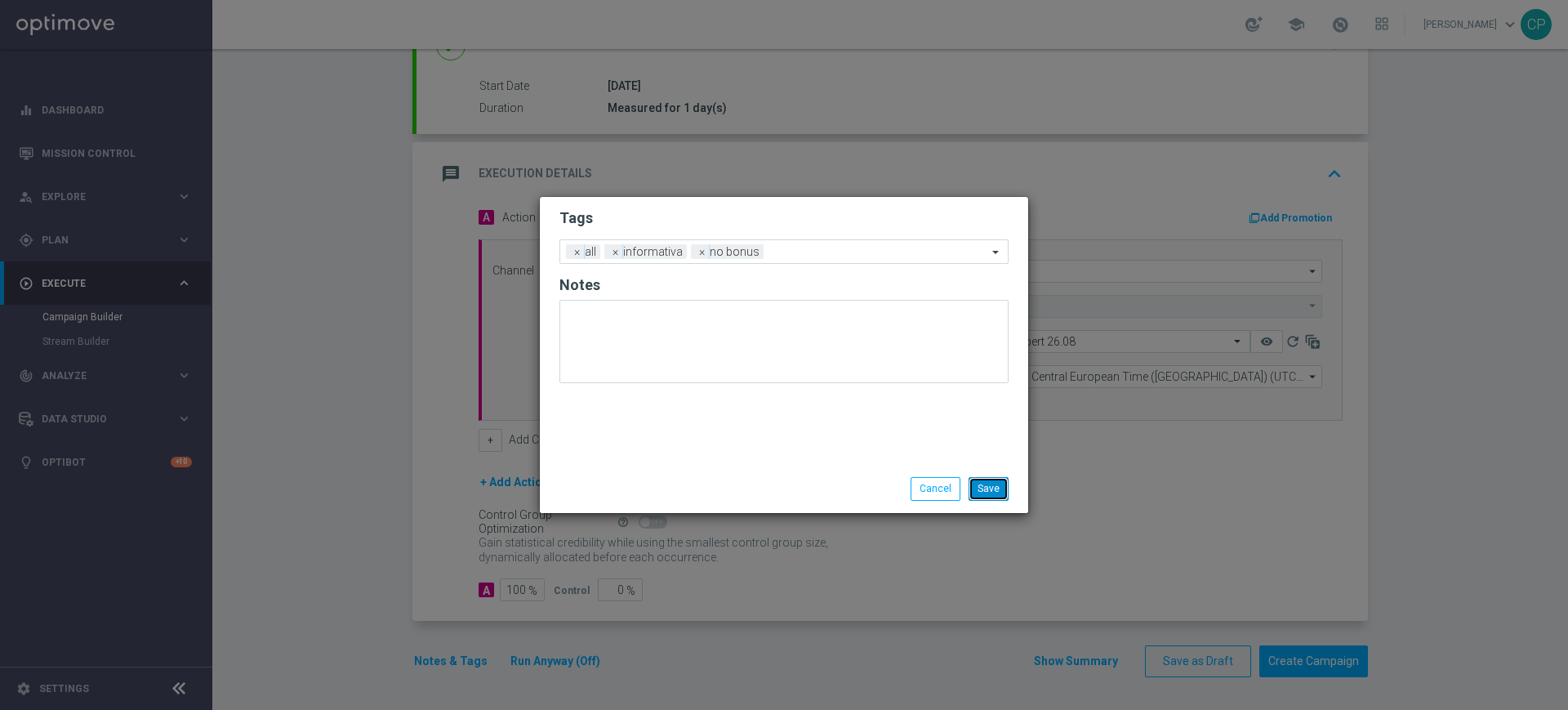
click at [1000, 490] on button "Save" at bounding box center [988, 488] width 40 height 23
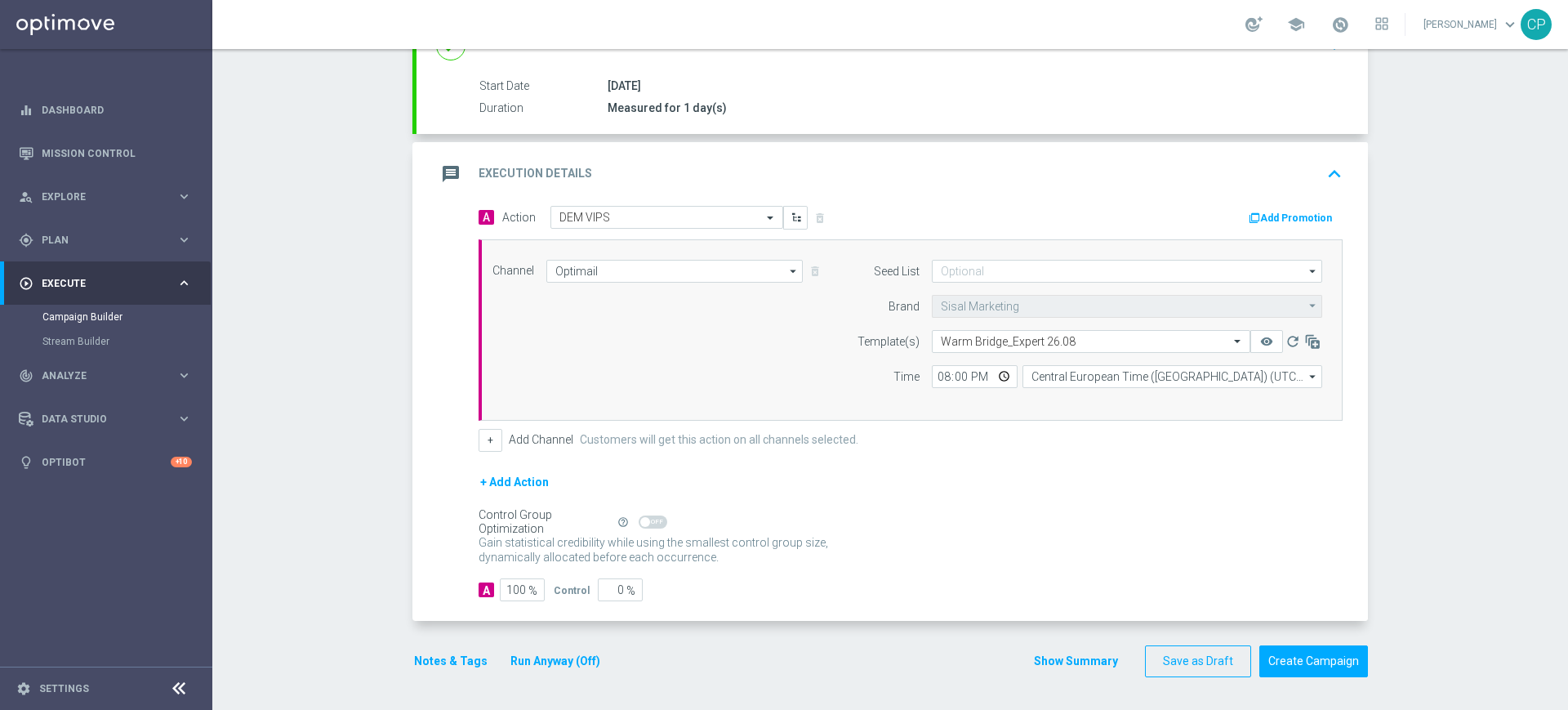
click at [573, 658] on button "Run Anyway (Off)" at bounding box center [555, 662] width 93 height 21
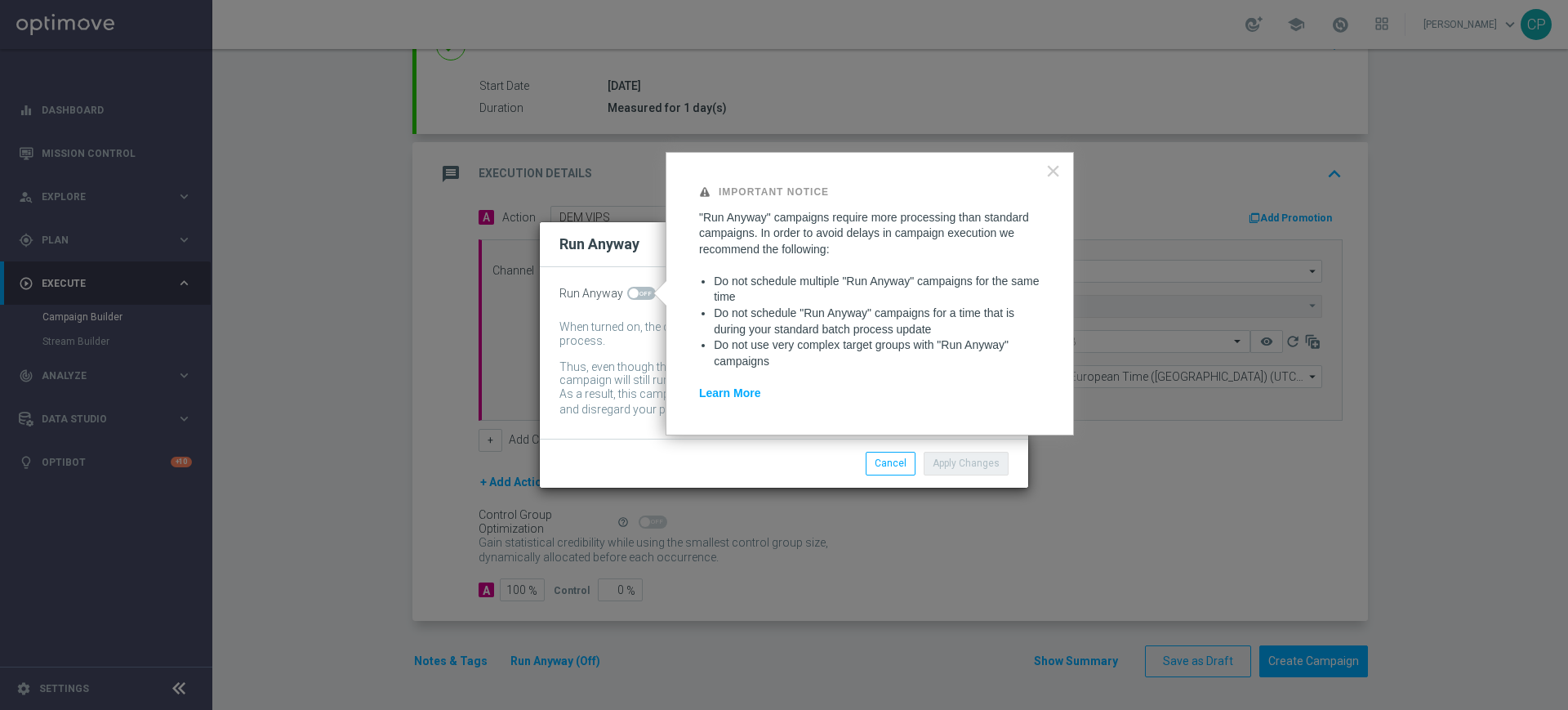
click at [650, 292] on span at bounding box center [642, 294] width 28 height 13
click at [650, 292] on input "checkbox" at bounding box center [642, 294] width 28 height 13
checkbox input "true"
click at [646, 470] on div "Apply Changes Cancel" at bounding box center [784, 464] width 474 height 23
click at [980, 465] on button "Apply Changes" at bounding box center [967, 464] width 85 height 23
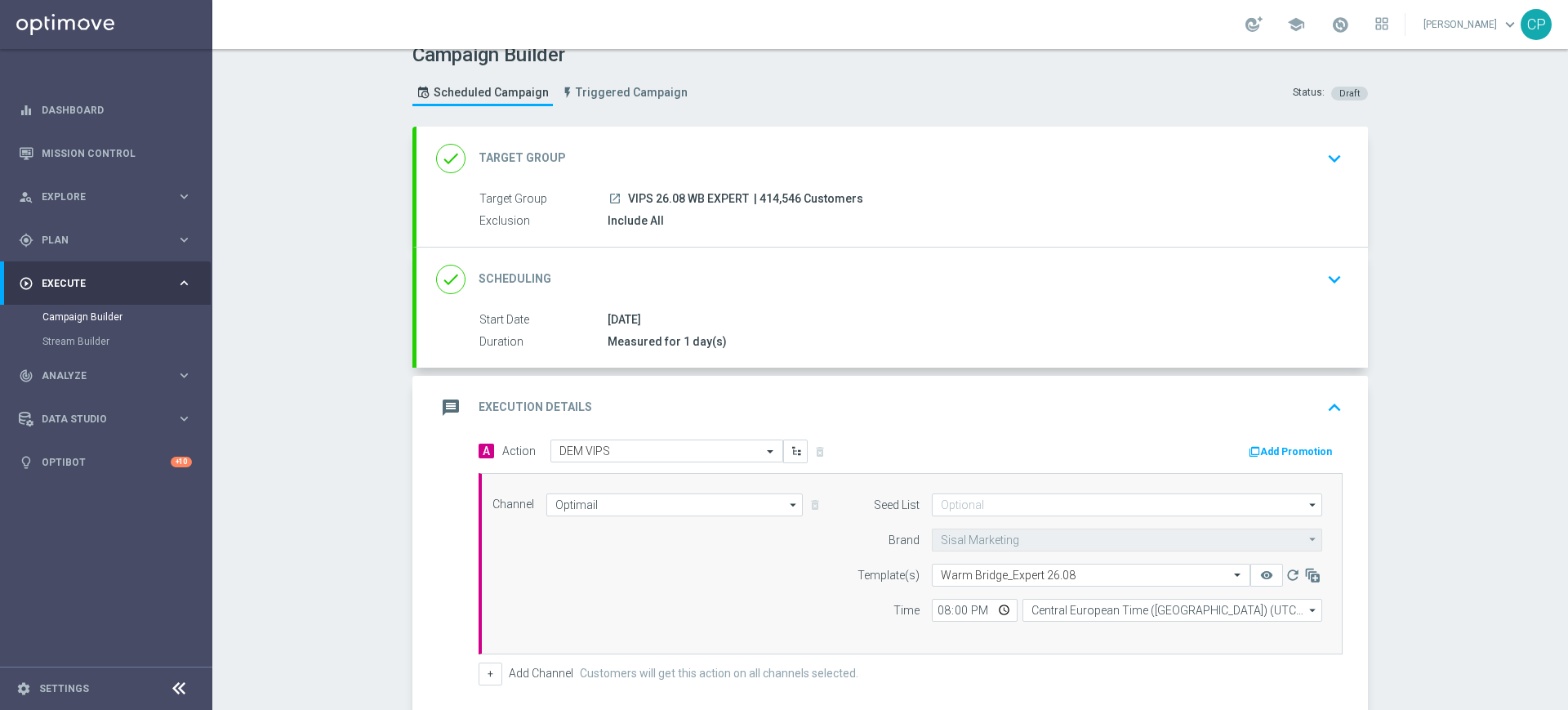
scroll to position [21, 0]
click at [1326, 155] on icon "keyboard_arrow_down" at bounding box center [1335, 157] width 25 height 25
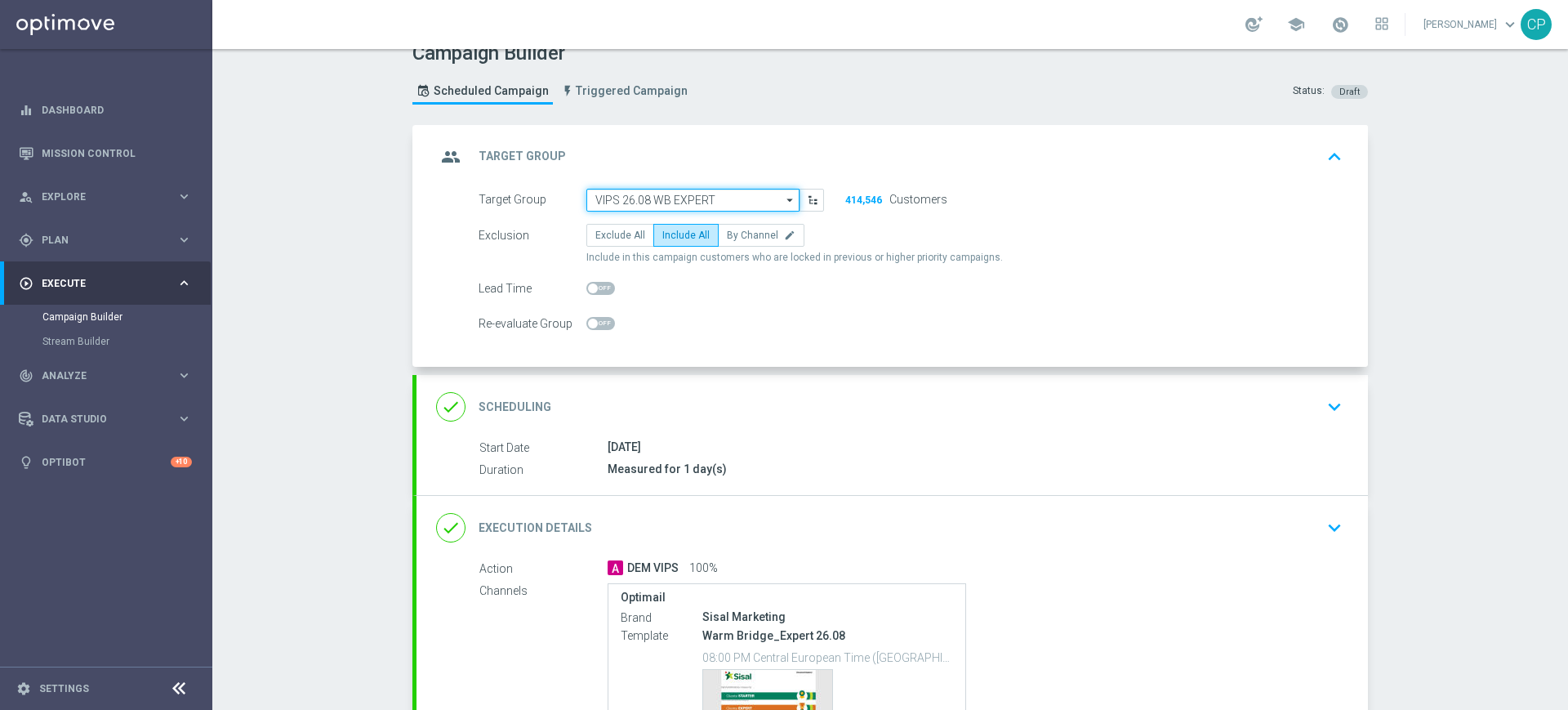
click at [713, 200] on input "VIPS 26.08 WB EXPERT" at bounding box center [693, 200] width 213 height 23
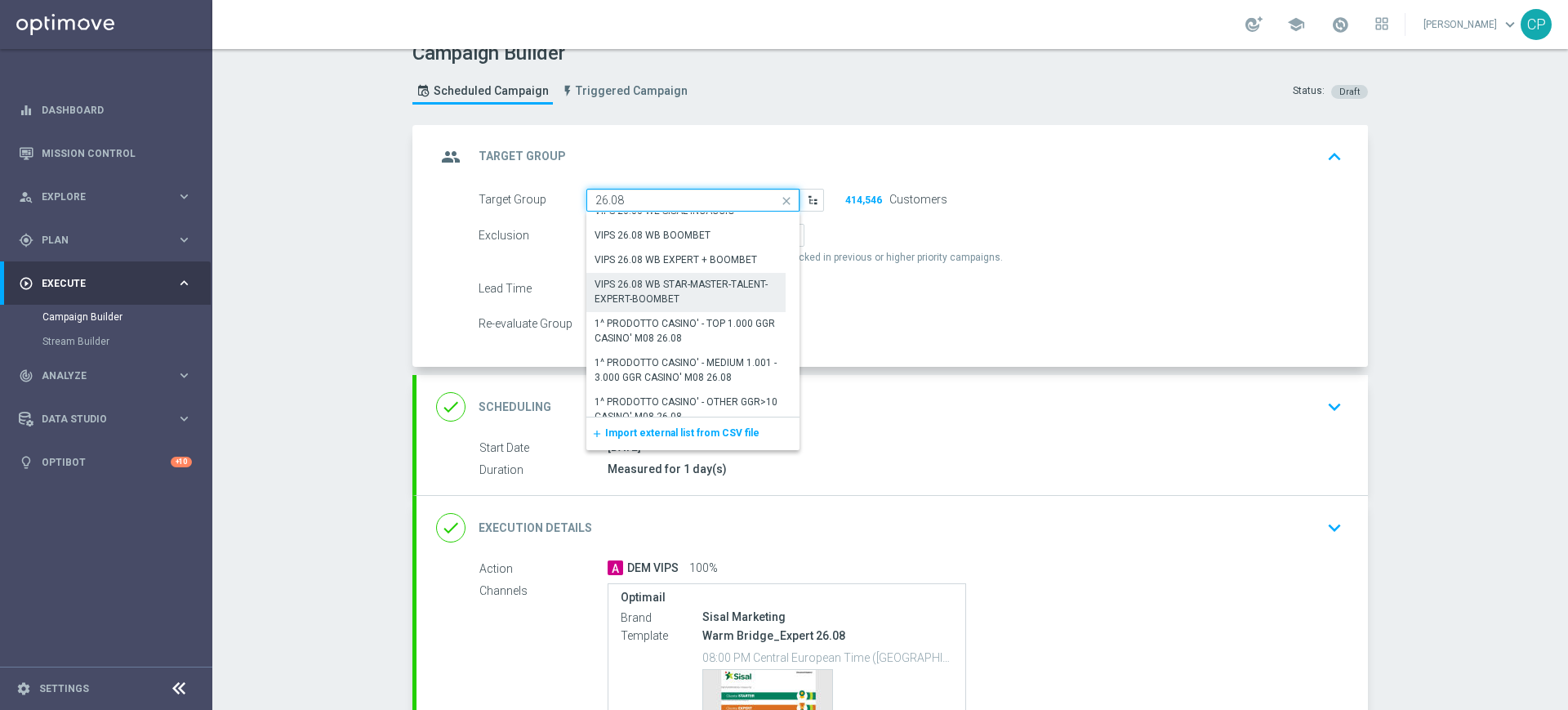
scroll to position [112, 0]
drag, startPoint x: 649, startPoint y: 197, endPoint x: 543, endPoint y: 194, distance: 106.0
click at [543, 194] on div "Target Group 26.08 VIPS 26.08 WB EXPERT close Drag here to set row groups Drag …" at bounding box center [651, 200] width 370 height 23
type input "VIPS 26.08 WB EXPERT"
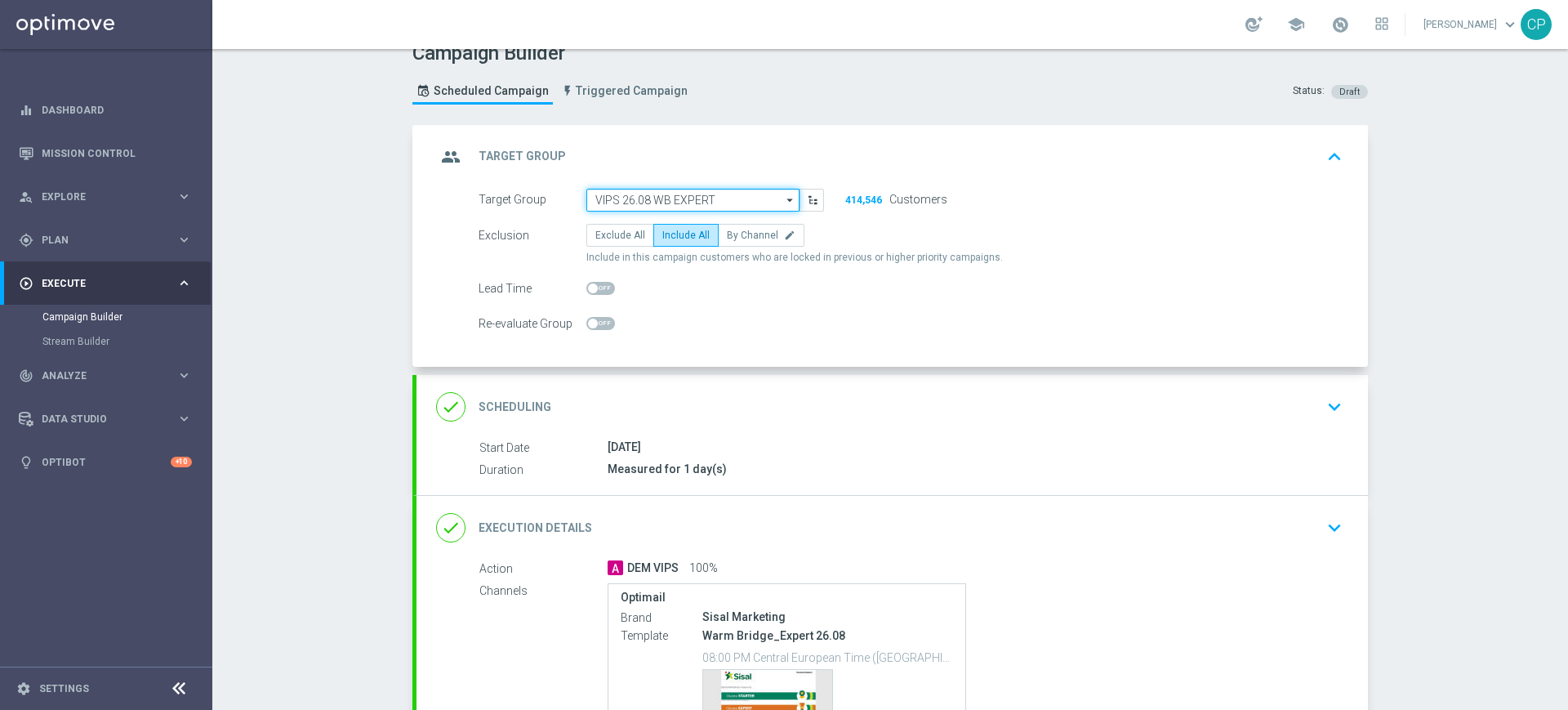
click at [719, 196] on input "VIPS 26.08 WB EXPERT" at bounding box center [693, 200] width 213 height 23
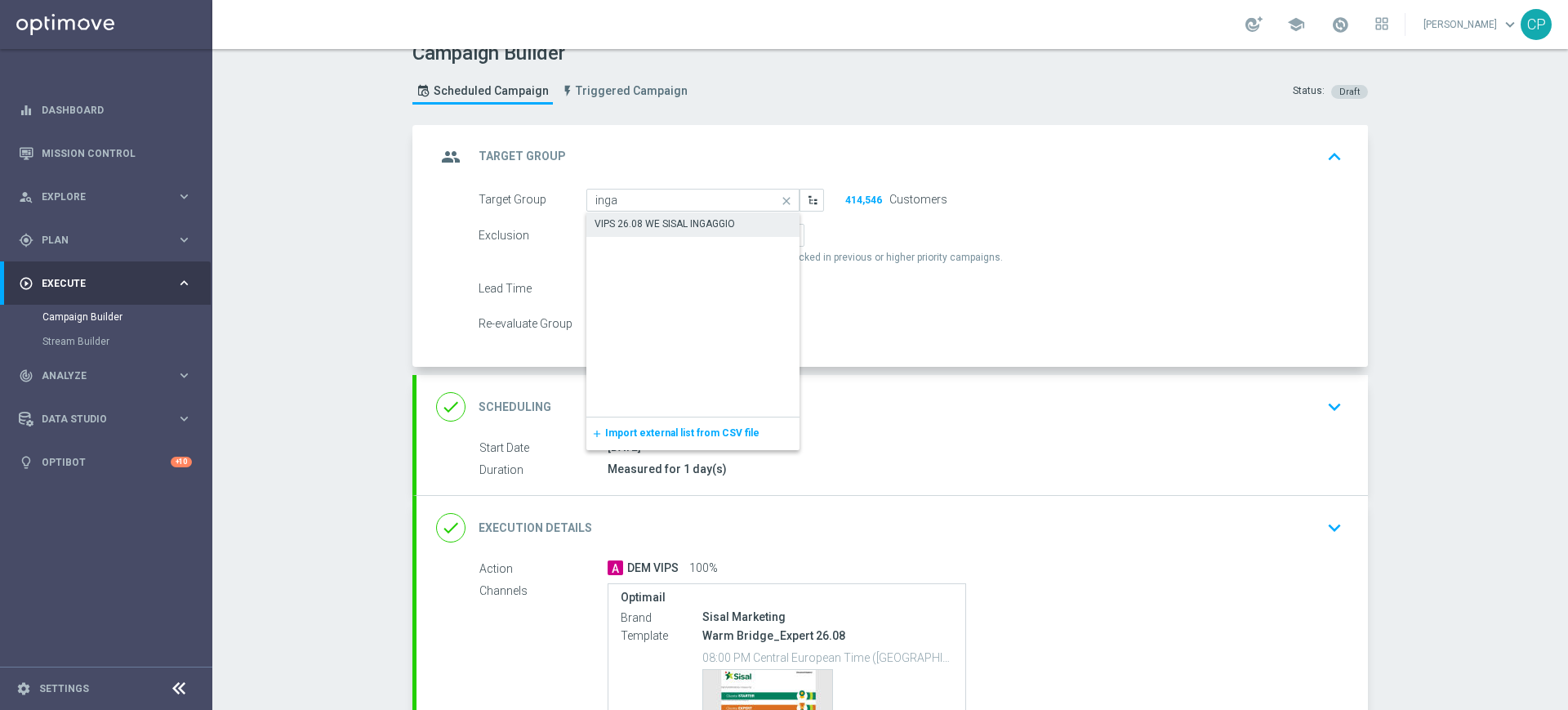
click at [667, 219] on div "VIPS 26.08 WE SISAL INGAGGIO" at bounding box center [665, 224] width 141 height 15
type input "VIPS 26.08 WE SISAL INGAGGIO"
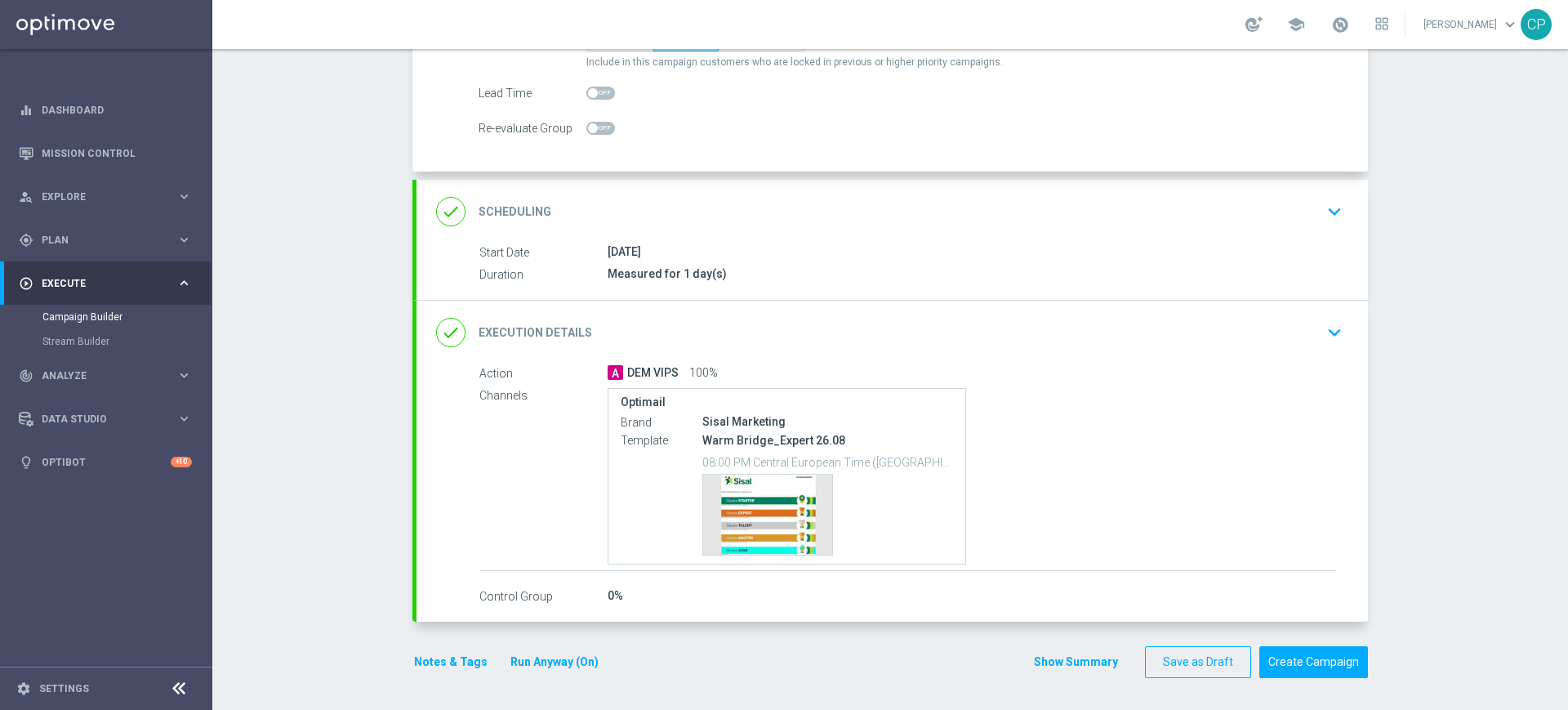
scroll to position [213, 0]
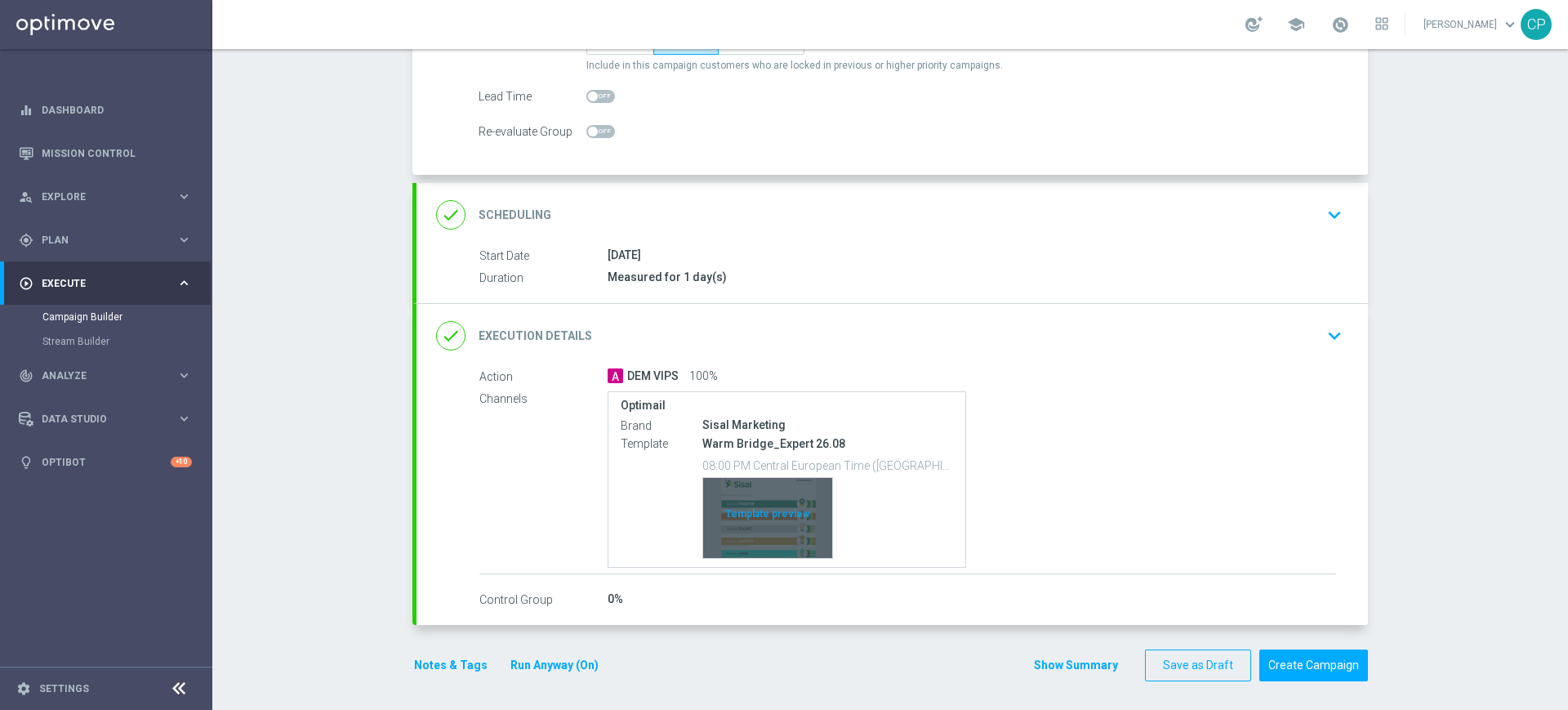
click at [761, 522] on div "Template preview" at bounding box center [767, 517] width 129 height 80
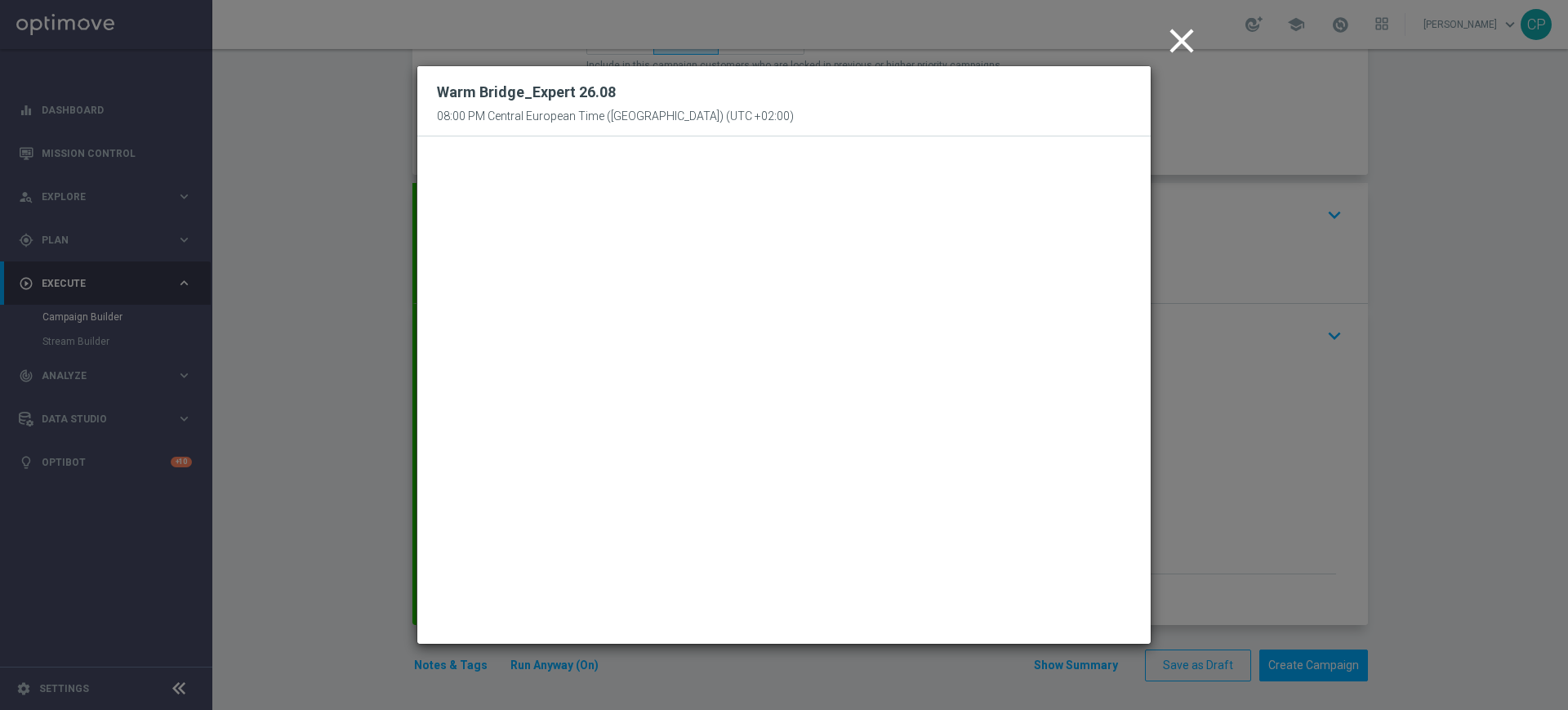
click at [1180, 42] on icon "close" at bounding box center [1182, 41] width 41 height 41
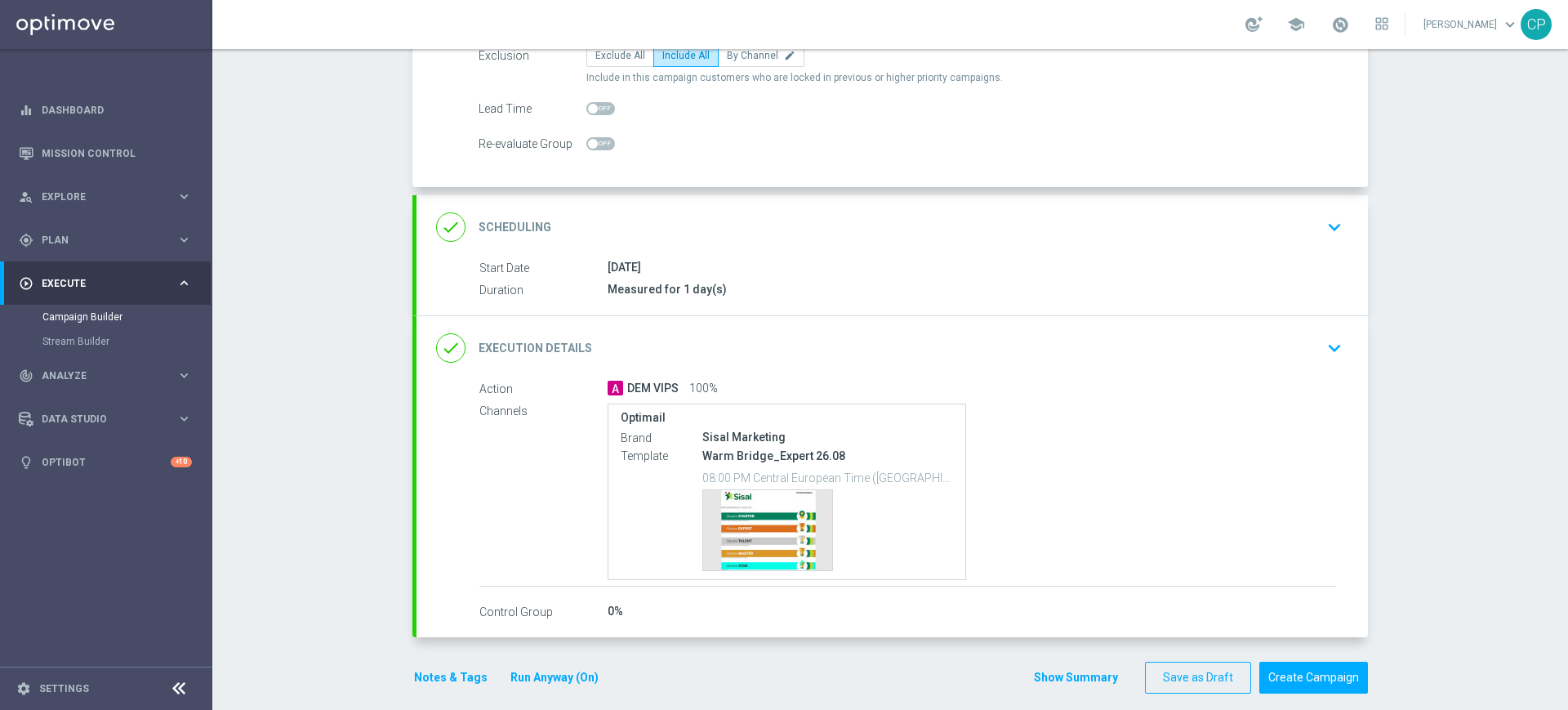
scroll to position [217, 0]
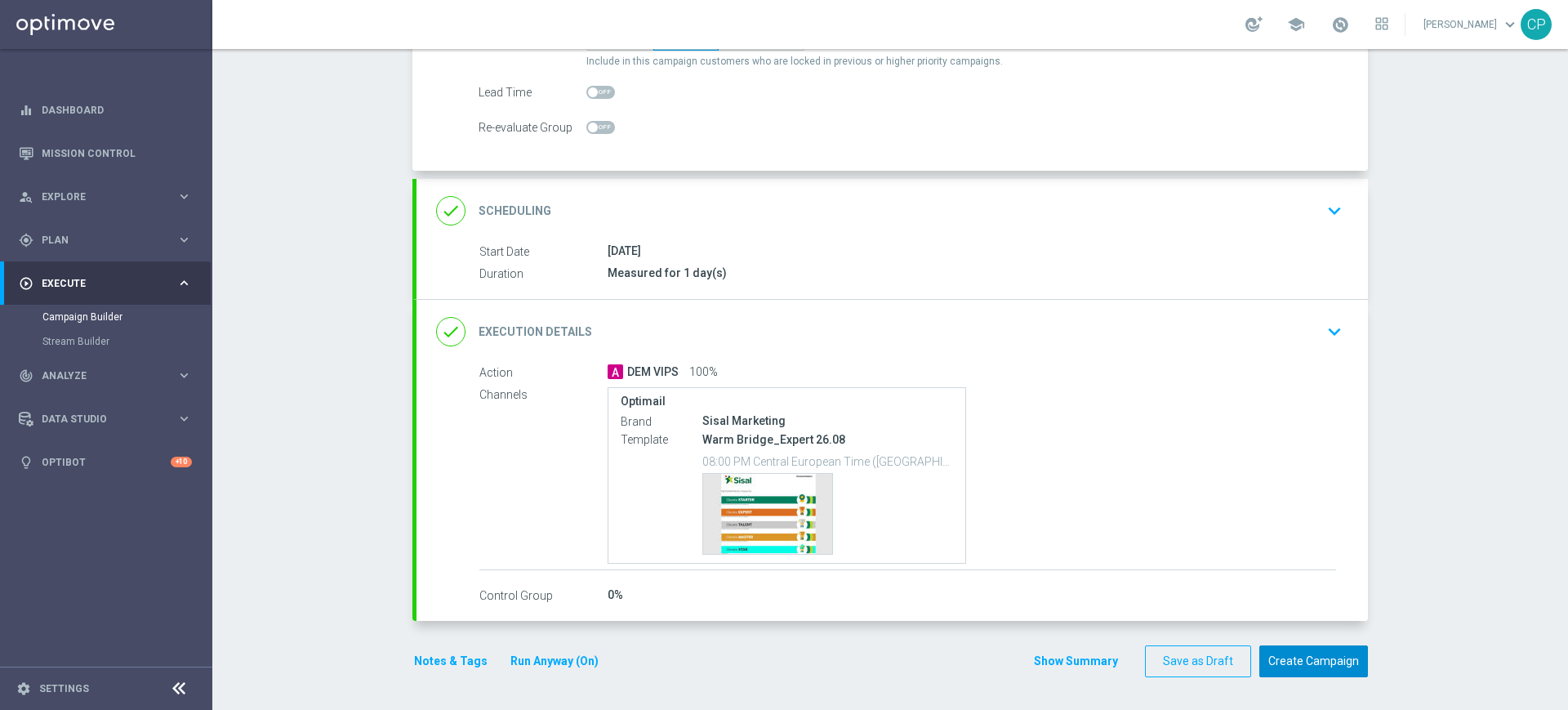
click at [1280, 660] on button "Create Campaign" at bounding box center [1313, 662] width 109 height 32
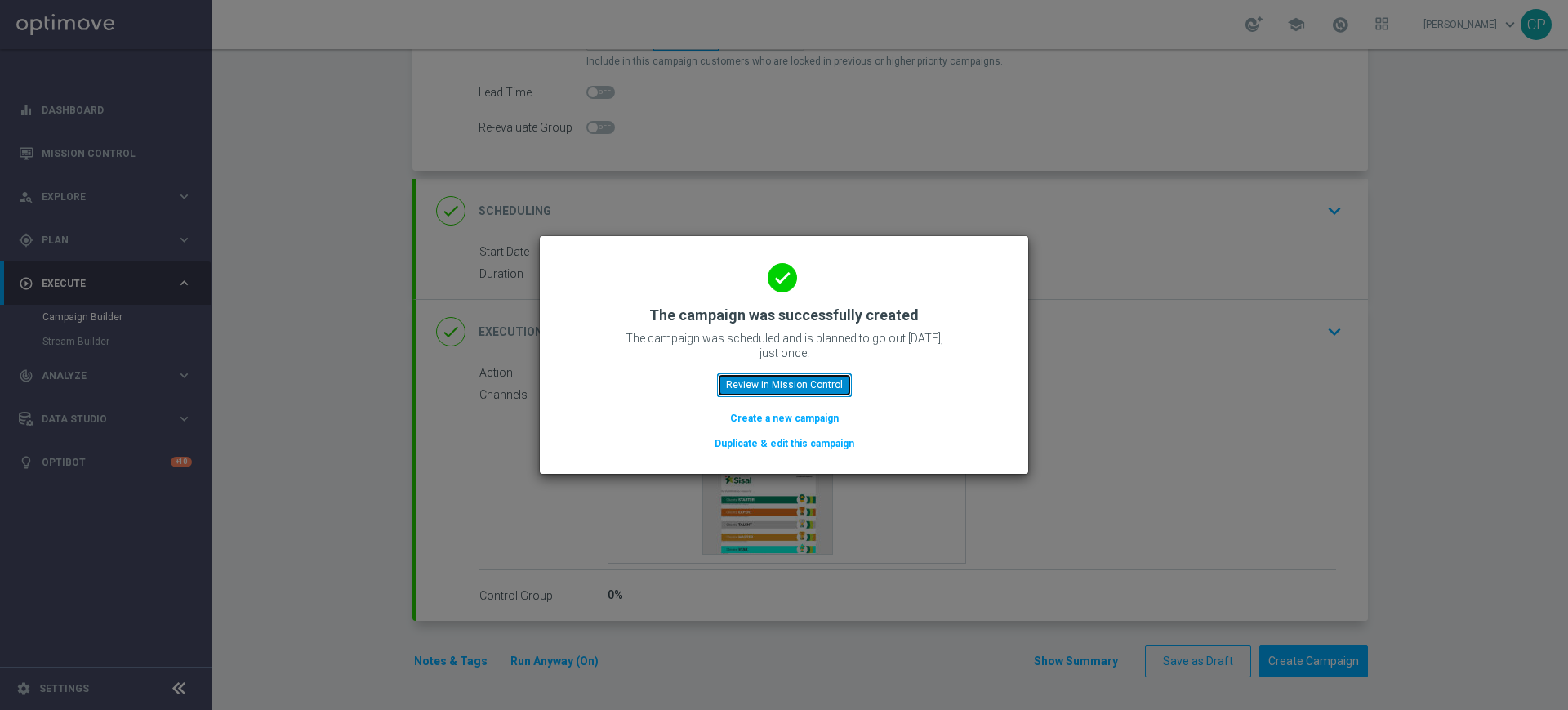
click at [763, 385] on button "Review in Mission Control" at bounding box center [784, 384] width 135 height 23
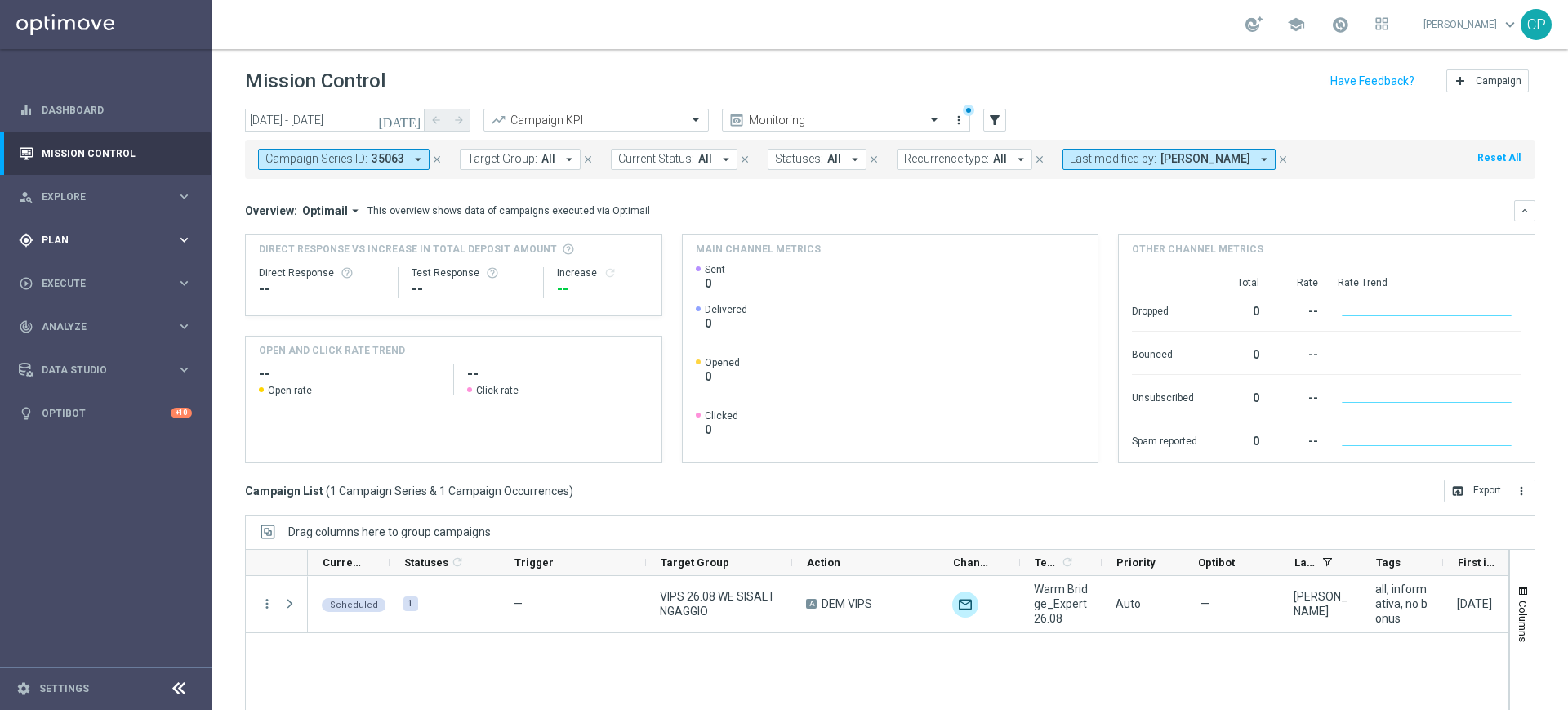
click at [178, 237] on icon "keyboard_arrow_right" at bounding box center [184, 240] width 15 height 15
click at [71, 278] on link "Target Groups" at bounding box center [106, 274] width 127 height 13
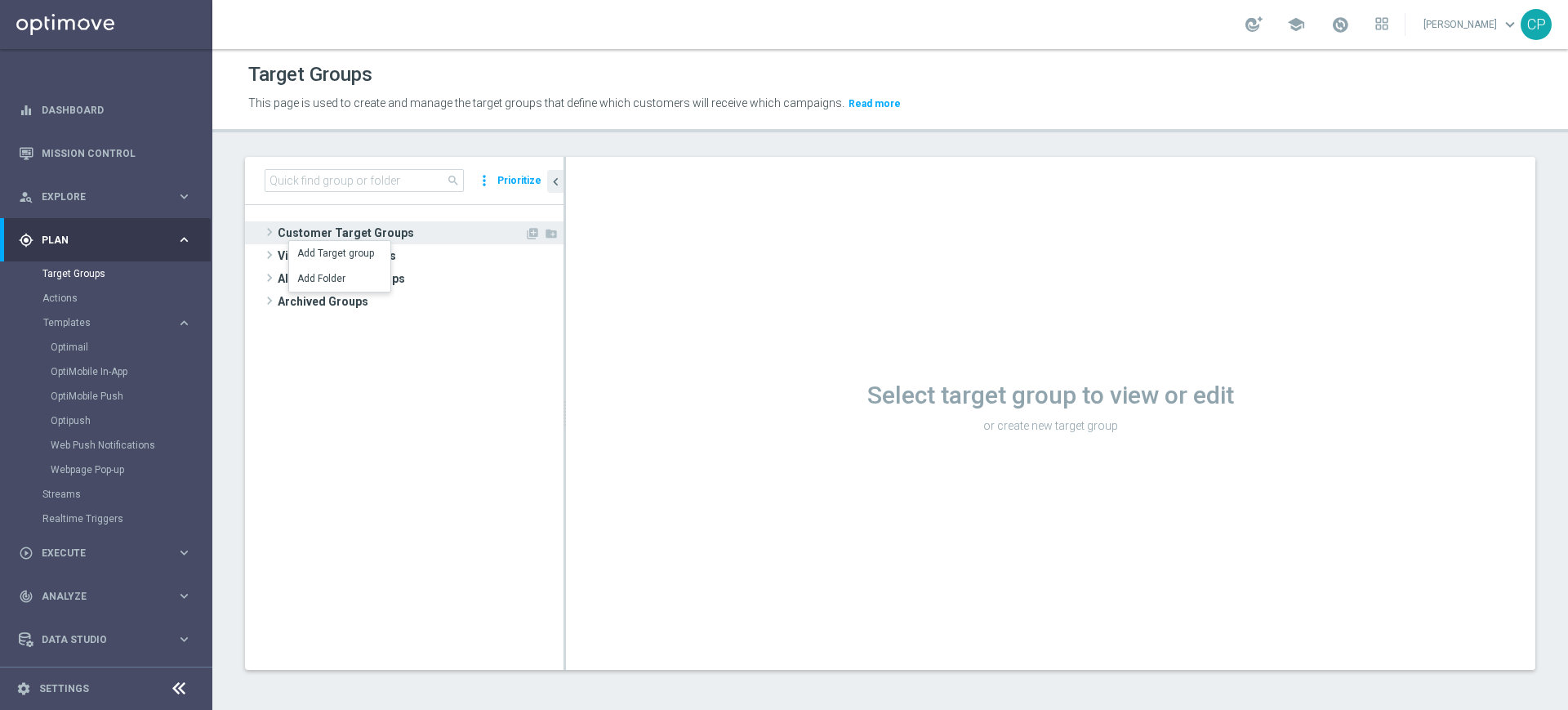
click at [266, 230] on span at bounding box center [269, 231] width 16 height 20
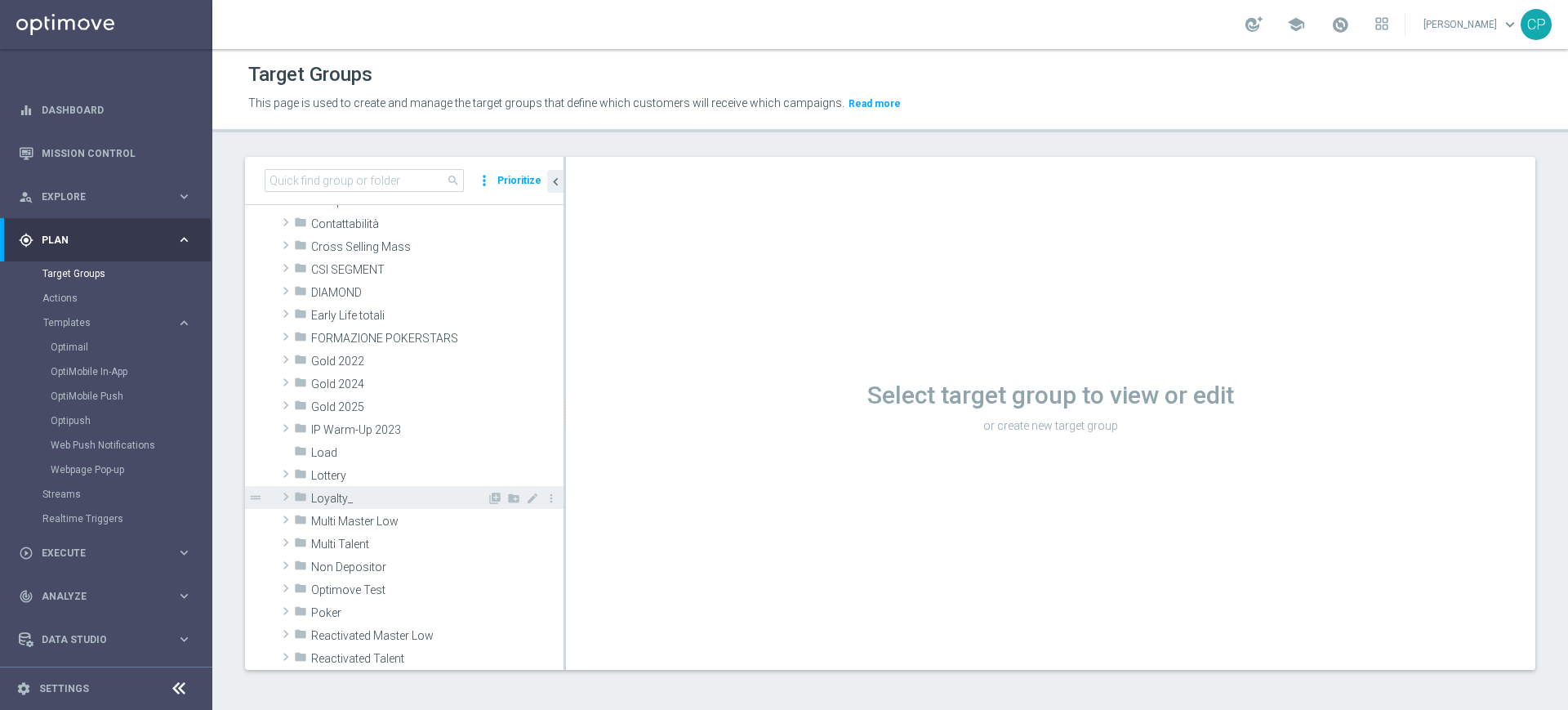
scroll to position [189, 0]
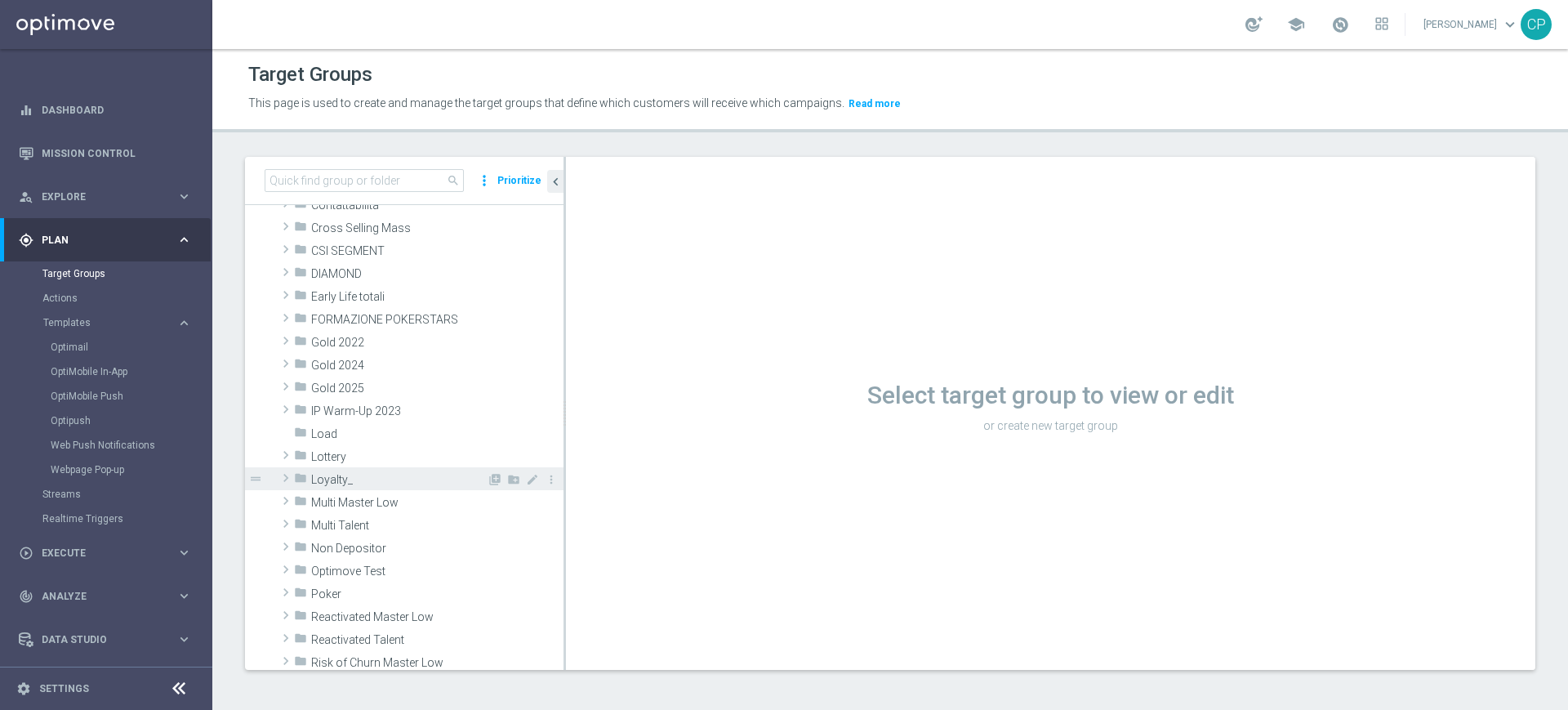
click at [361, 480] on span "Loyalty_" at bounding box center [399, 480] width 176 height 14
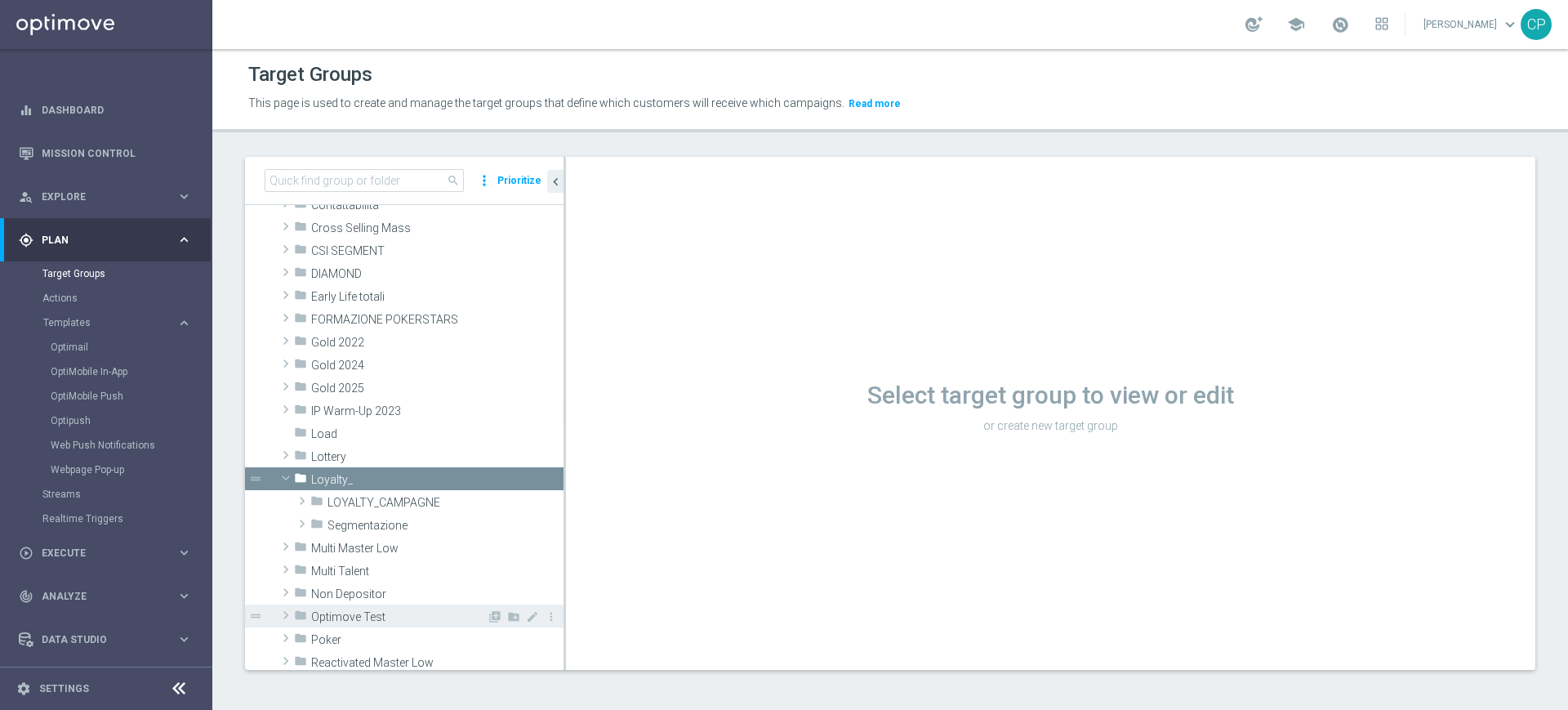
scroll to position [213, 0]
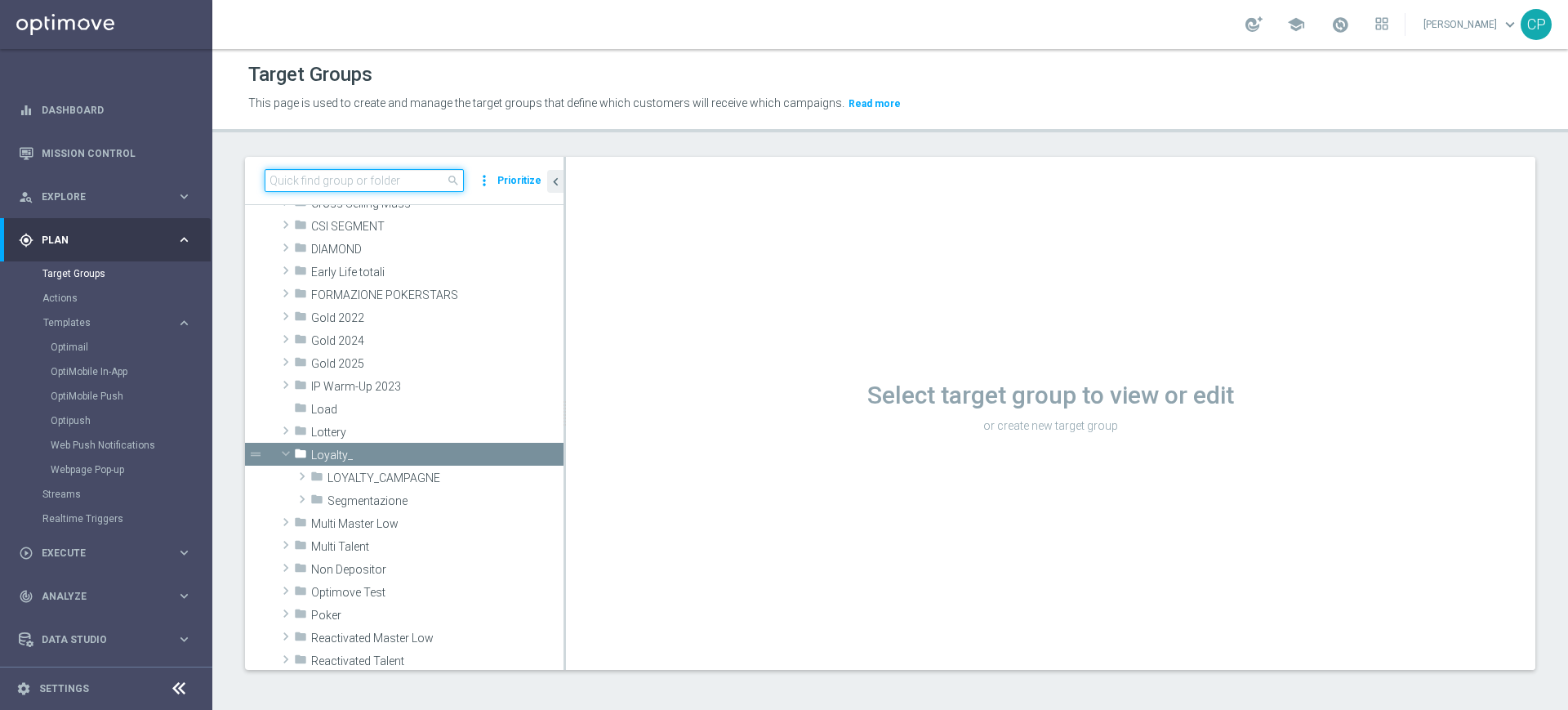
click at [353, 185] on input at bounding box center [363, 180] width 199 height 23
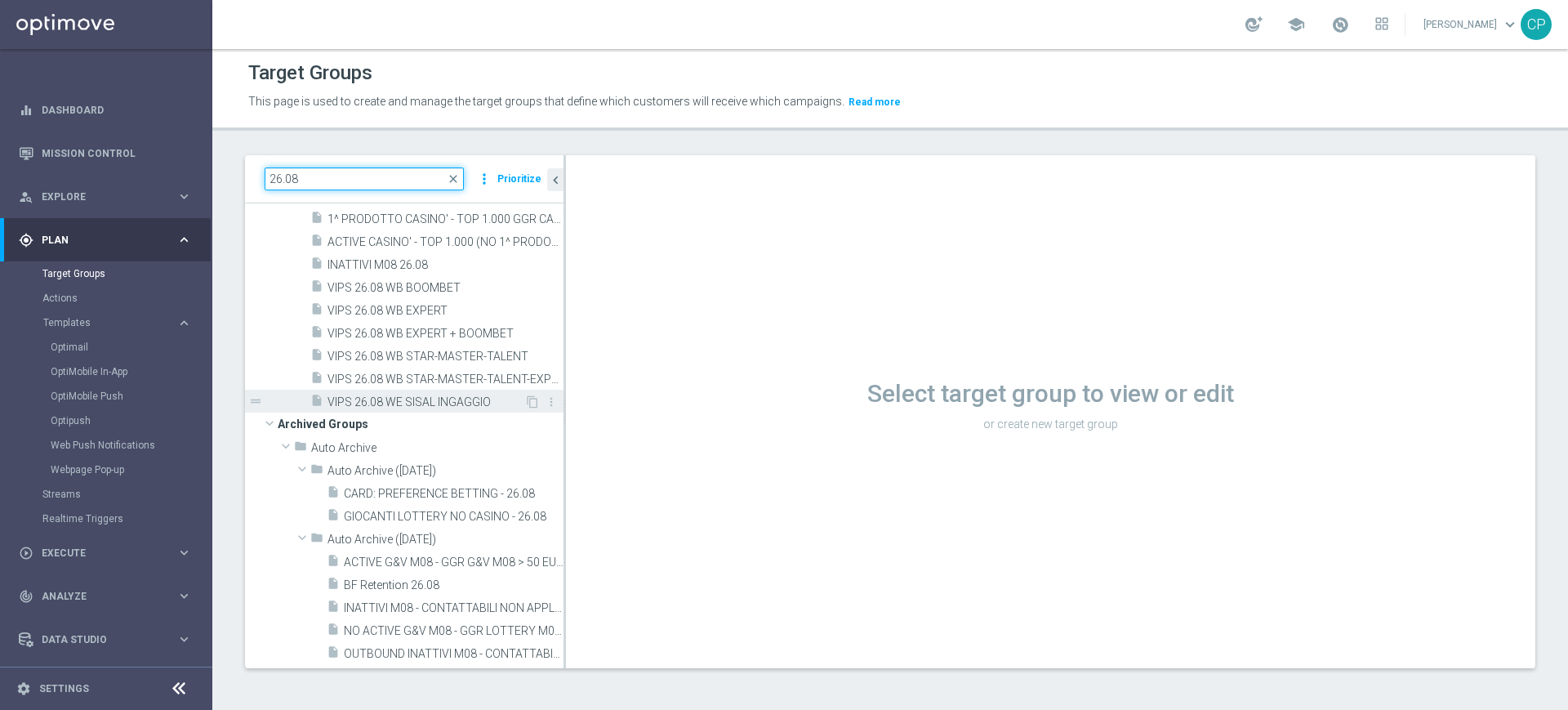
scroll to position [122, 0]
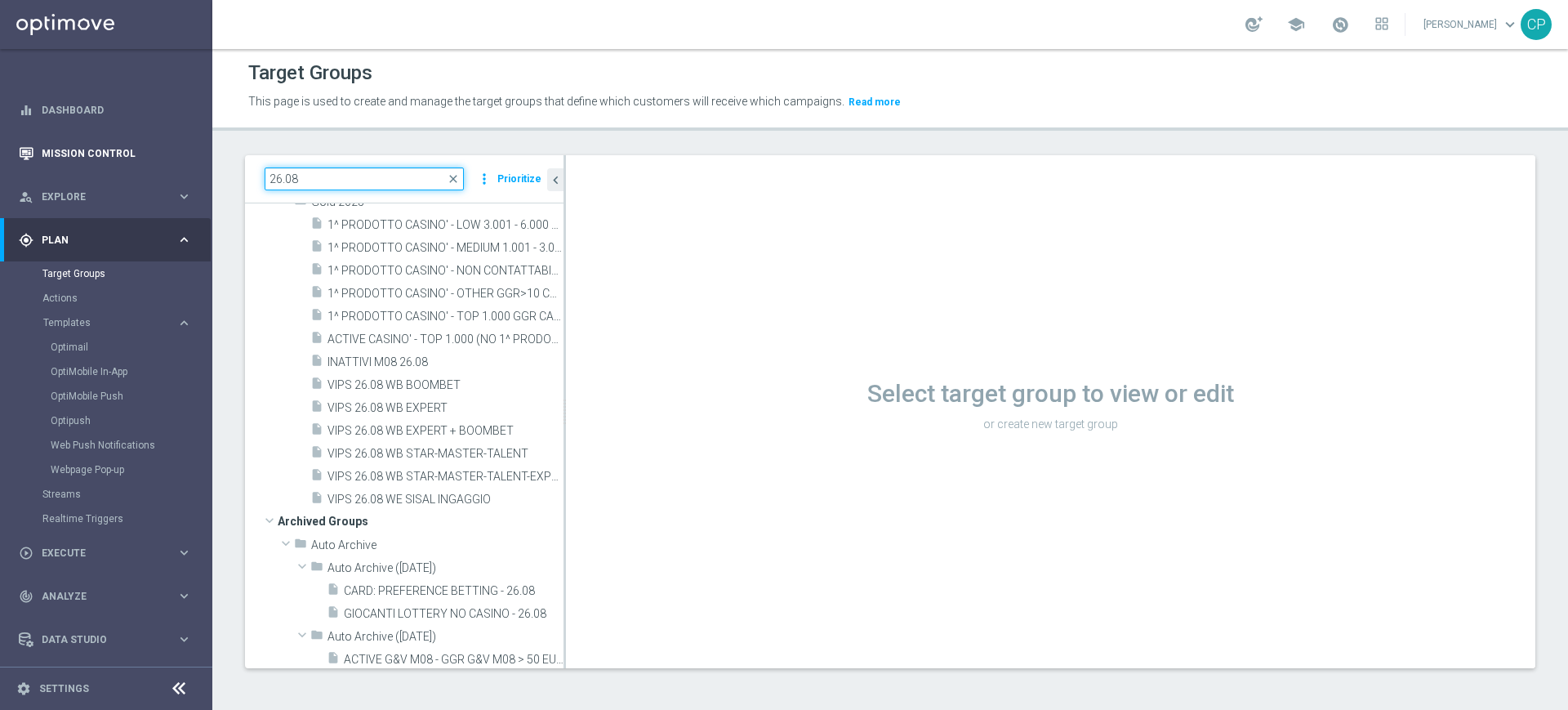
drag, startPoint x: 313, startPoint y: 176, endPoint x: 171, endPoint y: 173, distance: 142.0
click at [171, 173] on main "equalizer Dashboard Mission Control" at bounding box center [784, 355] width 1568 height 710
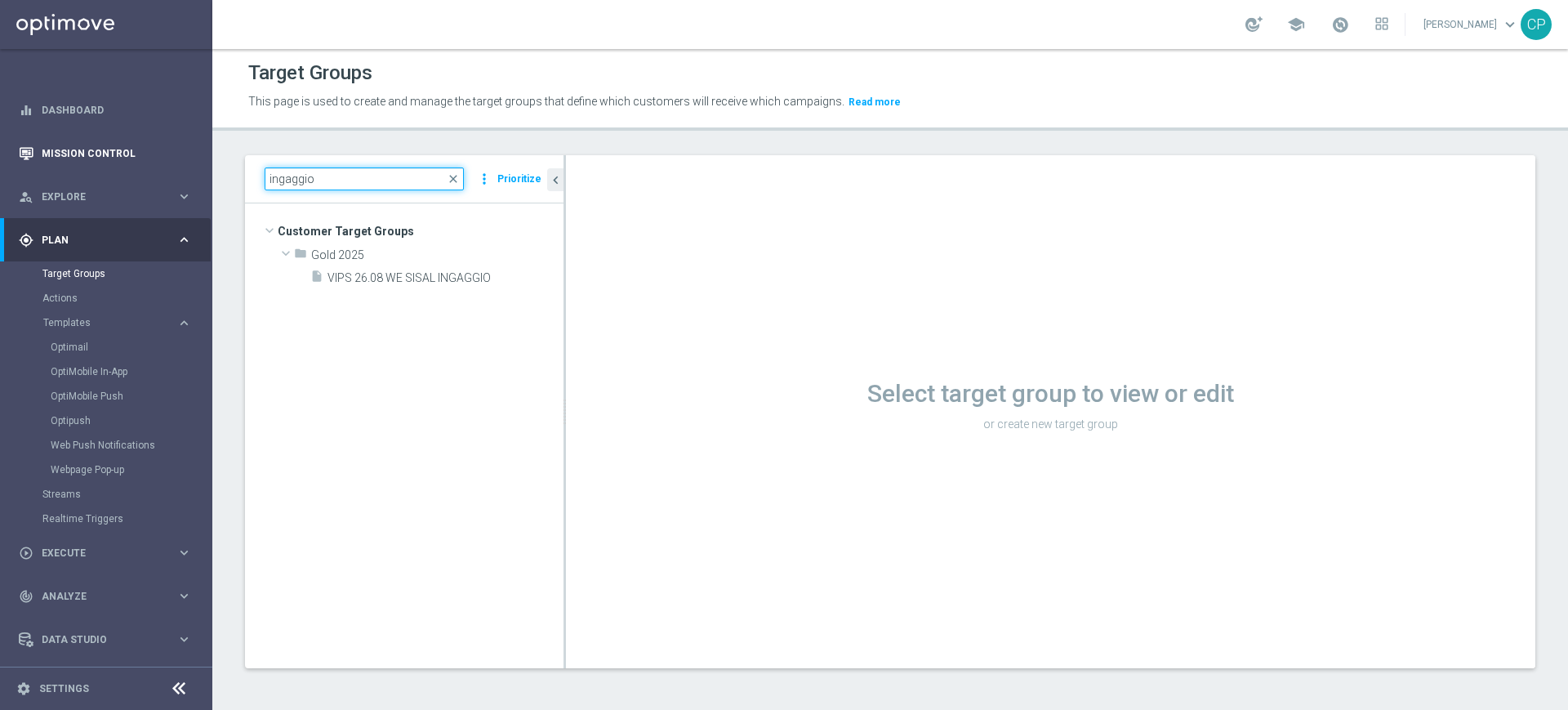
scroll to position [0, 0]
type input "ingaggio"
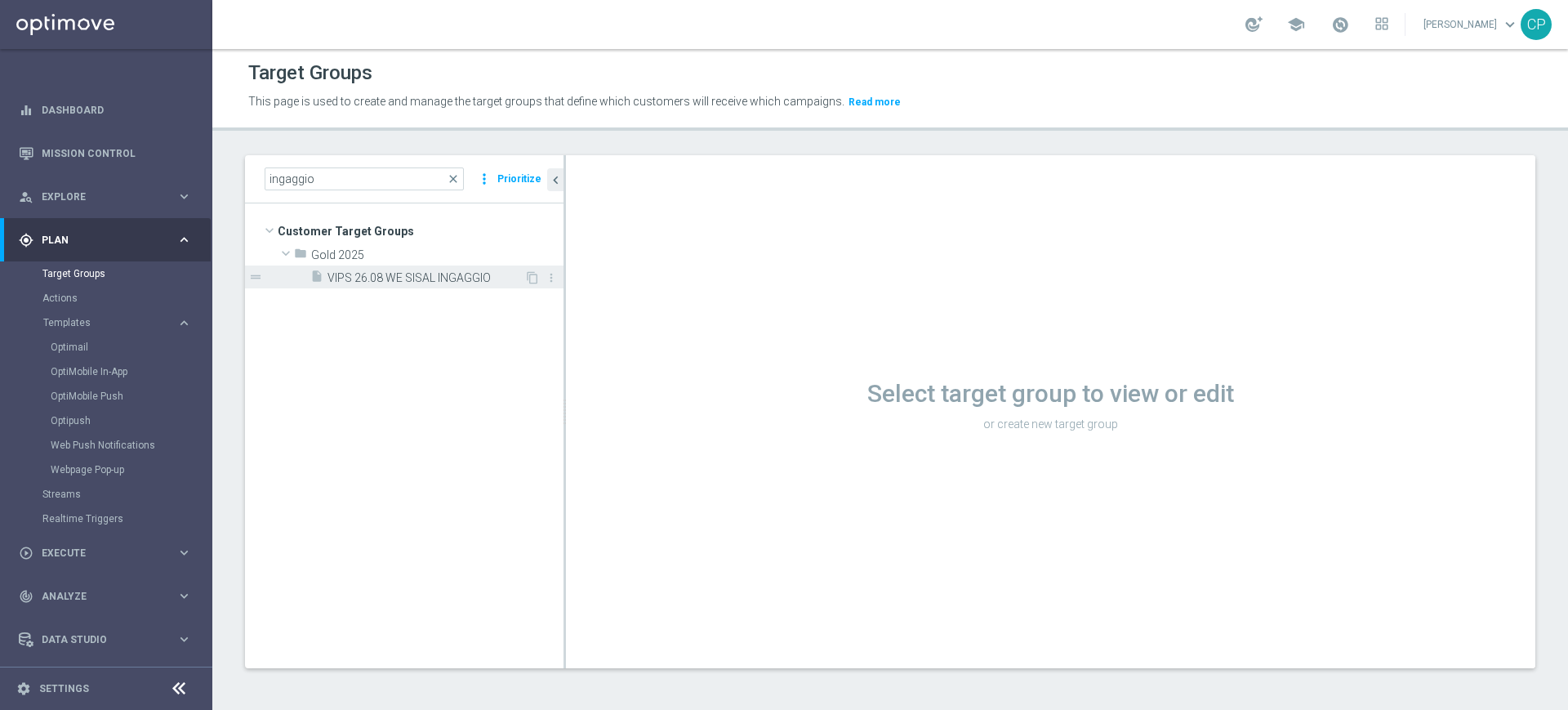
click at [414, 271] on span "VIPS 26.08 WE SISAL INGAGGIO" at bounding box center [426, 278] width 197 height 14
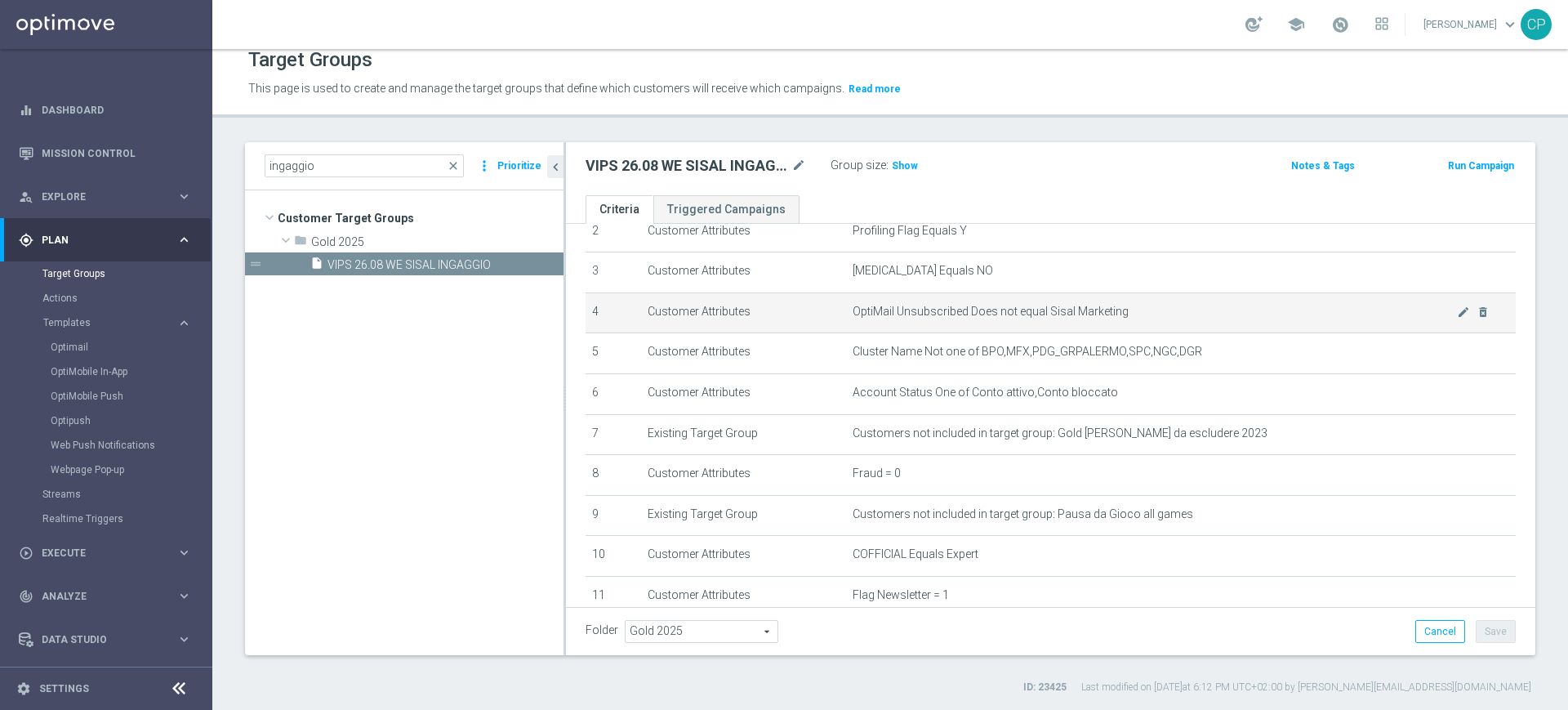
scroll to position [110, 0]
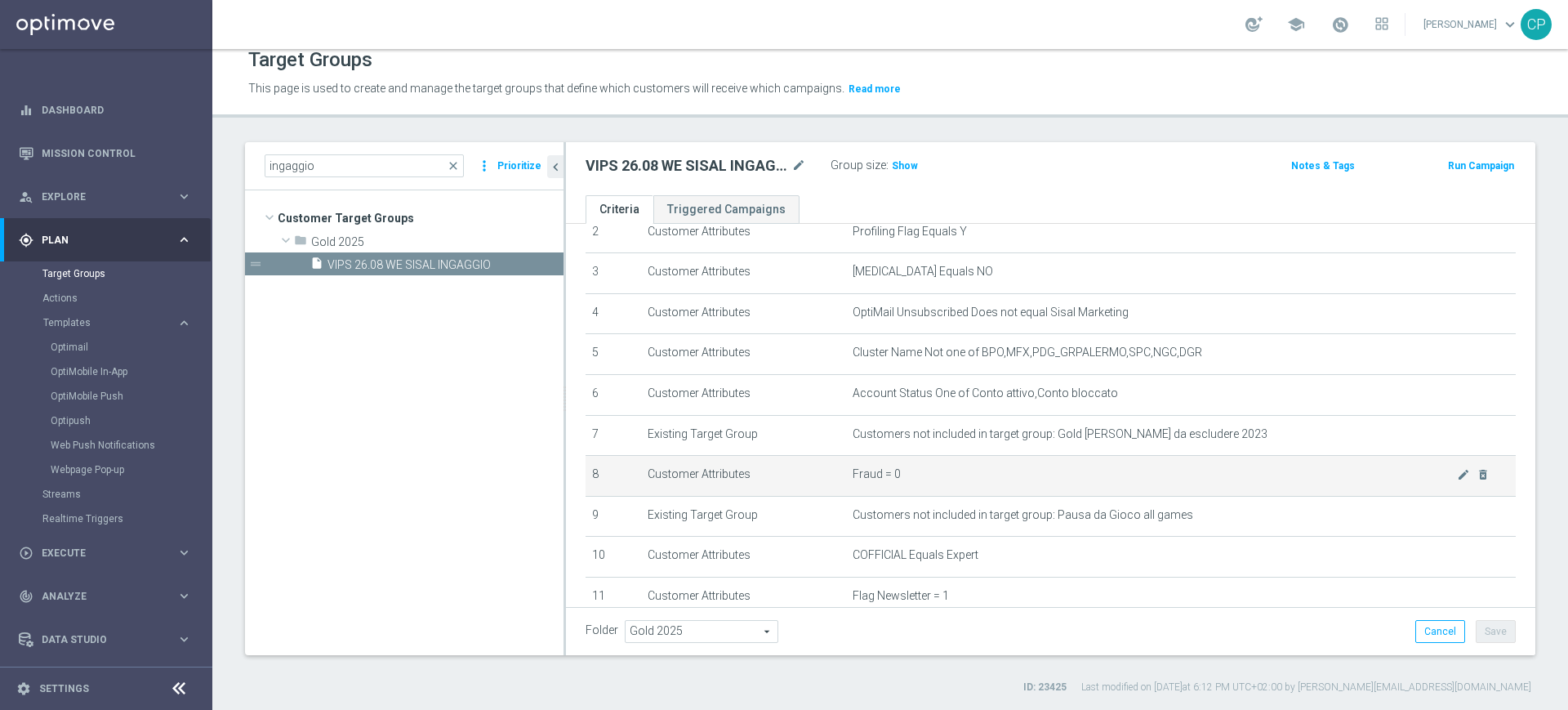
drag, startPoint x: 830, startPoint y: 487, endPoint x: 806, endPoint y: 488, distance: 24.0
click at [806, 488] on td "Customer Attributes" at bounding box center [743, 476] width 205 height 41
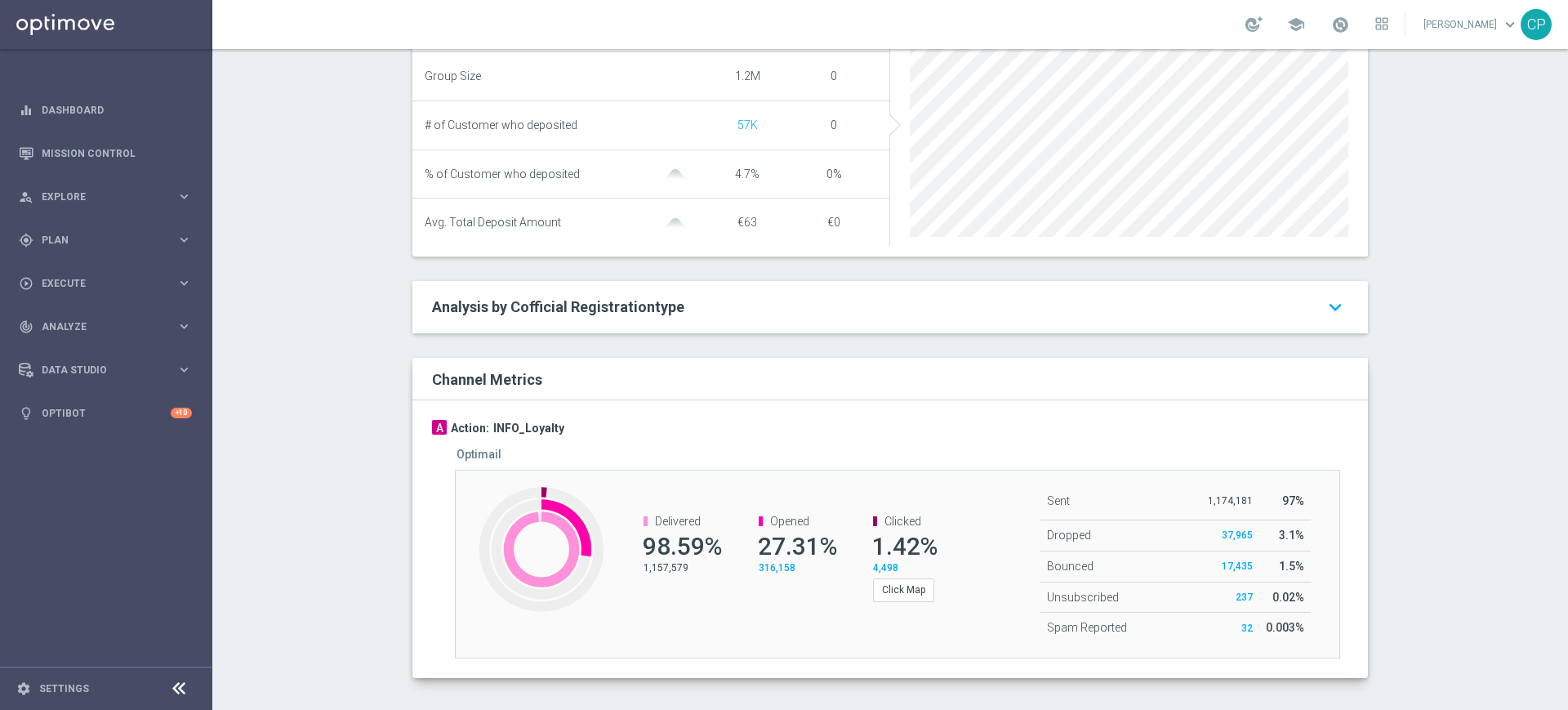
scroll to position [681, 0]
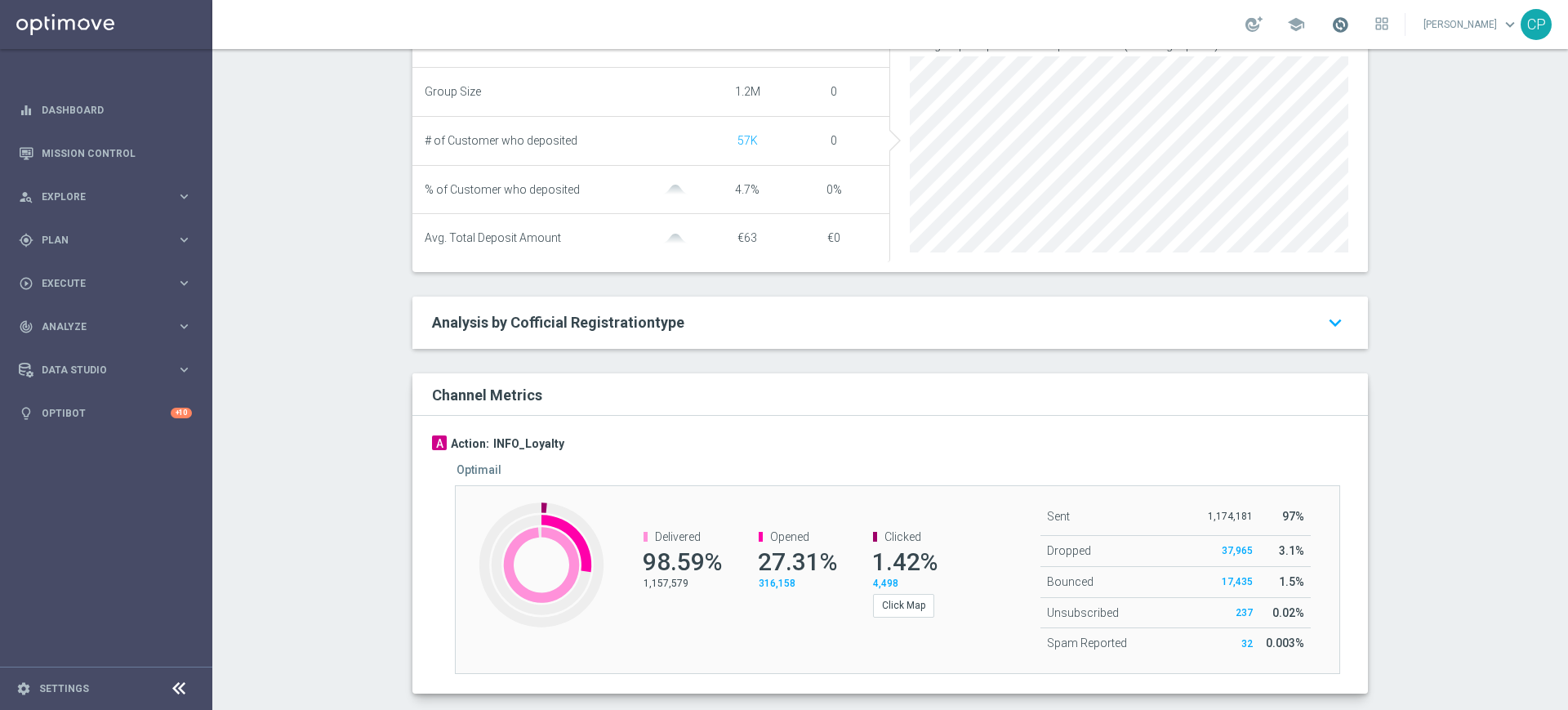
click at [1350, 27] on span at bounding box center [1340, 24] width 18 height 18
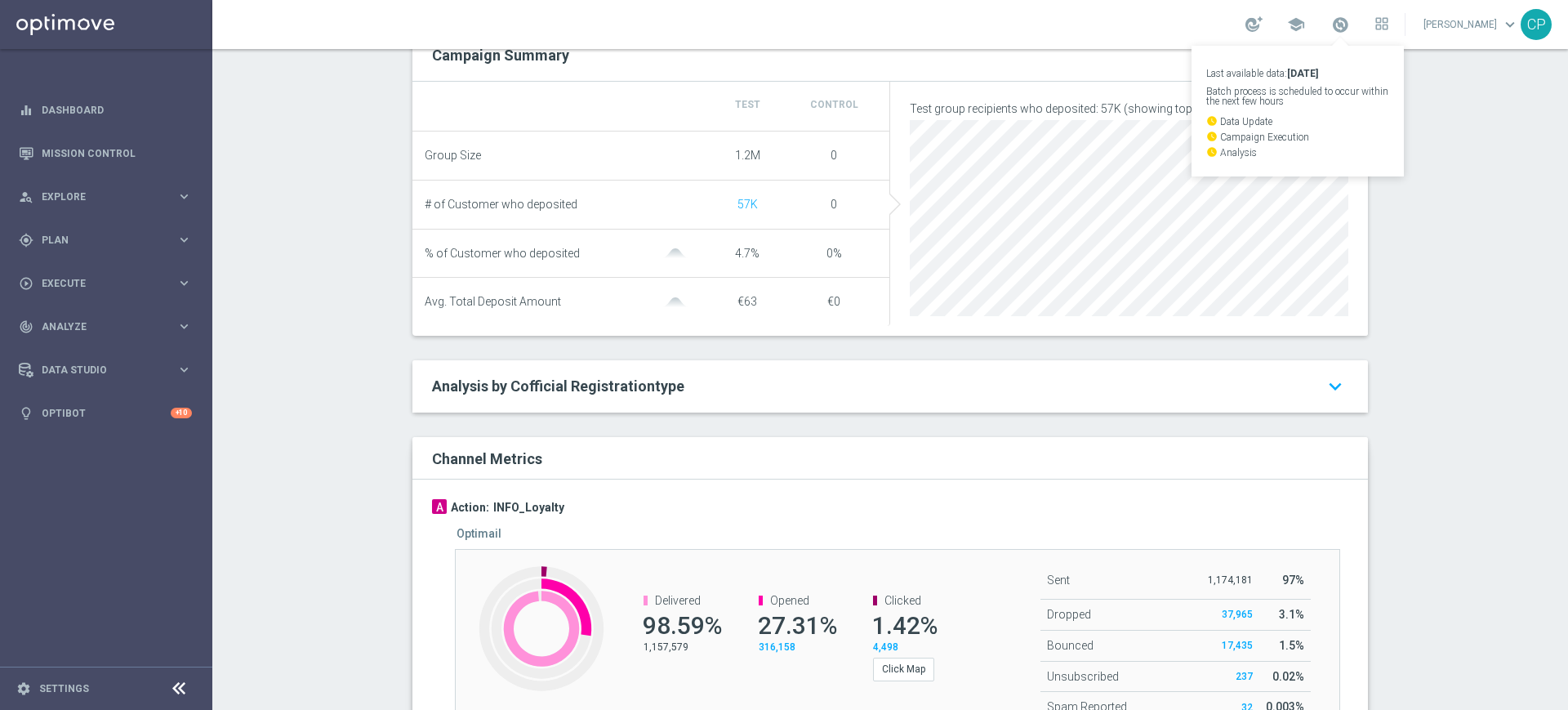
scroll to position [713, 0]
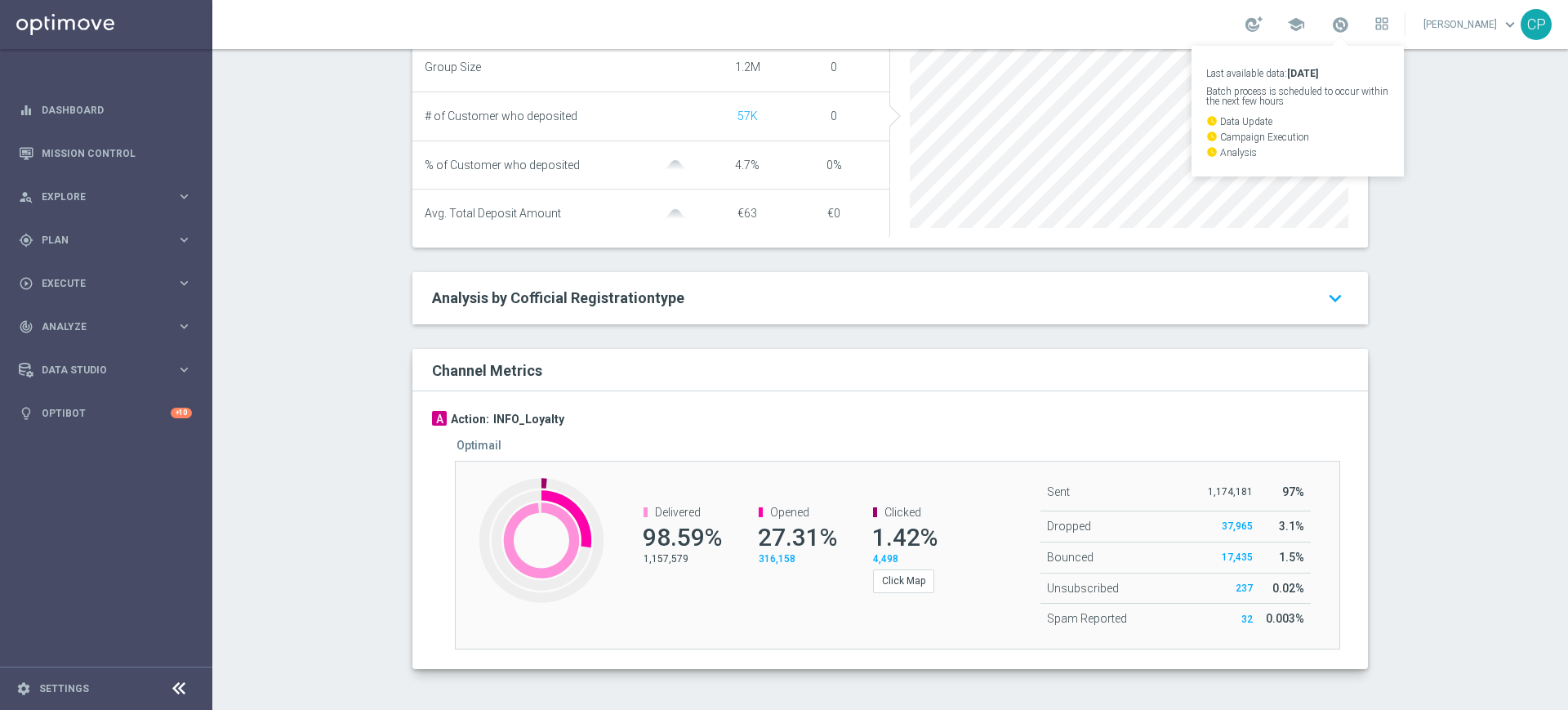
drag, startPoint x: 751, startPoint y: 537, endPoint x: 831, endPoint y: 538, distance: 80.0
click at [831, 538] on div "Opened 27.31% 316,158" at bounding box center [787, 535] width 114 height 93
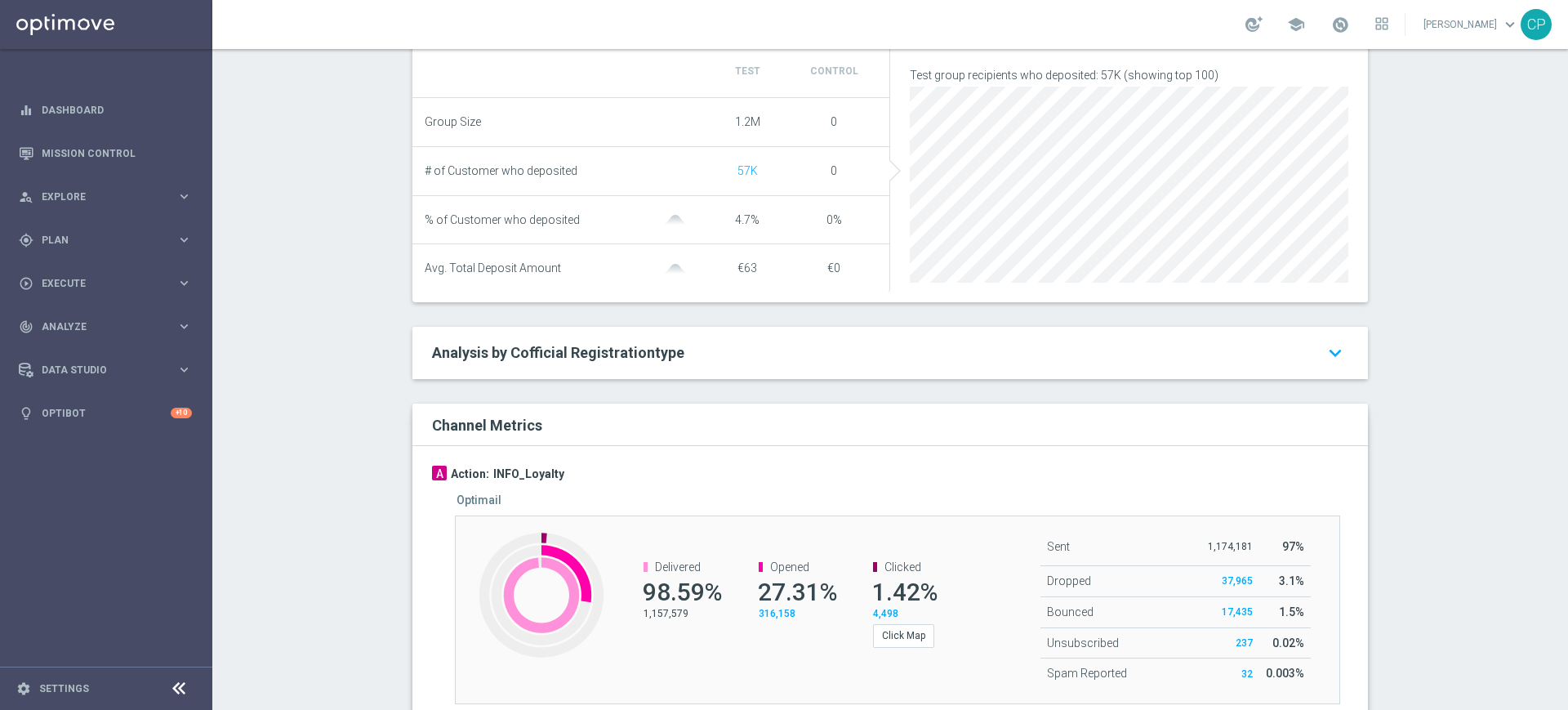
scroll to position [649, 0]
click at [895, 648] on button "Click Map" at bounding box center [903, 637] width 61 height 23
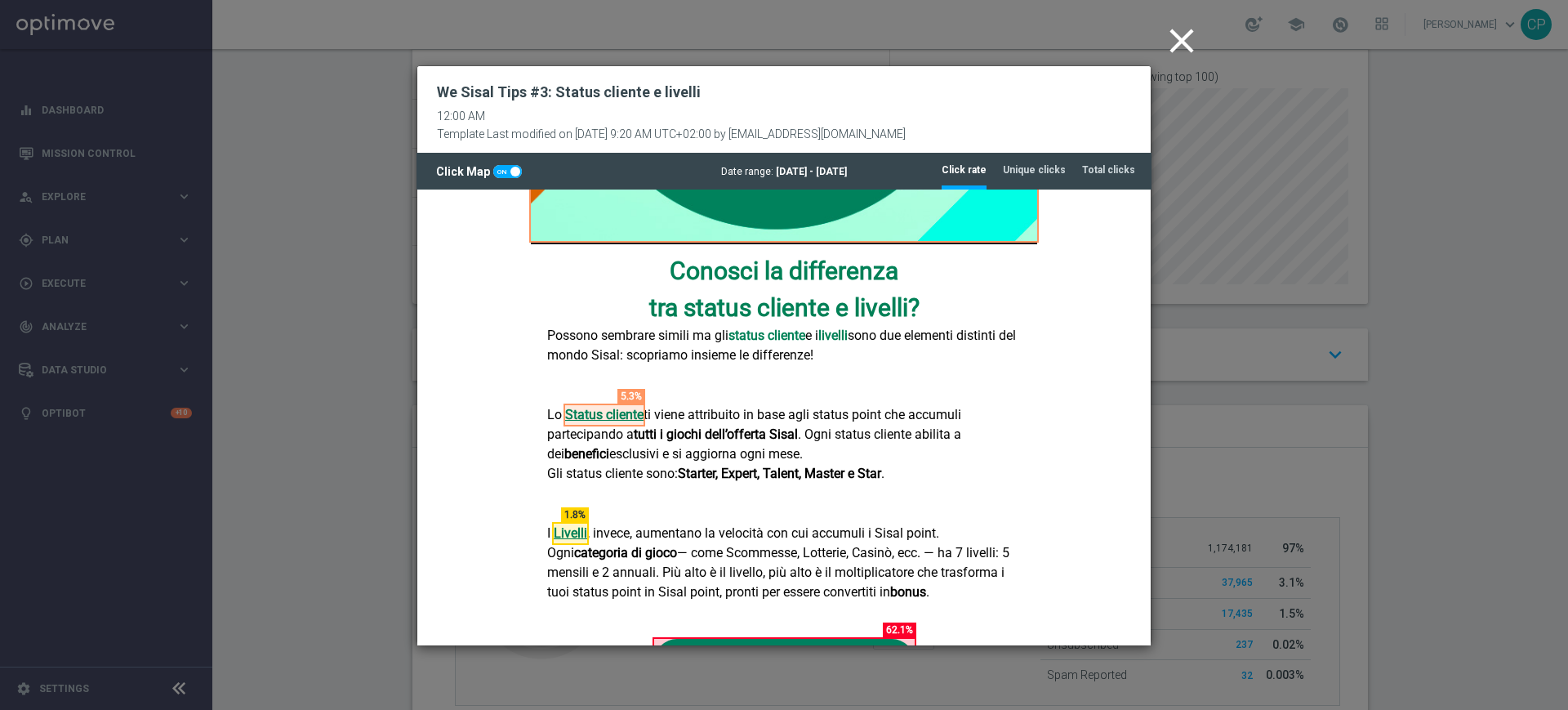
scroll to position [468, 0]
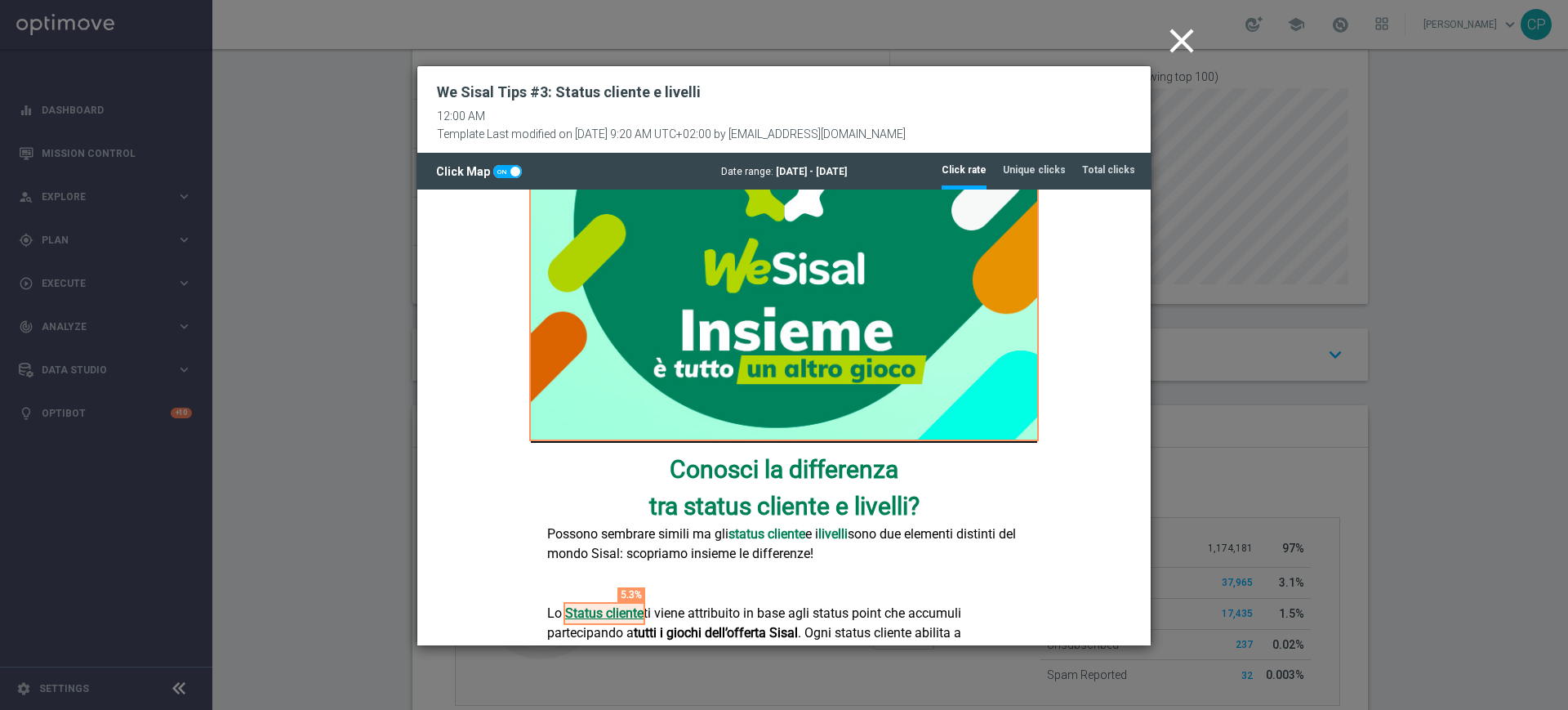
click at [1176, 43] on icon "close" at bounding box center [1182, 41] width 41 height 41
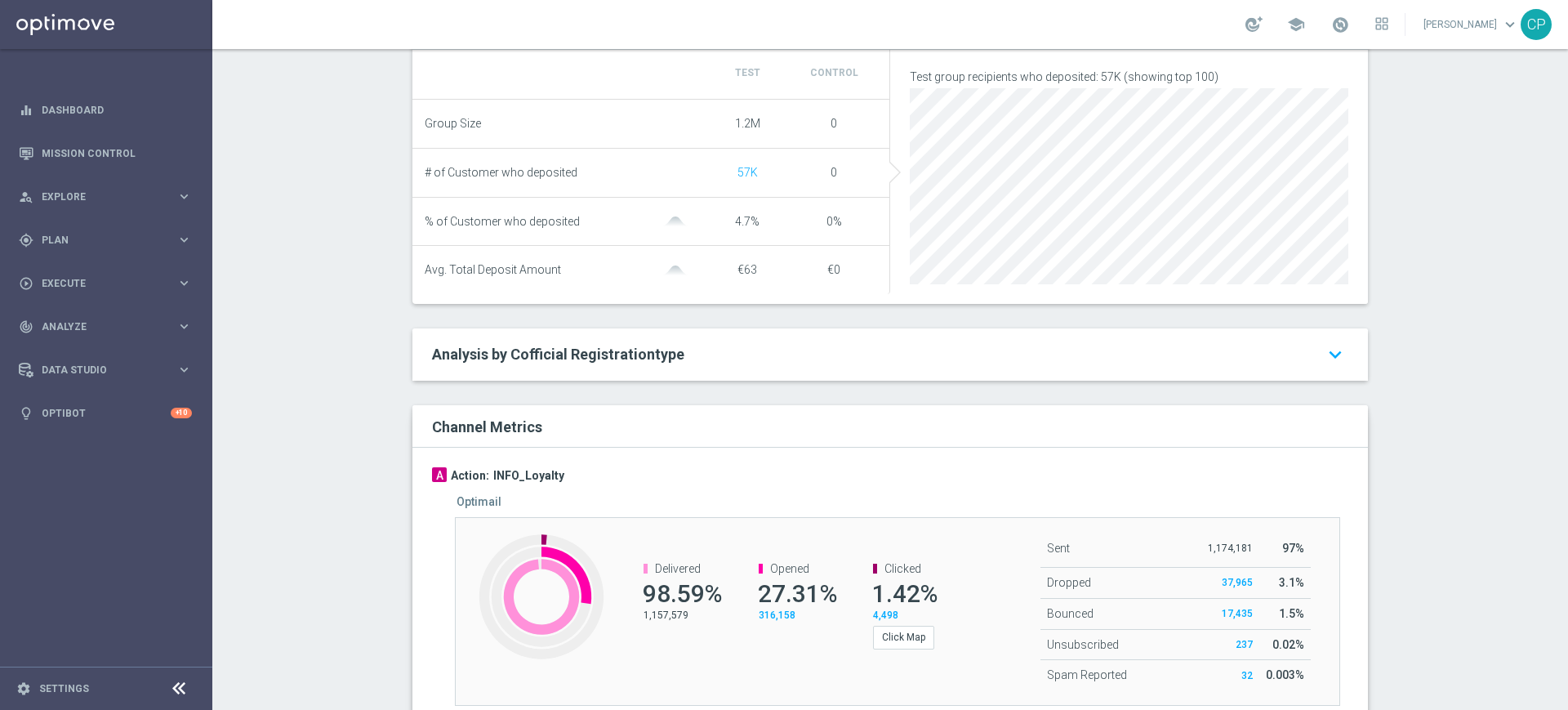
scroll to position [713, 0]
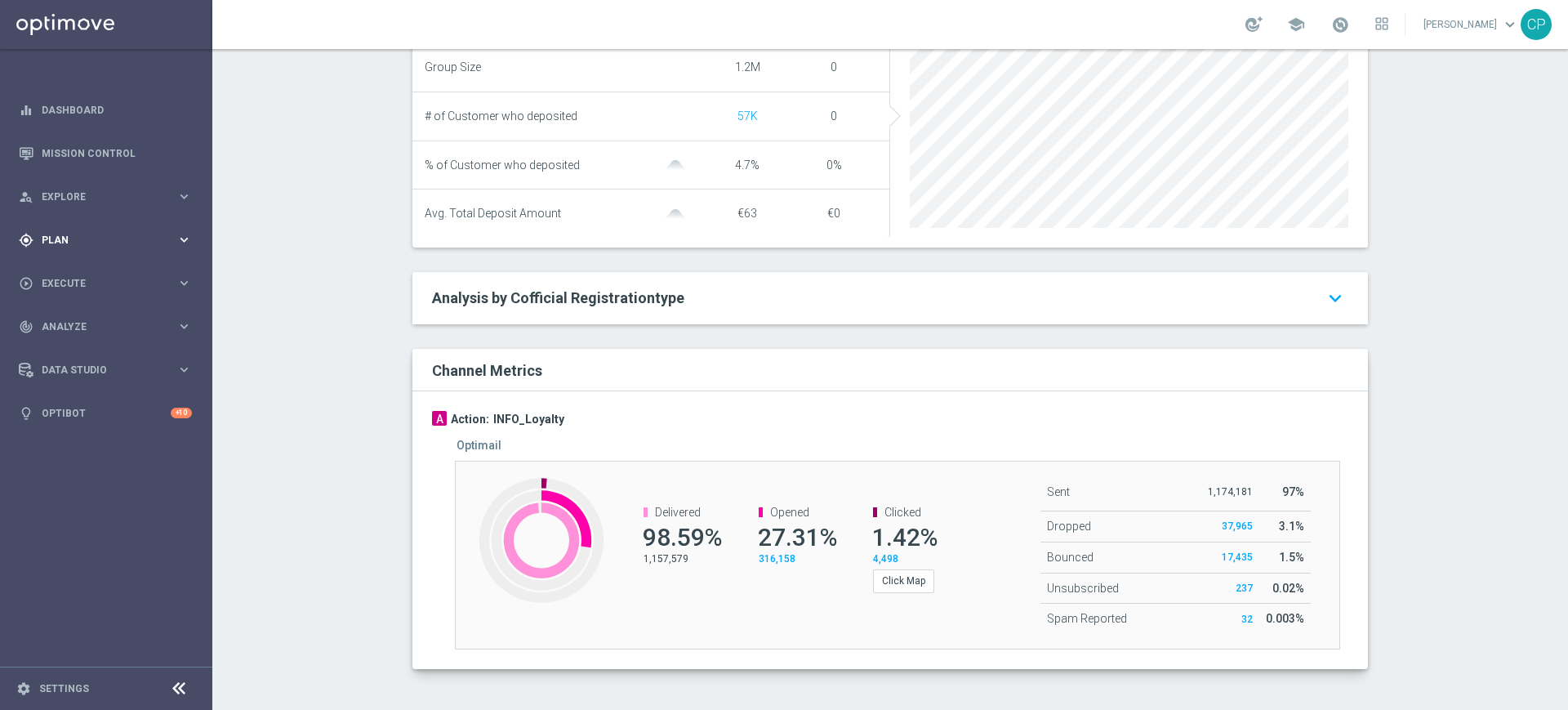
click at [179, 240] on icon "keyboard_arrow_right" at bounding box center [184, 240] width 15 height 15
click at [53, 326] on span "Templates" at bounding box center [102, 323] width 117 height 9
click at [78, 349] on link "Optimail" at bounding box center [110, 347] width 119 height 13
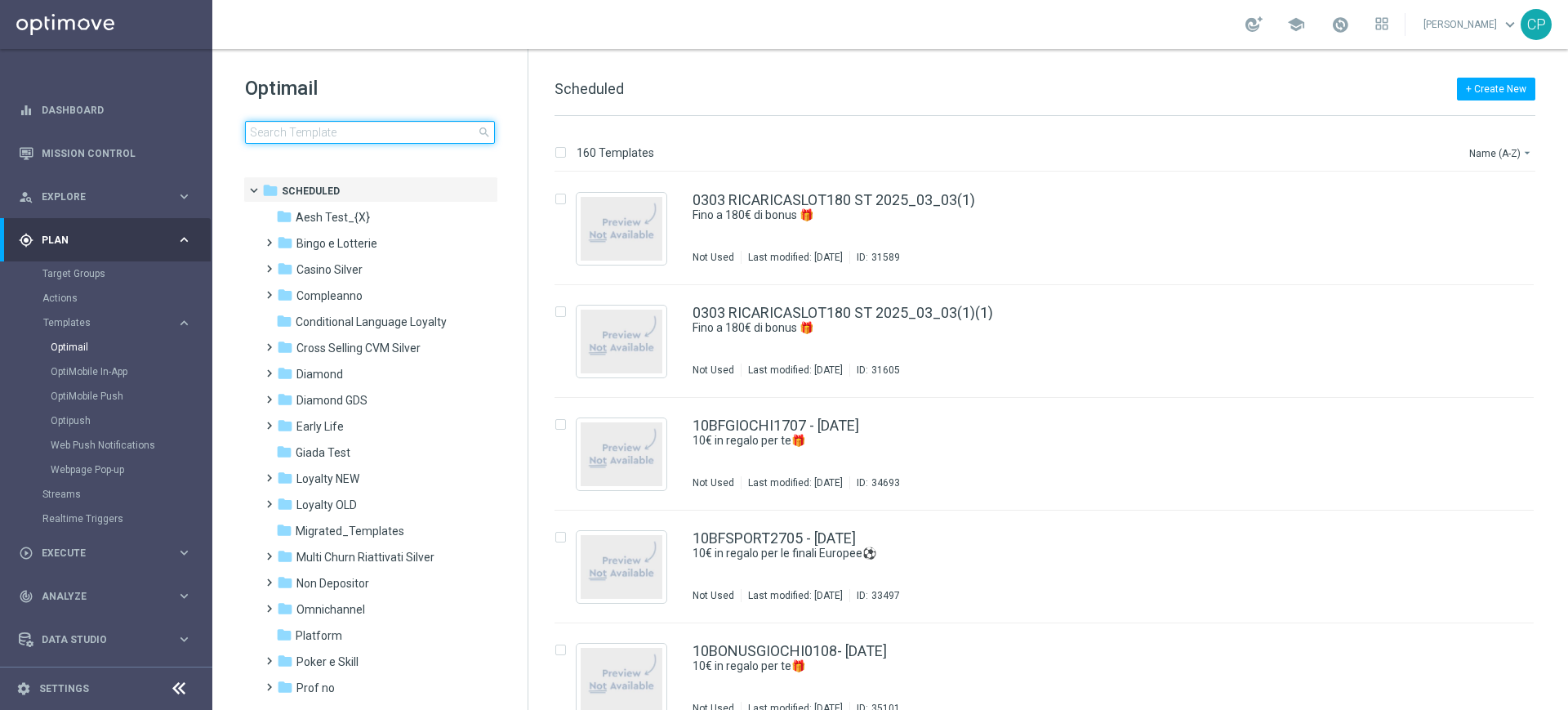
click at [354, 132] on input at bounding box center [370, 132] width 250 height 23
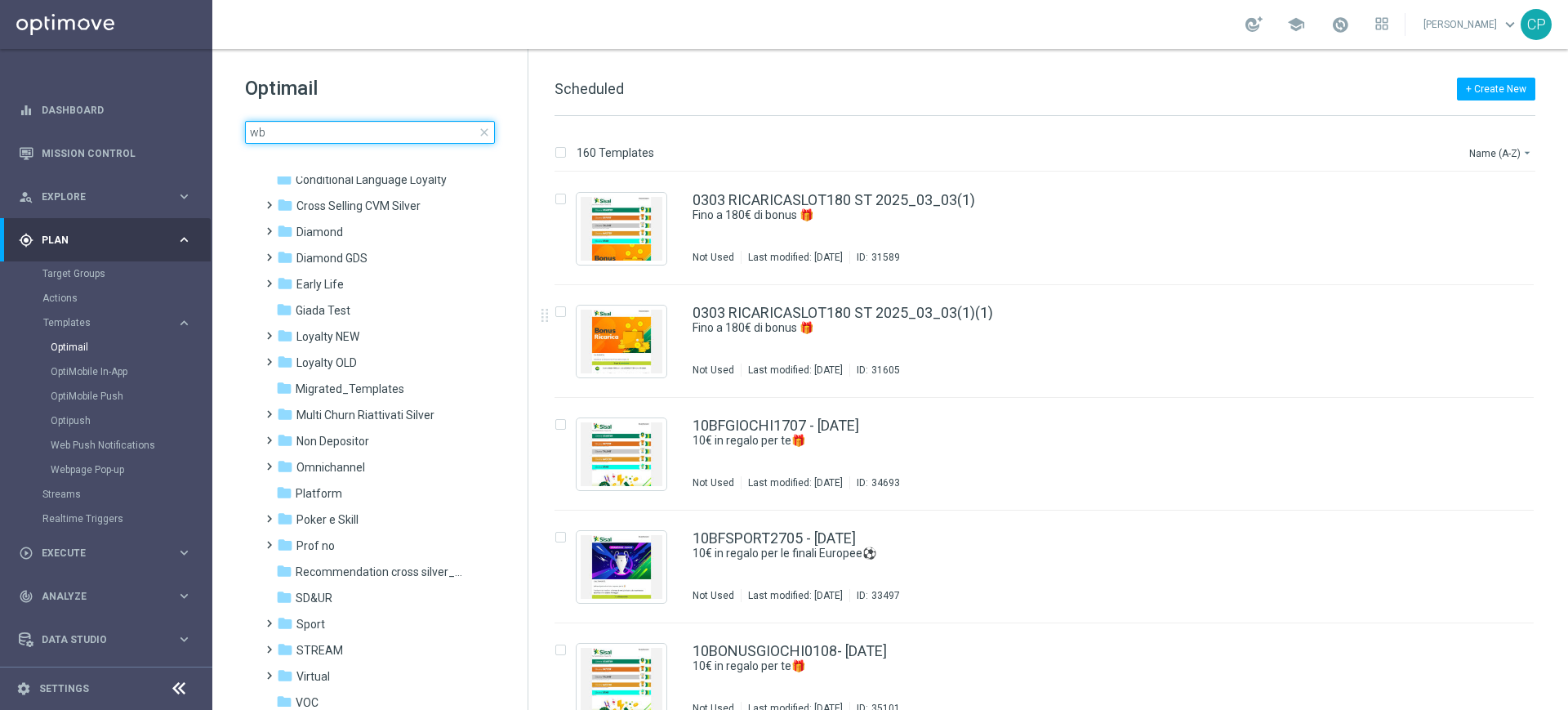
scroll to position [143, 0]
type input "wb"
click at [336, 330] on span "Loyalty NEW" at bounding box center [328, 336] width 63 height 15
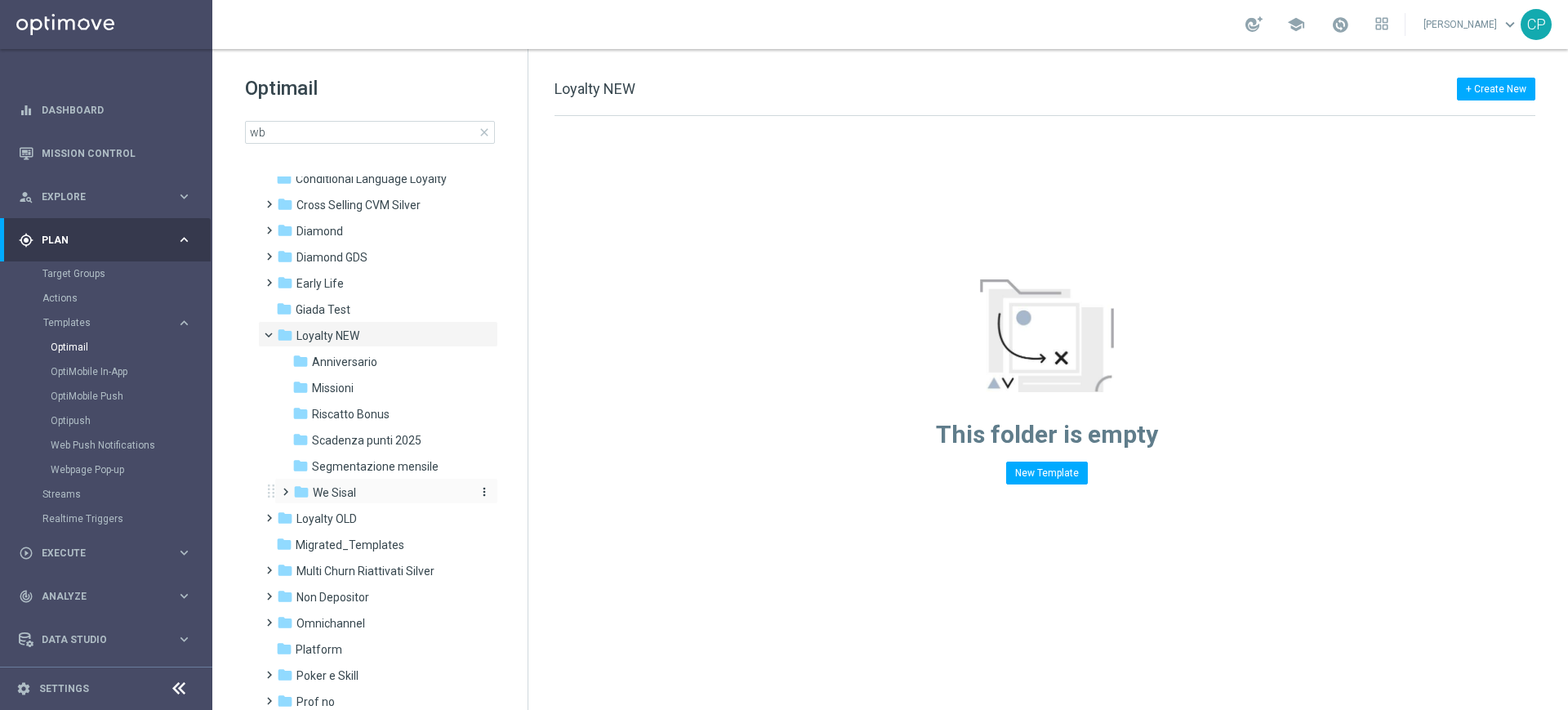
click at [315, 492] on span "We Sisal" at bounding box center [334, 493] width 43 height 15
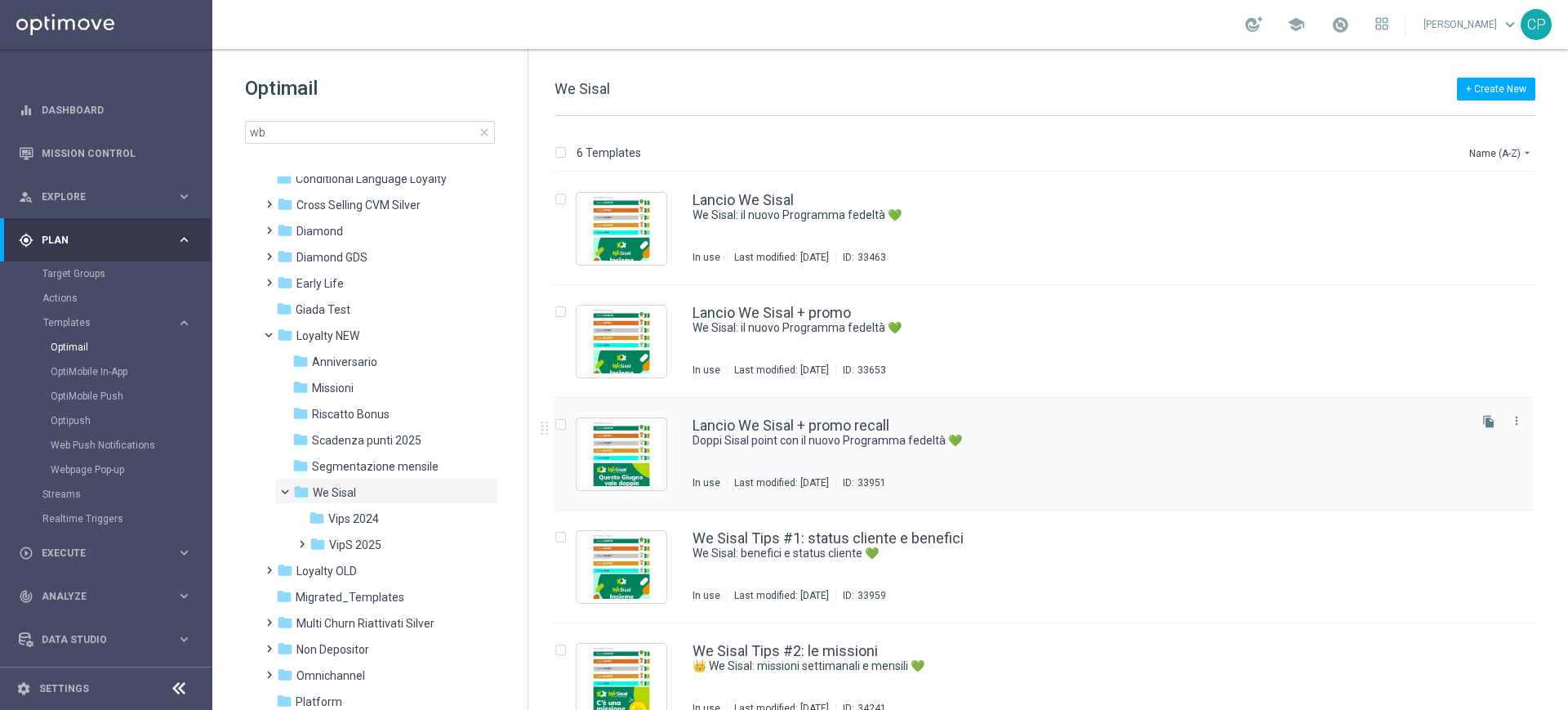
scroll to position [82, 0]
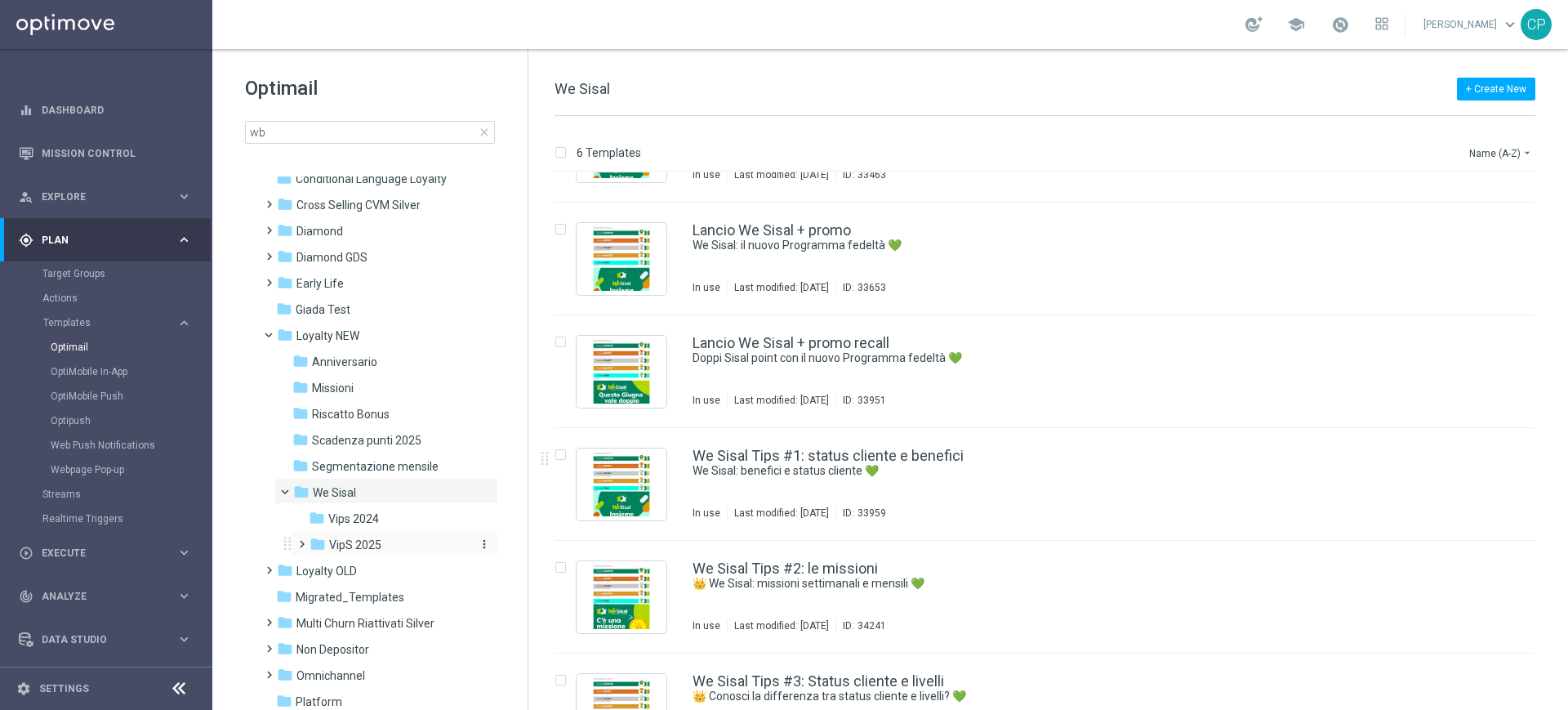
click at [330, 541] on span "VipS 2025" at bounding box center [355, 545] width 52 height 15
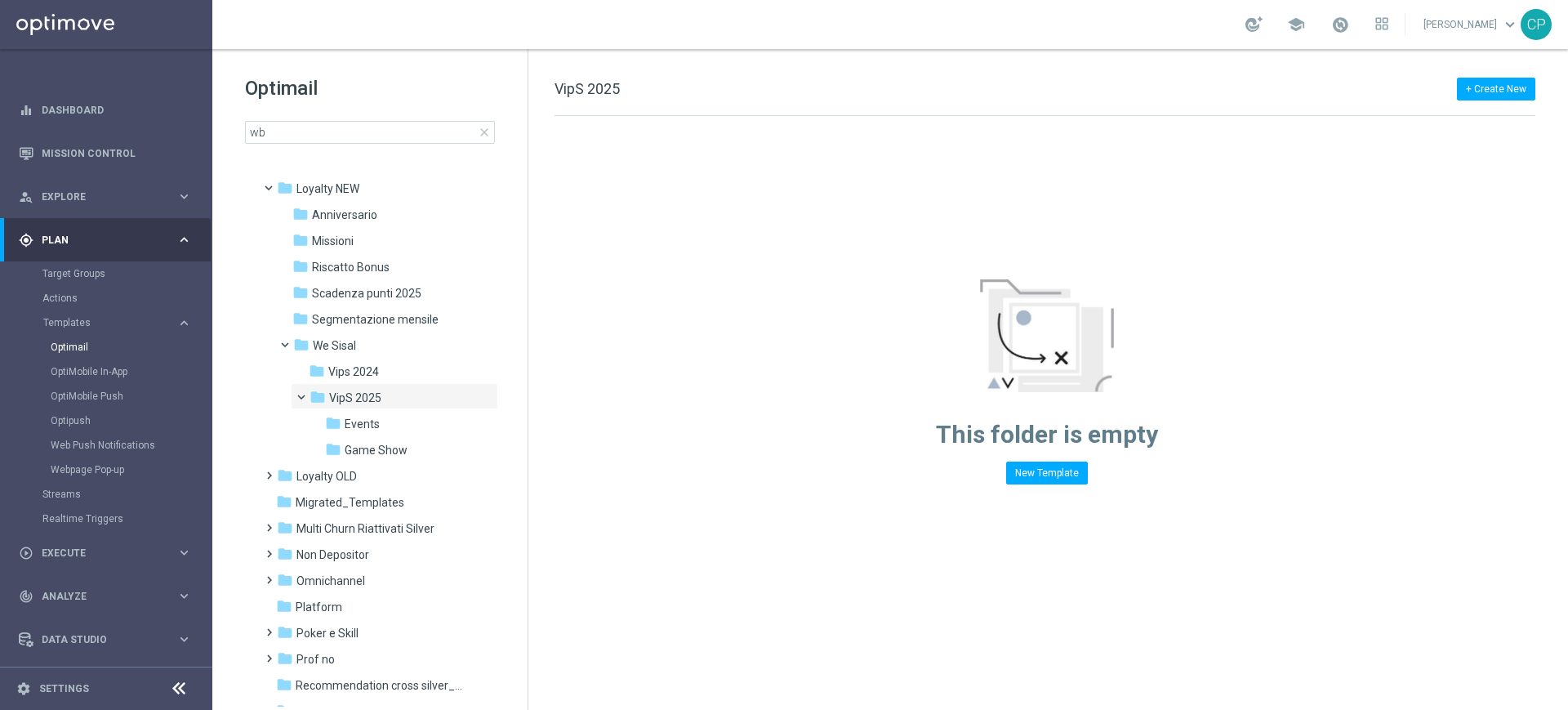
scroll to position [311, 0]
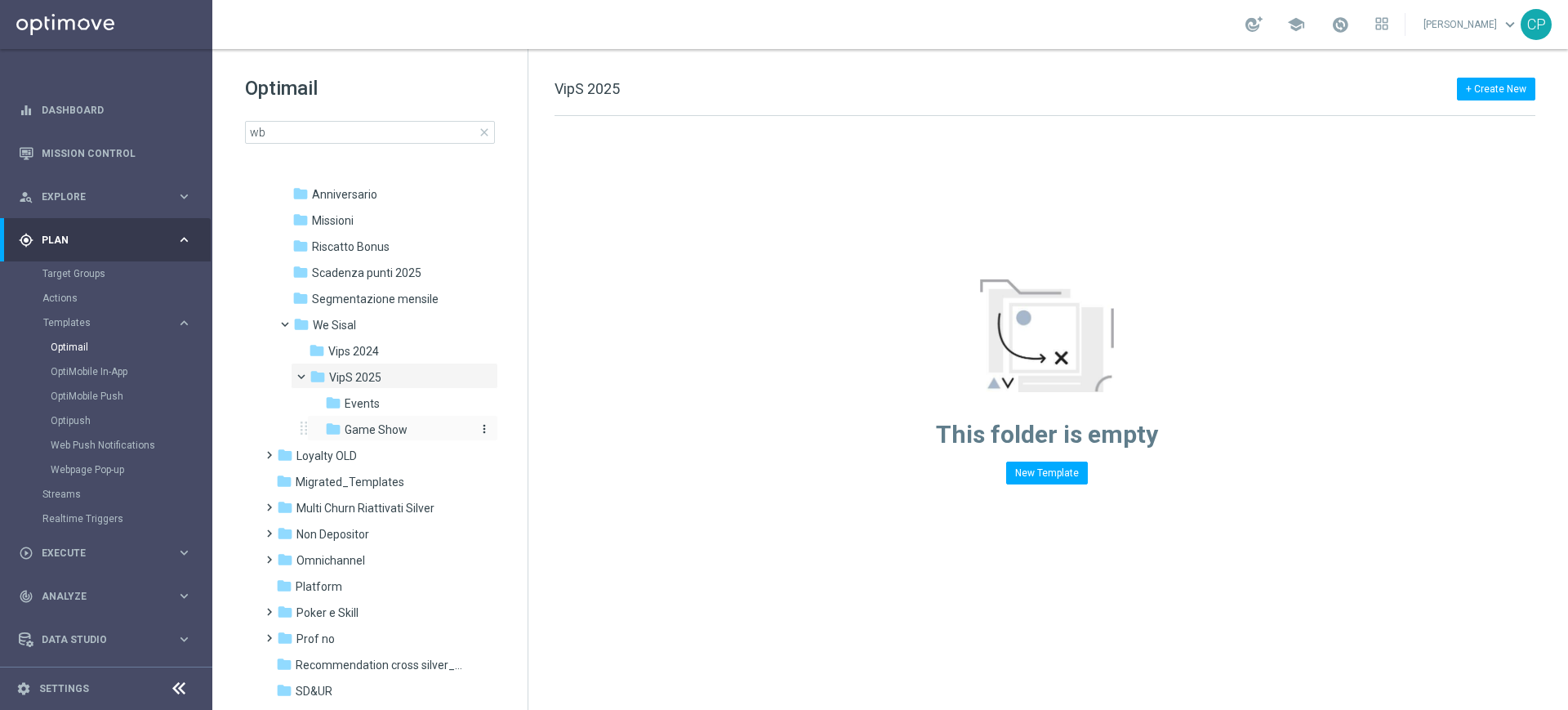
click at [381, 424] on span "Game Show" at bounding box center [376, 430] width 63 height 15
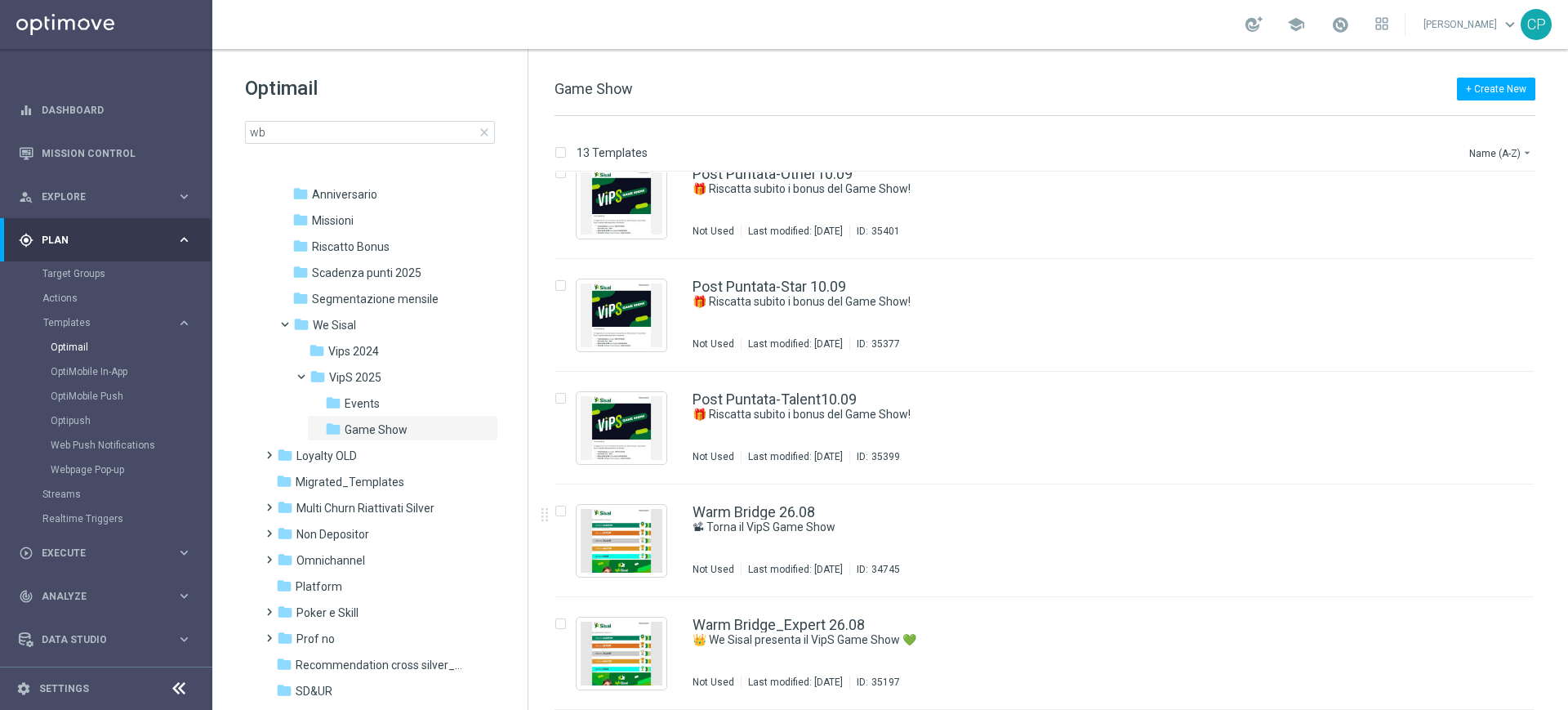
scroll to position [927, 0]
click at [781, 513] on link "Warm Bridge 26.08" at bounding box center [754, 514] width 123 height 15
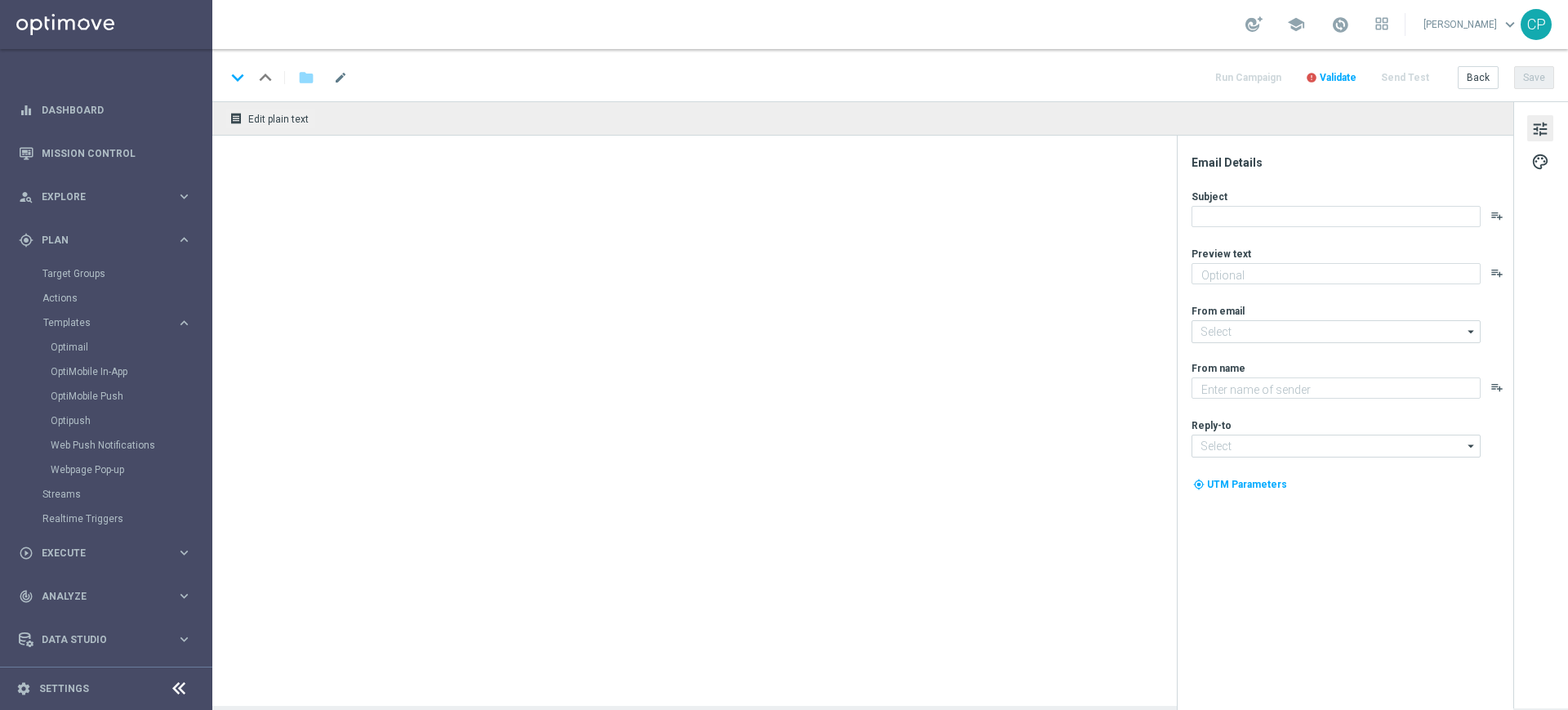
type textarea "We Sisal ti premia con l’intrattenimento da VipS"
type input "newsletter@comunicazioni.sisal.it"
type textarea "Sisal"
type input "info@sisal.it"
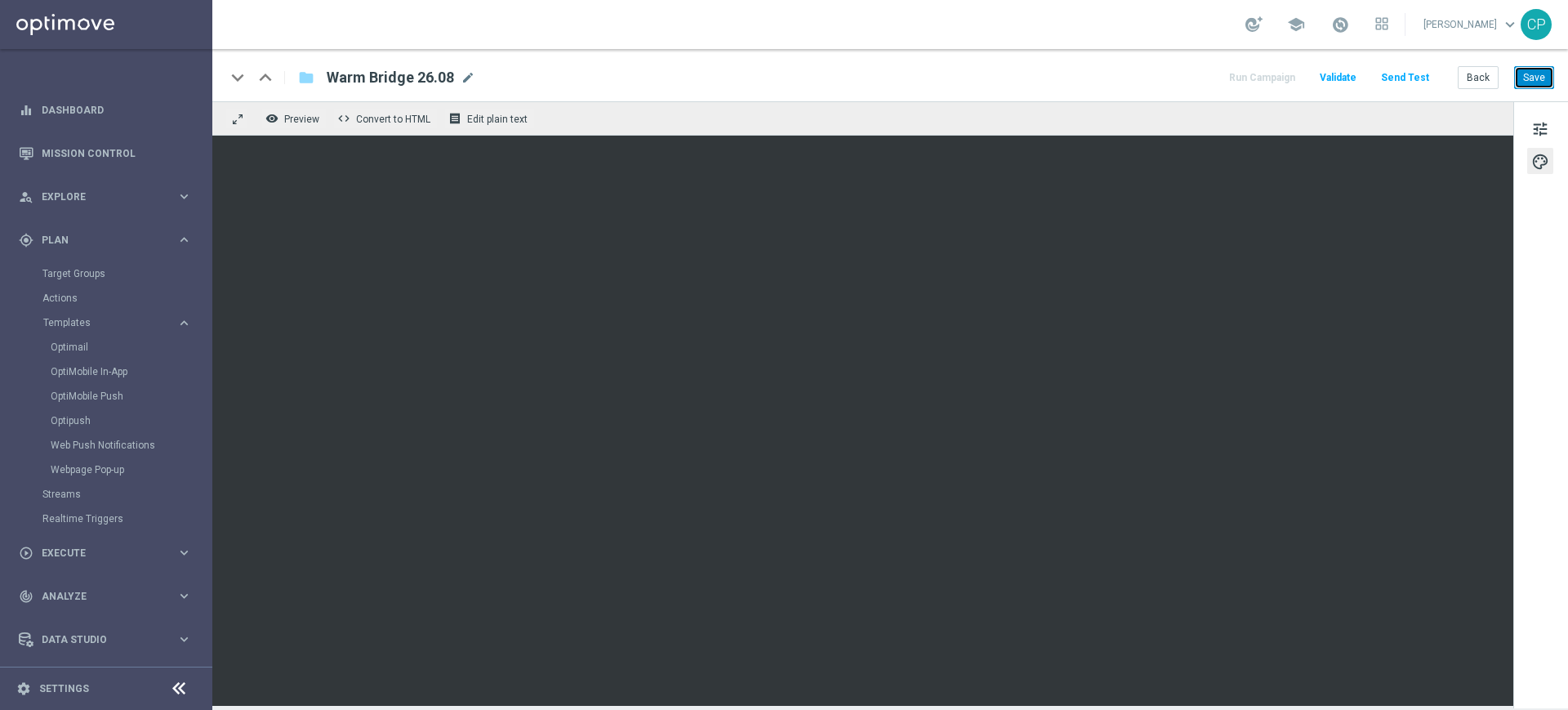
click at [1534, 80] on button "Save" at bounding box center [1534, 77] width 40 height 23
click at [288, 121] on span "Preview" at bounding box center [301, 119] width 35 height 11
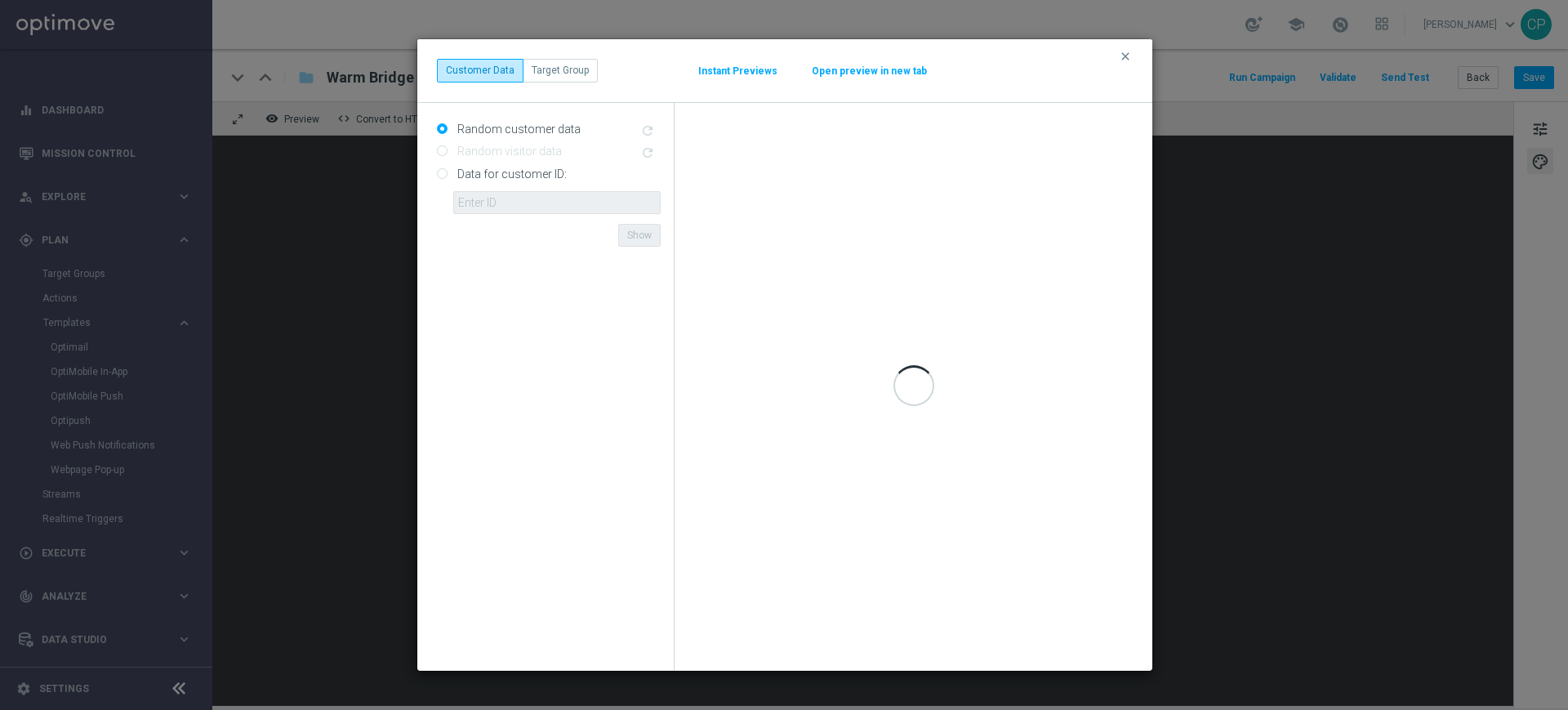
click at [874, 75] on button "Open preview in new tab" at bounding box center [869, 71] width 117 height 13
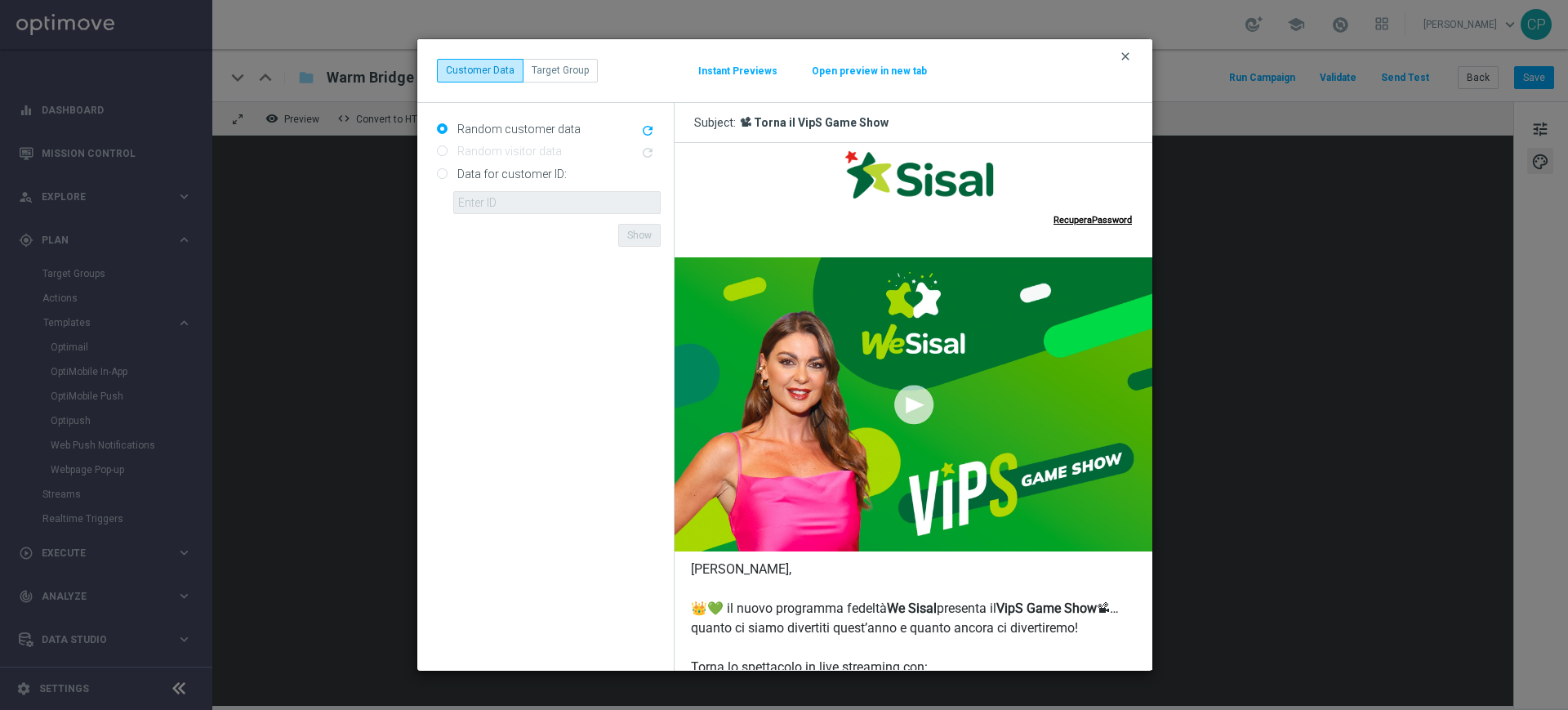
click at [1127, 58] on icon "clear" at bounding box center [1126, 57] width 13 height 13
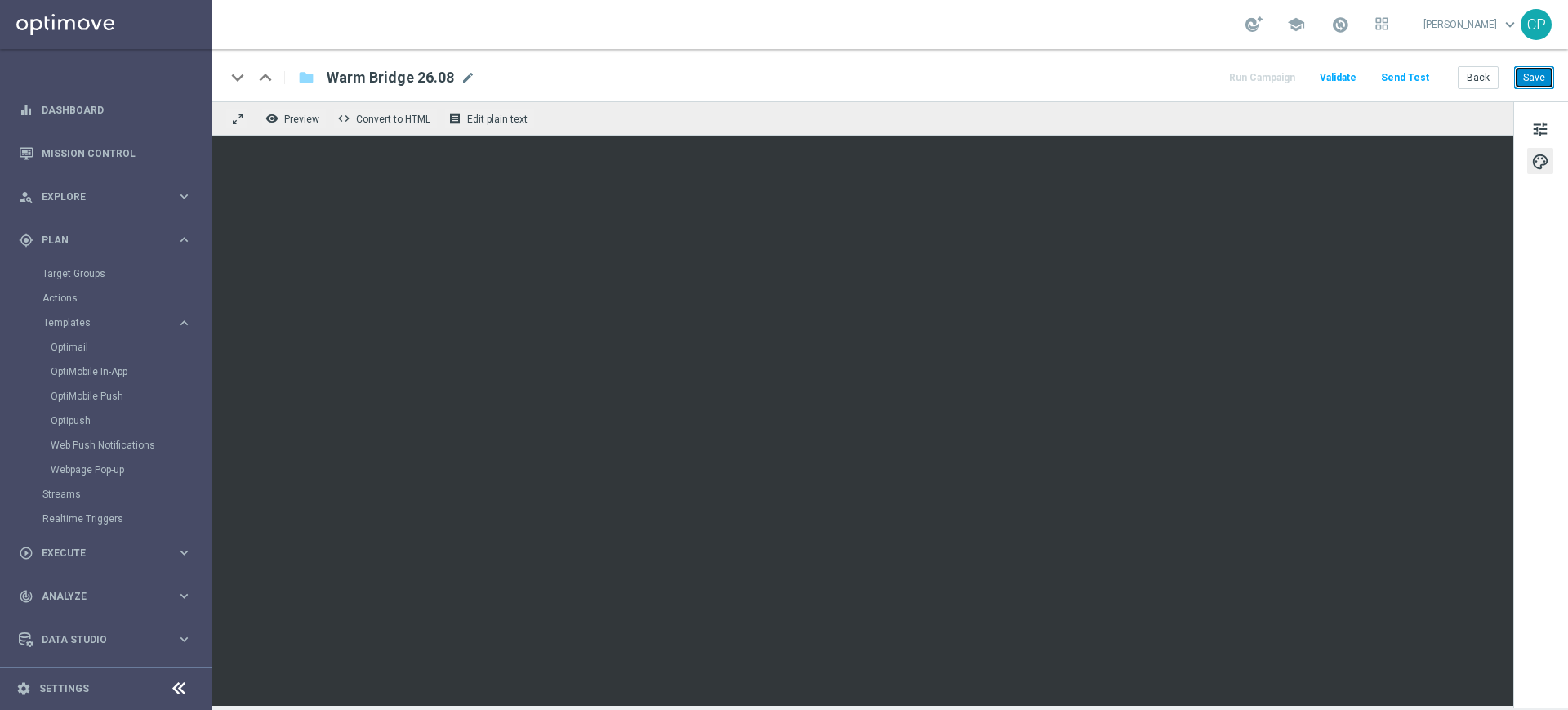
click at [1542, 79] on button "Save" at bounding box center [1534, 77] width 40 height 23
click at [295, 116] on span "Preview" at bounding box center [301, 119] width 35 height 11
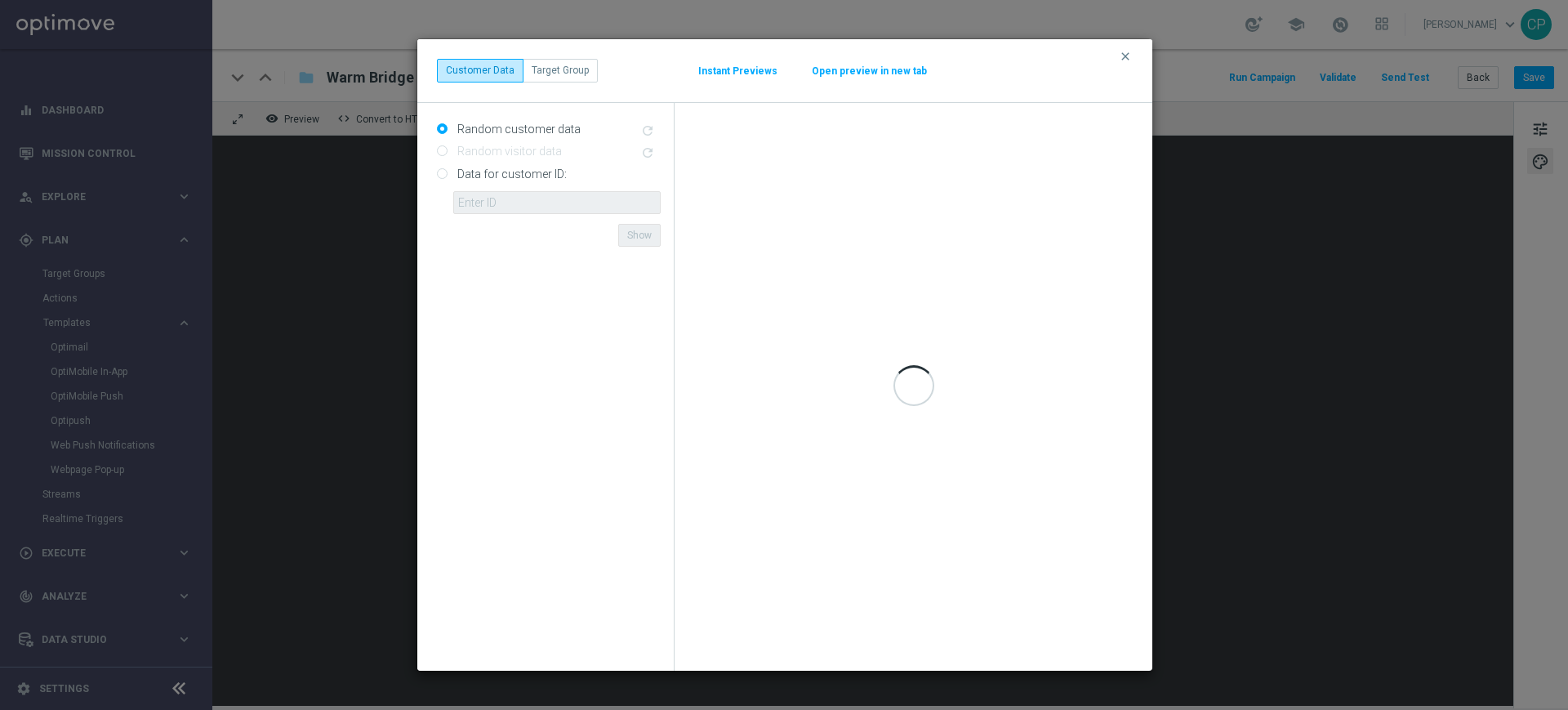
click at [858, 76] on button "Open preview in new tab" at bounding box center [869, 71] width 117 height 13
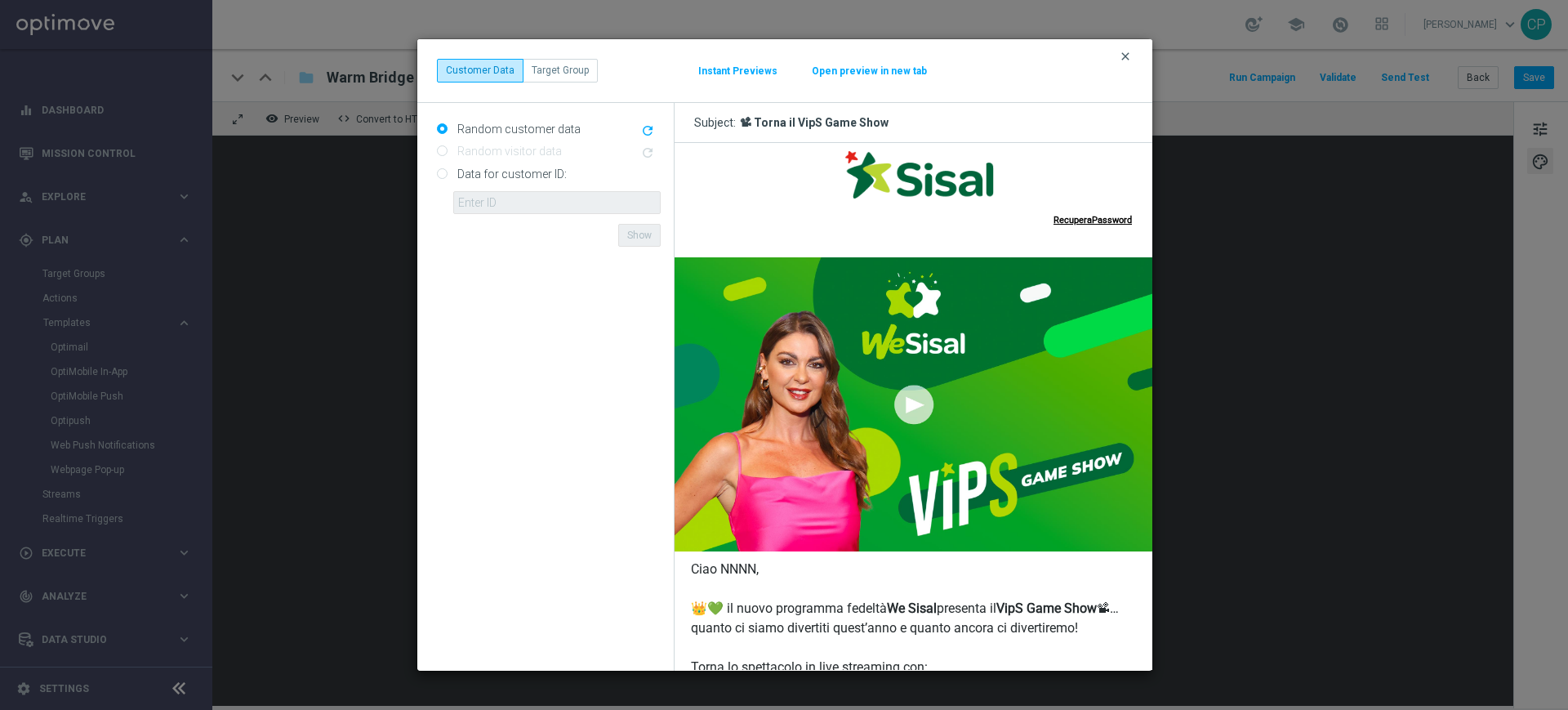
click at [1126, 59] on icon "clear" at bounding box center [1126, 57] width 13 height 13
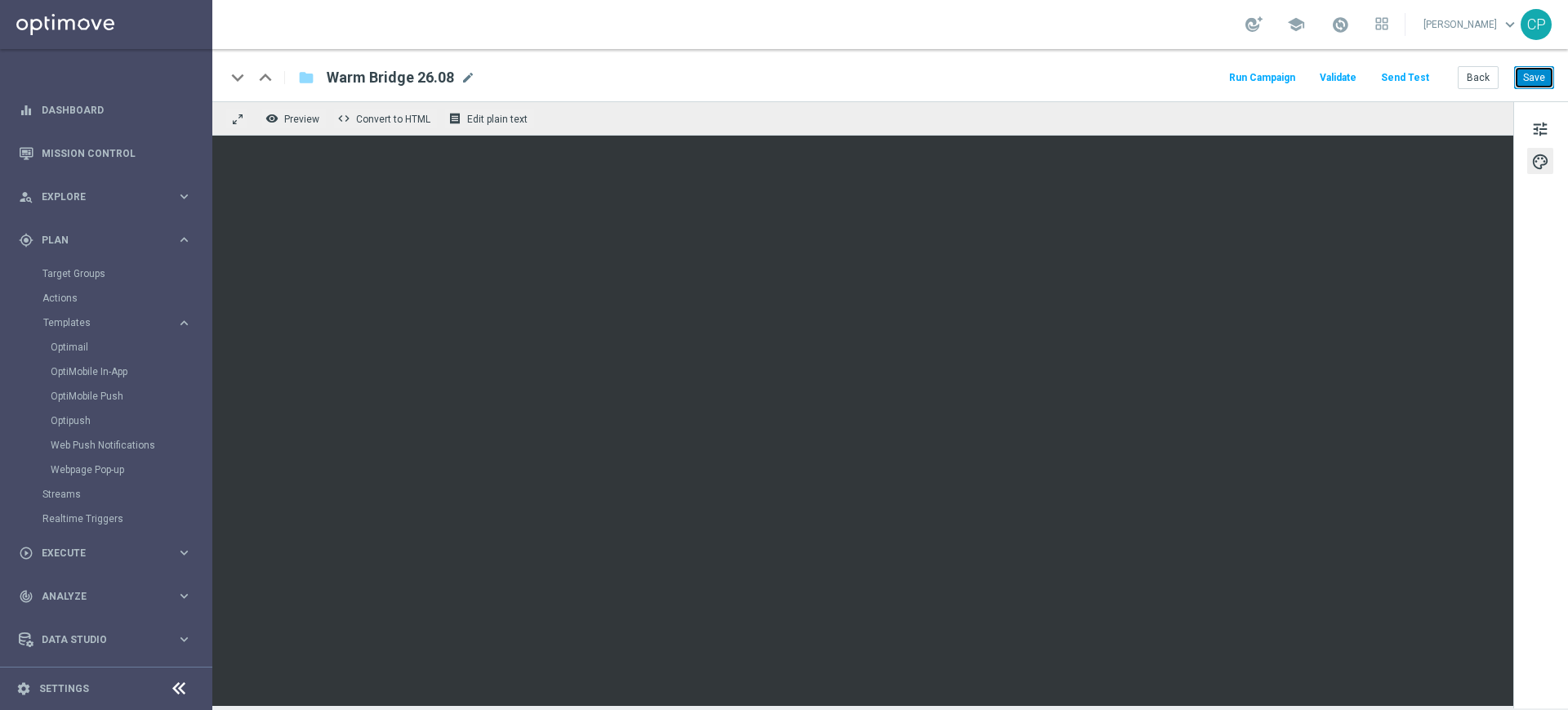
click at [1534, 79] on button "Save" at bounding box center [1534, 77] width 40 height 23
click at [97, 274] on link "Target Groups" at bounding box center [106, 274] width 127 height 13
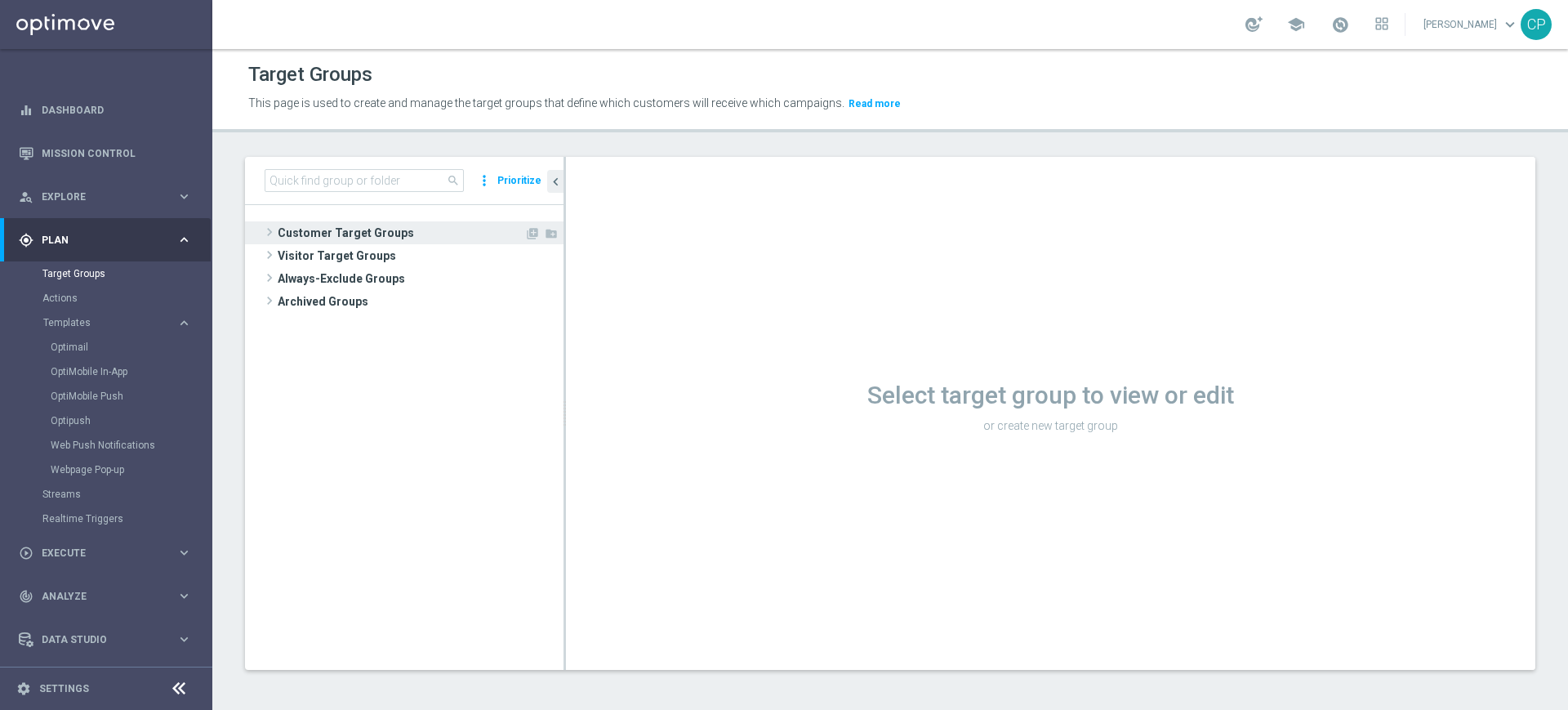
click at [398, 231] on span "Customer Target Groups" at bounding box center [400, 233] width 246 height 23
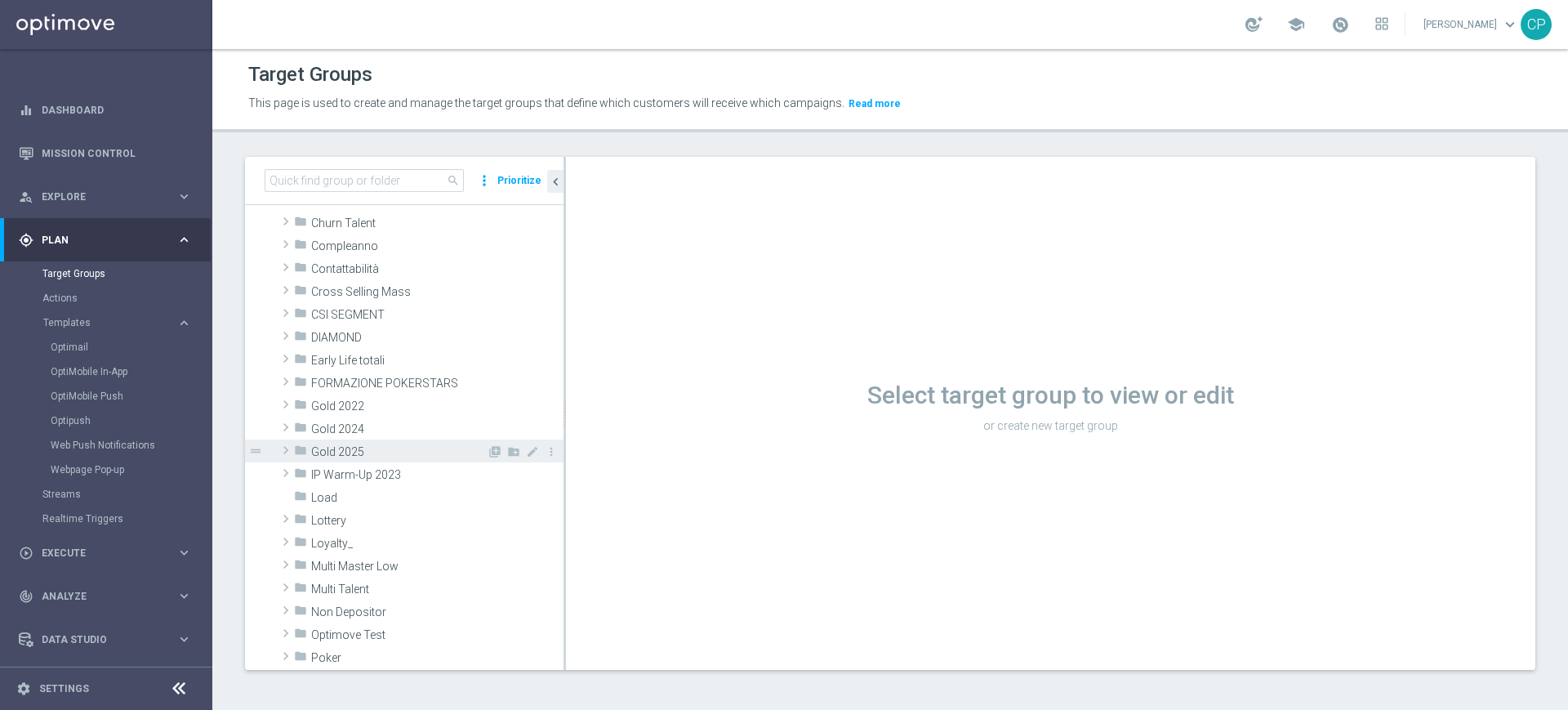
scroll to position [126, 0]
click at [595, 137] on div "Target Groups This page is used to create and manage the target groups that def…" at bounding box center [890, 380] width 1356 height 661
click at [312, 548] on span "Loyalty_" at bounding box center [399, 543] width 176 height 14
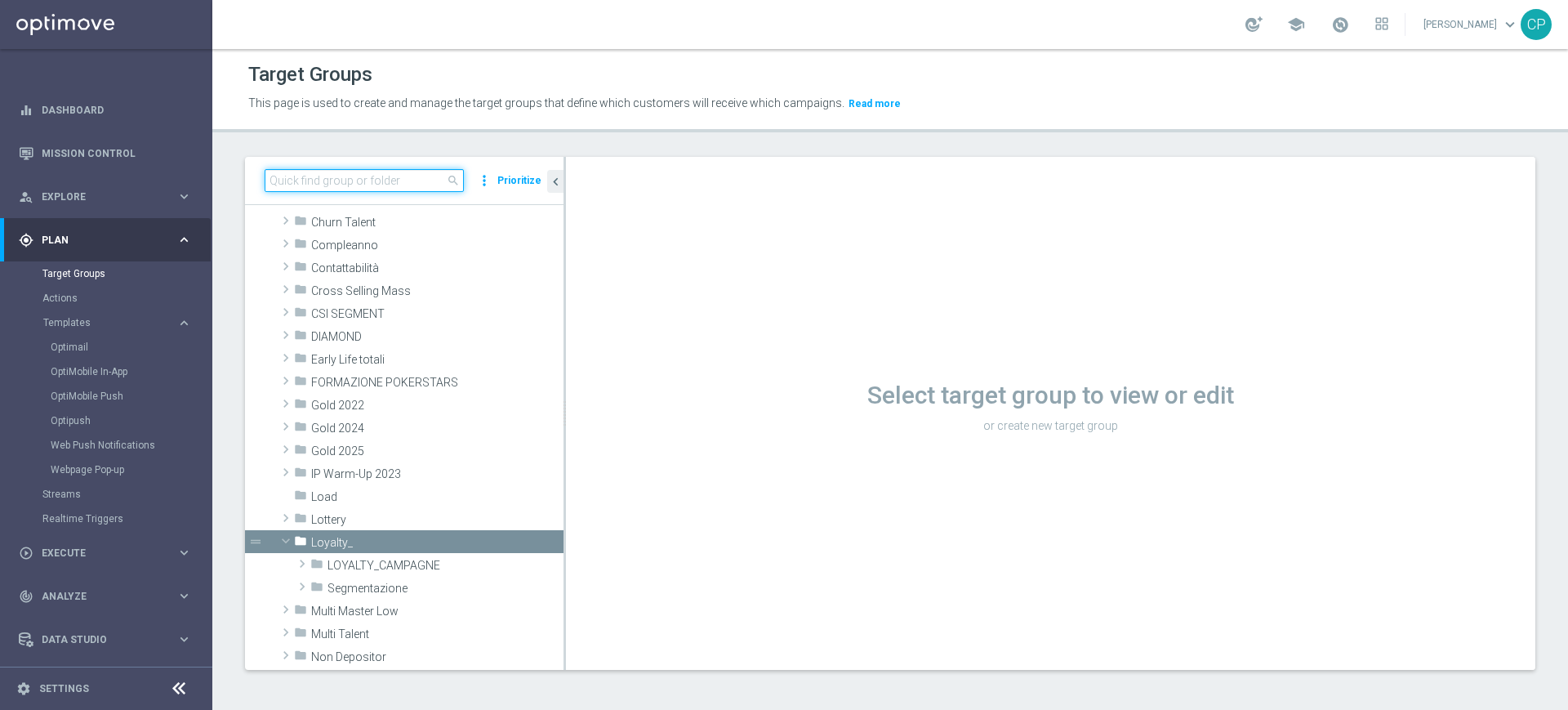
click at [379, 179] on input at bounding box center [363, 180] width 199 height 23
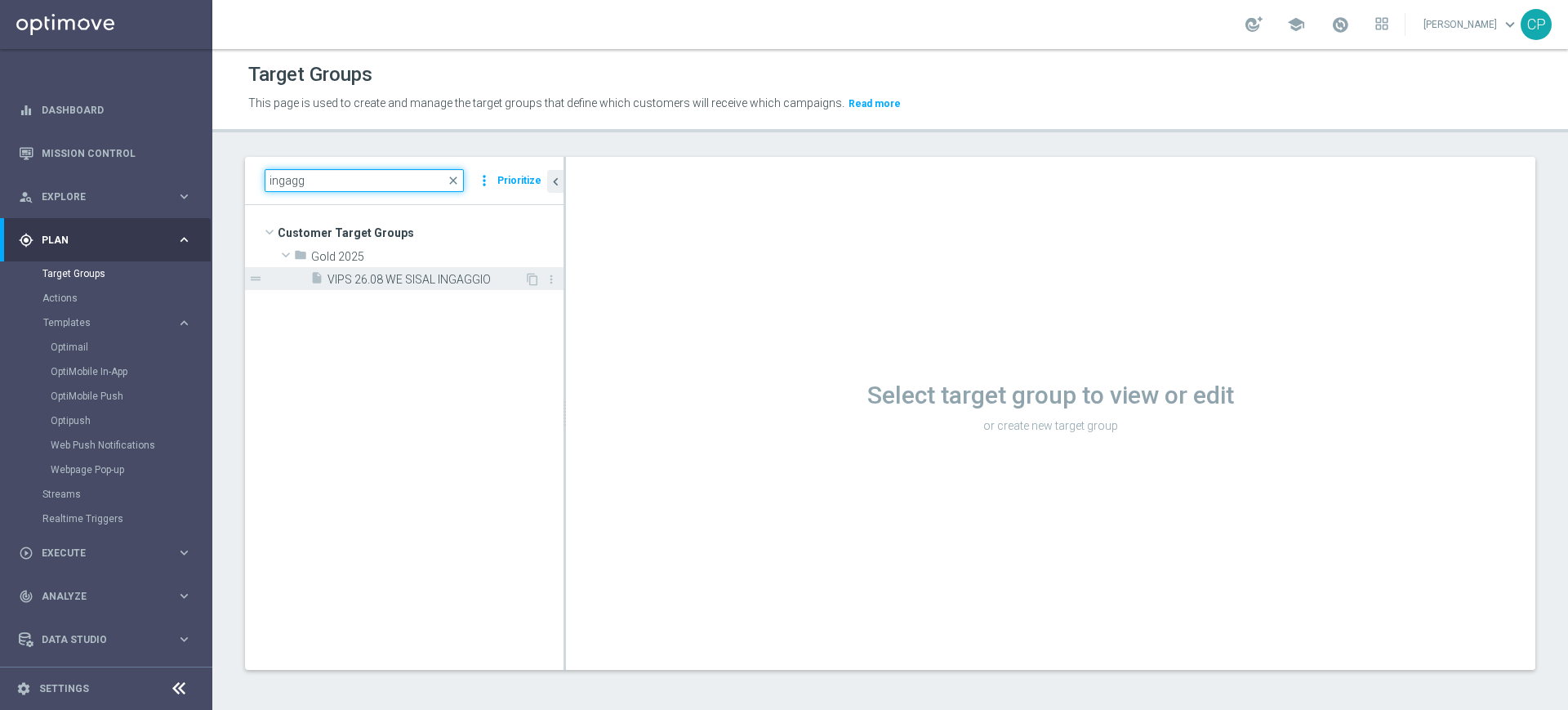
type input "ingagg"
click at [383, 279] on span "VIPS 26.08 WE SISAL INGAGGIO" at bounding box center [426, 279] width 197 height 14
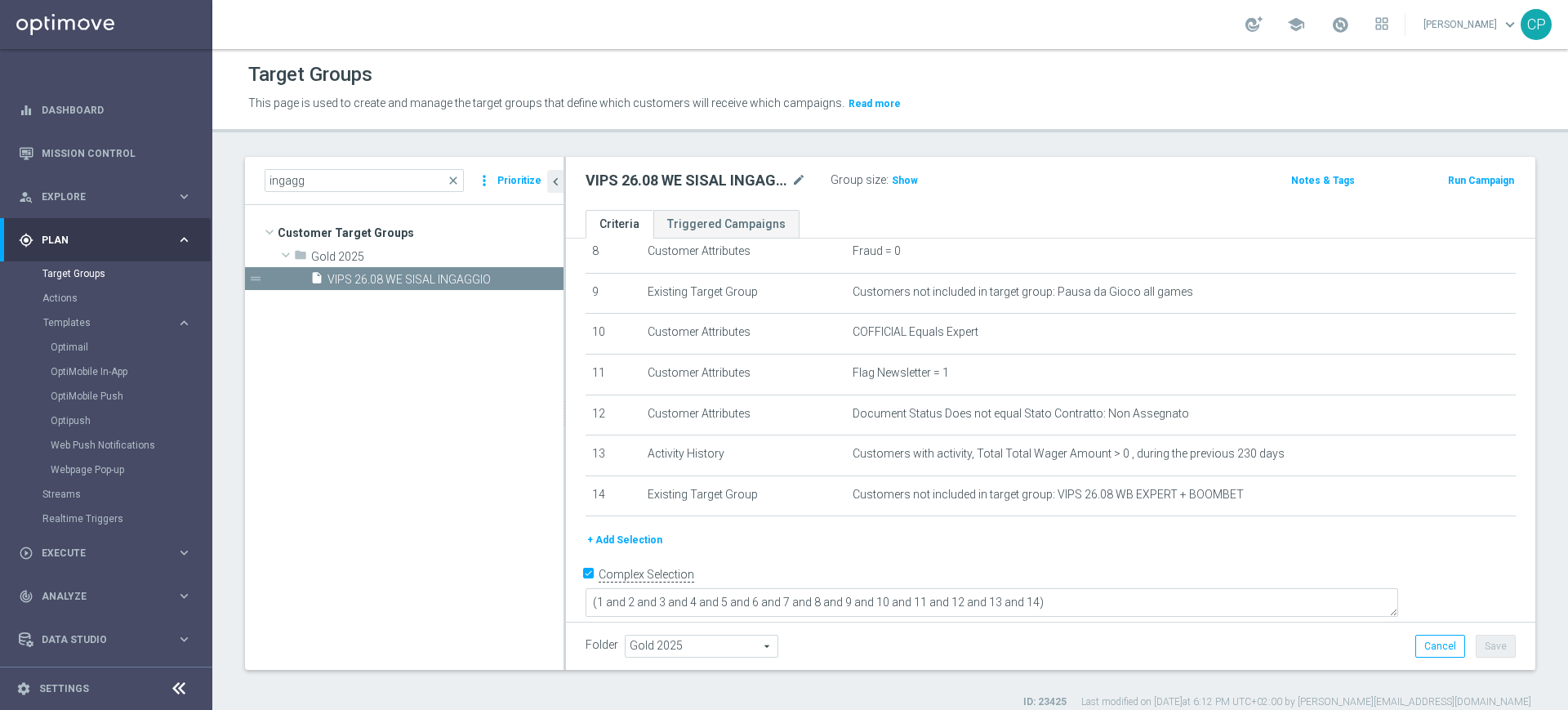
scroll to position [15, 0]
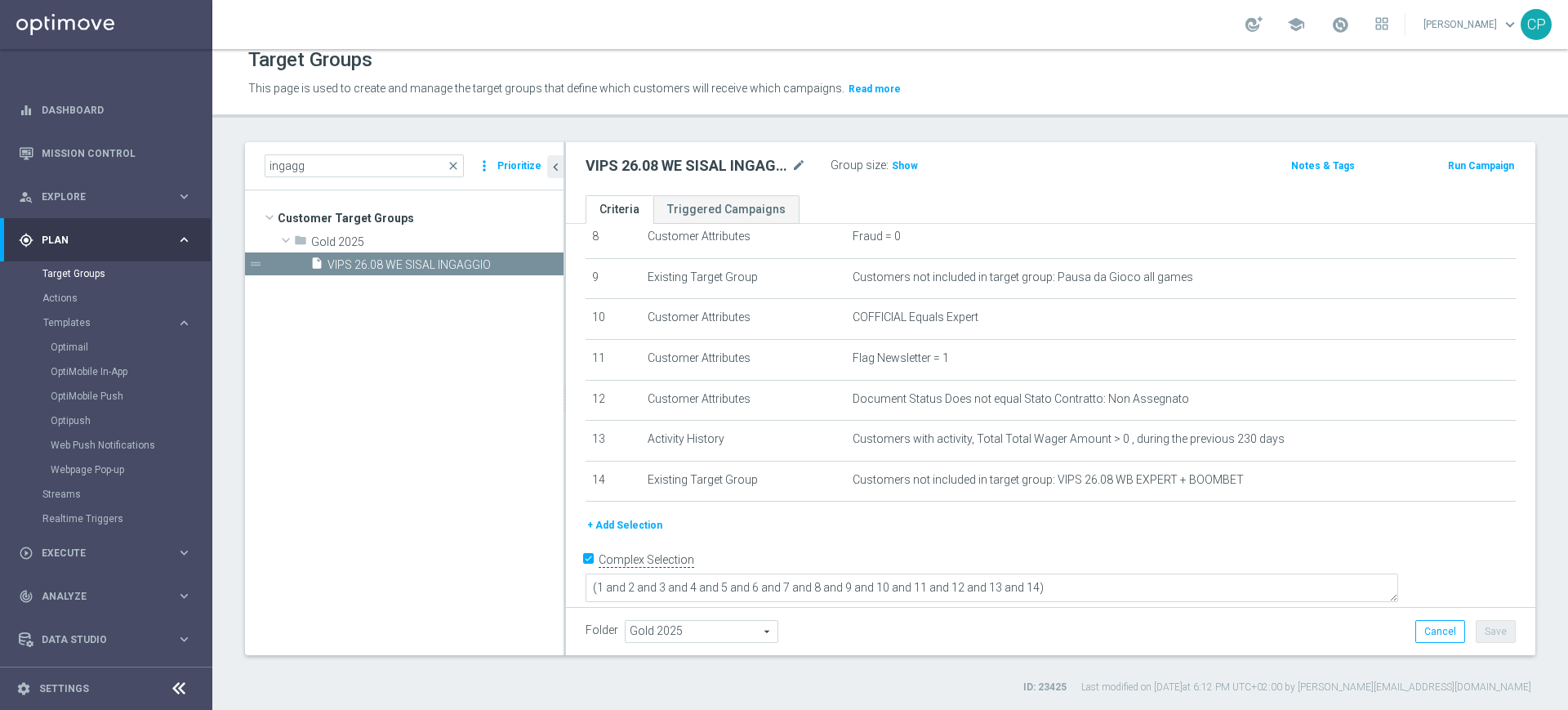
click at [638, 532] on button "+ Add Selection" at bounding box center [624, 525] width 78 height 18
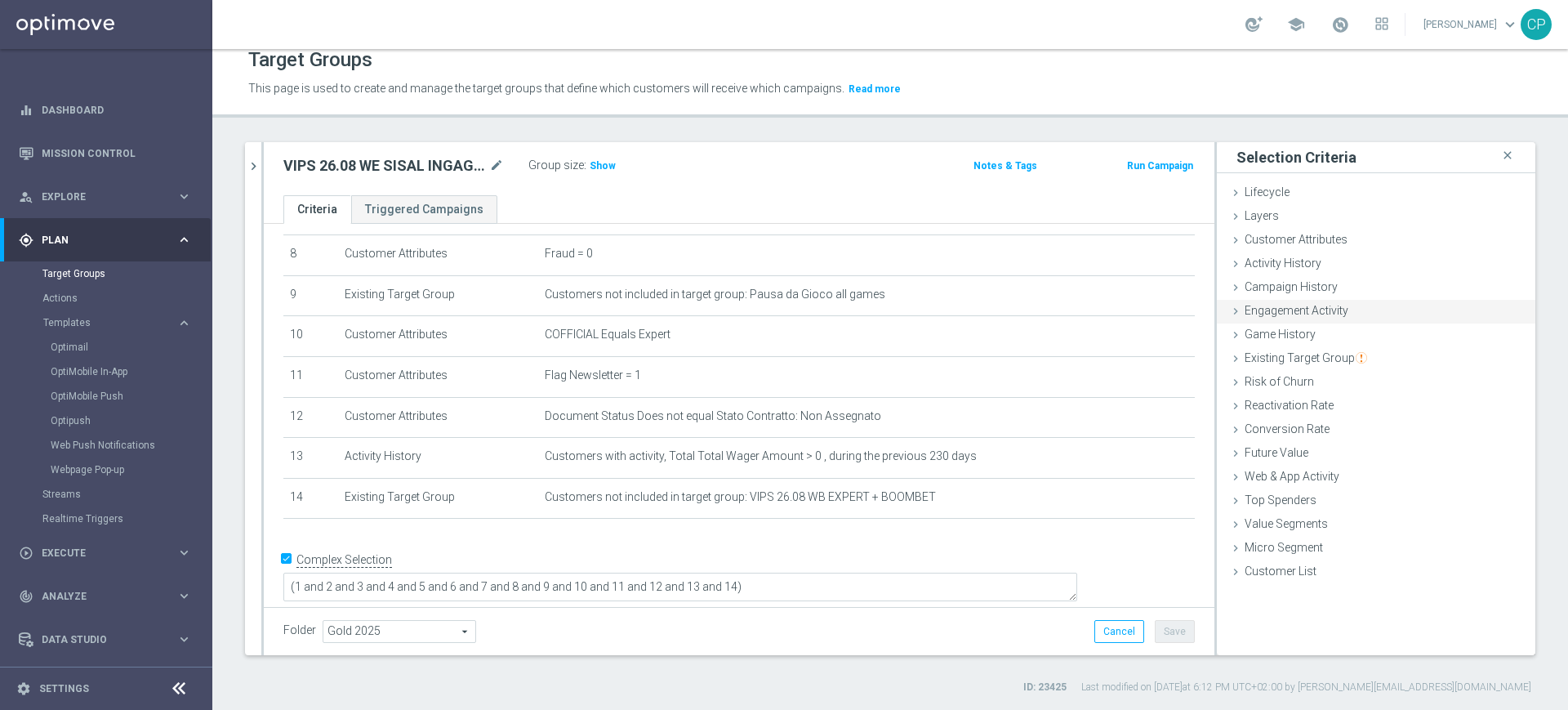
scroll to position [0, 0]
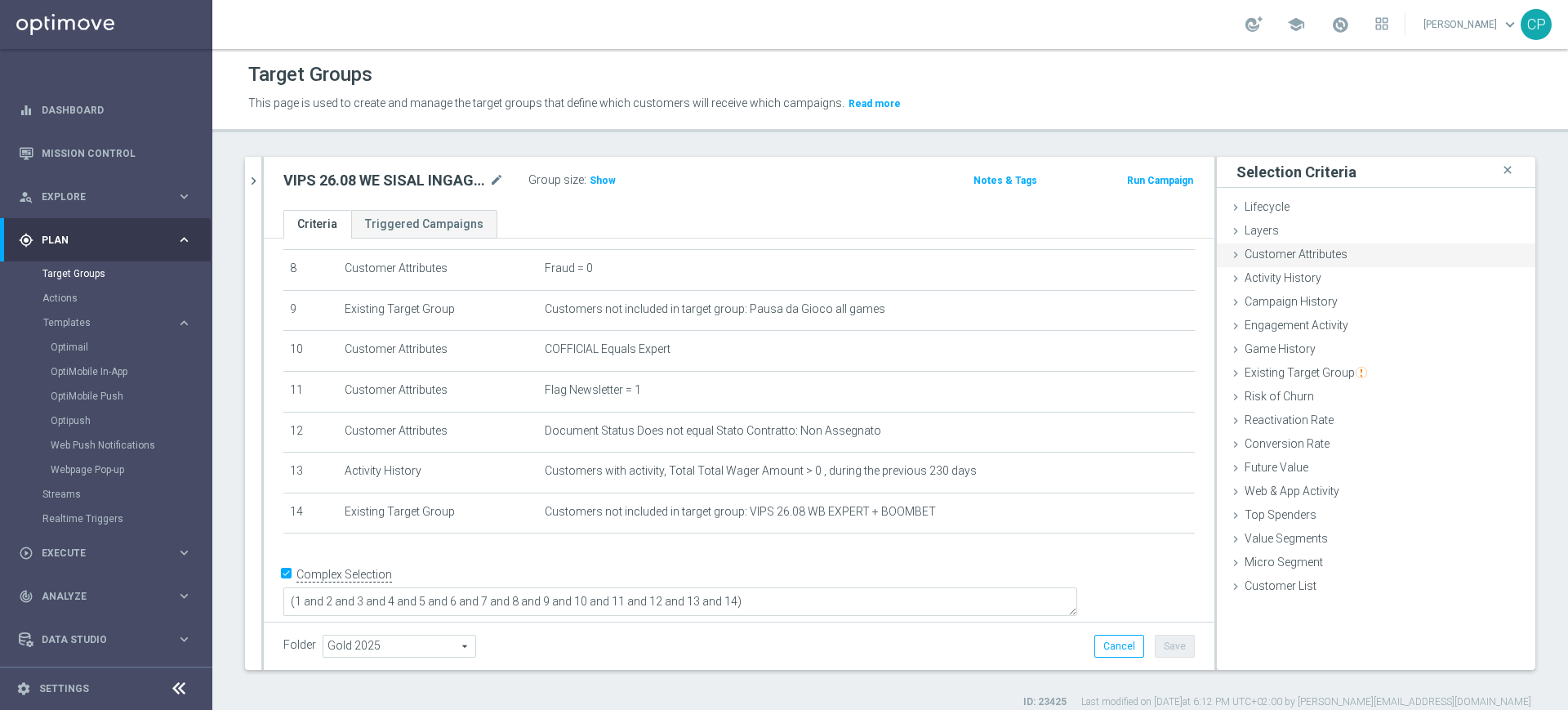
click at [1314, 251] on span "Customer Attributes" at bounding box center [1296, 254] width 103 height 13
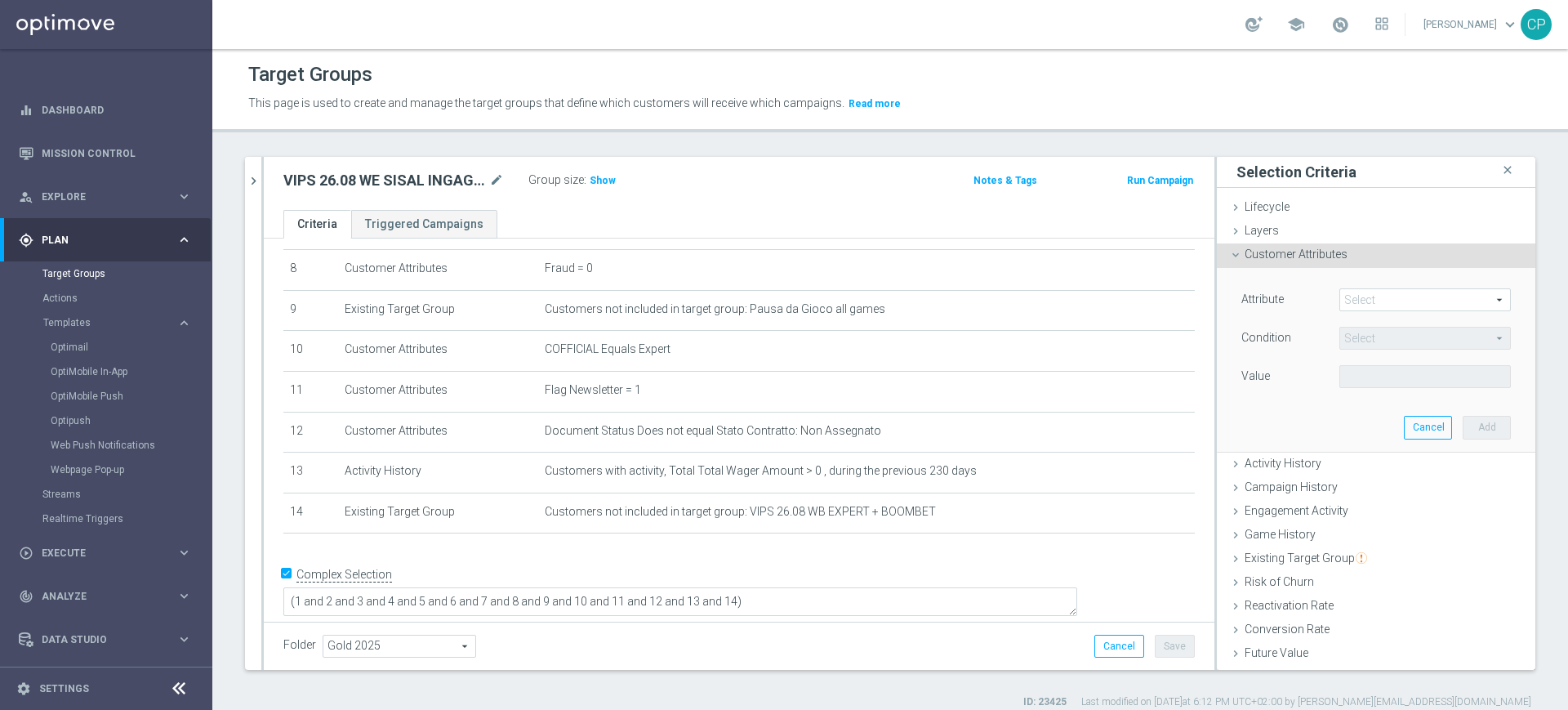
click at [1354, 296] on span at bounding box center [1425, 299] width 170 height 21
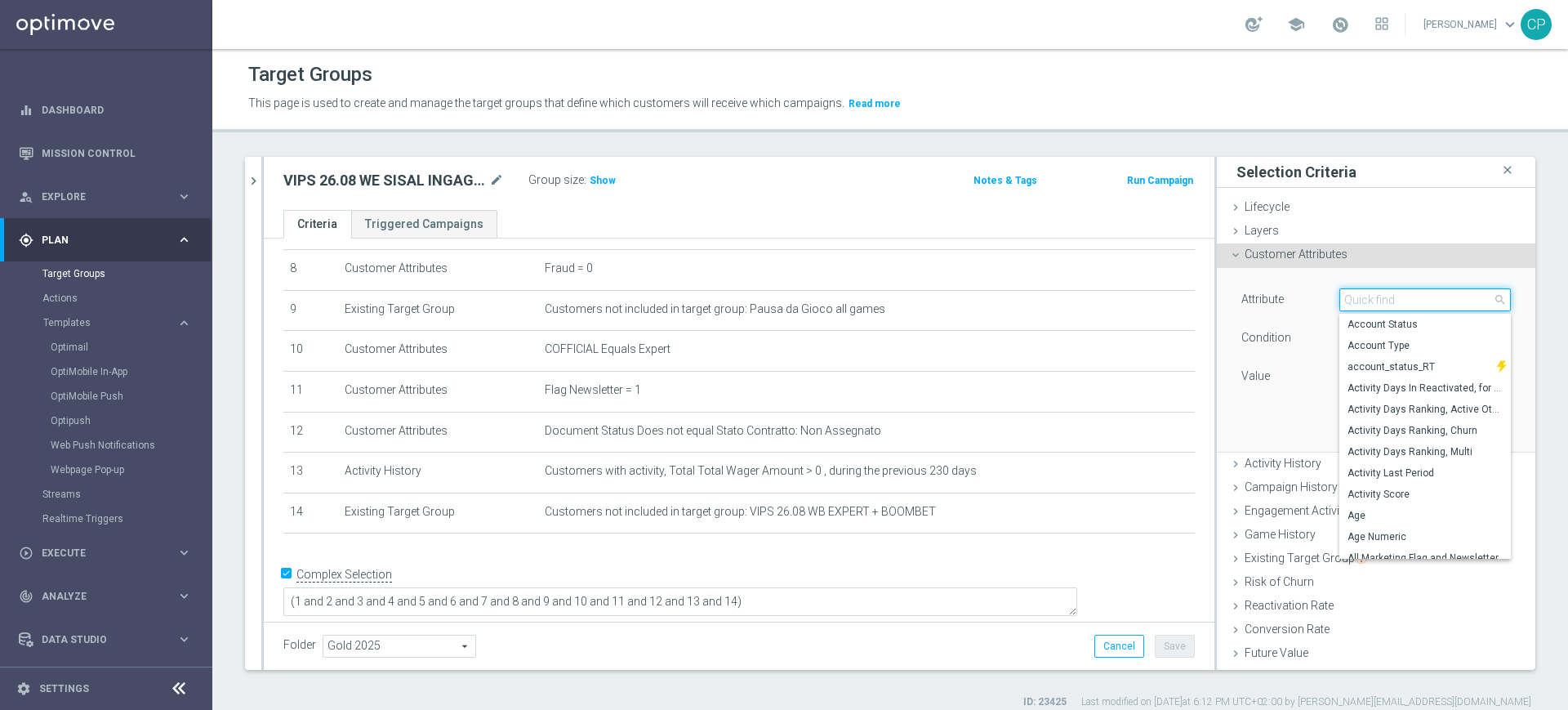
click at [1354, 296] on input "search" at bounding box center [1425, 299] width 172 height 23
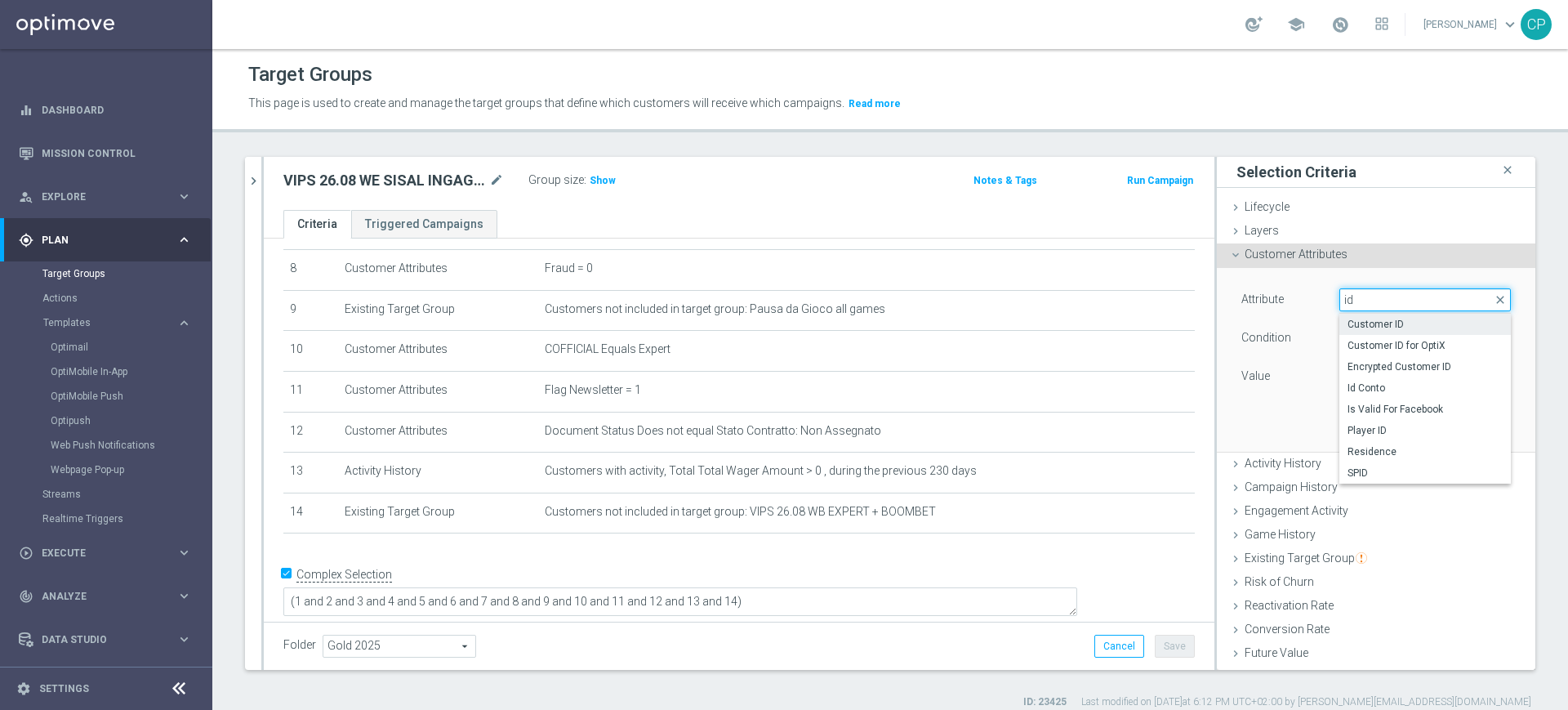
type input "id"
click at [1371, 323] on span "Customer ID" at bounding box center [1425, 325] width 155 height 13
type input "Customer ID"
type input "="
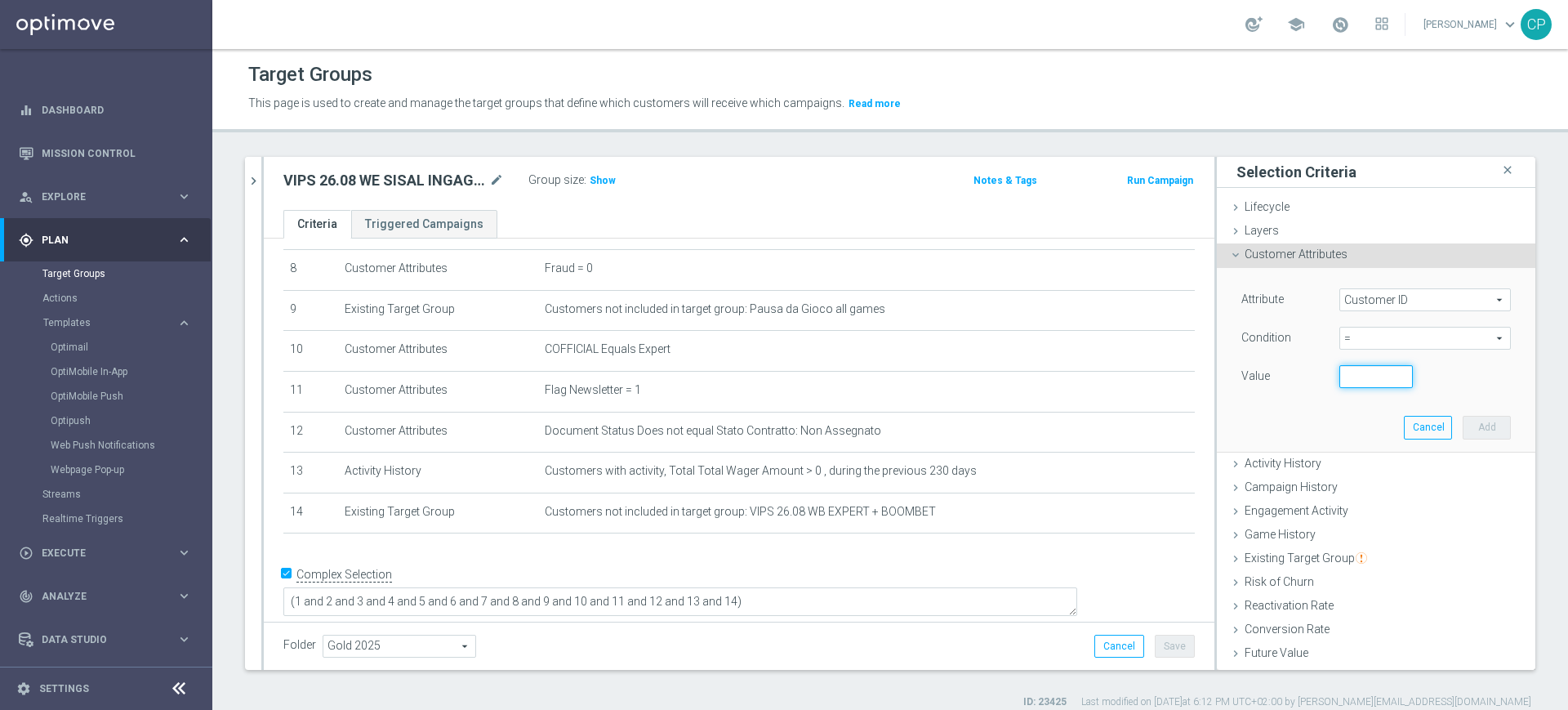
click at [1345, 371] on input "number" at bounding box center [1376, 377] width 74 height 23
paste input "4598462"
type input "4598462"
click at [1464, 425] on button "Add" at bounding box center [1487, 427] width 48 height 23
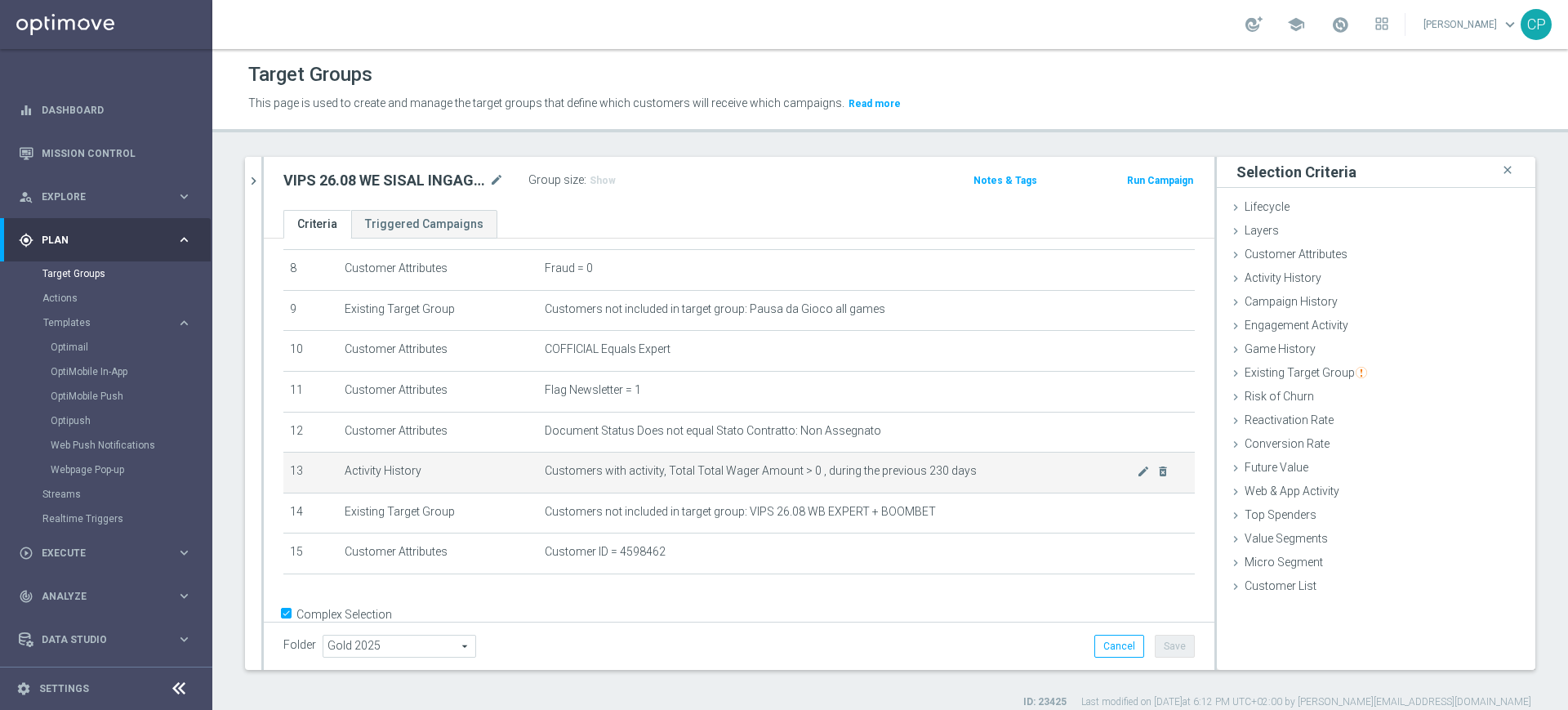
scroll to position [373, 0]
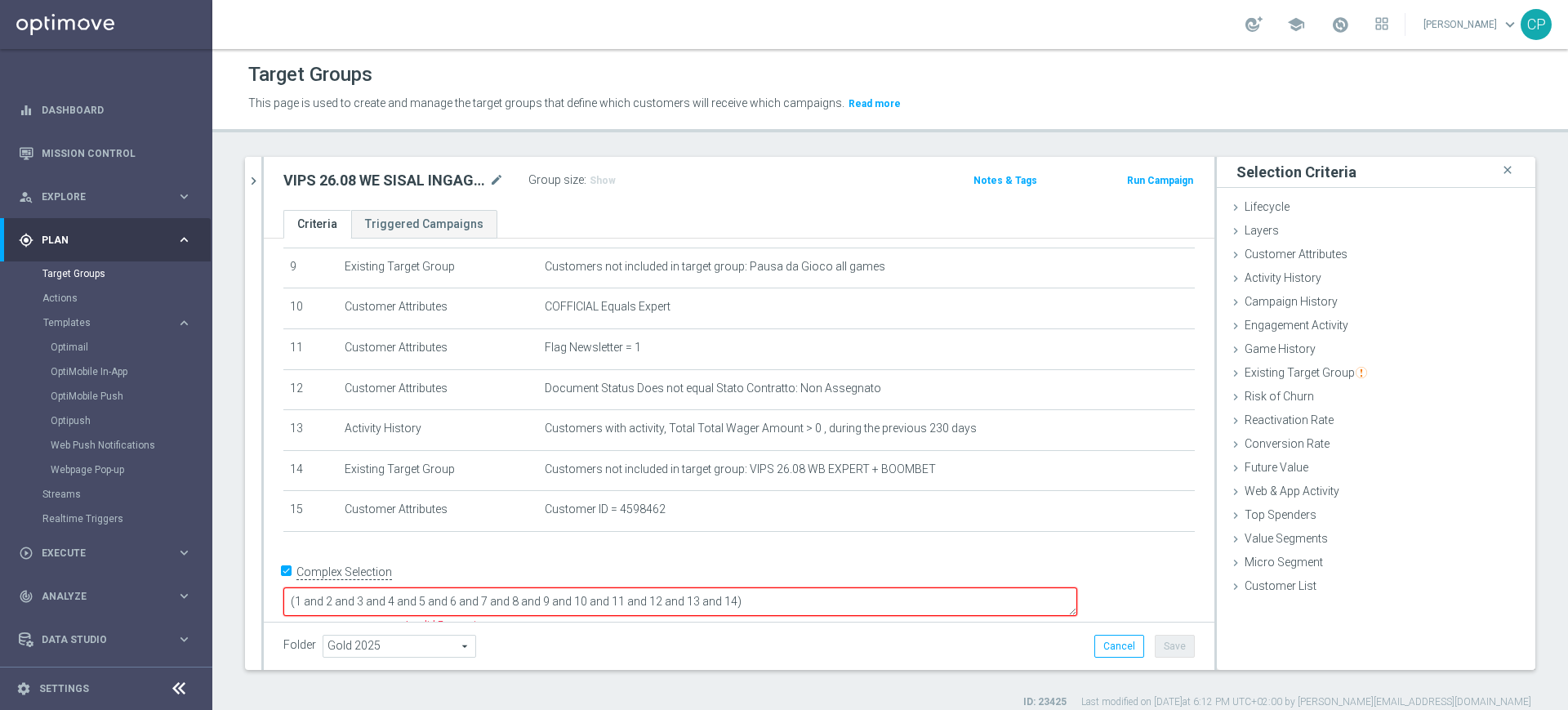
click at [851, 587] on textarea "(1 and 2 and 3 and 4 and 5 and 6 and 7 and 8 and 9 and 10 and 11 and 12 and 13 …" at bounding box center [680, 601] width 794 height 28
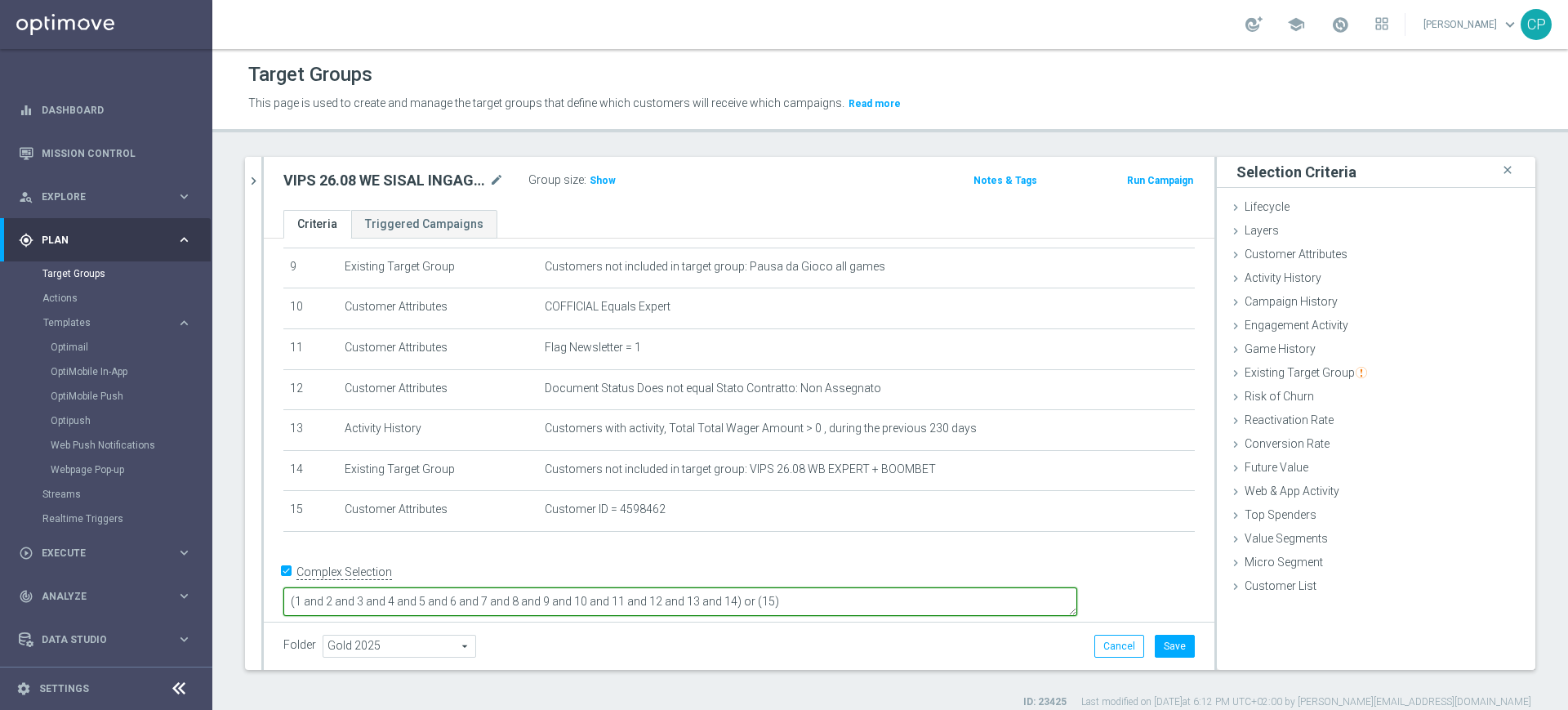
type textarea "(1 and 2 and 3 and 4 and 5 and 6 and 7 and 8 and 9 and 10 and 11 and 12 and 13 …"
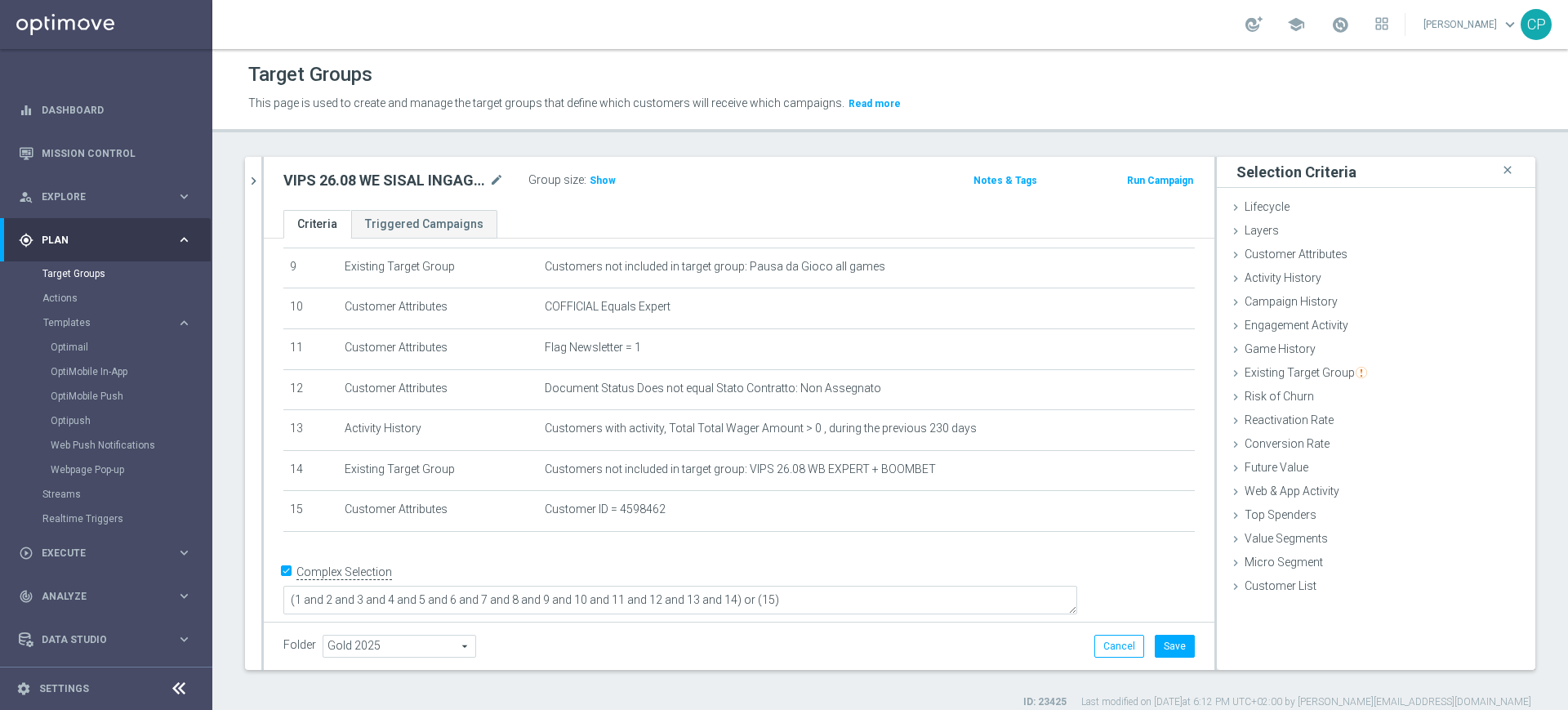
scroll to position [371, 0]
click at [884, 549] on div "# Selection Type Criteria delete_forever 1 Customer Attributes Flag Privacy = 1…" at bounding box center [739, 218] width 936 height 661
click at [596, 180] on span "Show" at bounding box center [603, 180] width 26 height 11
click at [1158, 645] on button "Save" at bounding box center [1175, 646] width 40 height 23
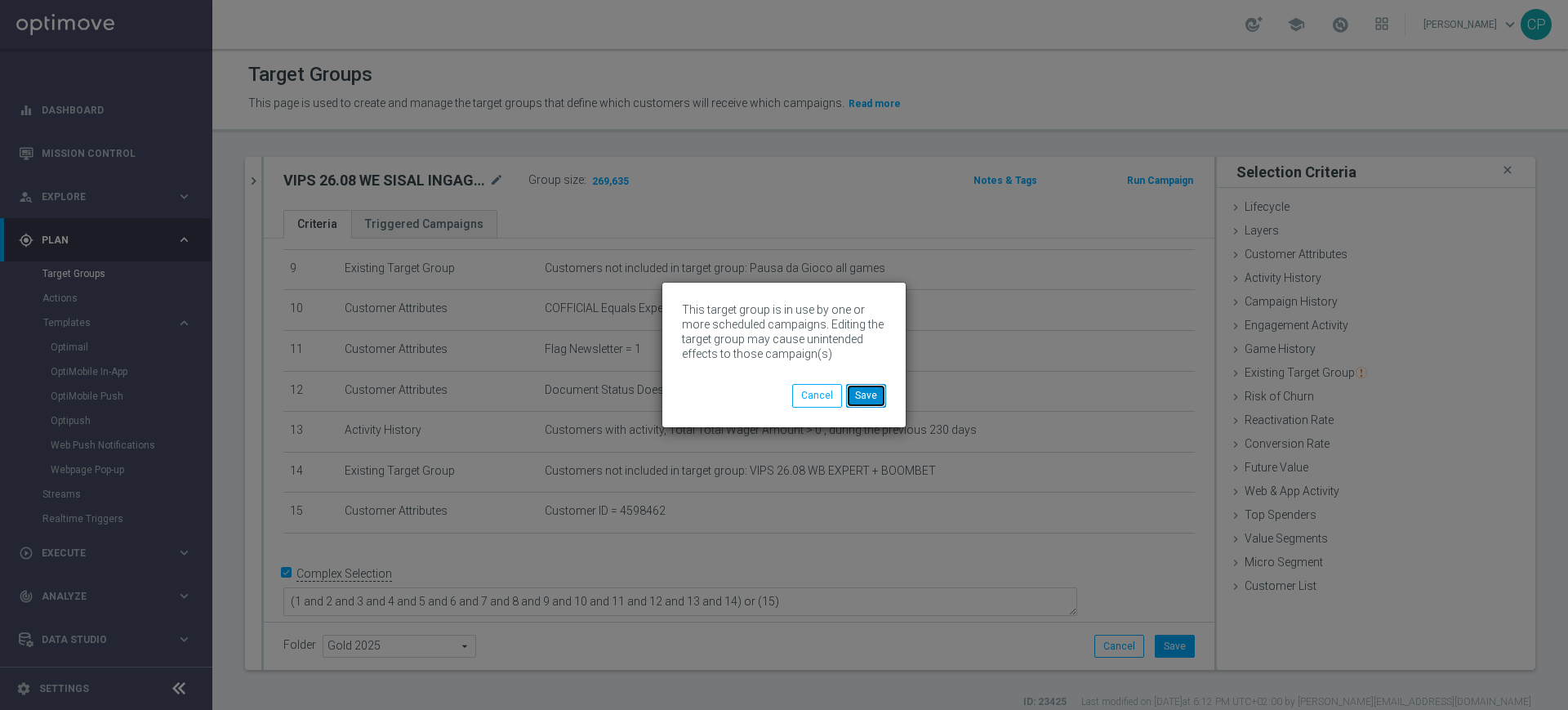
click at [863, 392] on button "Save" at bounding box center [866, 396] width 40 height 23
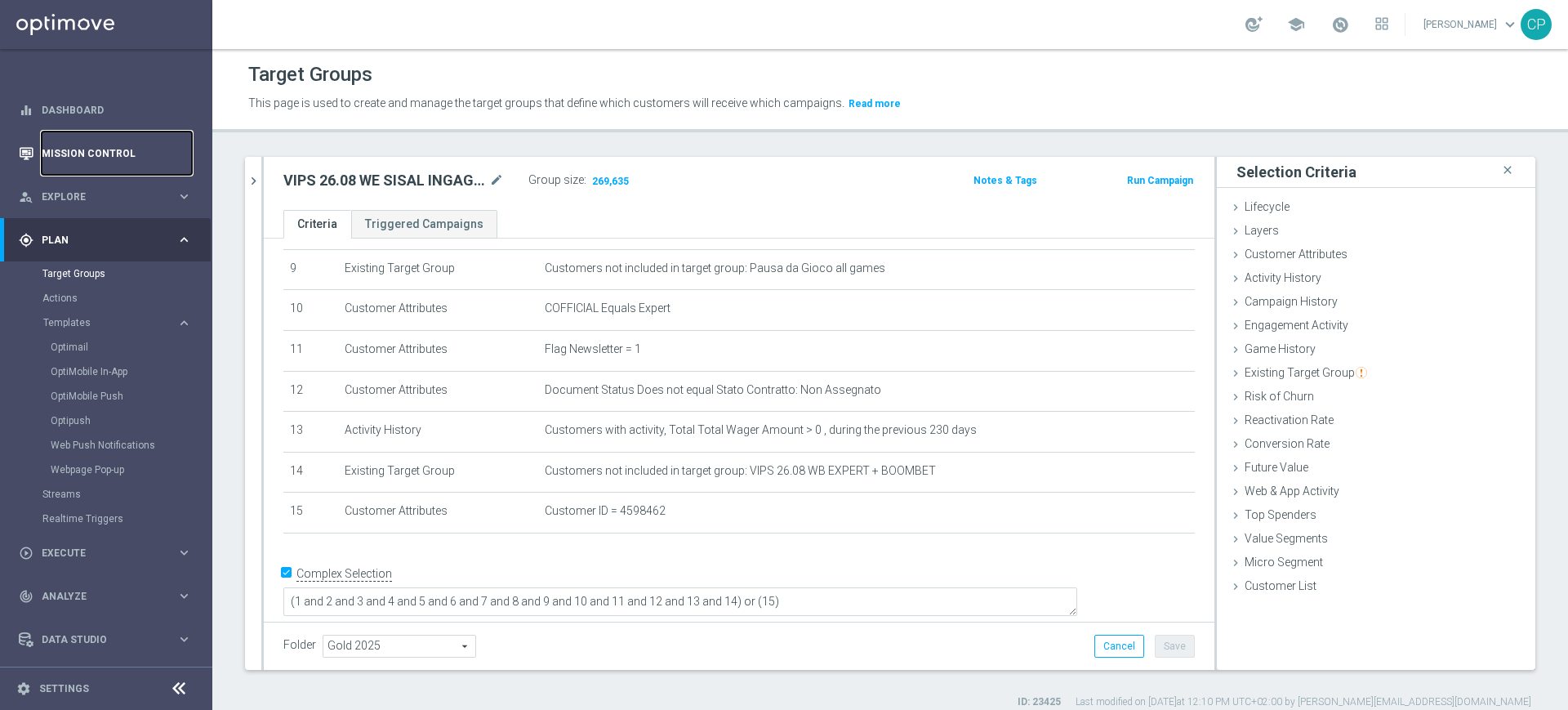
click at [94, 156] on link "Mission Control" at bounding box center [116, 153] width 150 height 43
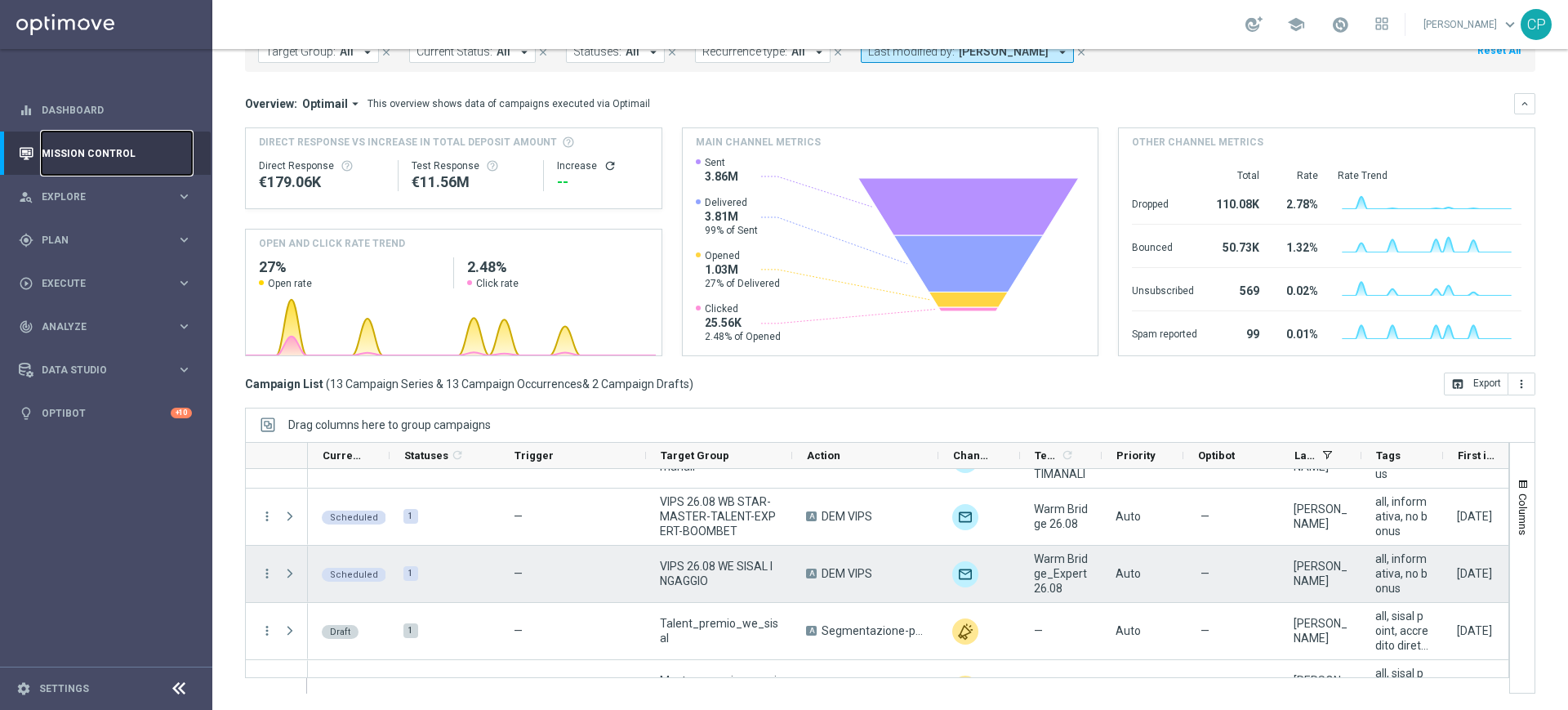
scroll to position [611, 0]
click at [266, 570] on icon "more_vert" at bounding box center [267, 572] width 15 height 15
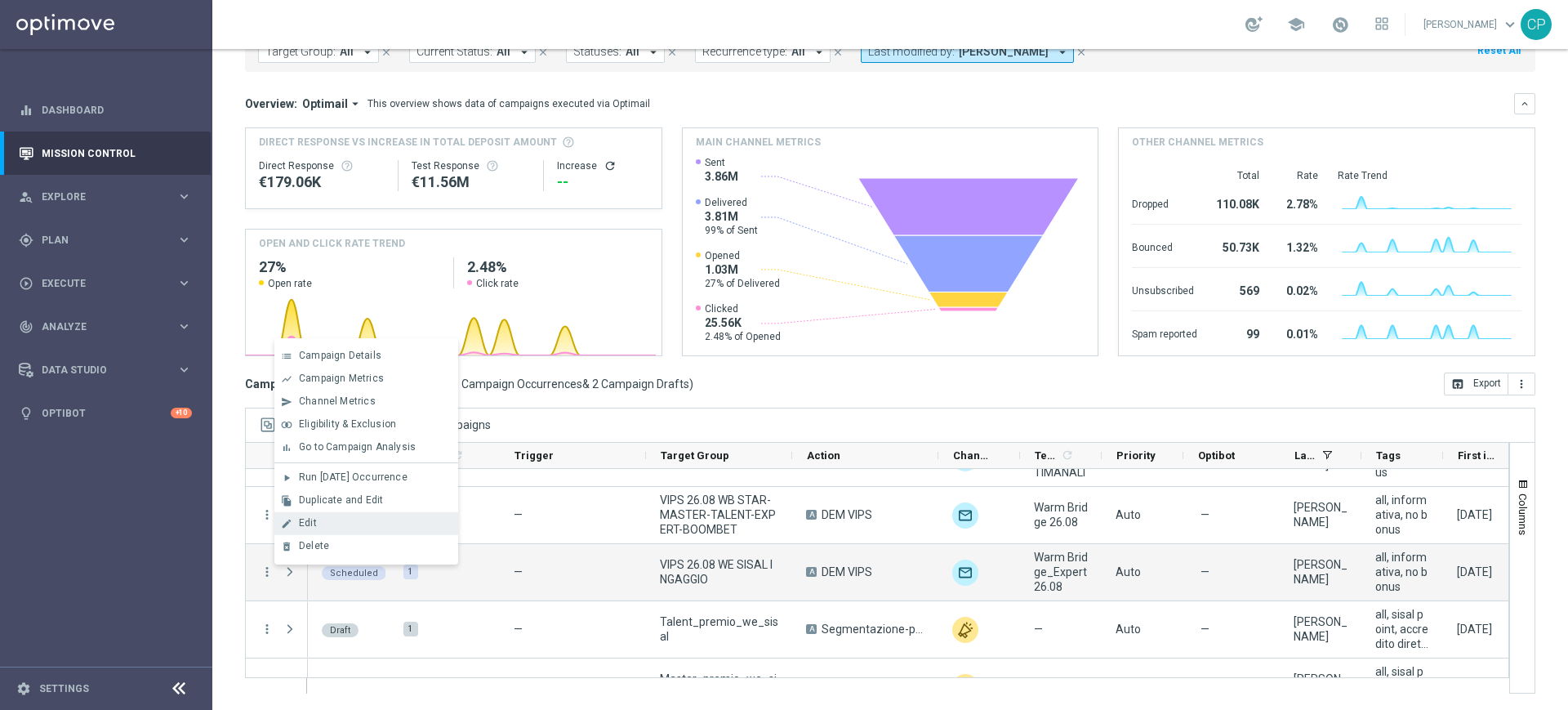
click at [322, 518] on div "Edit" at bounding box center [375, 523] width 152 height 11
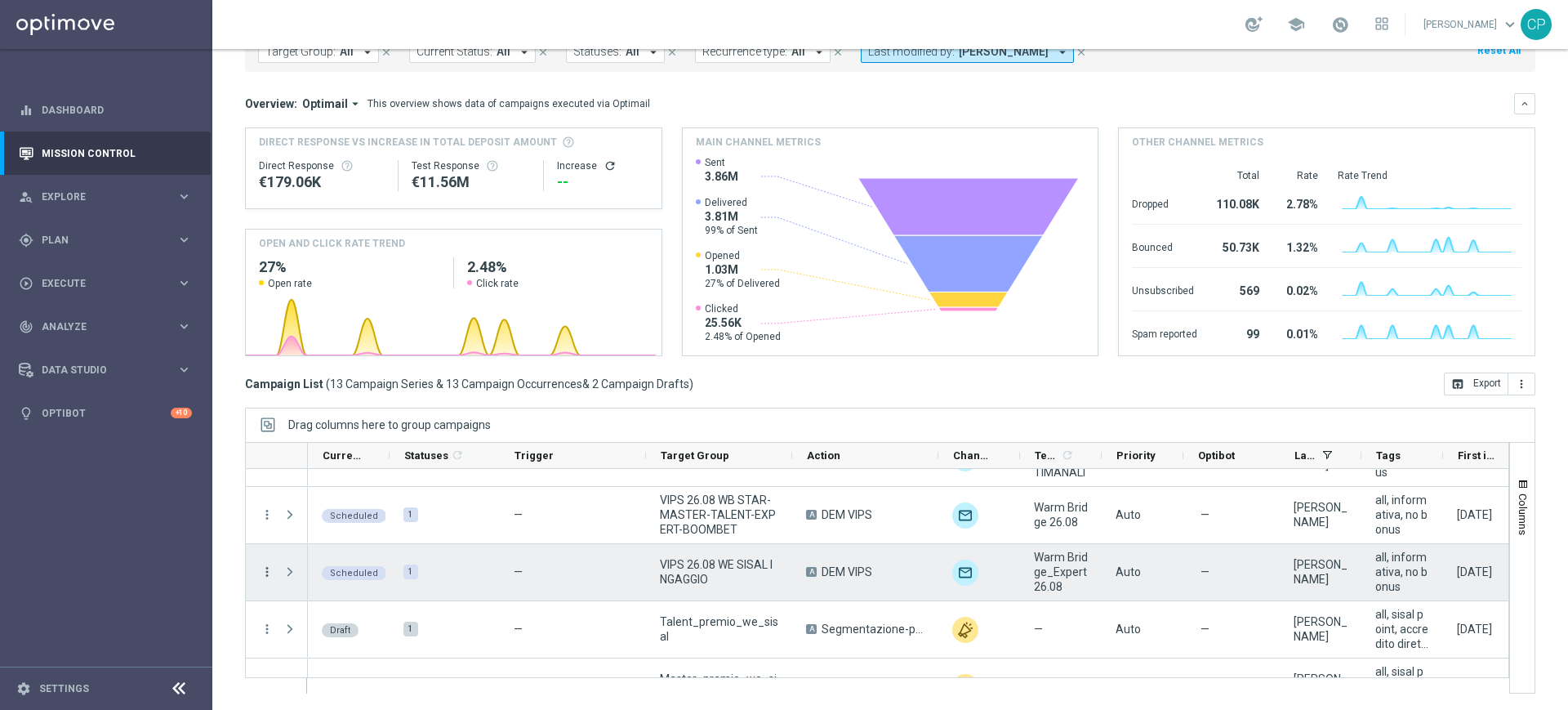
click at [264, 571] on icon "more_vert" at bounding box center [267, 572] width 15 height 15
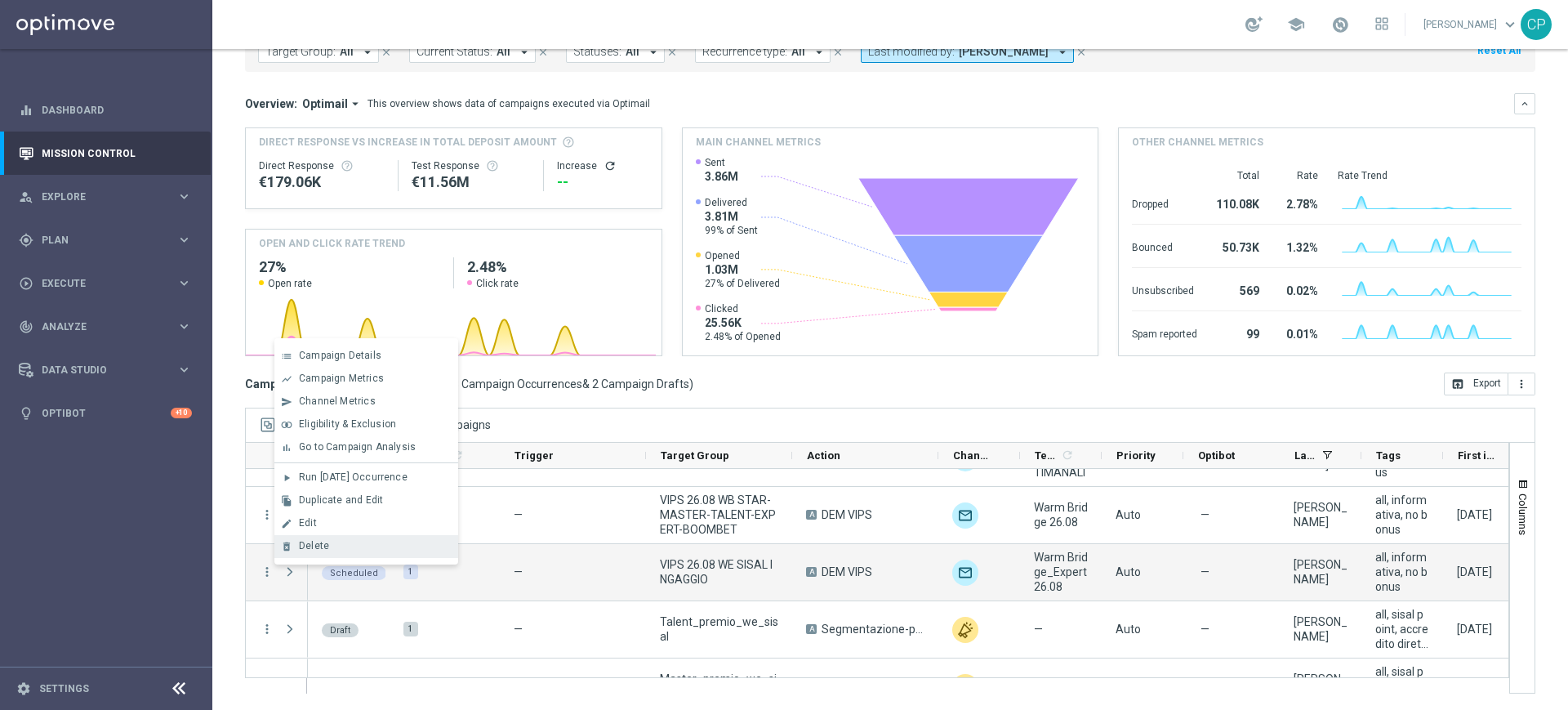
click at [303, 540] on span "Delete" at bounding box center [314, 546] width 30 height 11
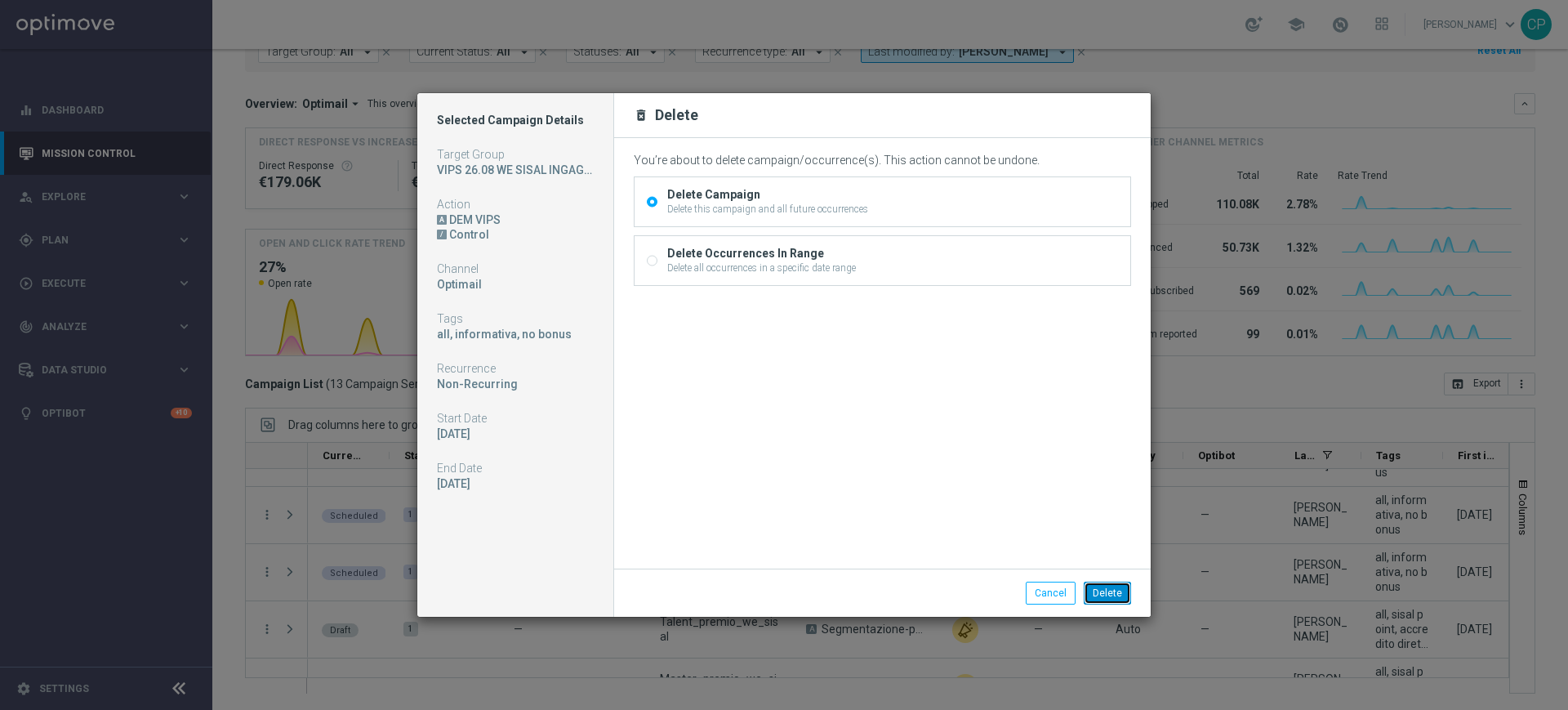
click at [1105, 588] on button "Delete" at bounding box center [1107, 593] width 47 height 23
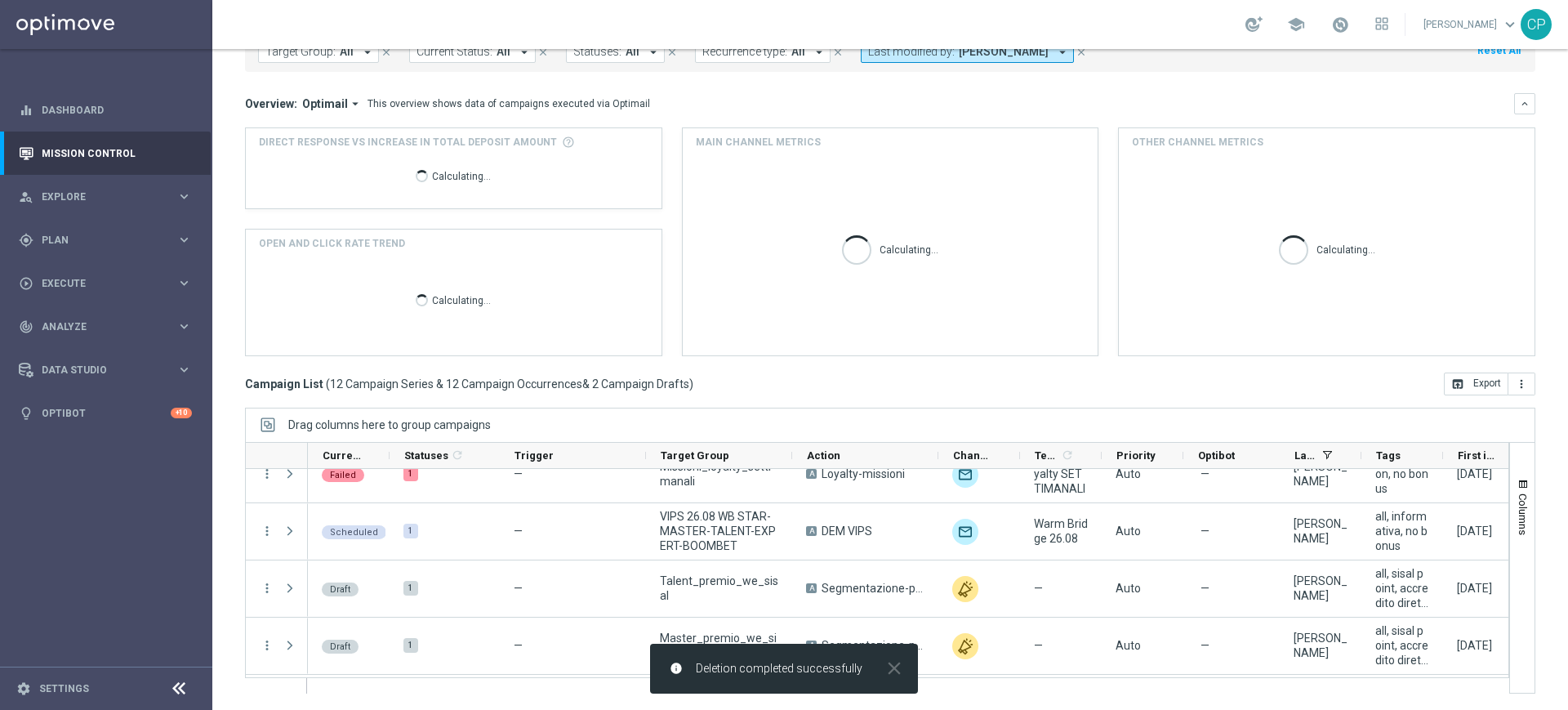
scroll to position [592, 0]
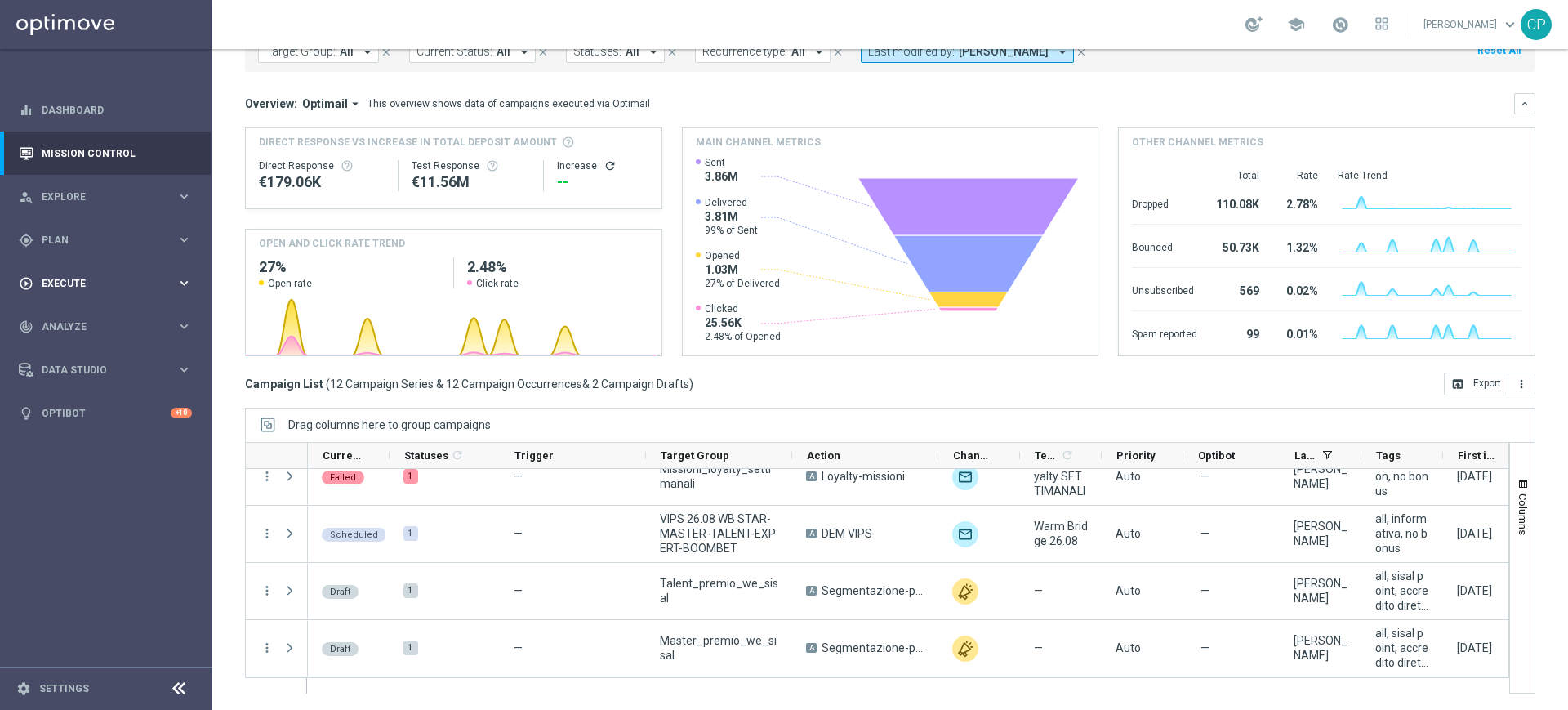
click at [133, 279] on span "Execute" at bounding box center [109, 283] width 135 height 9
click at [102, 315] on link "Campaign Builder" at bounding box center [106, 317] width 127 height 13
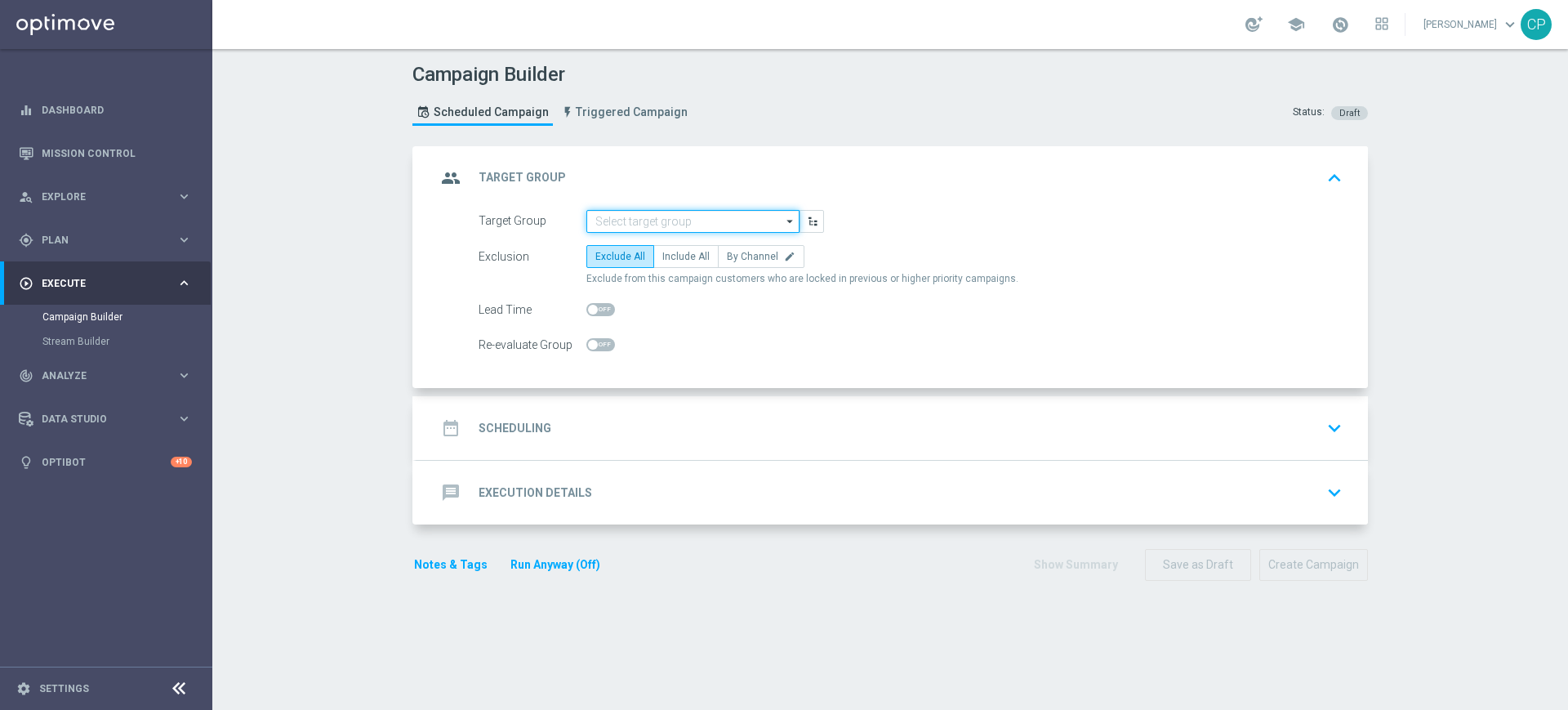
click at [634, 229] on input at bounding box center [693, 221] width 213 height 23
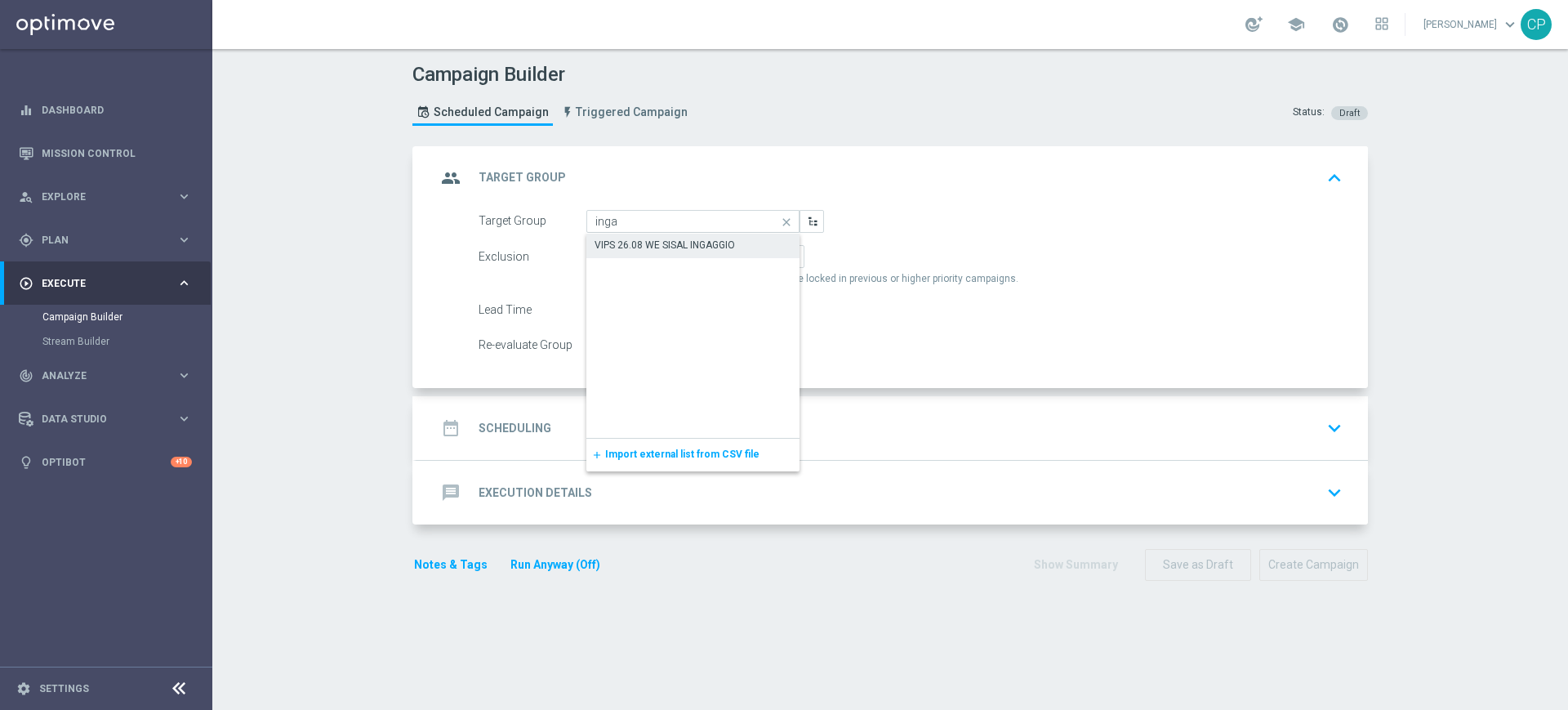
click at [683, 243] on div "VIPS 26.08 WE SISAL INGAGGIO" at bounding box center [665, 245] width 141 height 15
type input "VIPS 26.08 WE SISAL INGAGGIO"
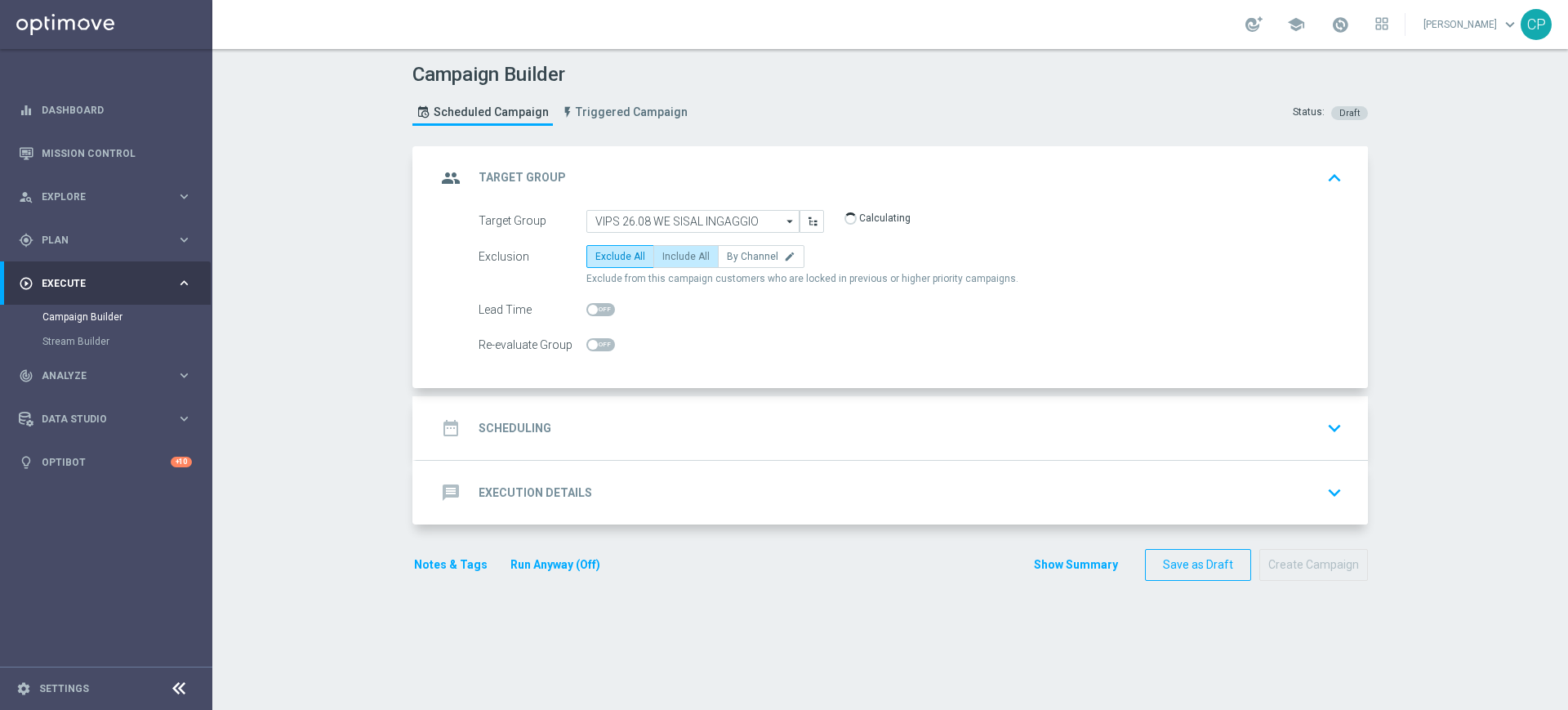
click at [672, 265] on label "Include All" at bounding box center [685, 257] width 65 height 23
click at [672, 264] on input "Include All" at bounding box center [667, 259] width 10 height 10
radio input "true"
click at [675, 428] on div "date_range Scheduling keyboard_arrow_down" at bounding box center [892, 428] width 913 height 31
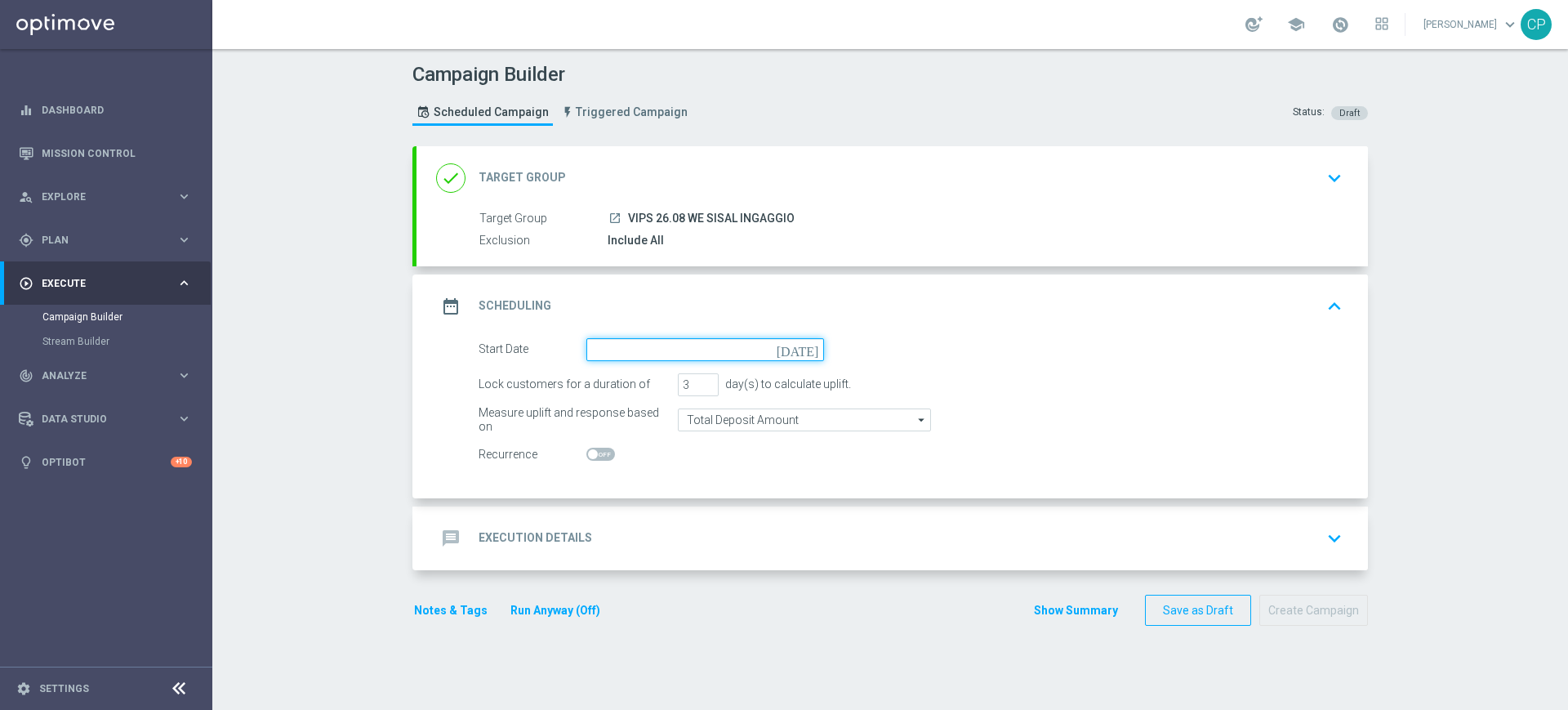
click at [680, 343] on input at bounding box center [705, 349] width 238 height 23
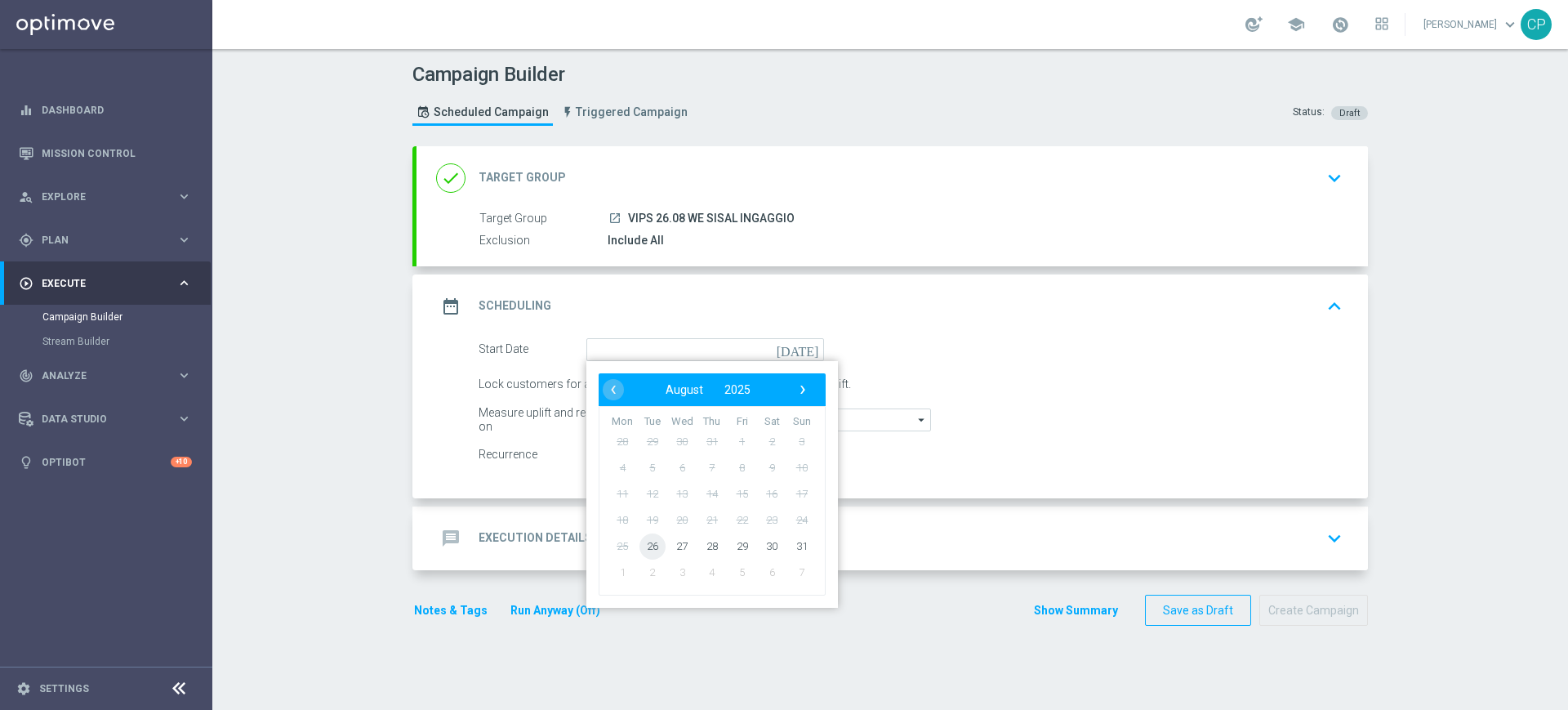
click at [645, 546] on span "26" at bounding box center [653, 546] width 26 height 26
type input "26 Aug 2025"
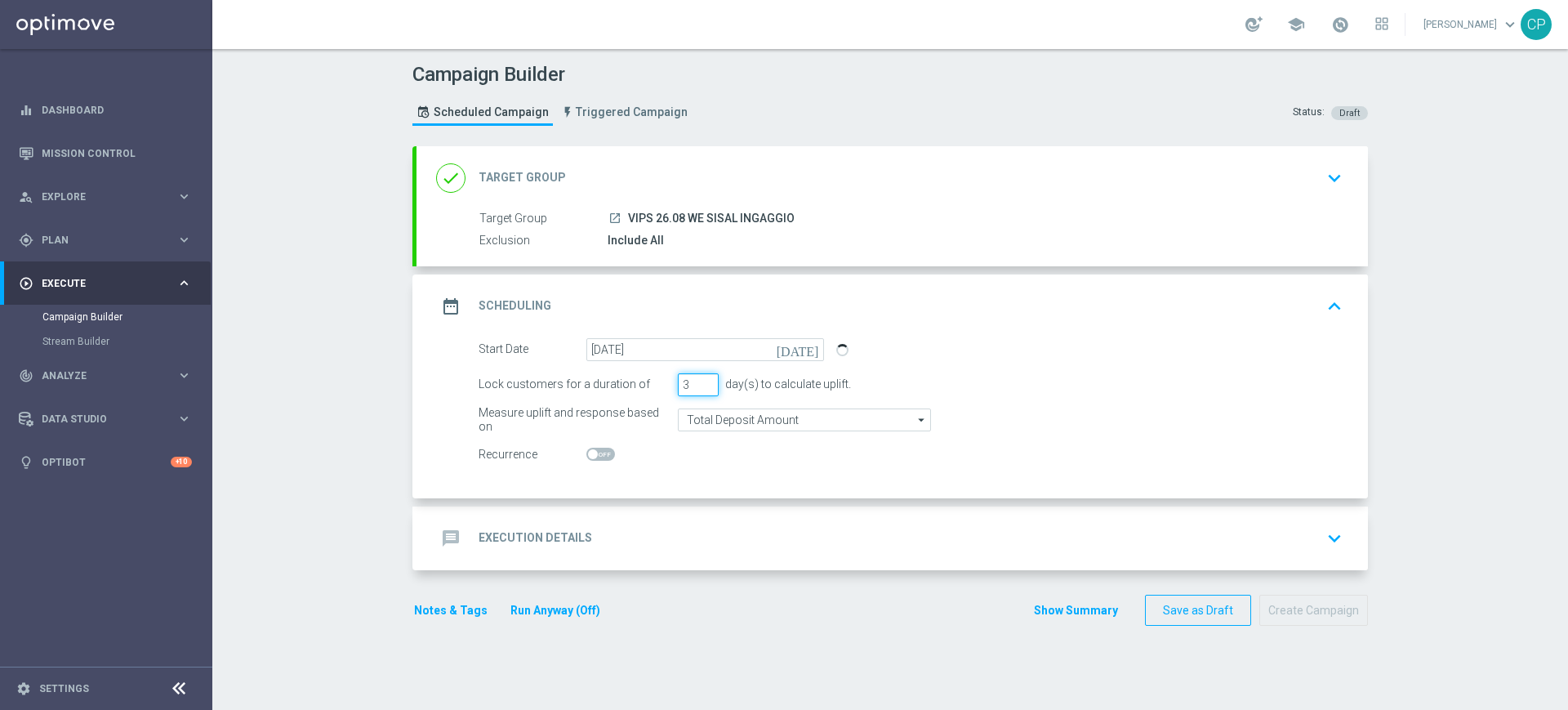
click at [688, 387] on input "3" at bounding box center [698, 384] width 41 height 23
type input "1"
click at [920, 403] on form "Start Date 26 Aug 2025 today Lock customers for a duration of 1 day(s) to calcu…" at bounding box center [911, 402] width 865 height 128
click at [828, 540] on div "message Execution Details keyboard_arrow_down" at bounding box center [892, 538] width 913 height 31
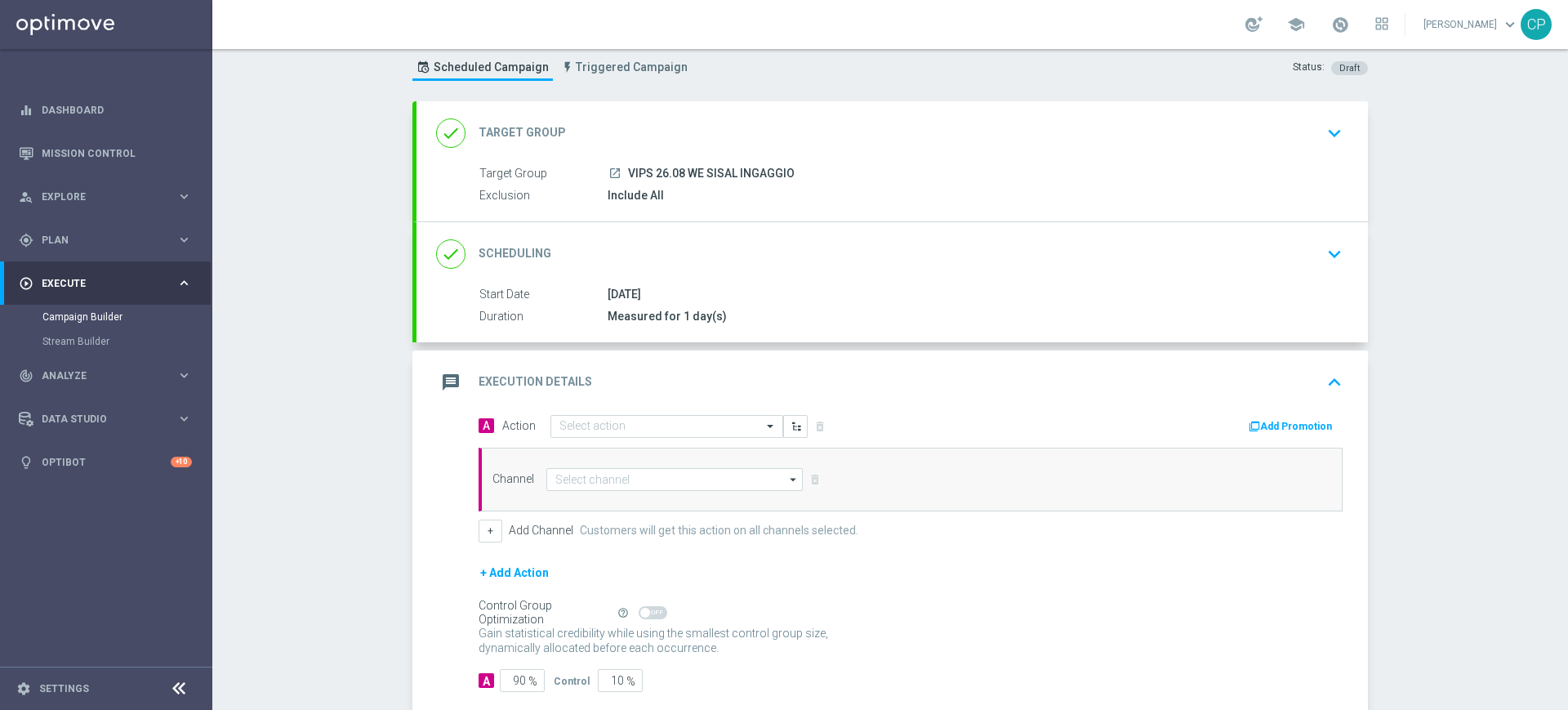
scroll to position [49, 0]
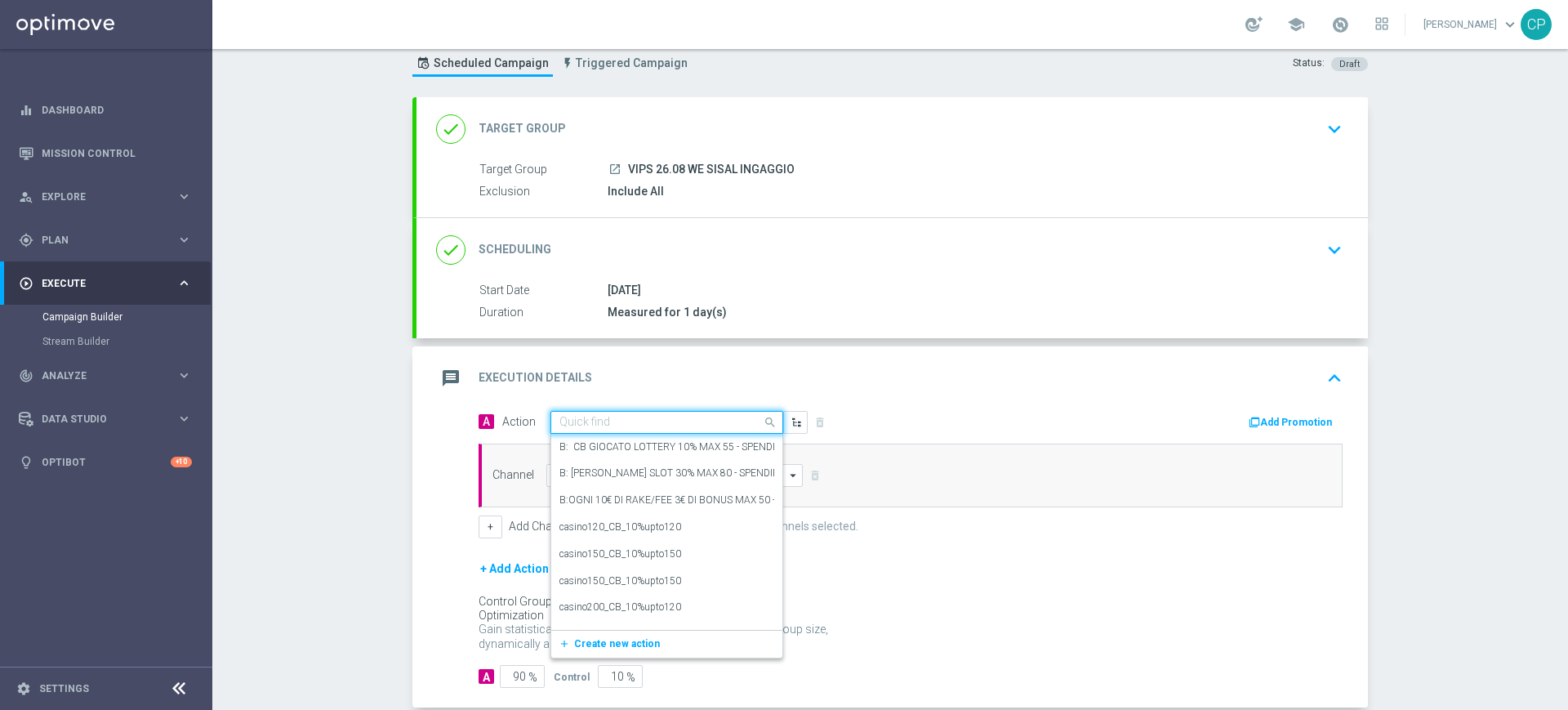
click at [666, 426] on input "text" at bounding box center [650, 422] width 182 height 14
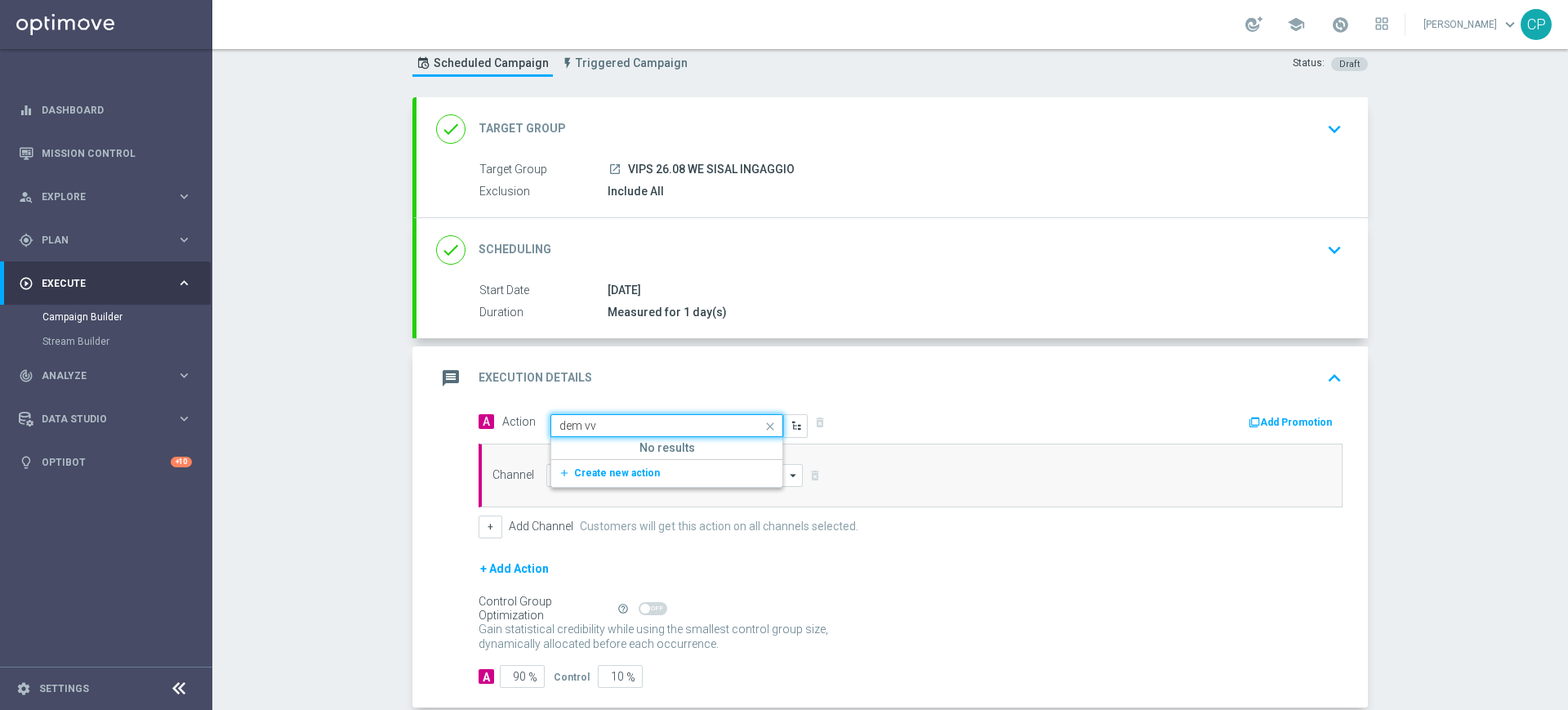
type input "dem v"
click at [615, 445] on div "DEM VIPS edit" at bounding box center [667, 450] width 215 height 27
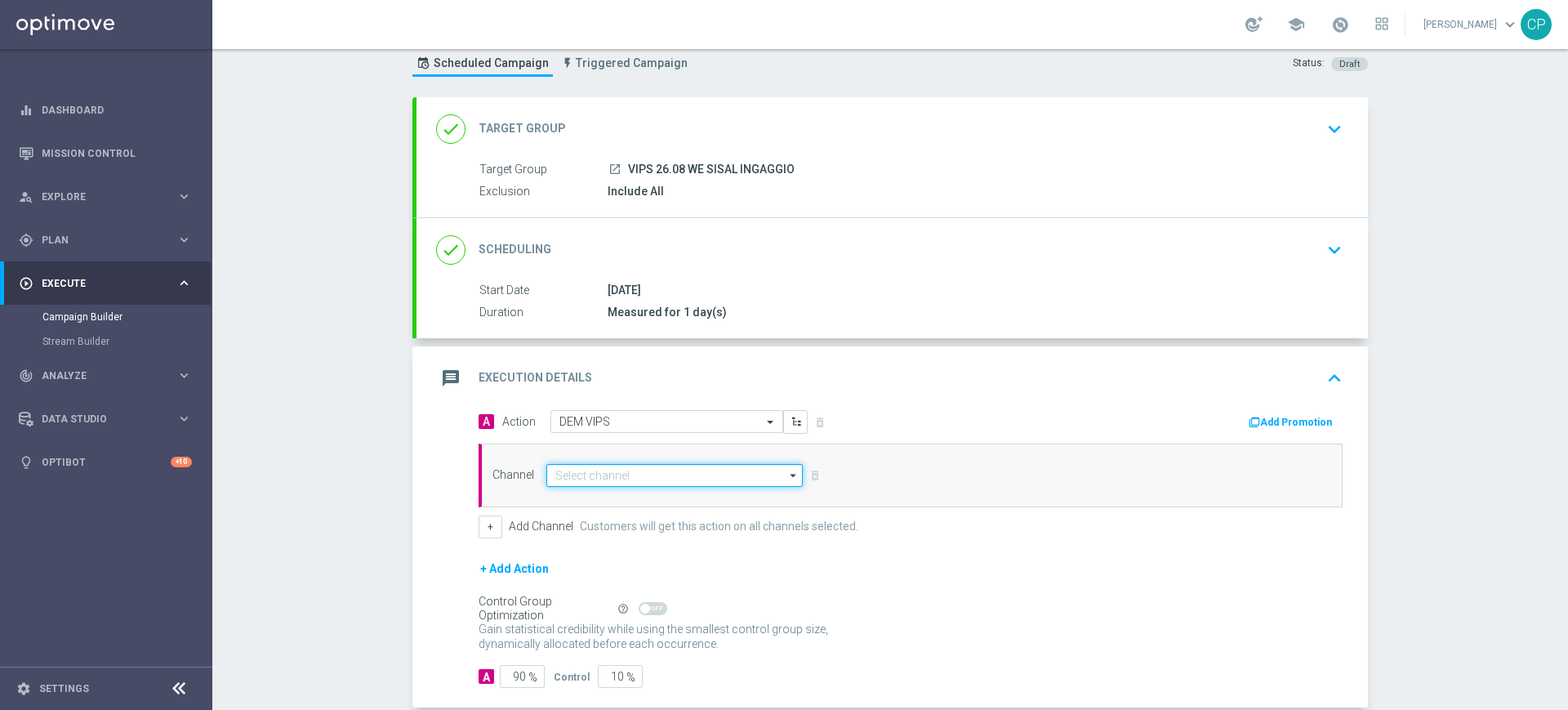
click at [609, 479] on input at bounding box center [675, 476] width 257 height 23
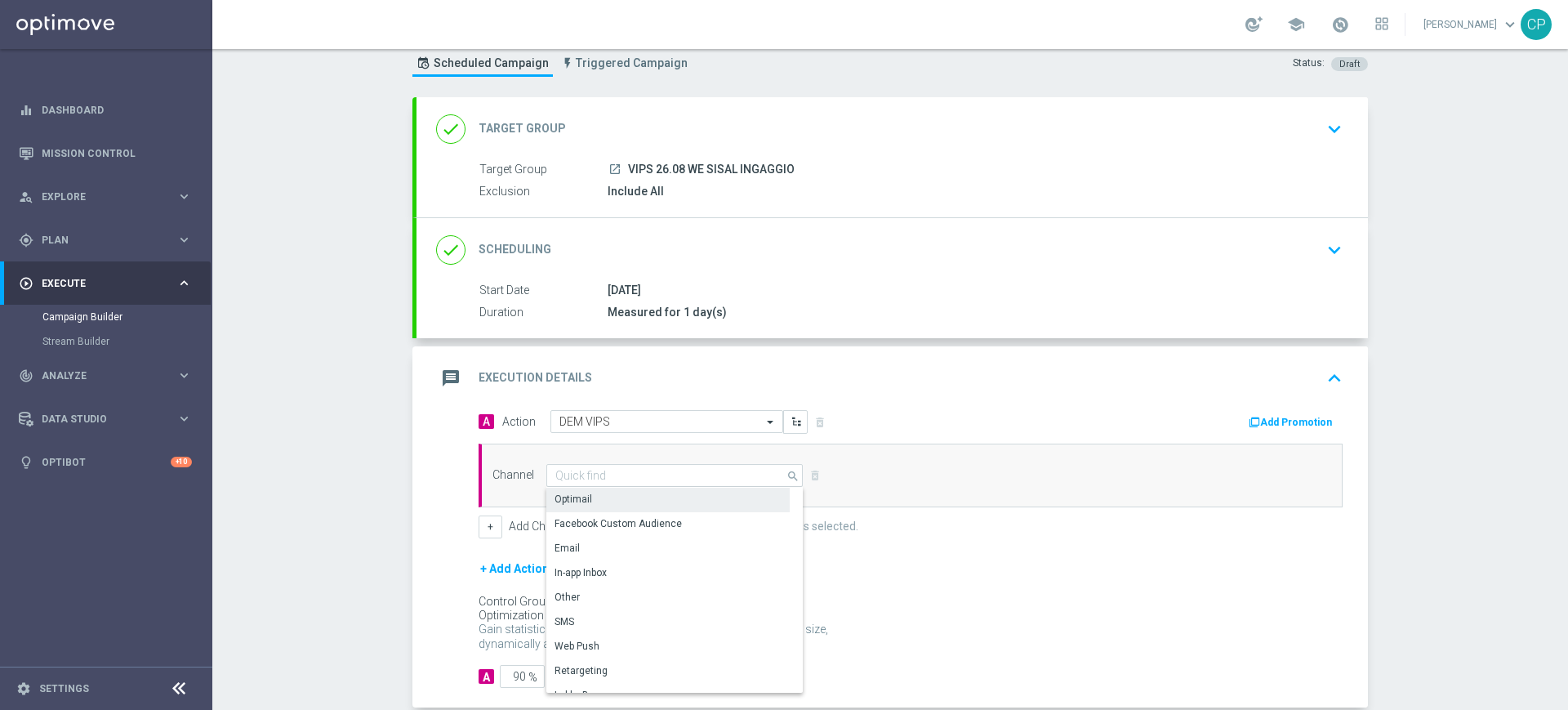
click at [590, 494] on div "Optimail" at bounding box center [668, 499] width 244 height 23
type input "Optimail"
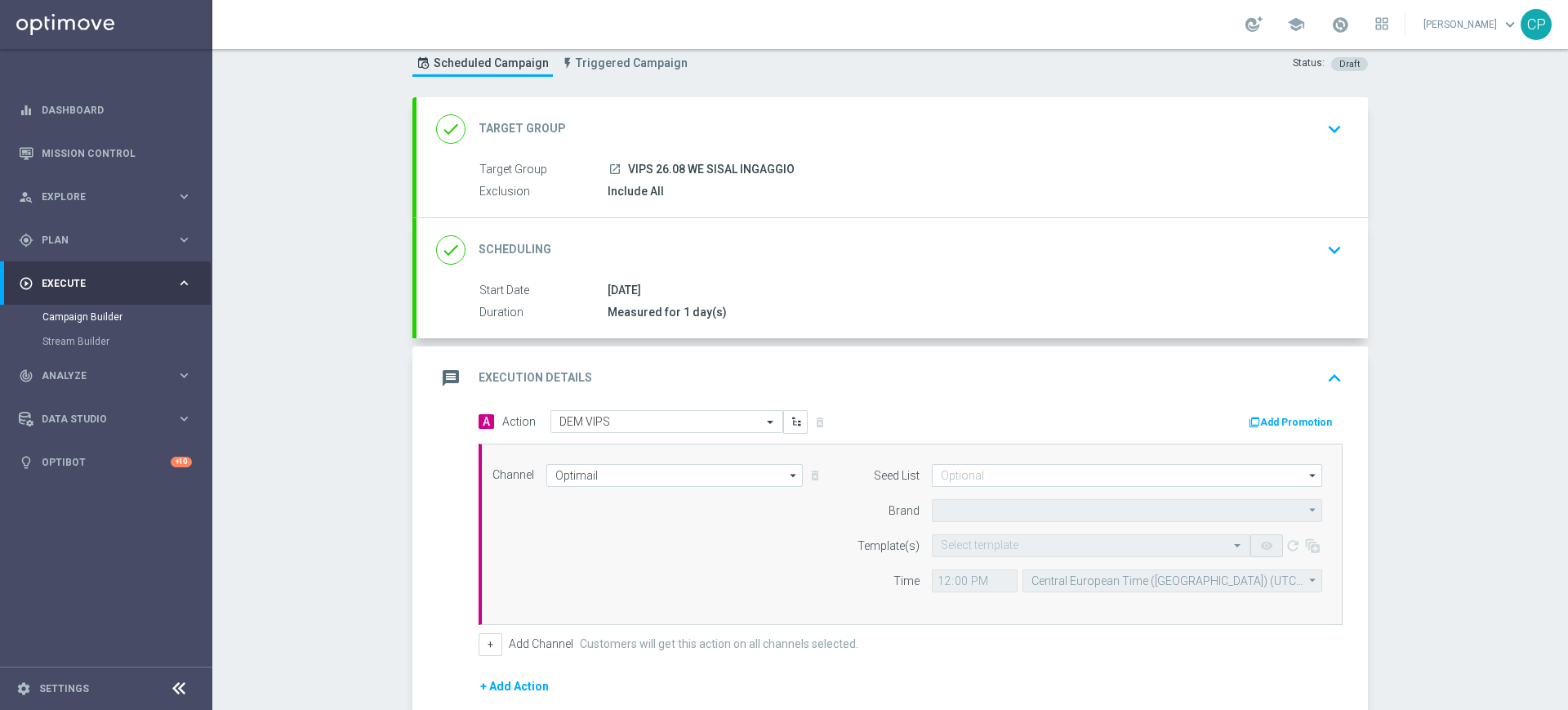
type input "Sisal Marketing"
click at [978, 549] on input "text" at bounding box center [1075, 546] width 268 height 14
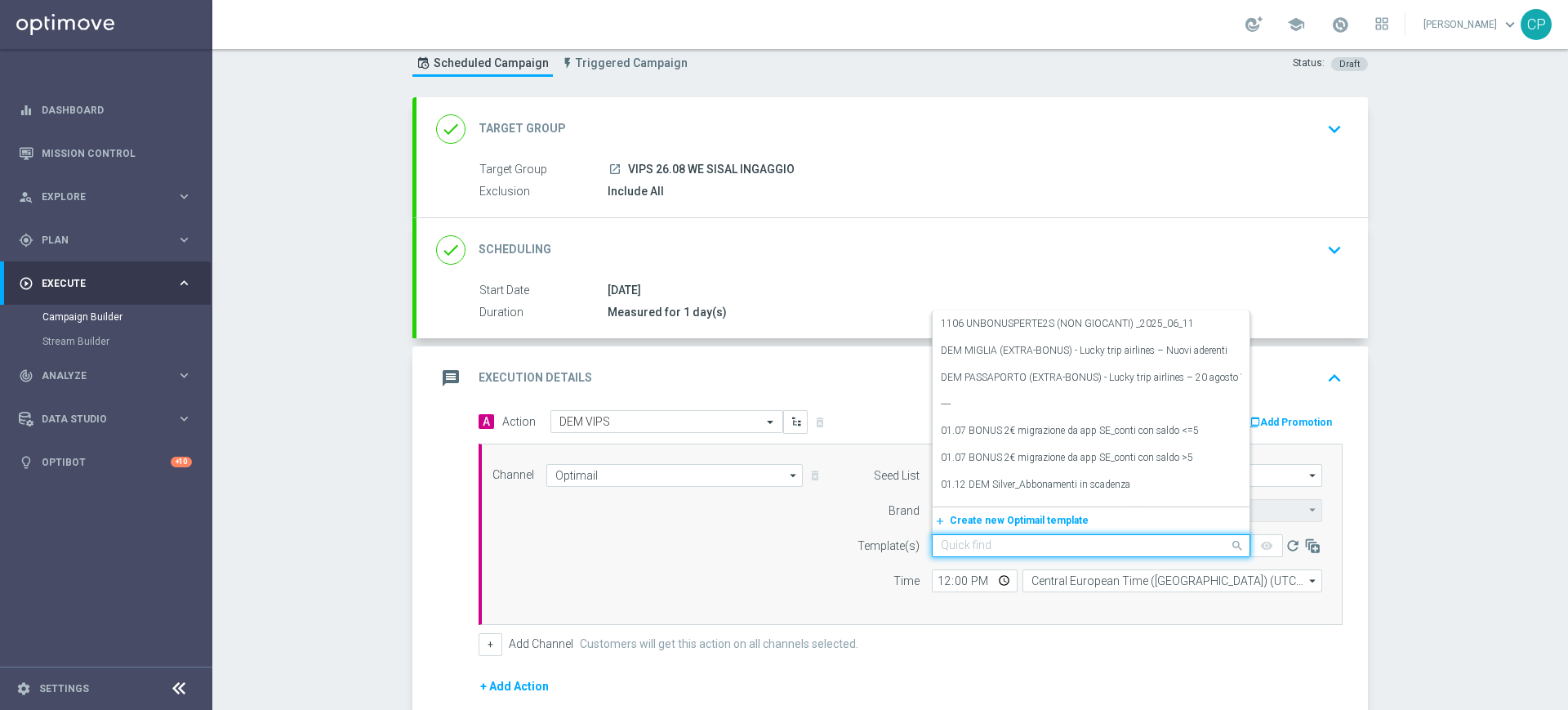
drag, startPoint x: 978, startPoint y: 549, endPoint x: 946, endPoint y: 548, distance: 32.0
click at [946, 548] on input "text" at bounding box center [1075, 546] width 268 height 14
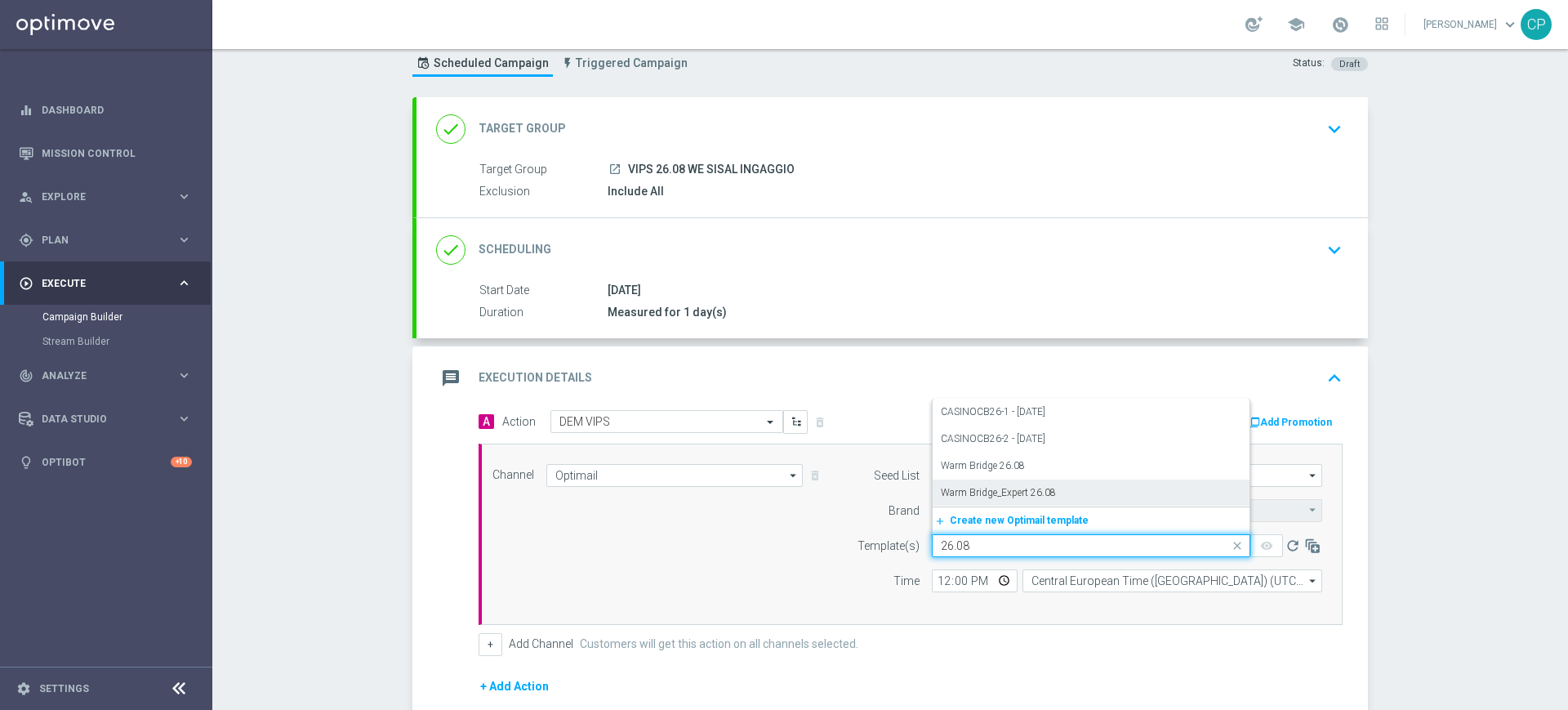
click at [999, 492] on label "Warm Bridge_Expert 26.08" at bounding box center [999, 493] width 115 height 14
type input "26.08"
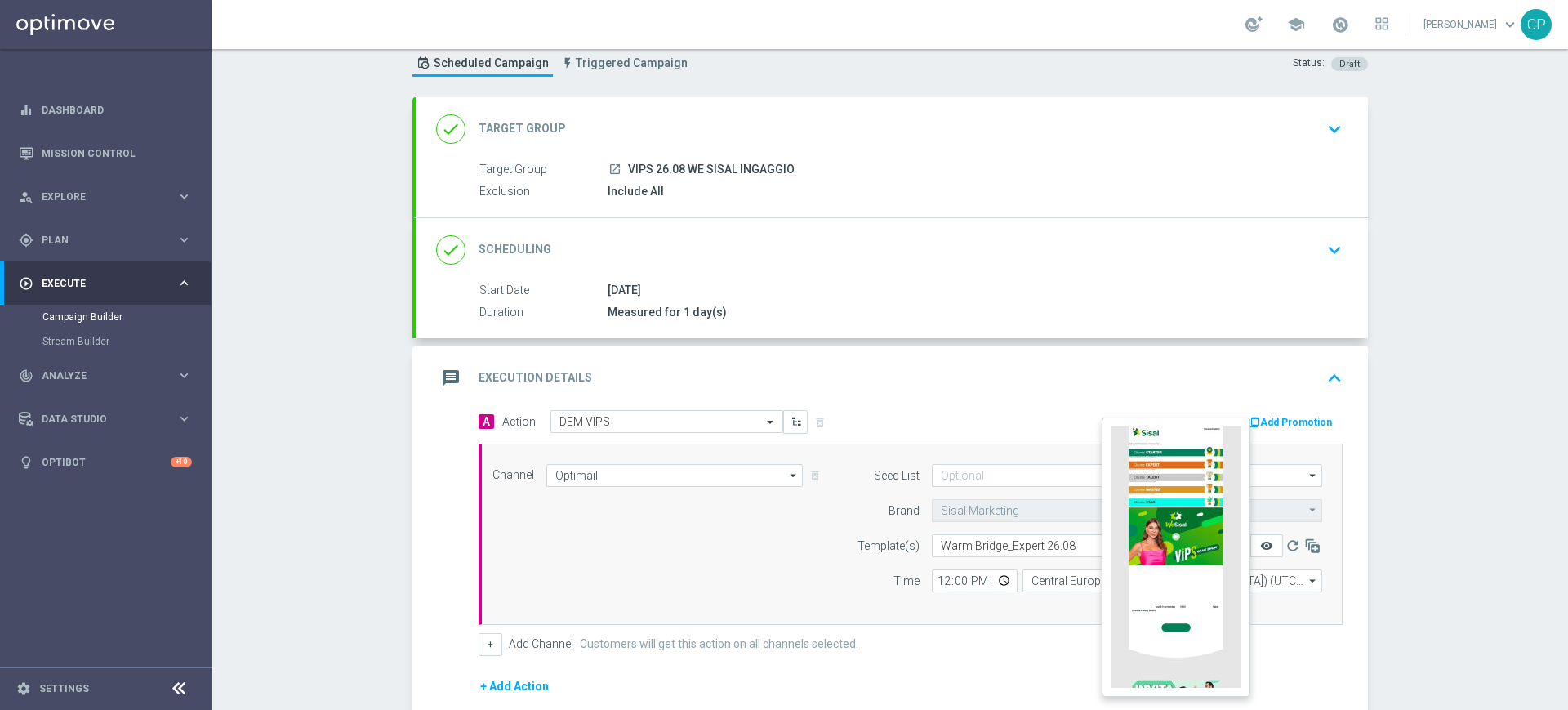
click at [1260, 543] on icon "remove_red_eye" at bounding box center [1267, 546] width 13 height 13
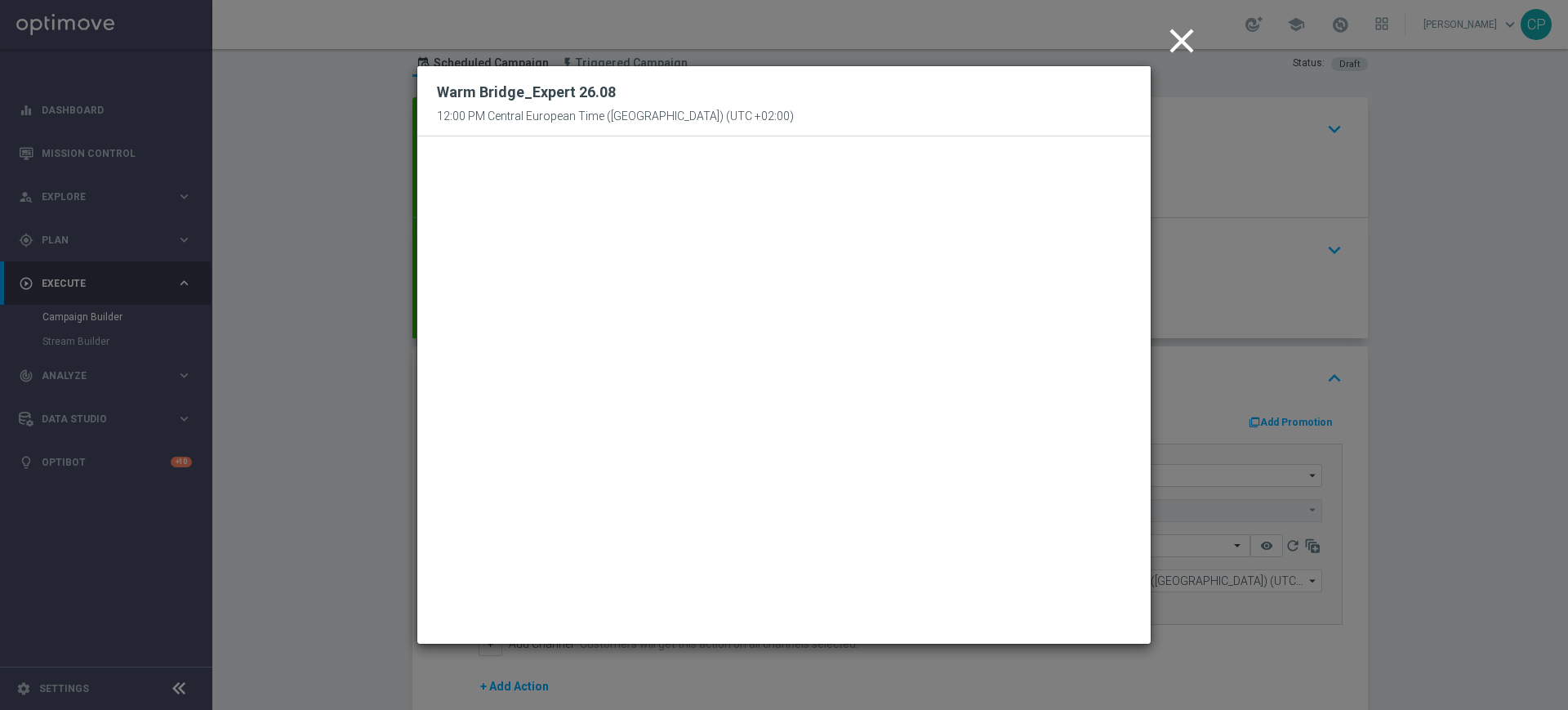
click at [1186, 35] on icon "close" at bounding box center [1182, 41] width 41 height 41
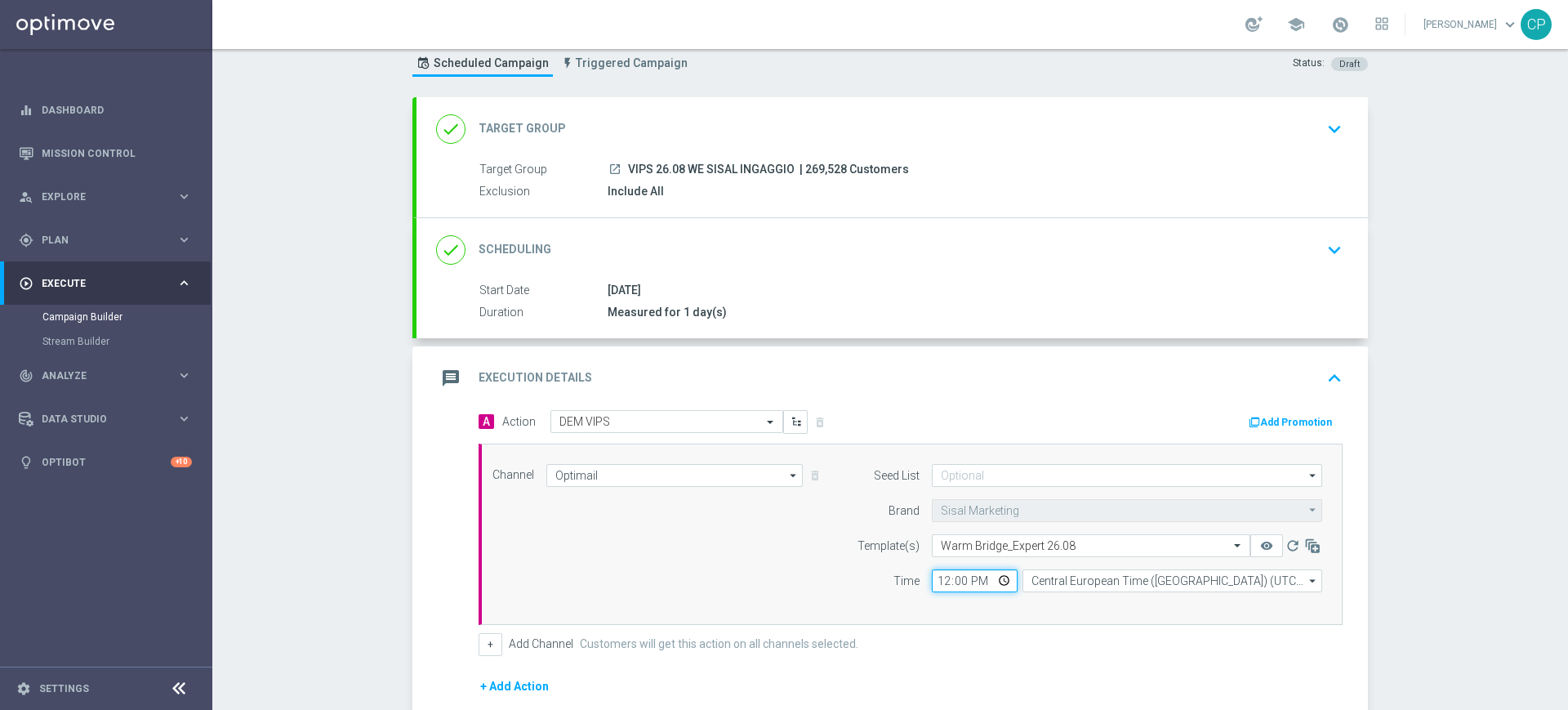
click at [935, 579] on input "12:00" at bounding box center [974, 581] width 86 height 23
type input "20:00"
click at [1104, 592] on div "Seed List arrow_drop_down Drag here to set row groups Drag here to set column l…" at bounding box center [1086, 534] width 498 height 141
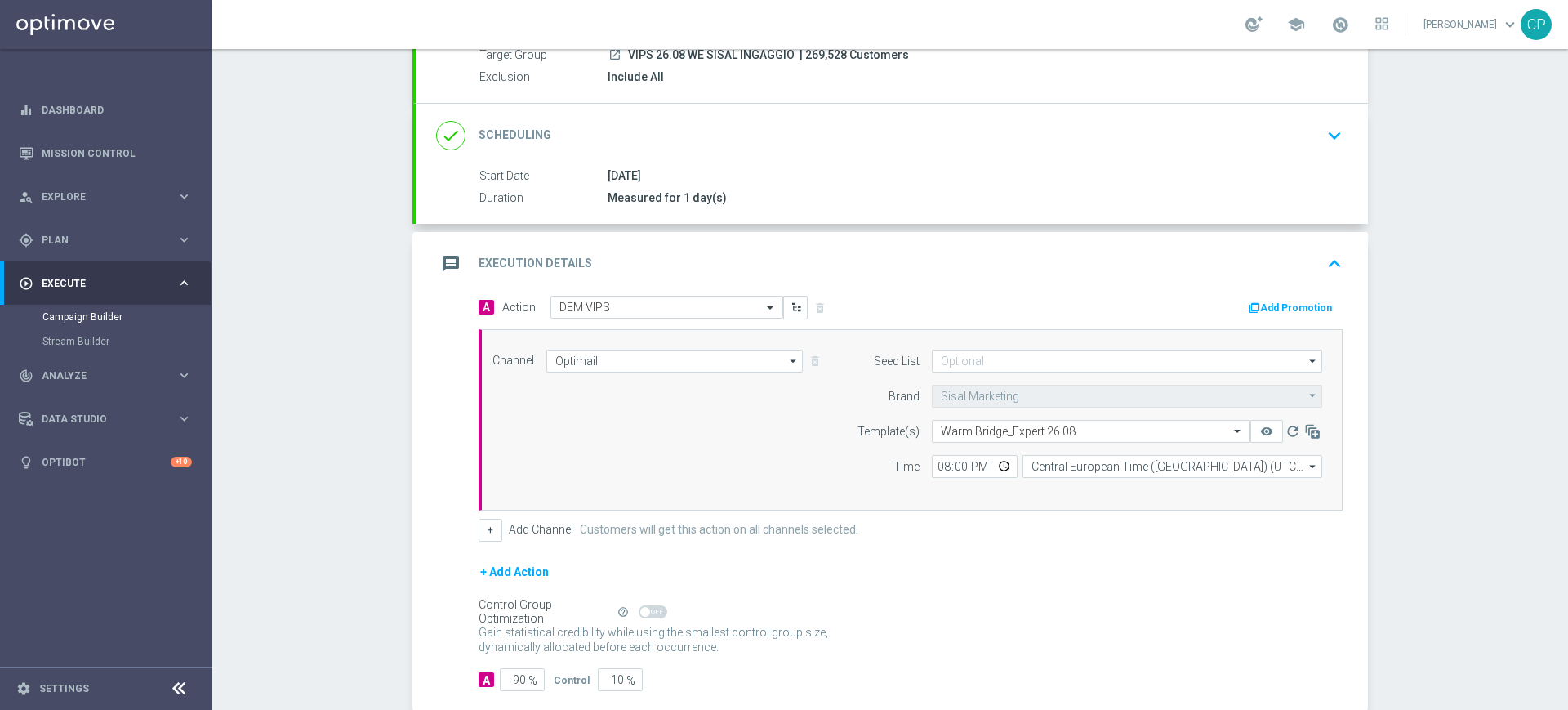
scroll to position [253, 0]
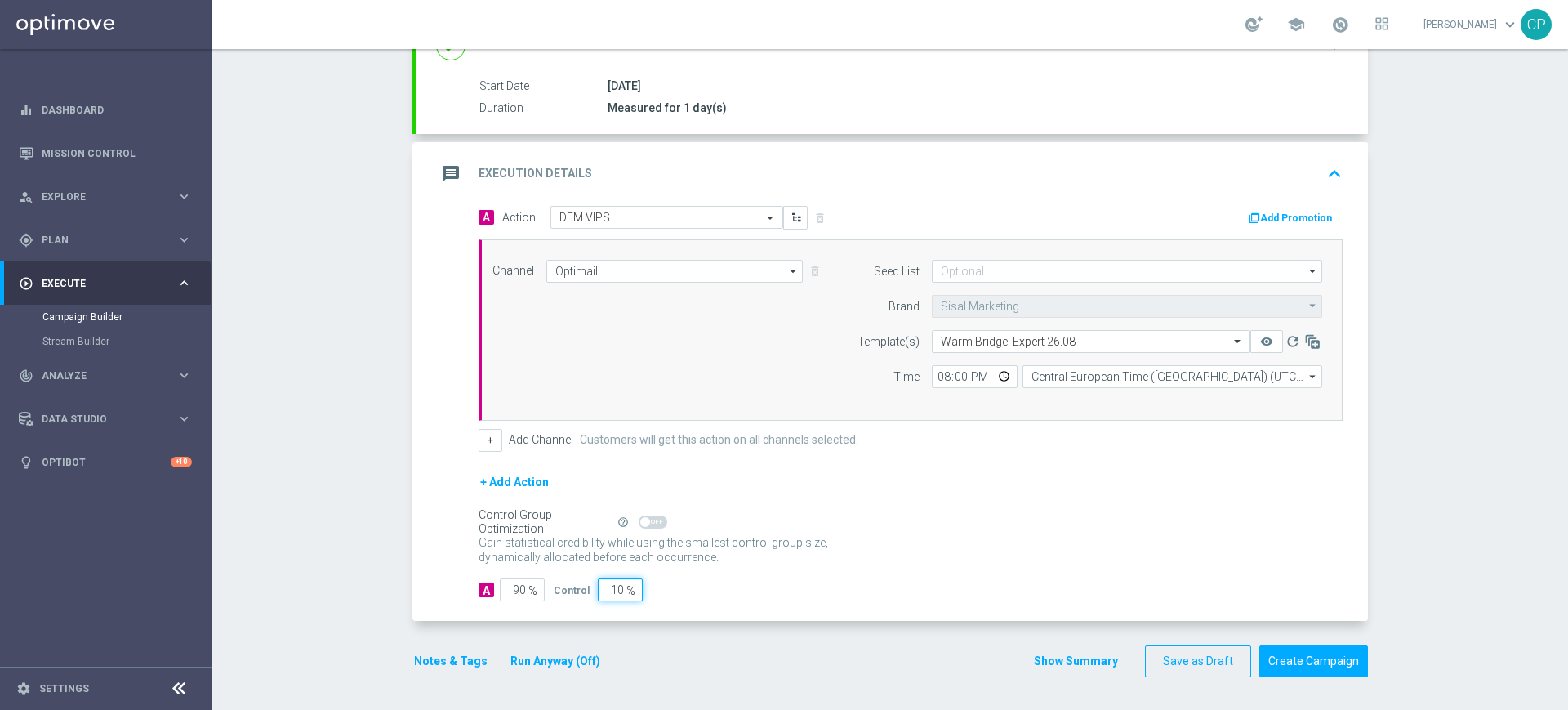
click at [598, 587] on input "10" at bounding box center [620, 590] width 45 height 23
type input "0"
type input "100"
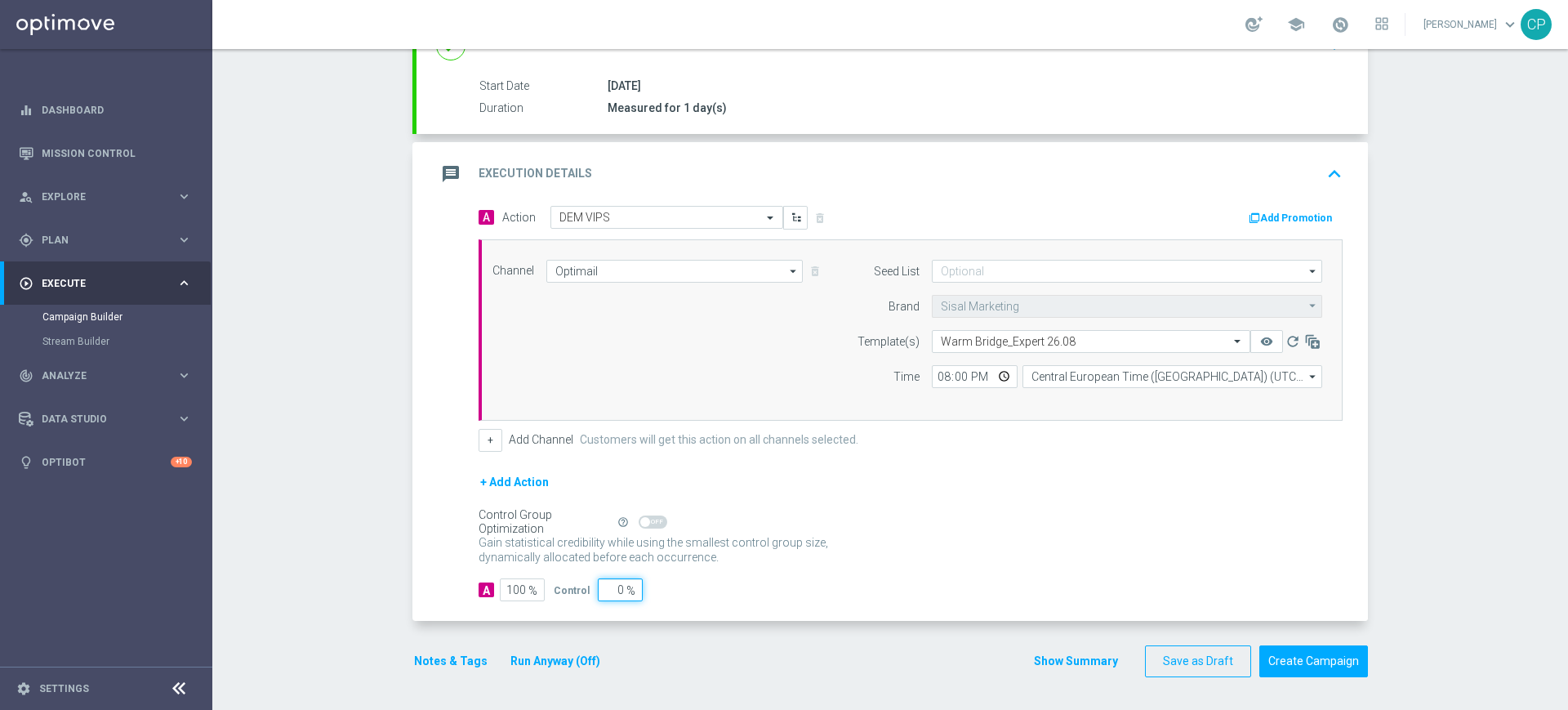
type input "0"
click at [642, 657] on div "Notes & Tags Run Anyway (Off) Show Summary Save as Draft Create Campaign" at bounding box center [890, 662] width 955 height 32
click at [443, 657] on button "Notes & Tags" at bounding box center [450, 662] width 76 height 21
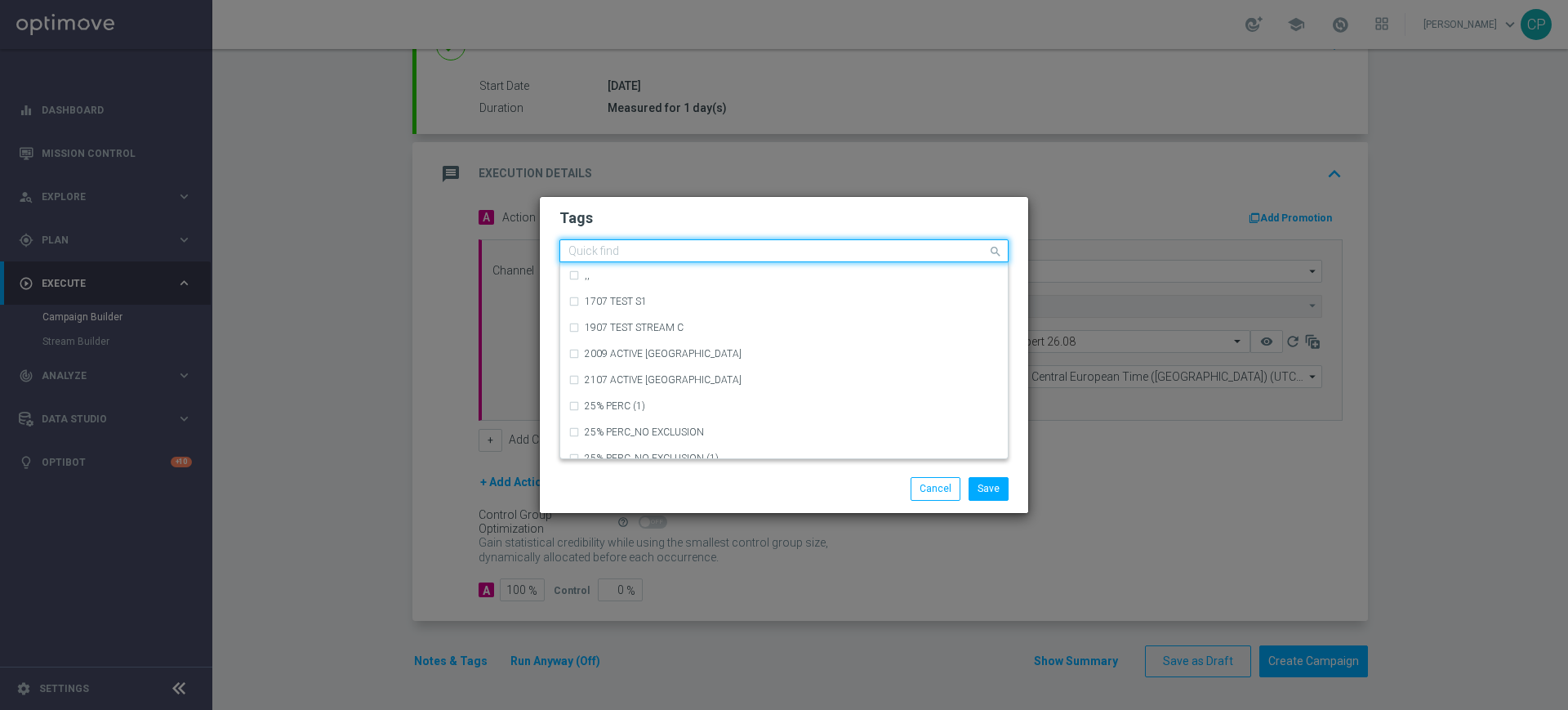
click at [664, 256] on input "text" at bounding box center [778, 252] width 419 height 14
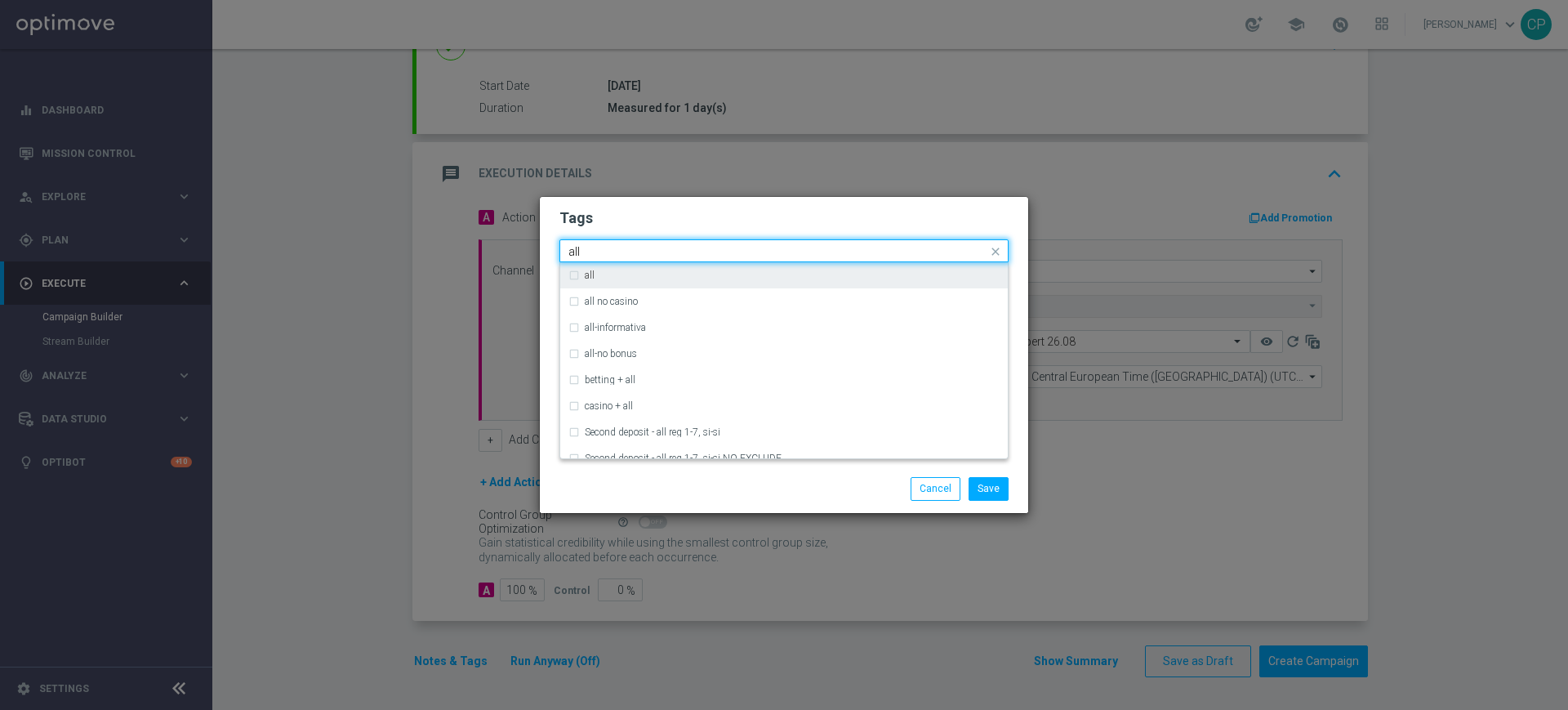
click at [591, 279] on label "all" at bounding box center [590, 275] width 9 height 9
click at [622, 245] on input "all" at bounding box center [778, 252] width 419 height 14
type input "a"
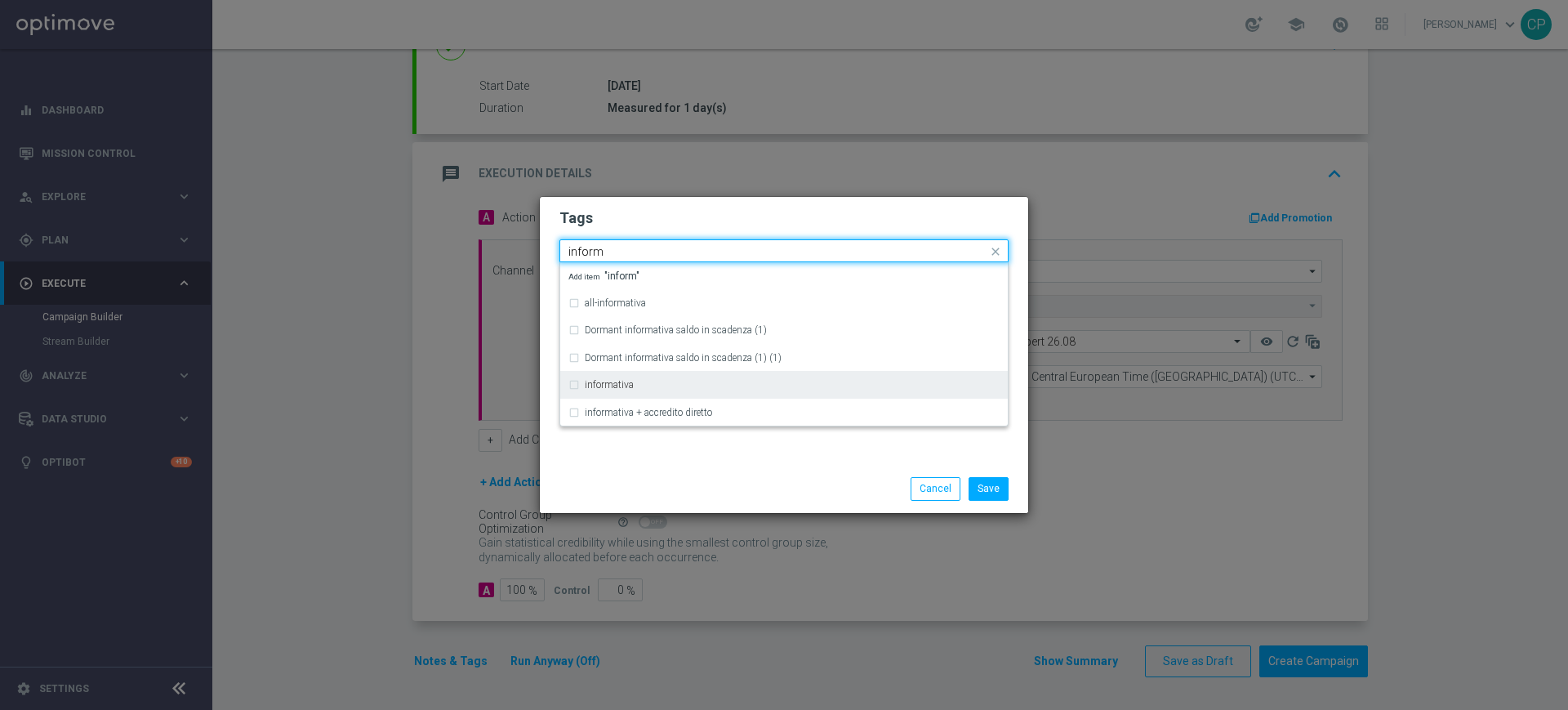
click at [601, 380] on label "informativa" at bounding box center [610, 384] width 49 height 9
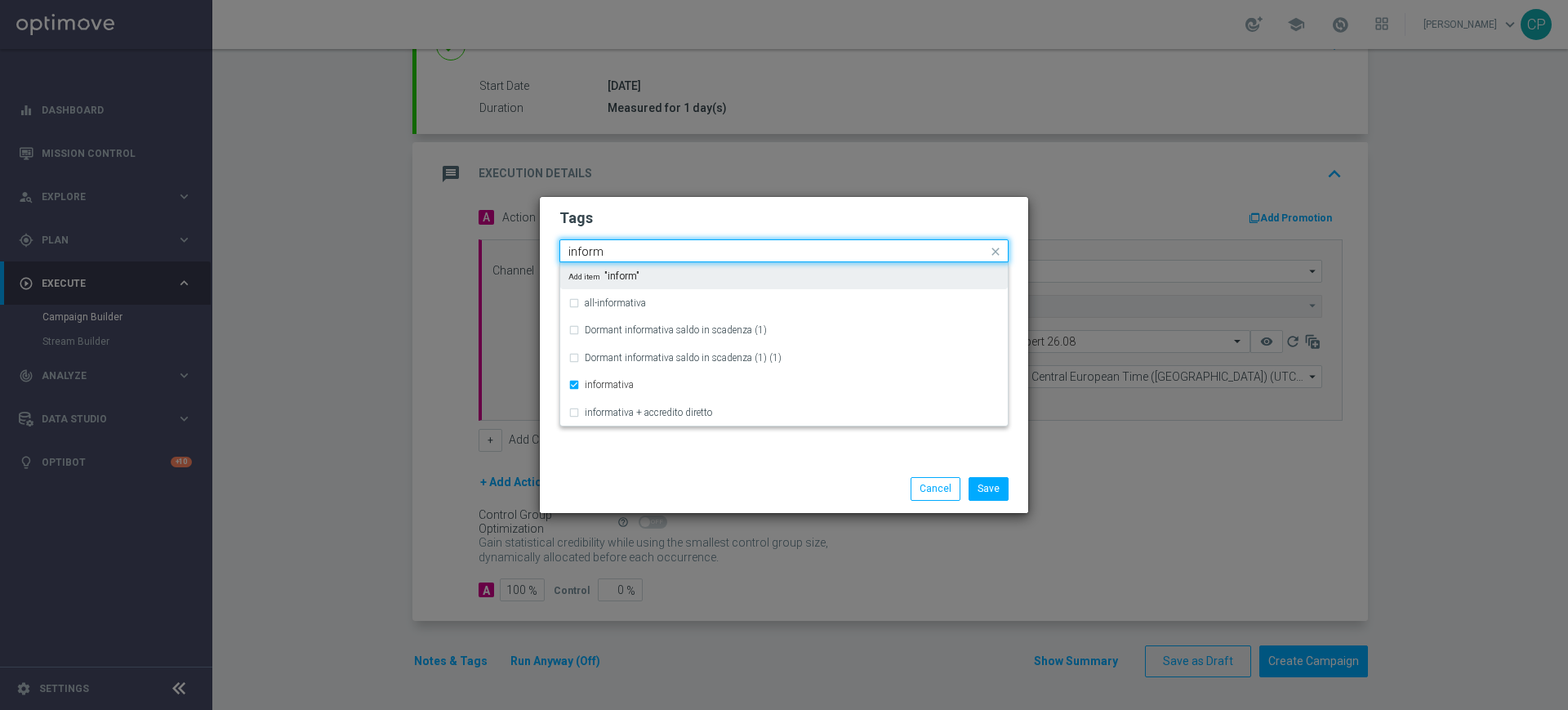
click at [649, 252] on input "inform" at bounding box center [778, 252] width 419 height 14
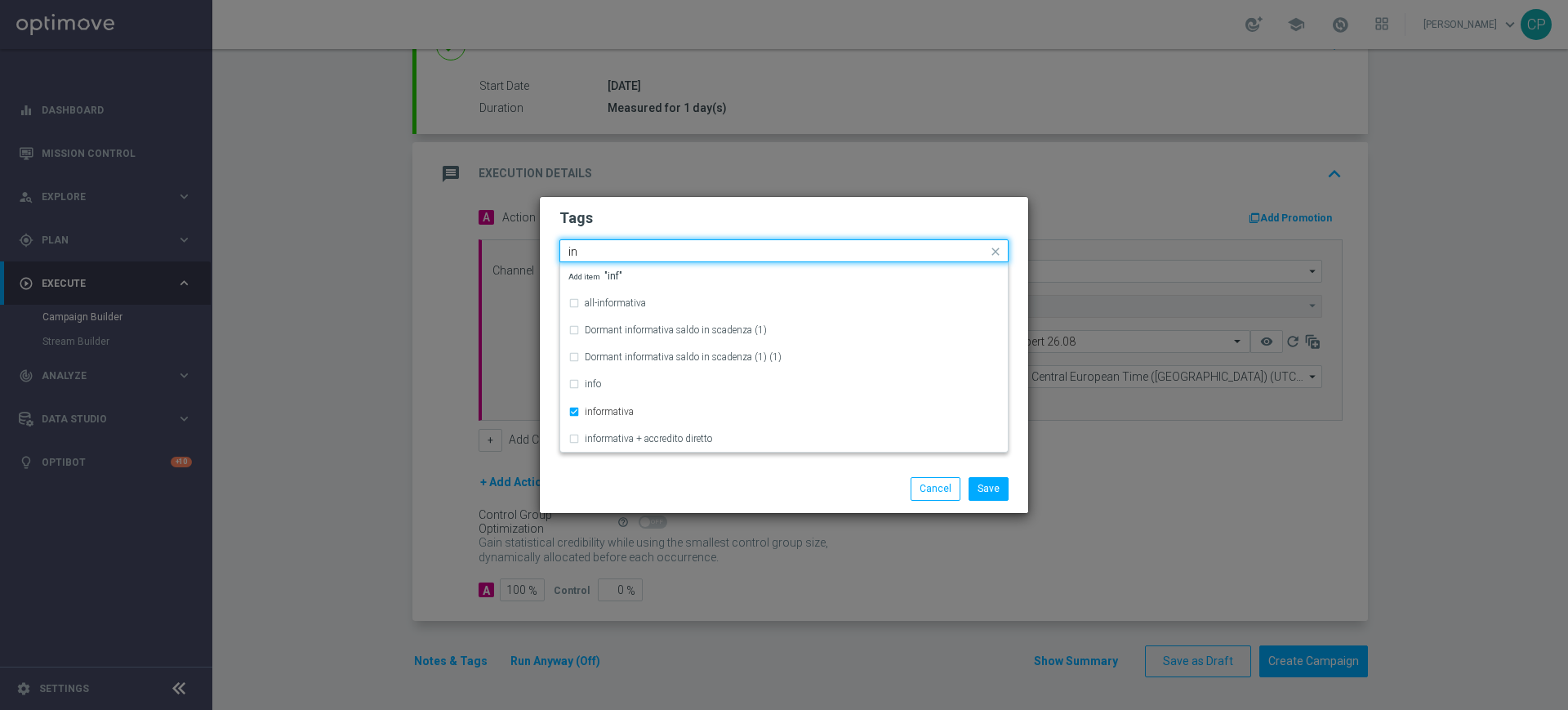
type input "i"
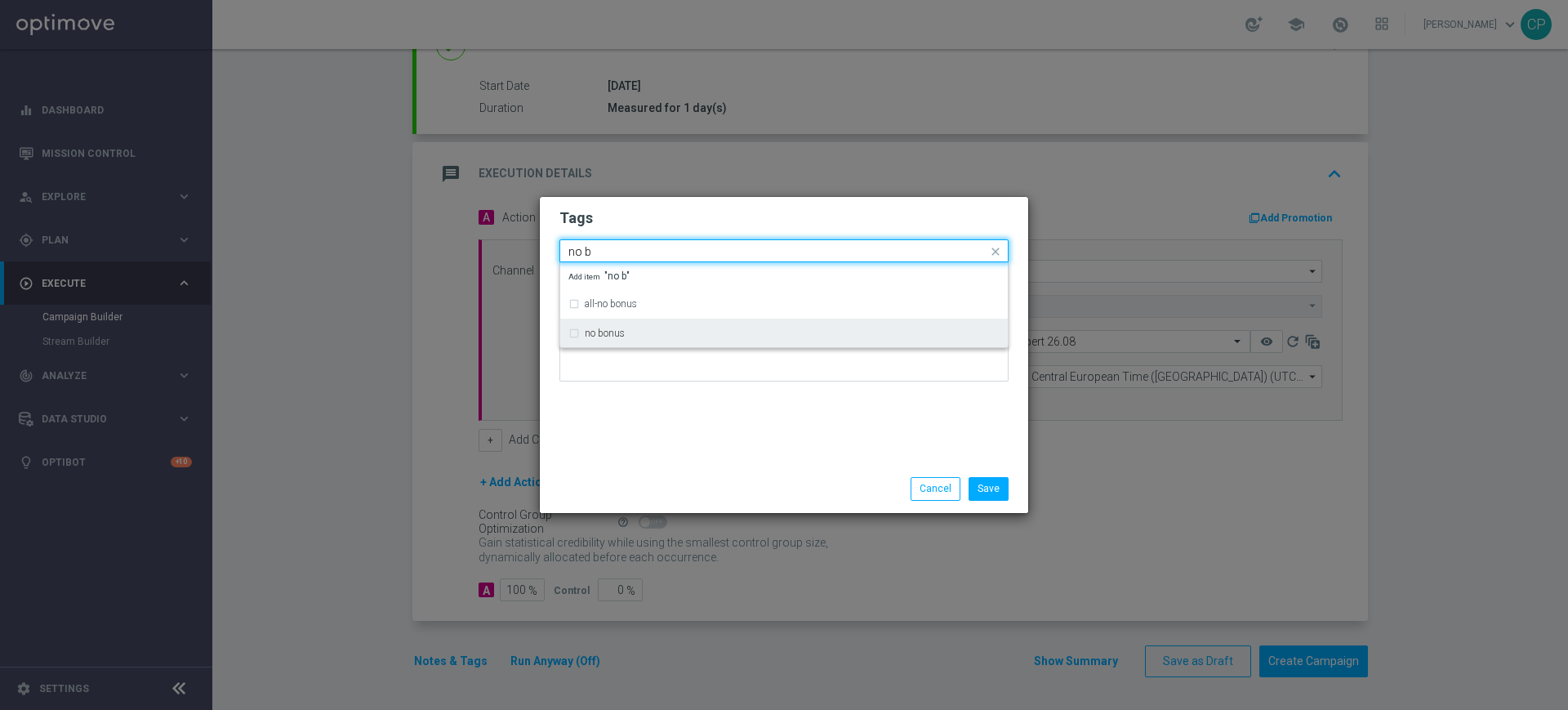
click at [612, 330] on label "no bonus" at bounding box center [605, 333] width 40 height 9
type input "no b"
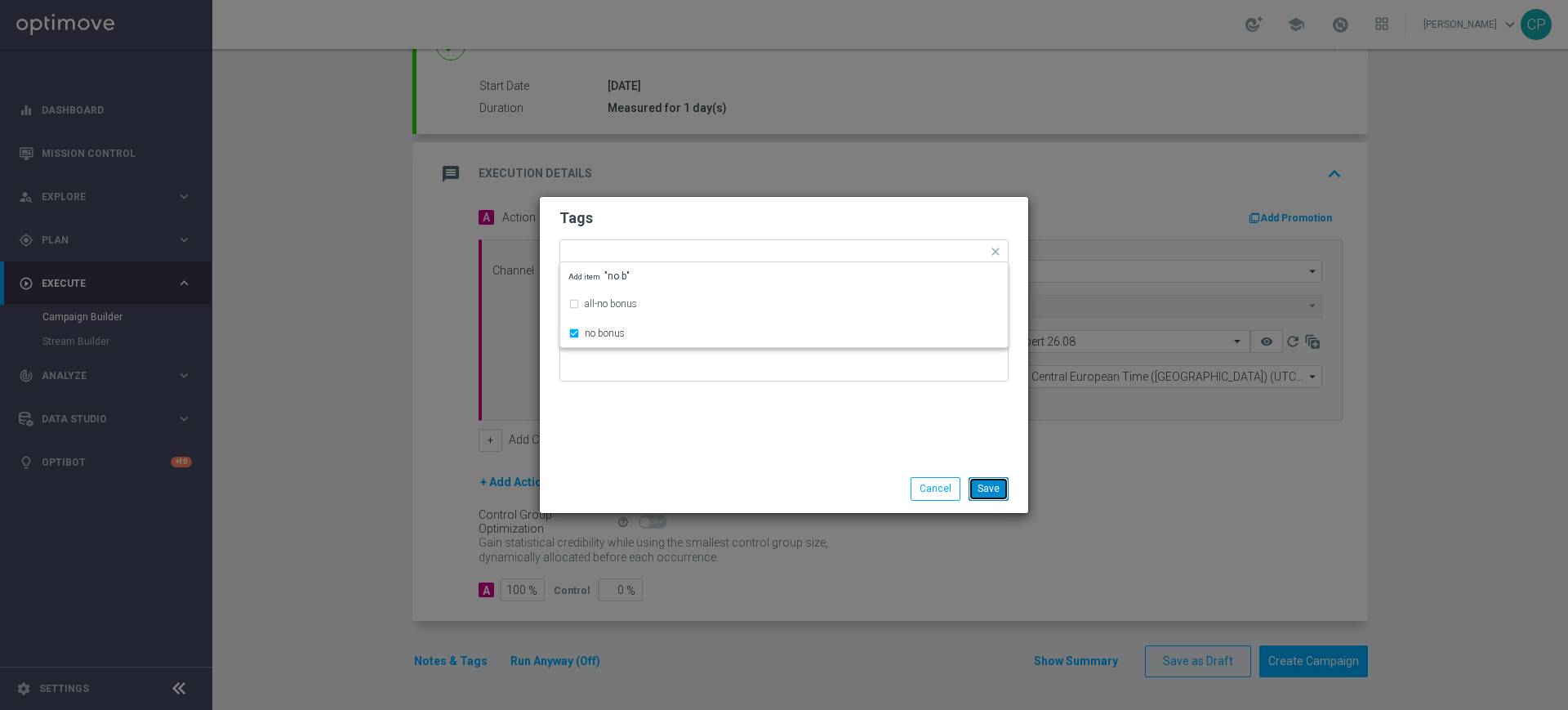
click at [986, 485] on button "Save" at bounding box center [988, 488] width 40 height 23
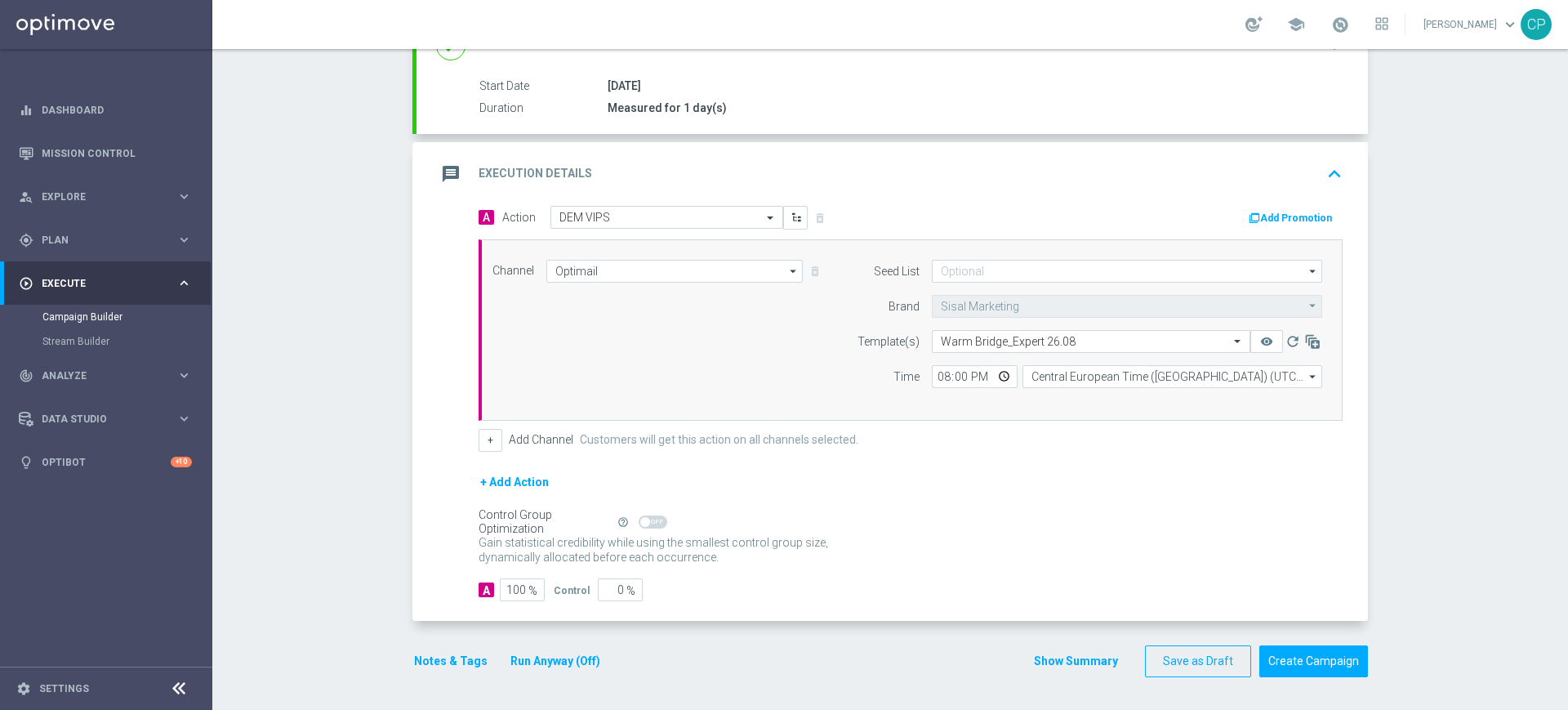
click at [539, 659] on button "Run Anyway (Off)" at bounding box center [555, 662] width 93 height 21
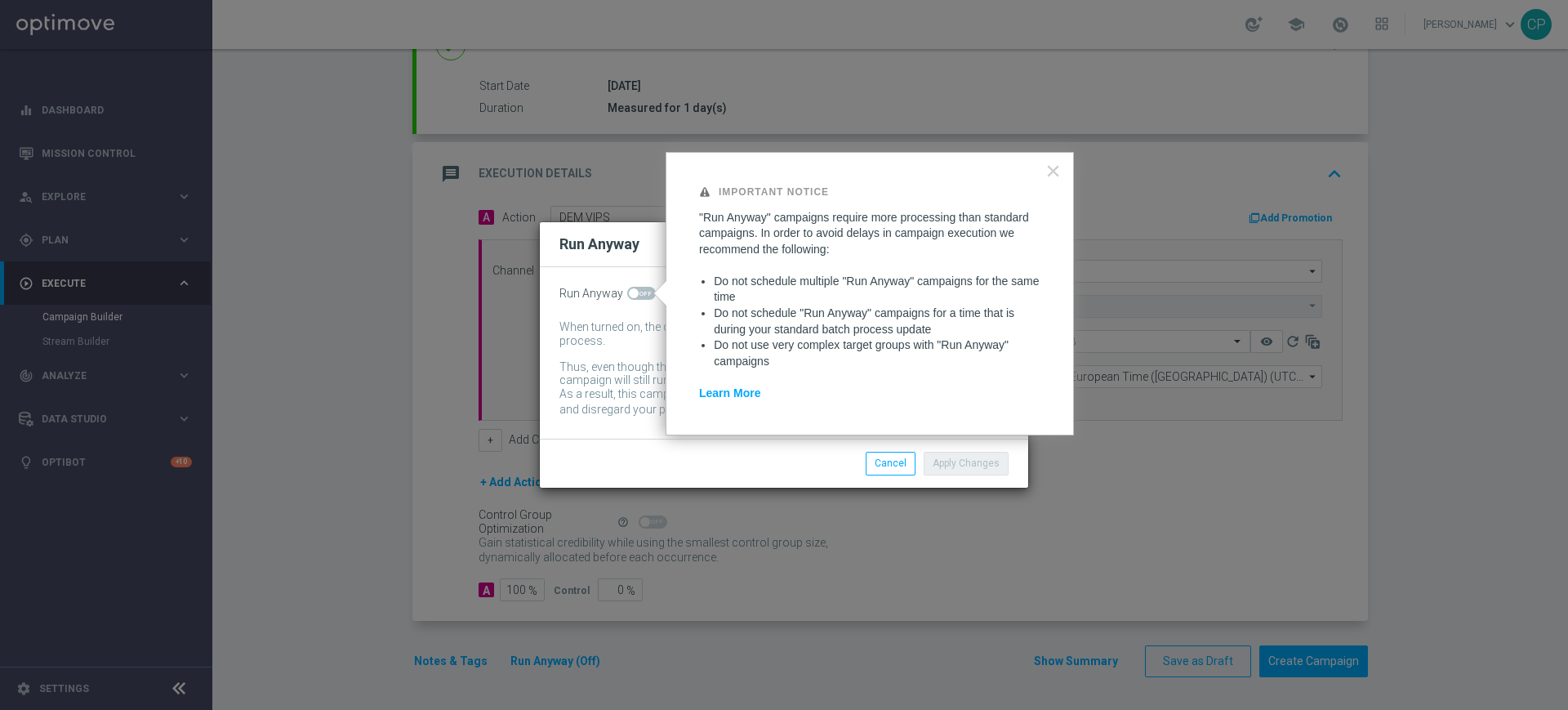
click at [647, 296] on span at bounding box center [642, 294] width 28 height 13
click at [647, 296] on input "checkbox" at bounding box center [642, 294] width 28 height 13
checkbox input "true"
click at [974, 465] on button "Apply Changes" at bounding box center [967, 464] width 85 height 23
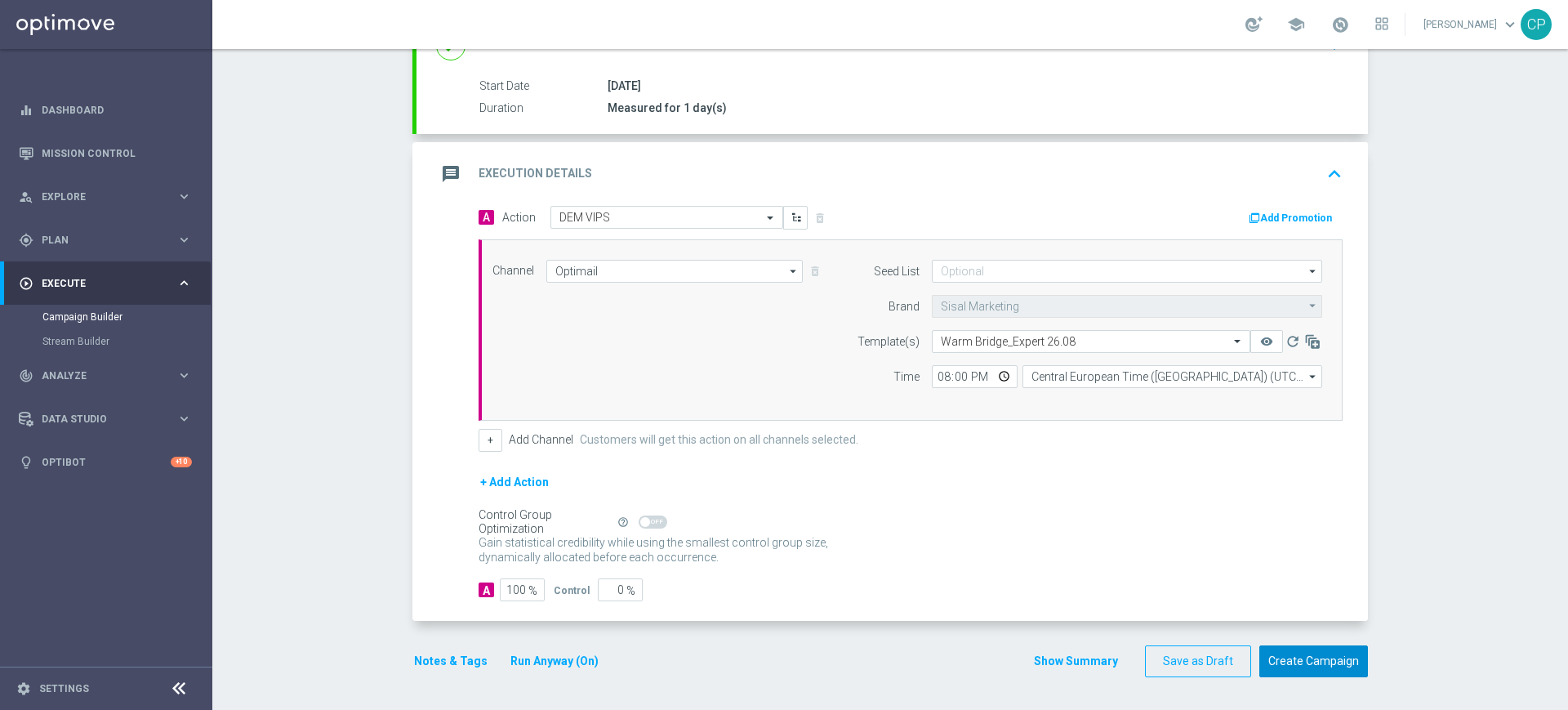
click at [1321, 658] on button "Create Campaign" at bounding box center [1313, 662] width 109 height 32
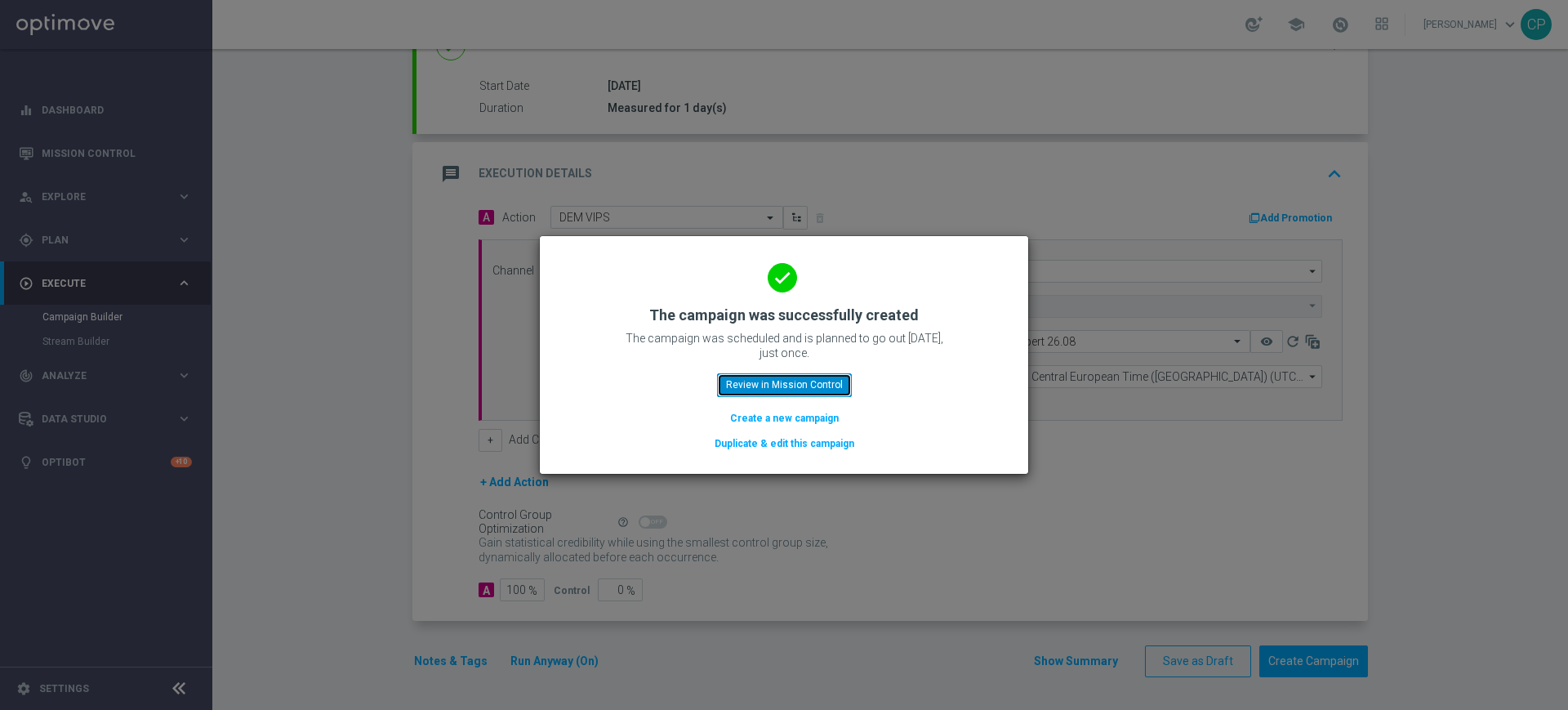
click at [794, 388] on button "Review in Mission Control" at bounding box center [784, 384] width 135 height 23
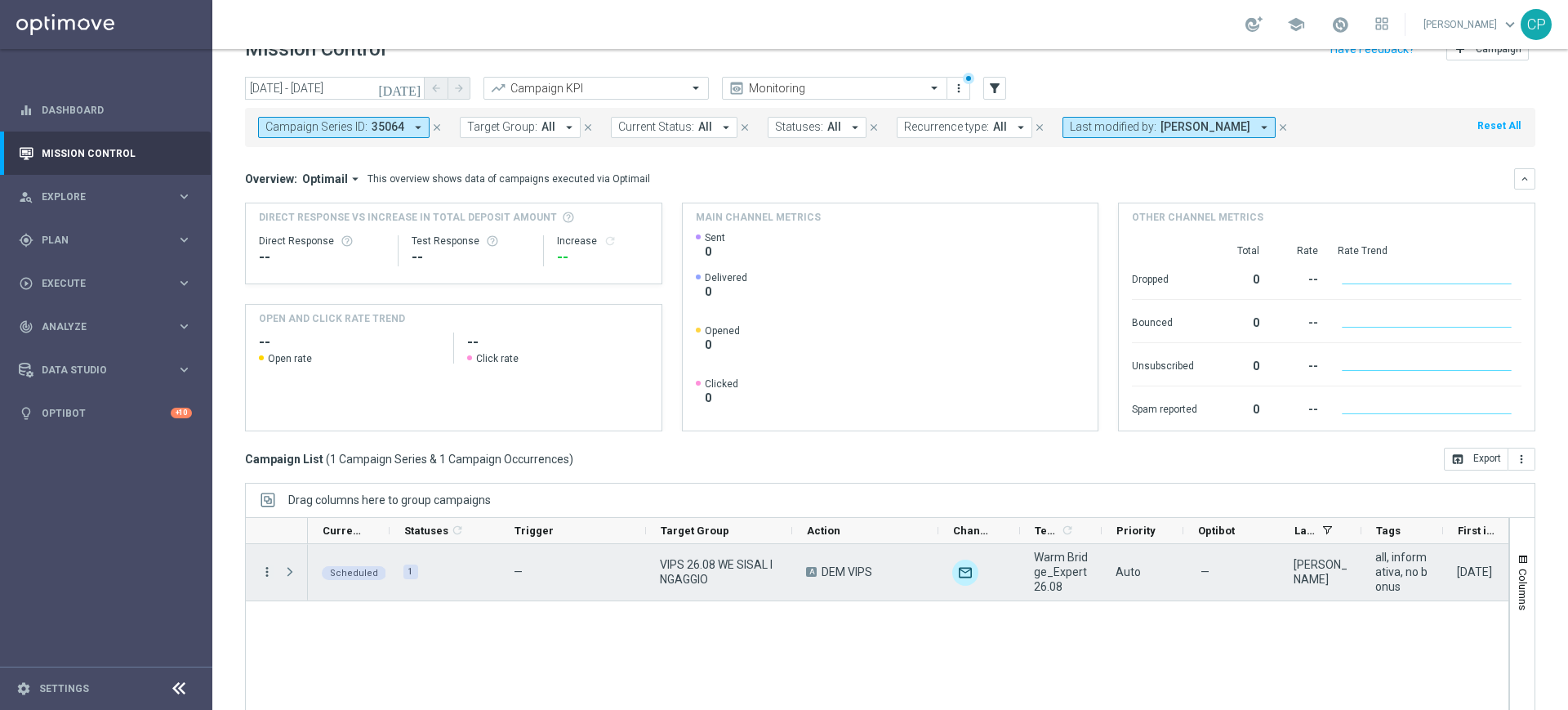
click at [267, 572] on icon "more_vert" at bounding box center [267, 572] width 15 height 15
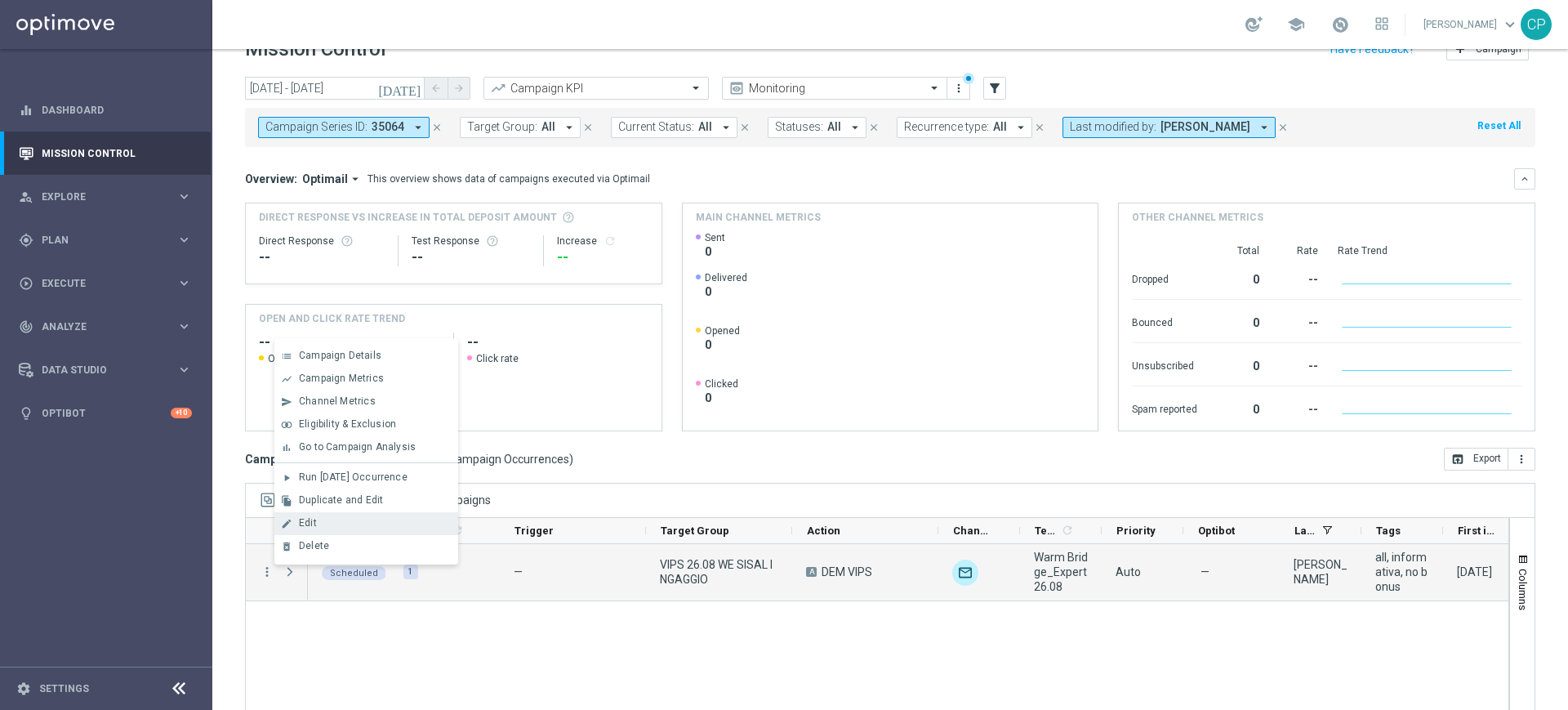
click at [318, 525] on div "Edit" at bounding box center [375, 523] width 152 height 11
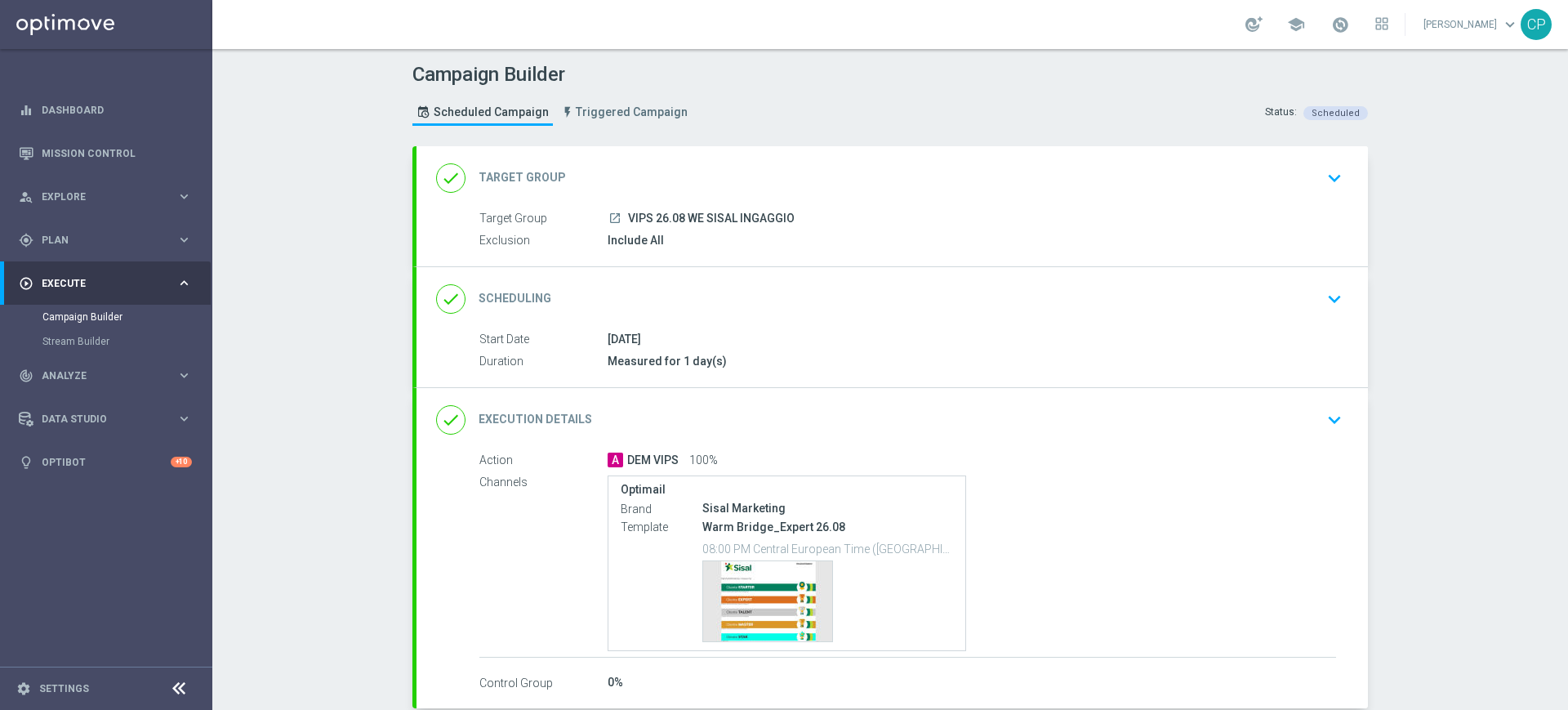
click at [900, 217] on div "launch VIPS 26.08 WE SISAL INGAGGIO" at bounding box center [972, 217] width 729 height 16
click at [1323, 177] on icon "keyboard_arrow_down" at bounding box center [1335, 178] width 25 height 25
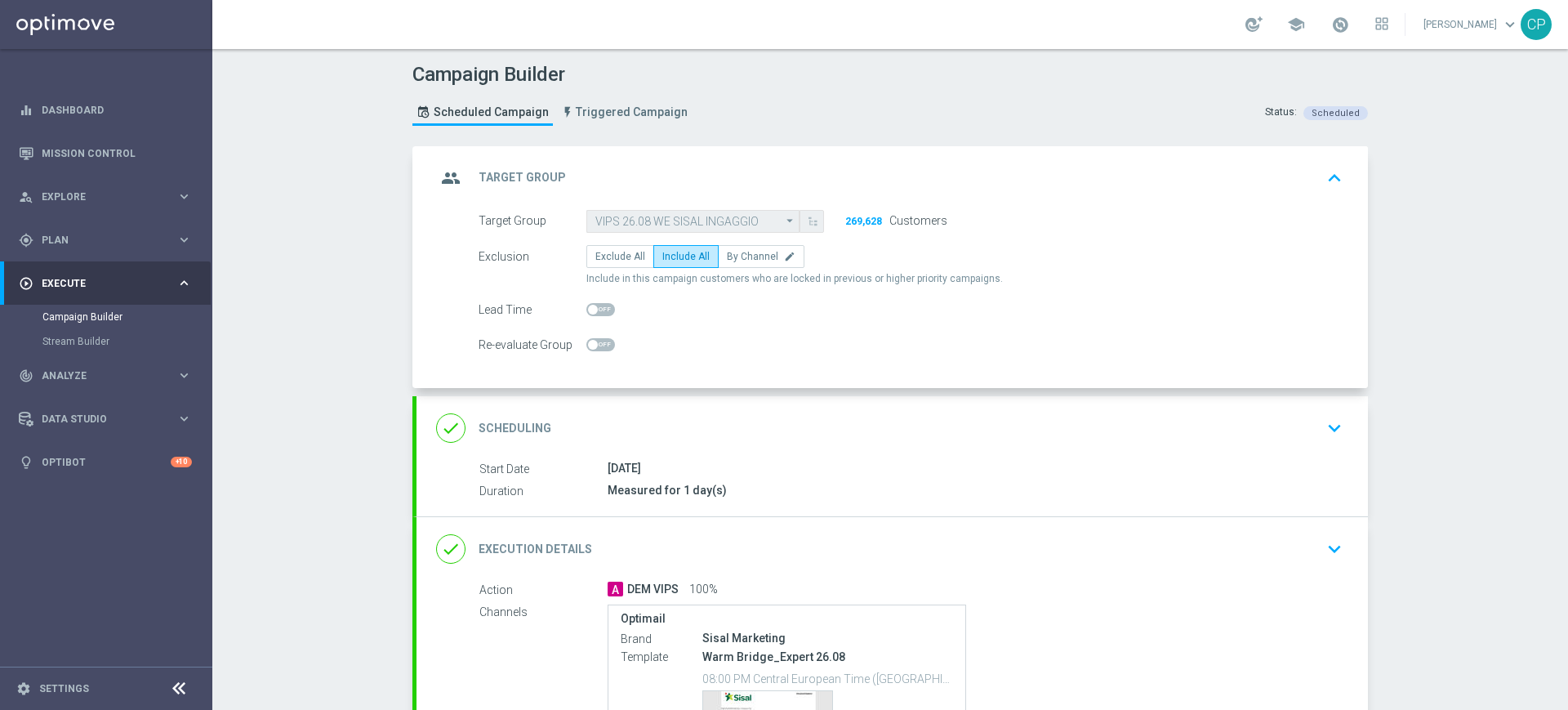
scroll to position [217, 0]
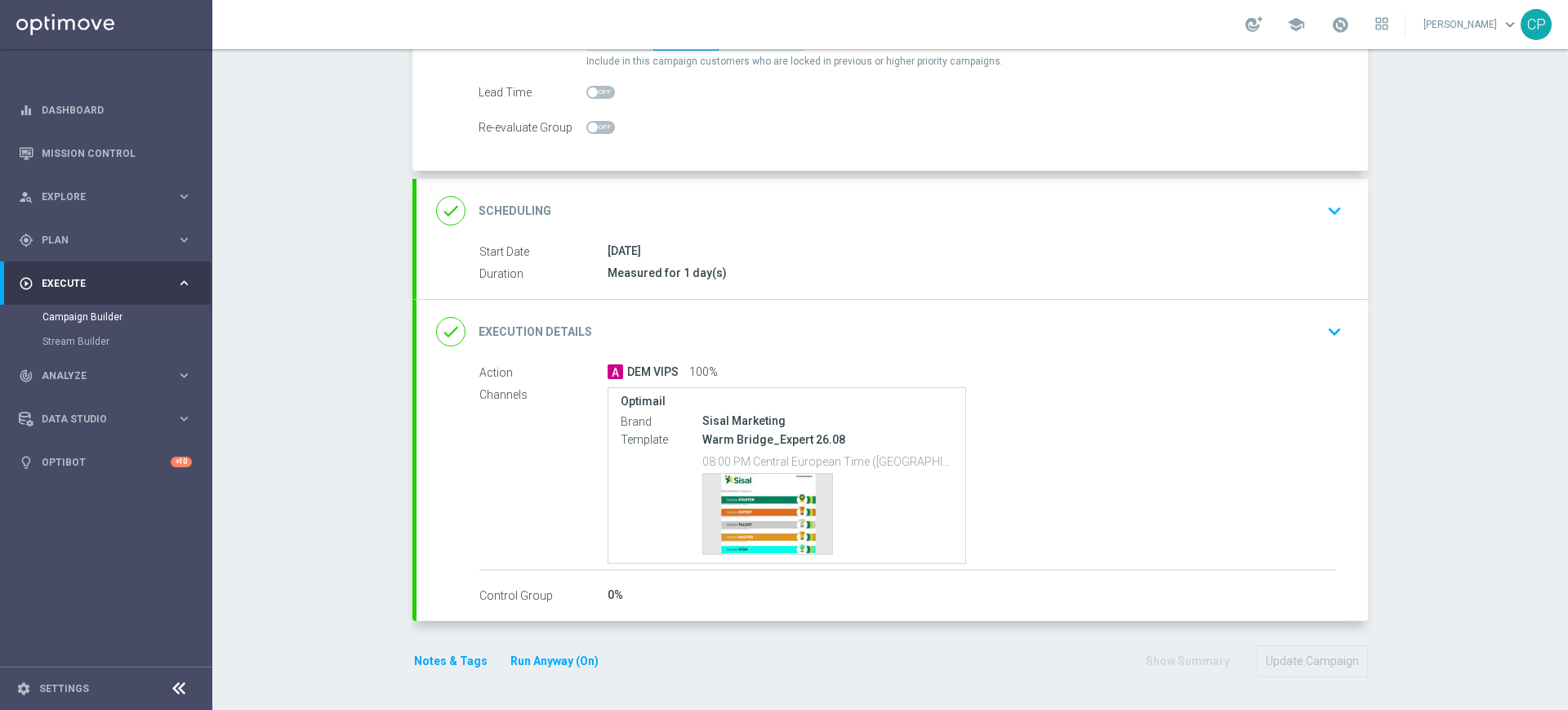
click at [1082, 523] on div "Optimail Brand Sisal Marketing Template Warm Bridge_Expert 26.08 08:00 PM Centr…" at bounding box center [972, 475] width 729 height 177
click at [440, 664] on button "Notes & Tags" at bounding box center [450, 662] width 76 height 21
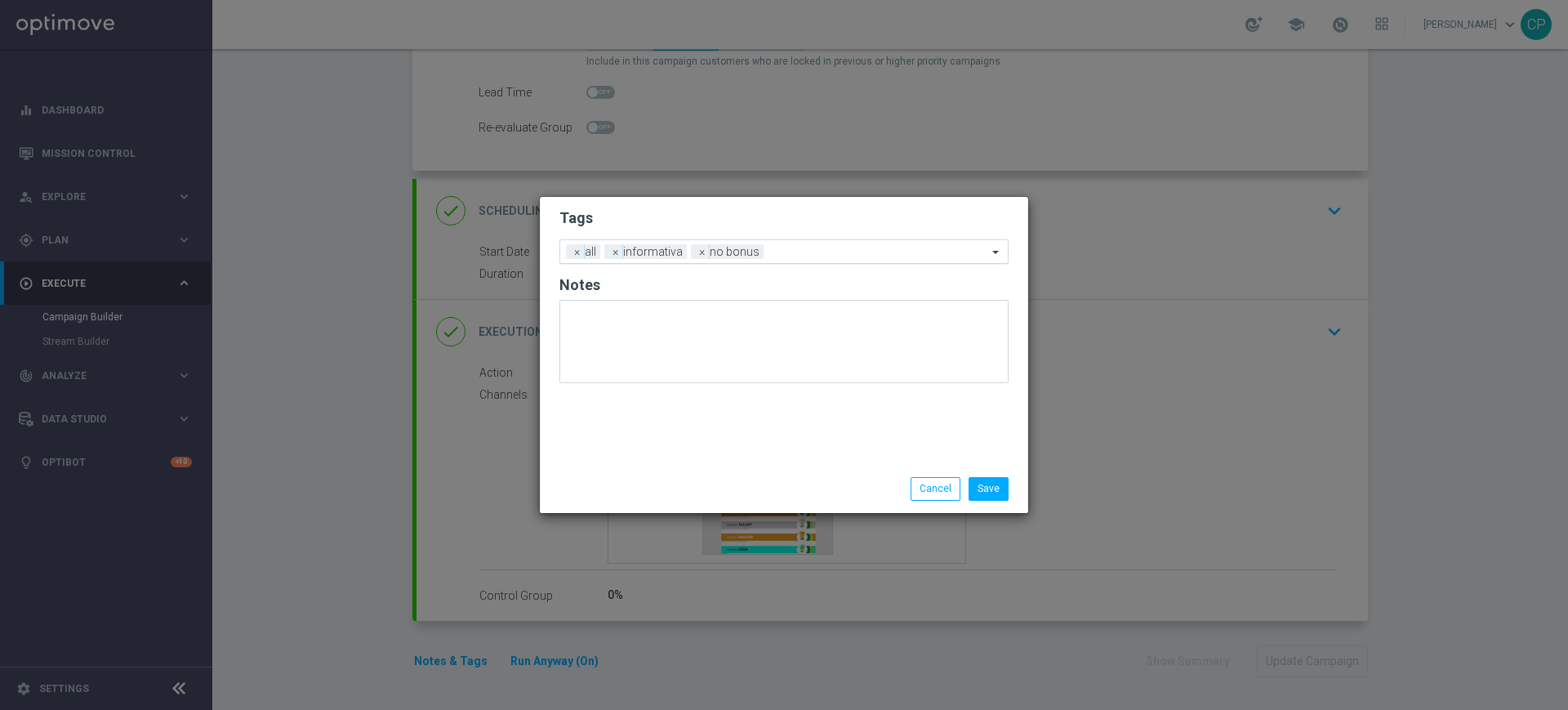
click at [820, 251] on input "text" at bounding box center [879, 252] width 217 height 14
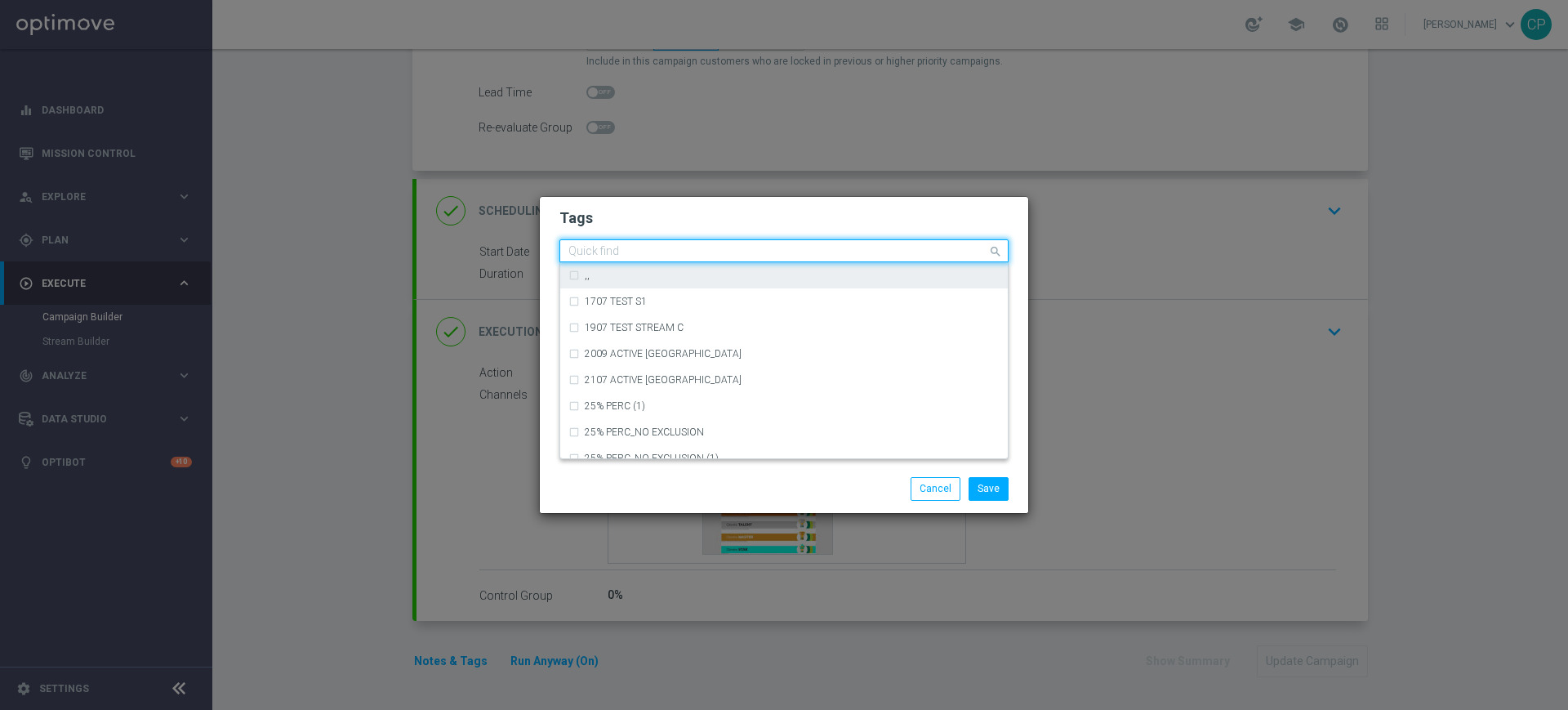
click at [762, 277] on div ",," at bounding box center [793, 275] width 415 height 9
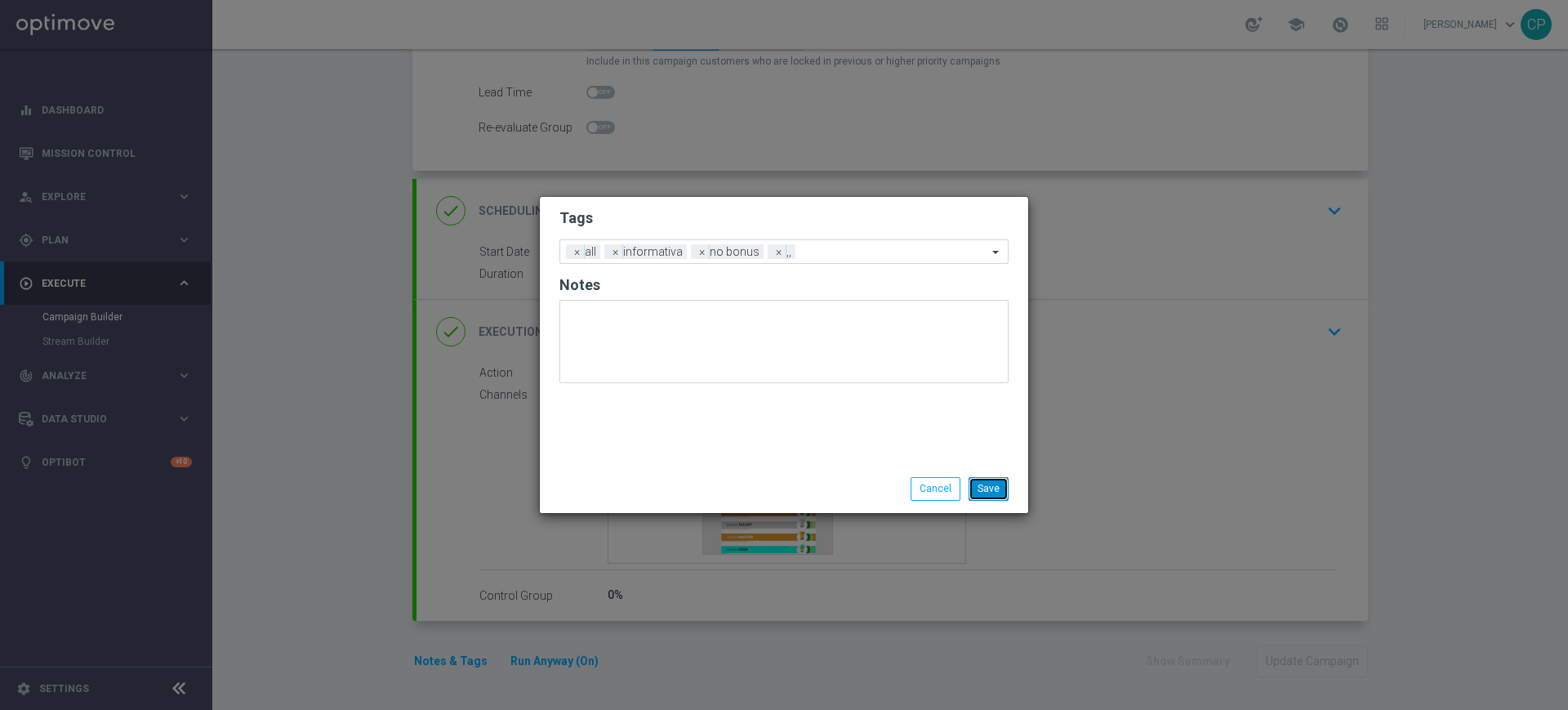
click at [989, 488] on button "Save" at bounding box center [988, 488] width 40 height 23
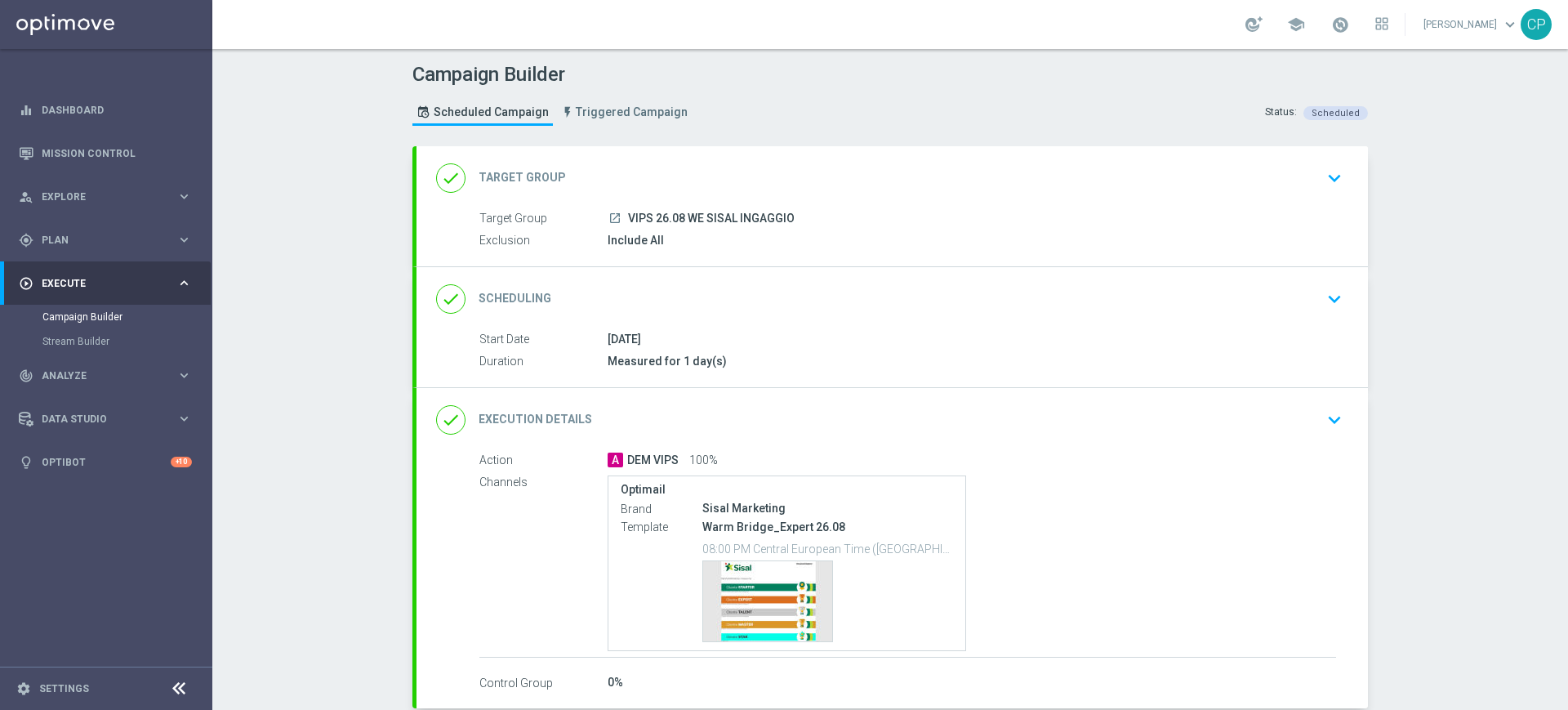
scroll to position [88, 0]
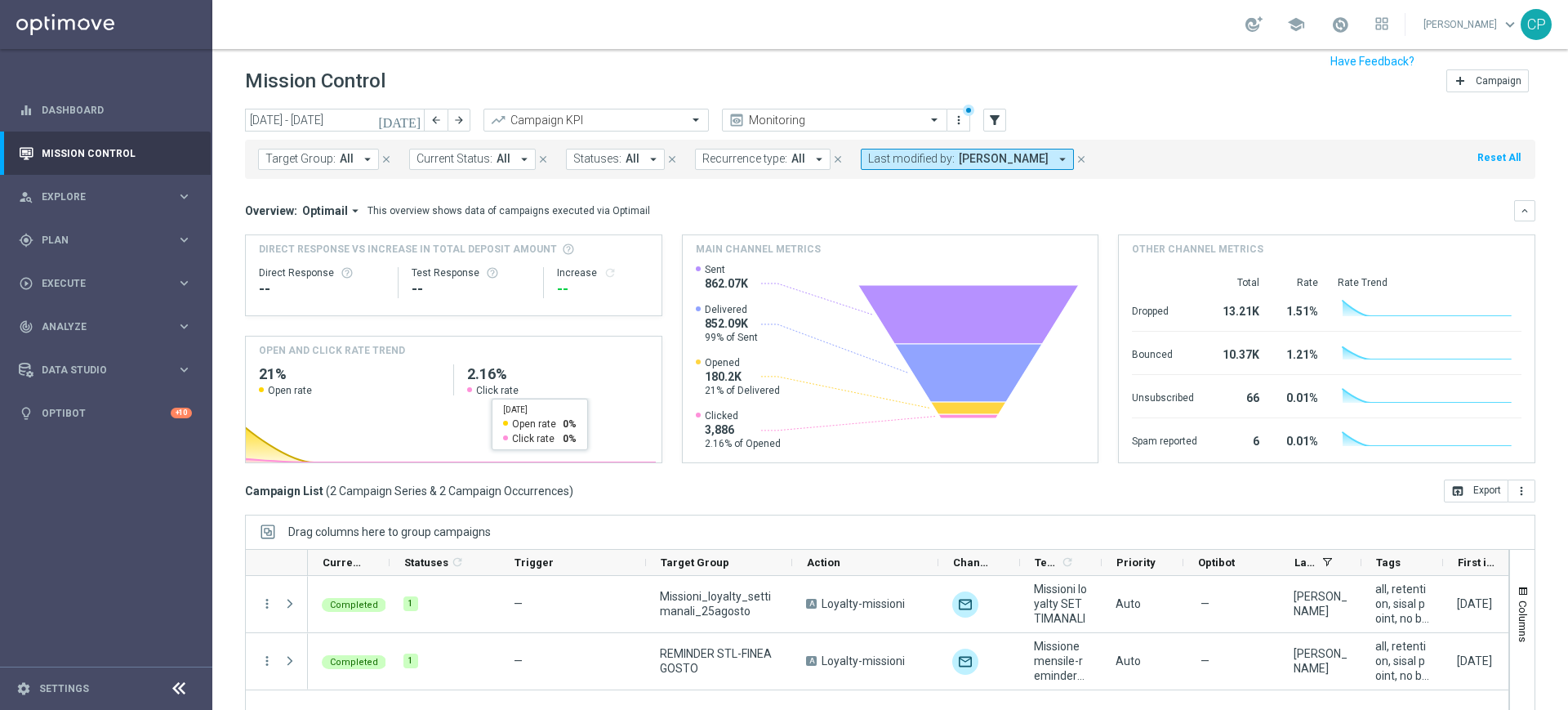
scroll to position [20, 0]
